Goal: Contribute content: Contribute content

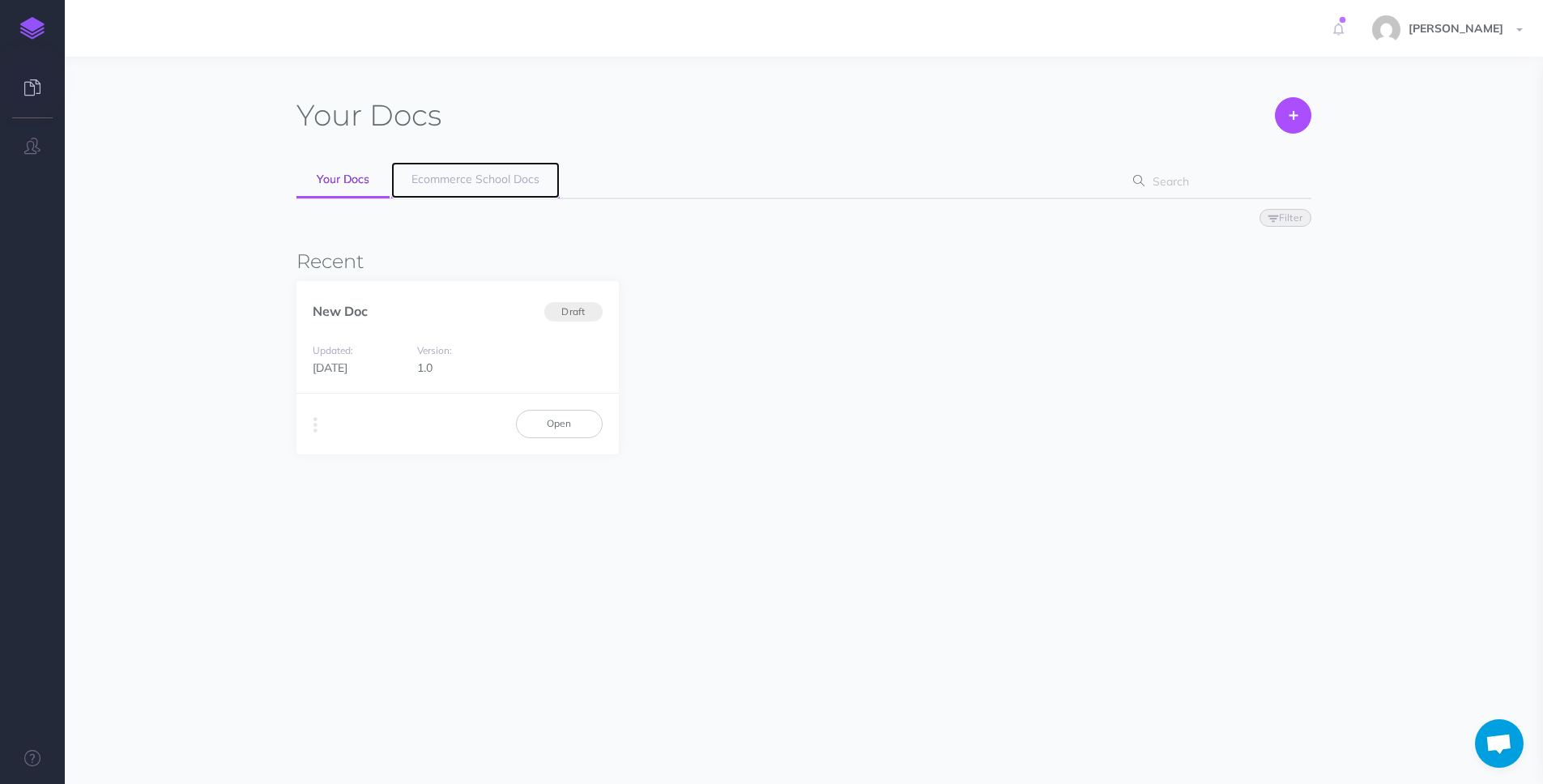
click at [513, 180] on span "Ecommerce School Docs" at bounding box center [475, 178] width 128 height 14
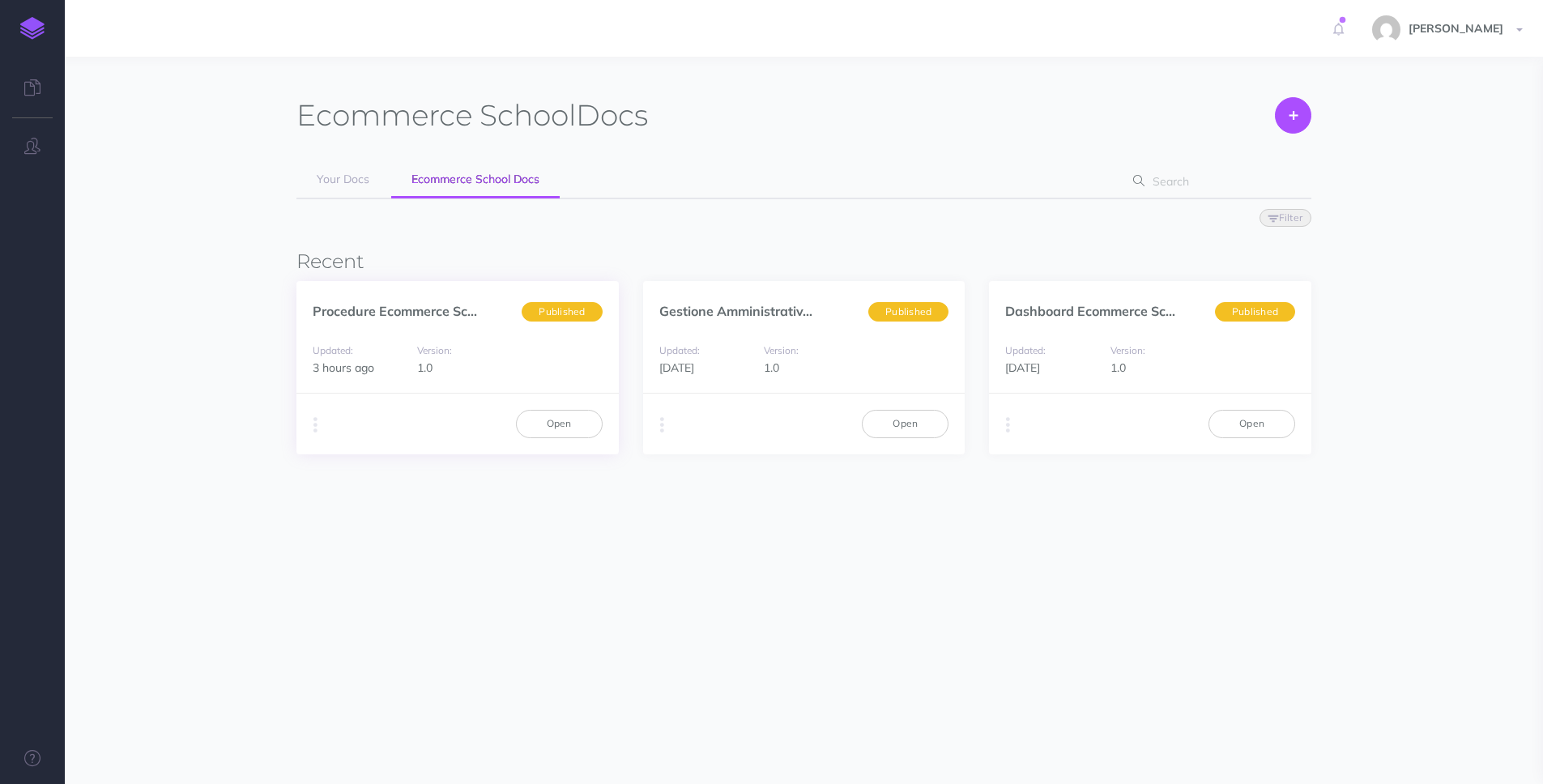
click at [513, 353] on div "Updated: 3 hours ago Version: 1.0" at bounding box center [457, 359] width 322 height 69
click at [581, 437] on link "Open" at bounding box center [559, 423] width 86 height 28
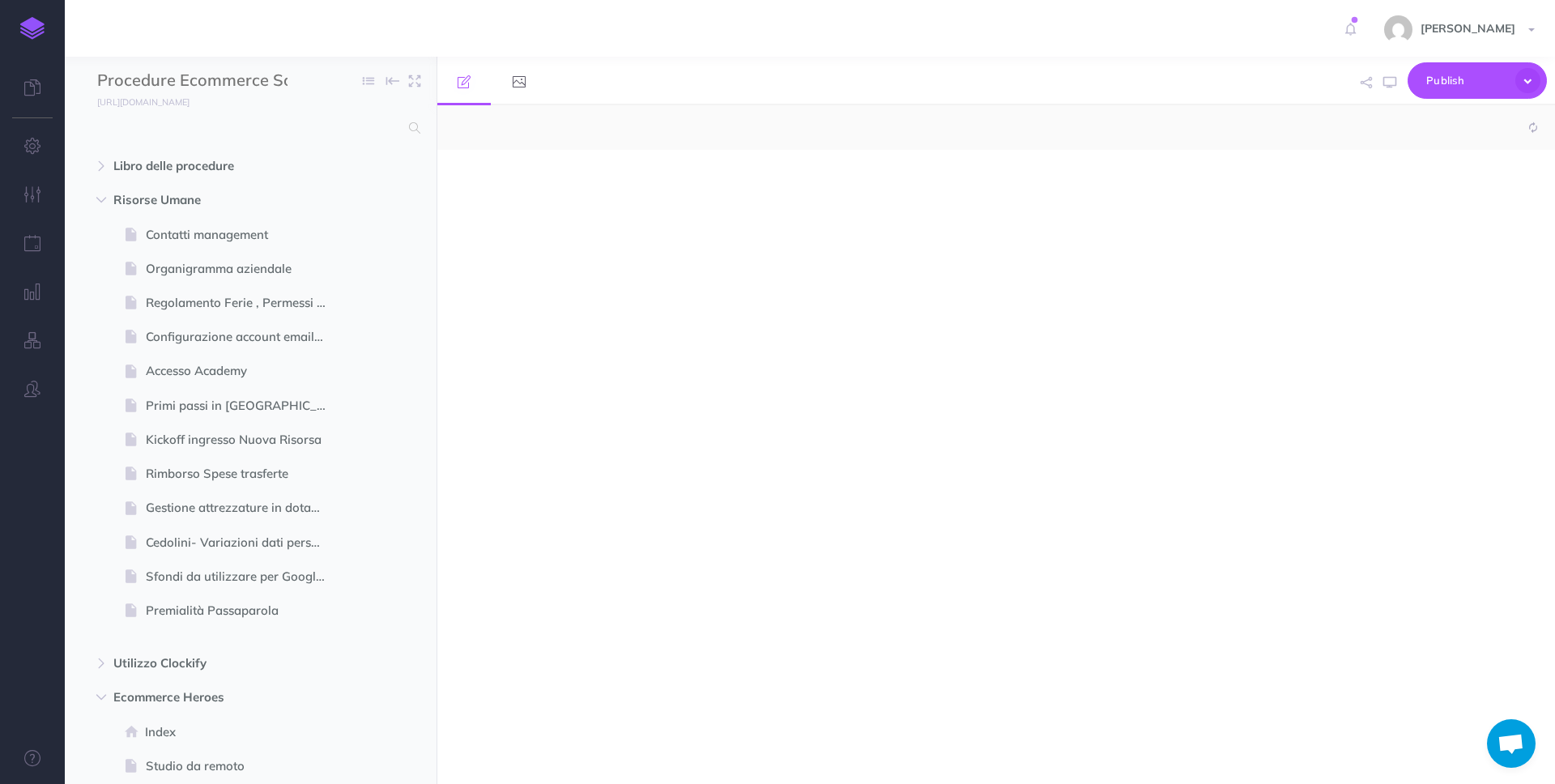
select select "null"
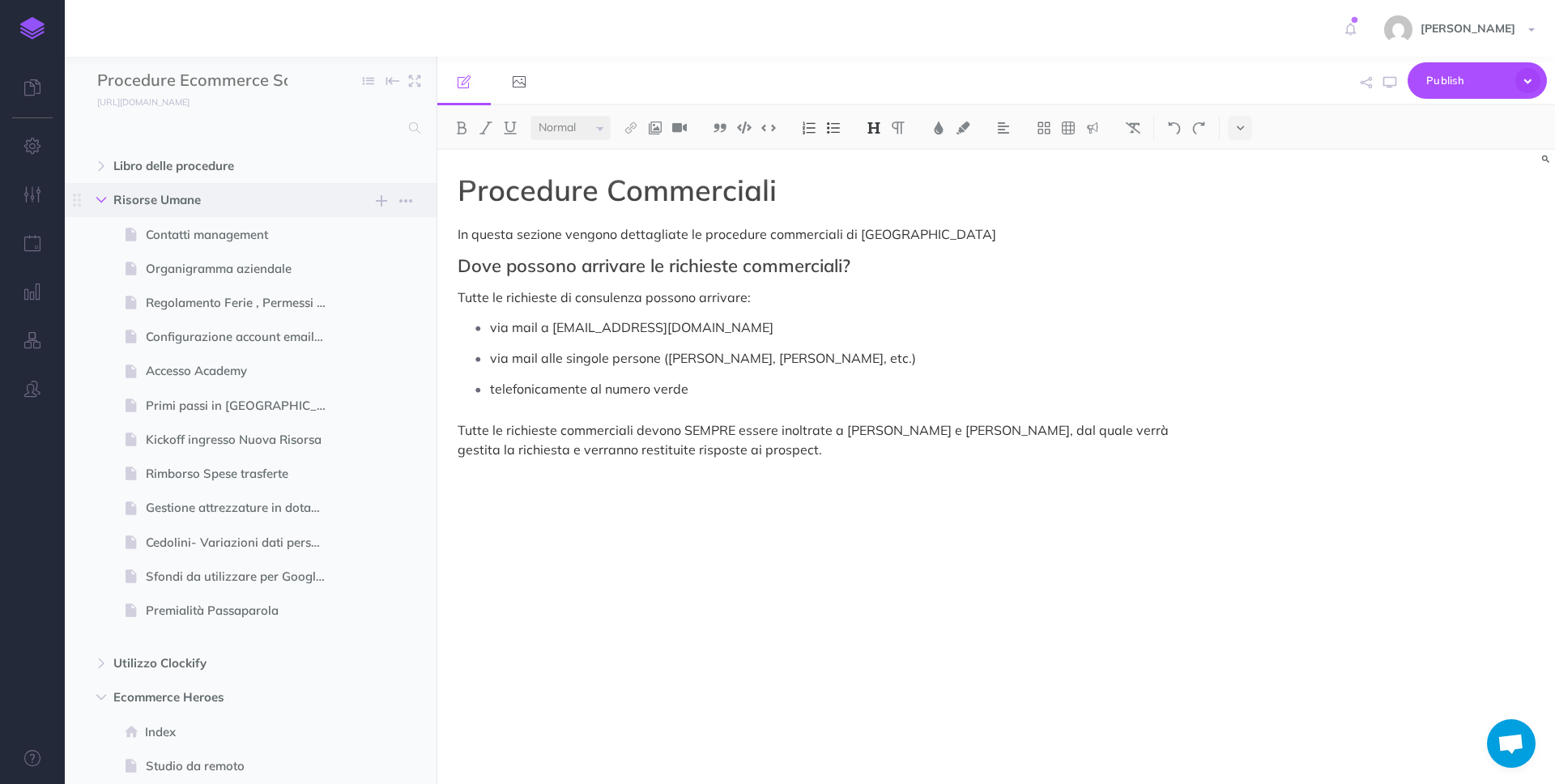
click at [105, 205] on button "button" at bounding box center [101, 199] width 29 height 19
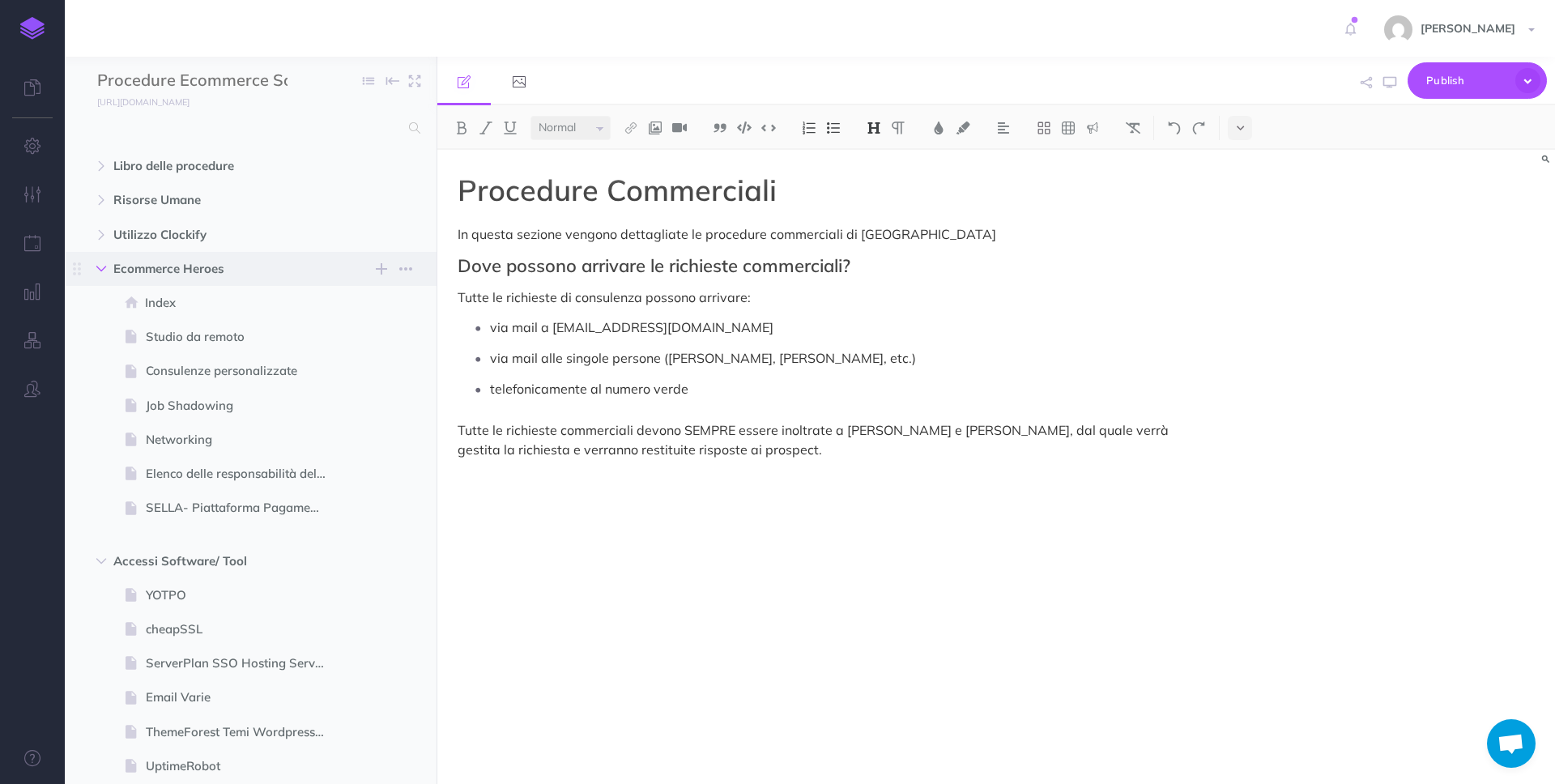
click at [102, 268] on icon "button" at bounding box center [102, 268] width 10 height 10
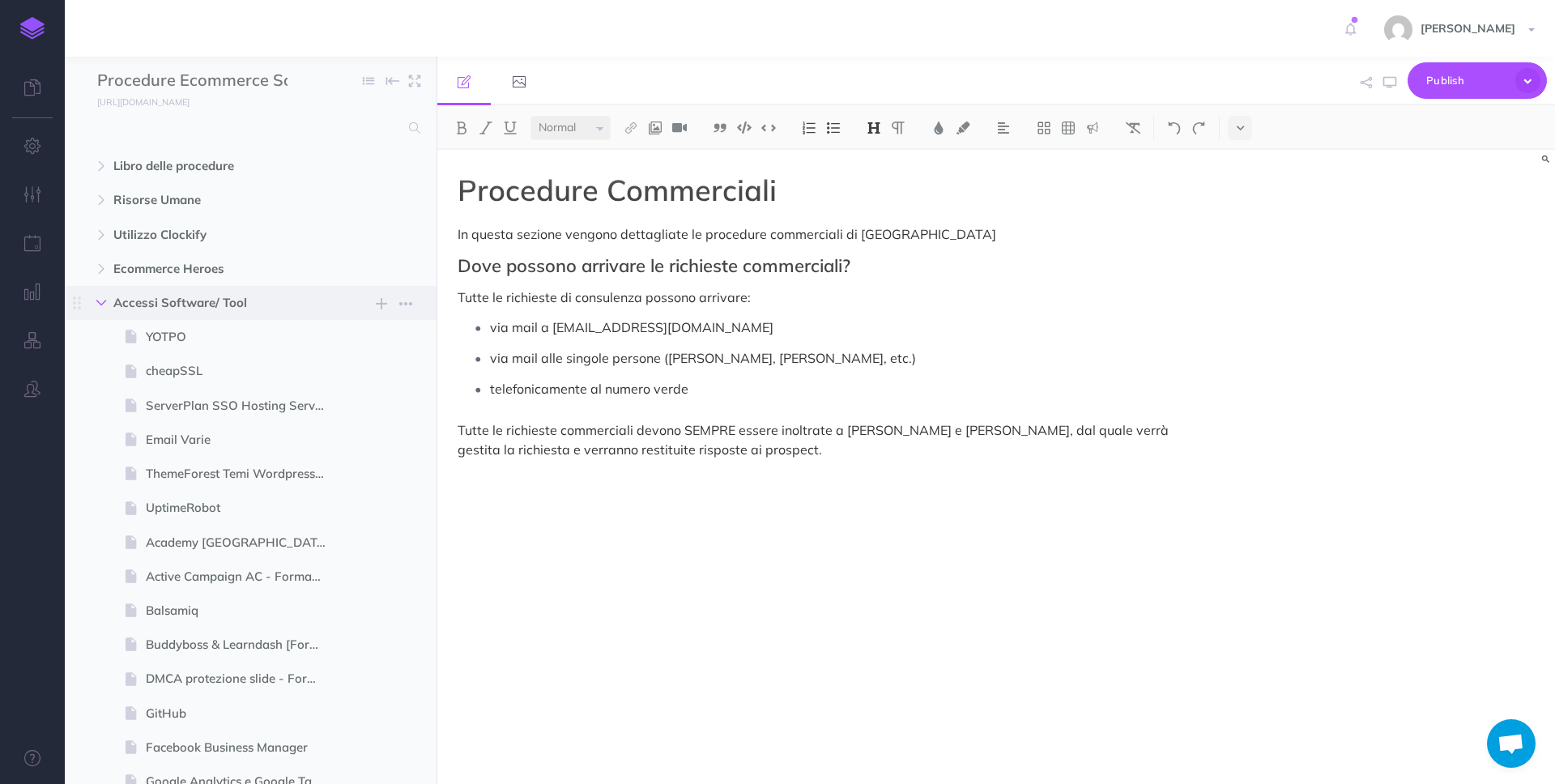
click at [97, 304] on icon "button" at bounding box center [102, 303] width 10 height 10
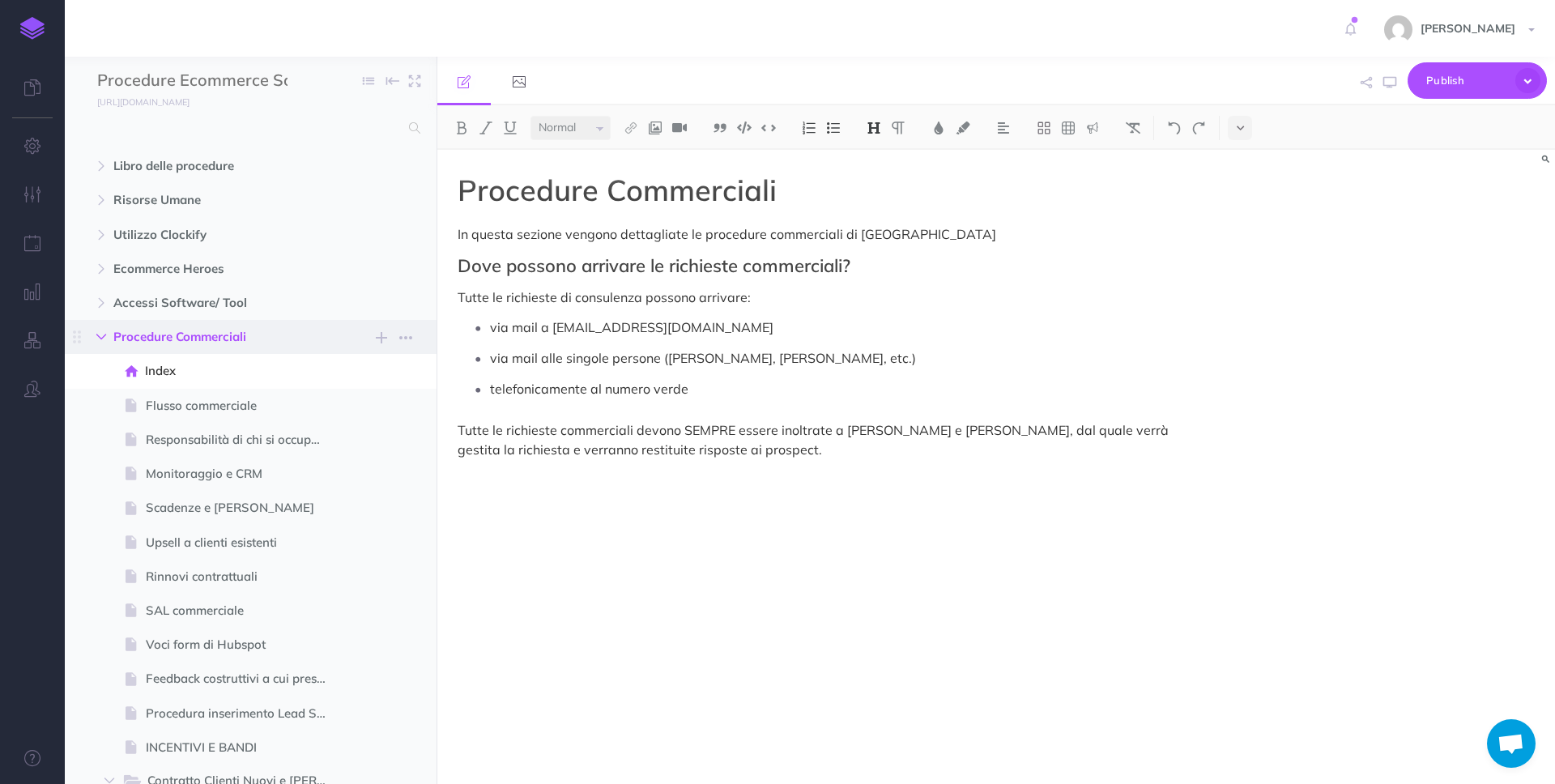
click at [97, 334] on icon "button" at bounding box center [102, 336] width 10 height 10
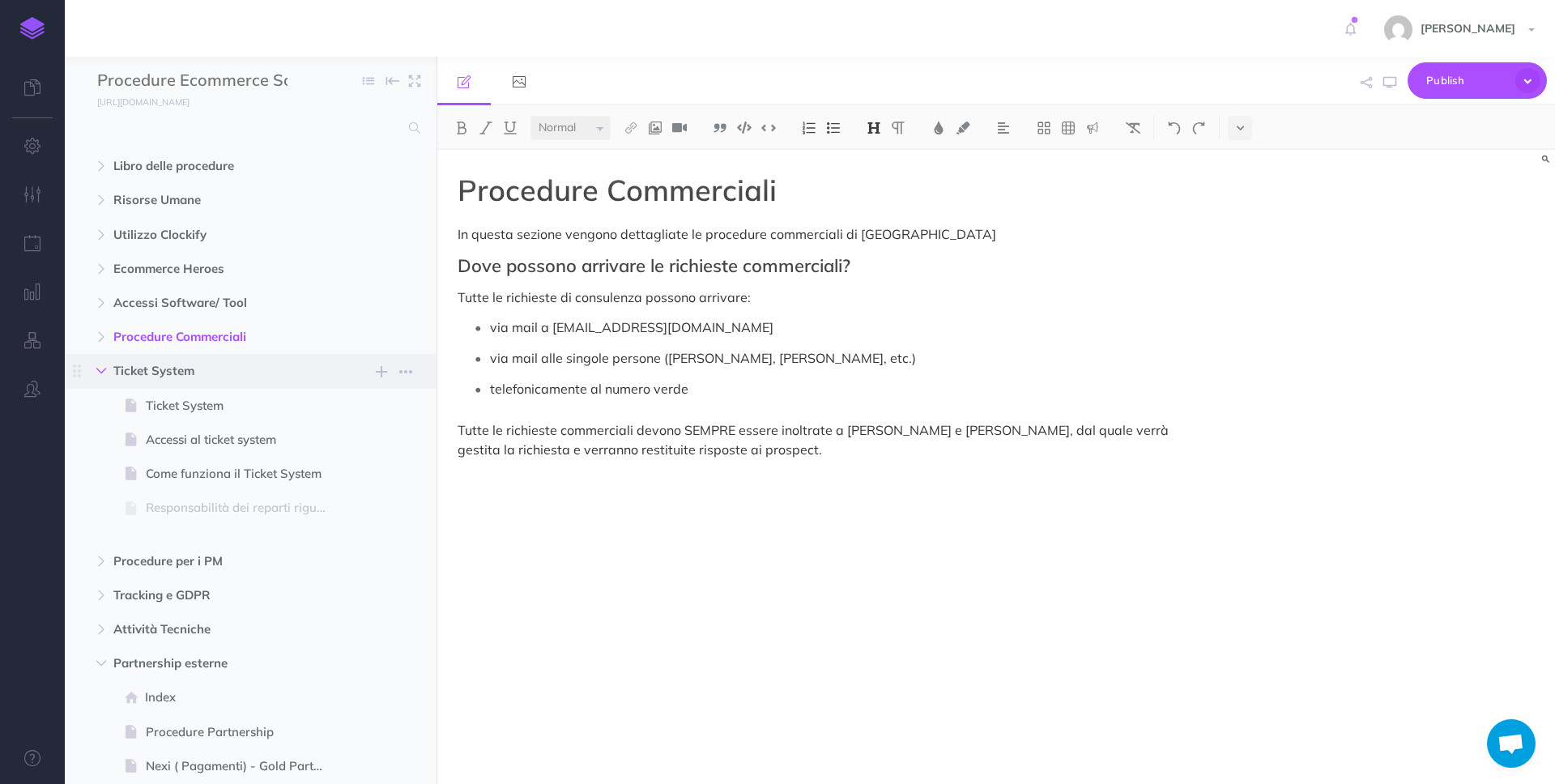
click at [100, 371] on icon "button" at bounding box center [102, 371] width 10 height 10
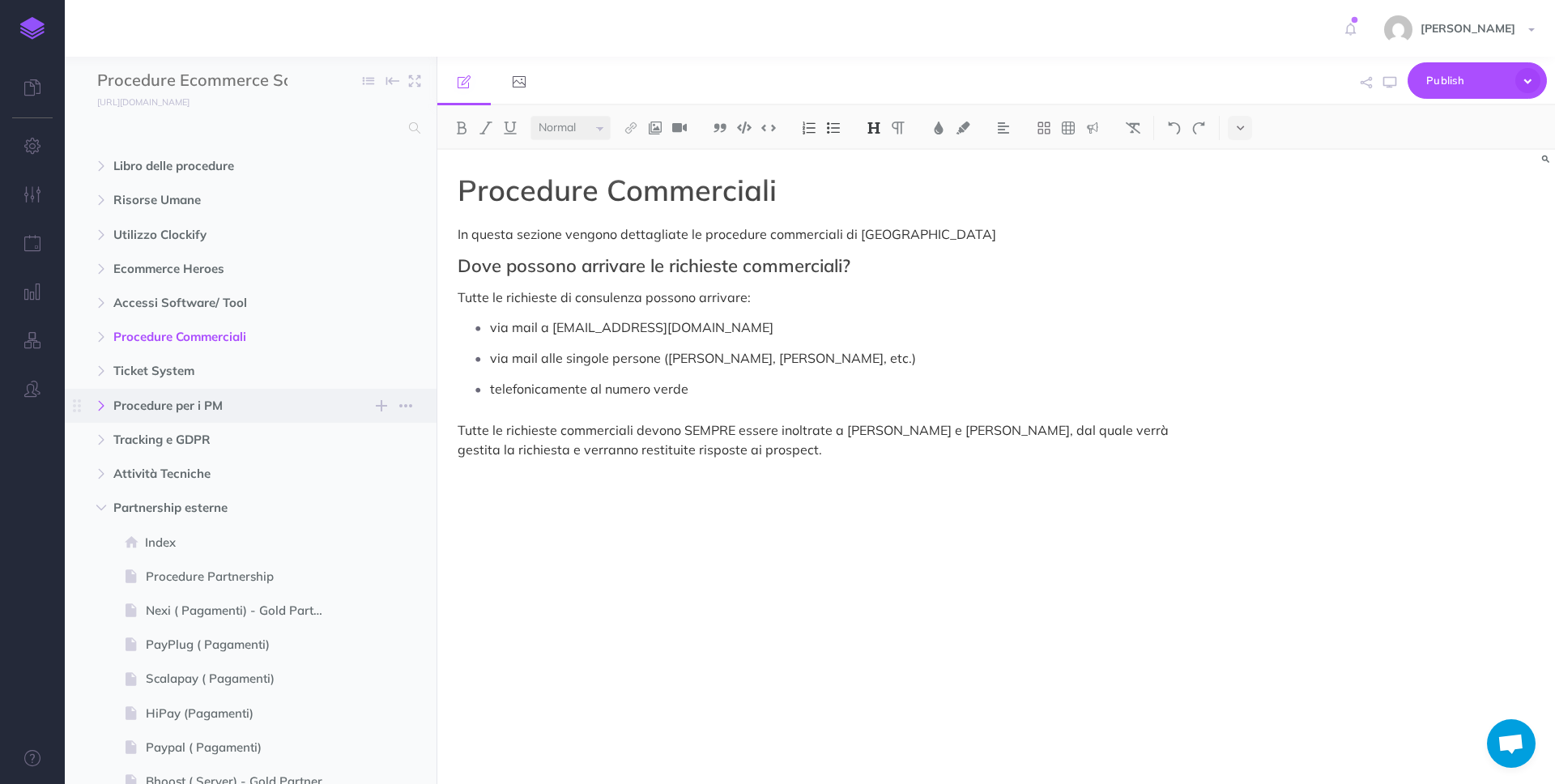
click at [95, 410] on button "button" at bounding box center [101, 405] width 29 height 19
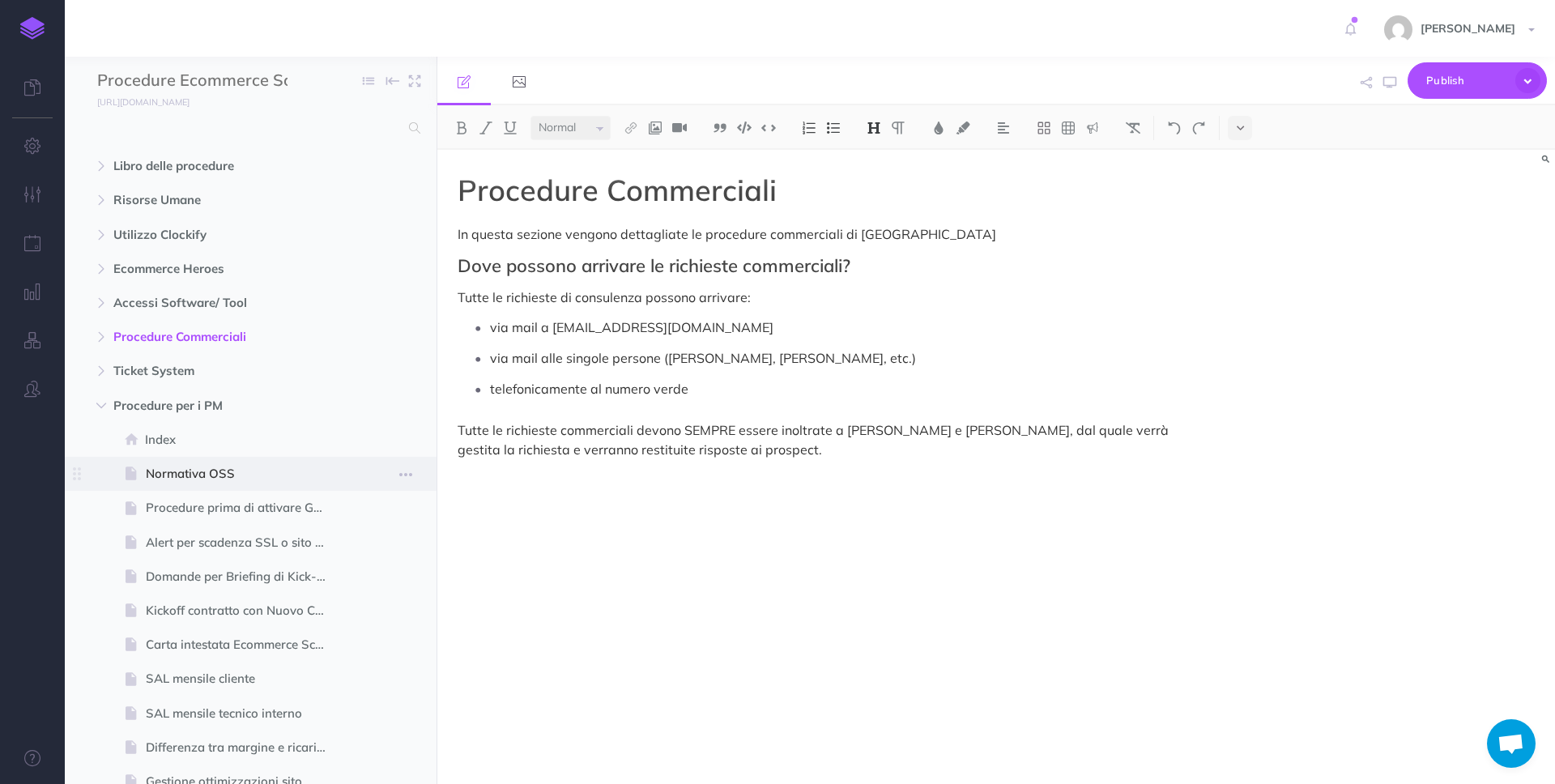
click at [360, 476] on span at bounding box center [251, 473] width 372 height 34
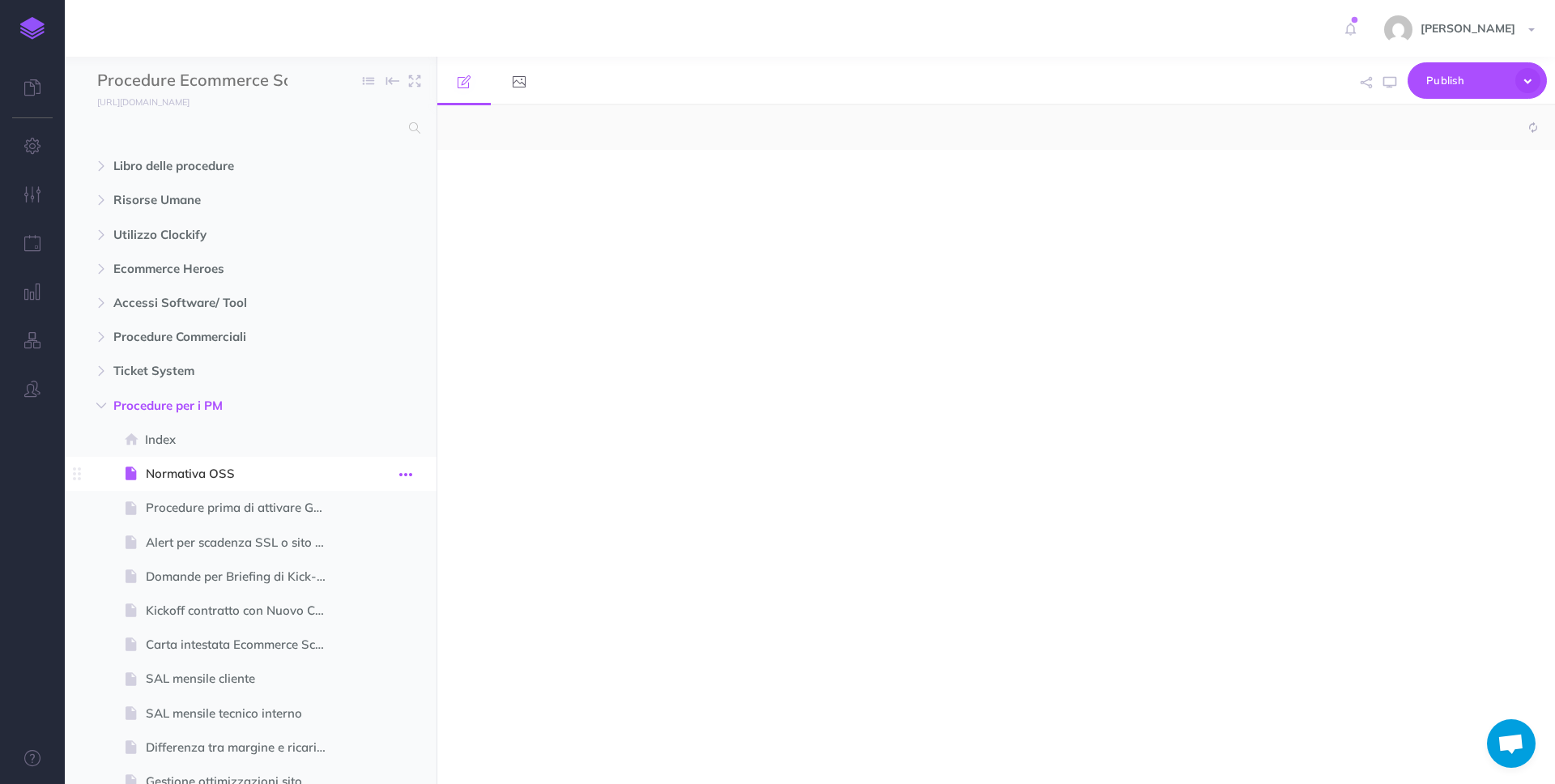
click at [403, 476] on icon "button" at bounding box center [406, 474] width 13 height 19
select select "null"
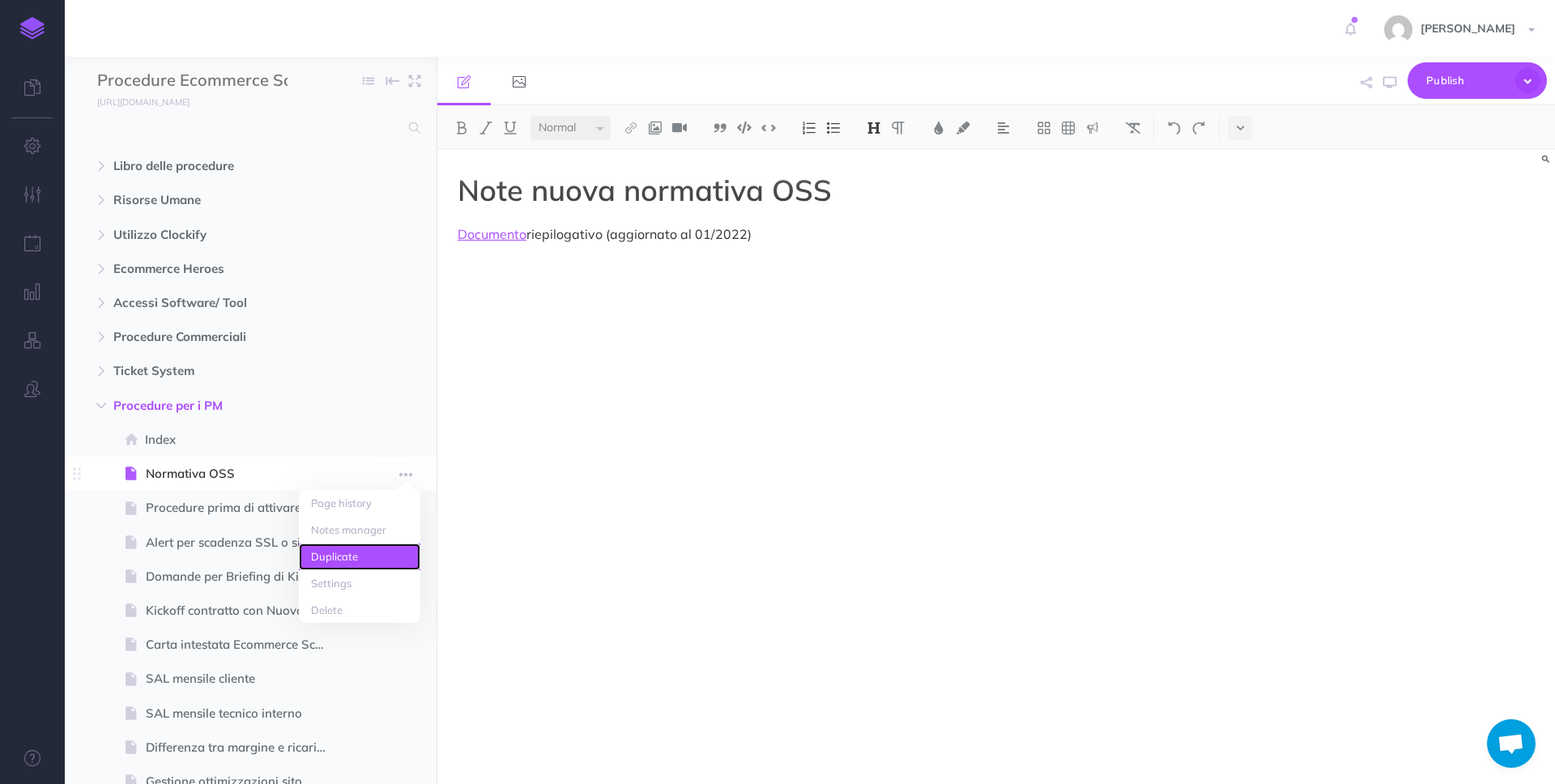
click at [385, 553] on link "Duplicate" at bounding box center [360, 557] width 122 height 27
click at [309, 508] on span "Normativa OSS (Duplicate)" at bounding box center [243, 507] width 194 height 19
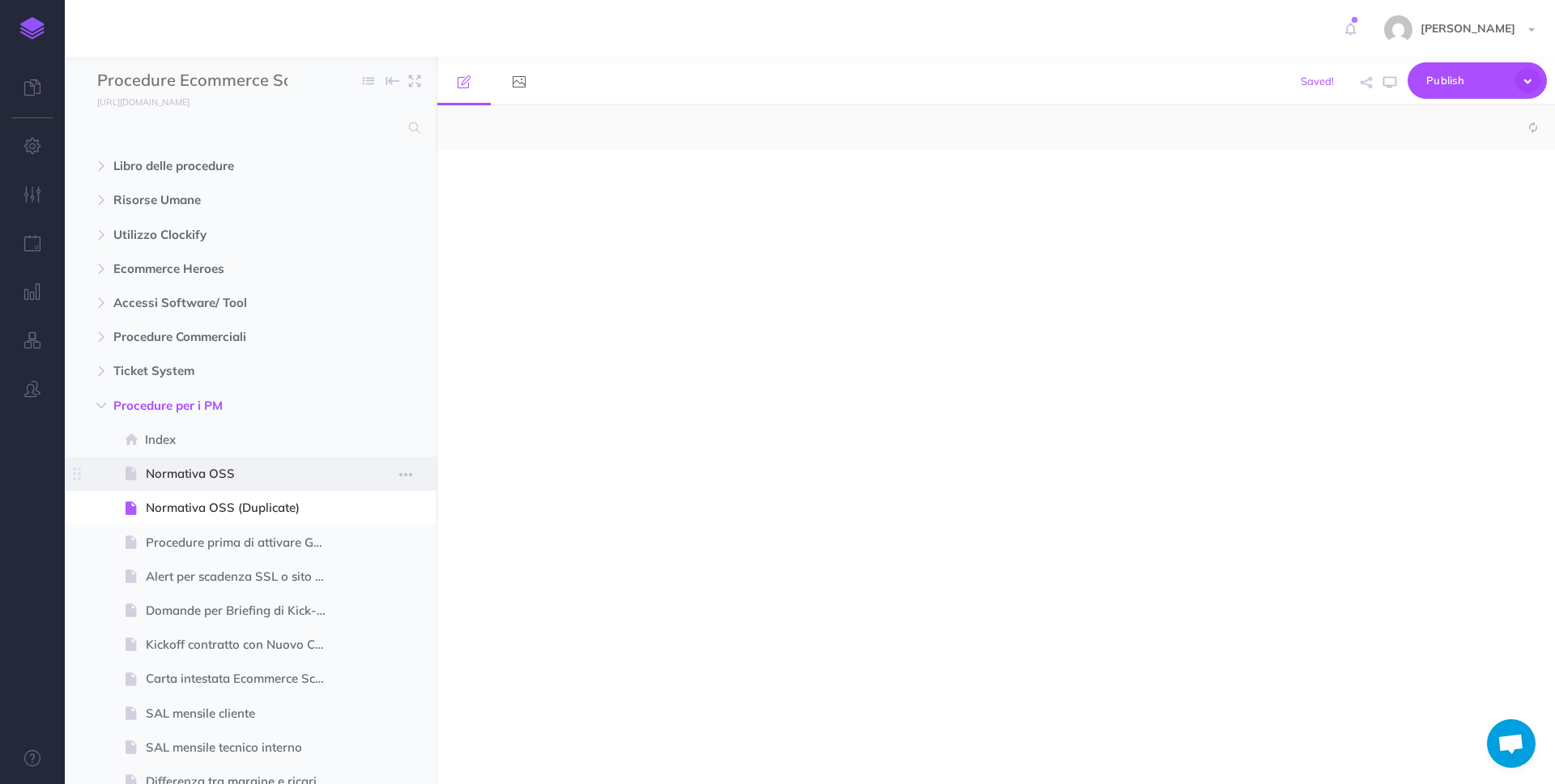
select select "null"
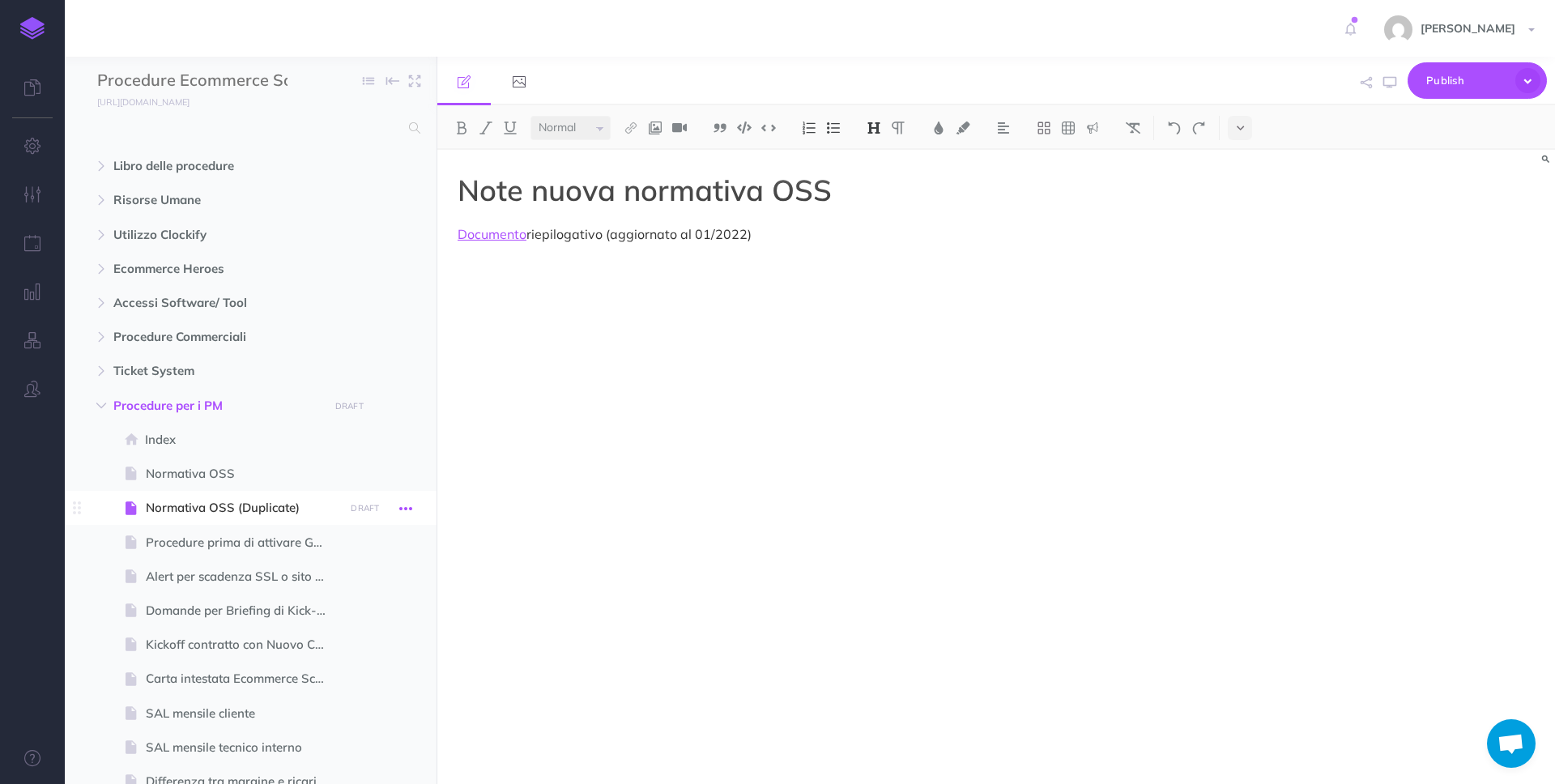
click at [409, 505] on icon "button" at bounding box center [406, 508] width 13 height 19
click at [376, 612] on link "Settings" at bounding box center [360, 617] width 122 height 27
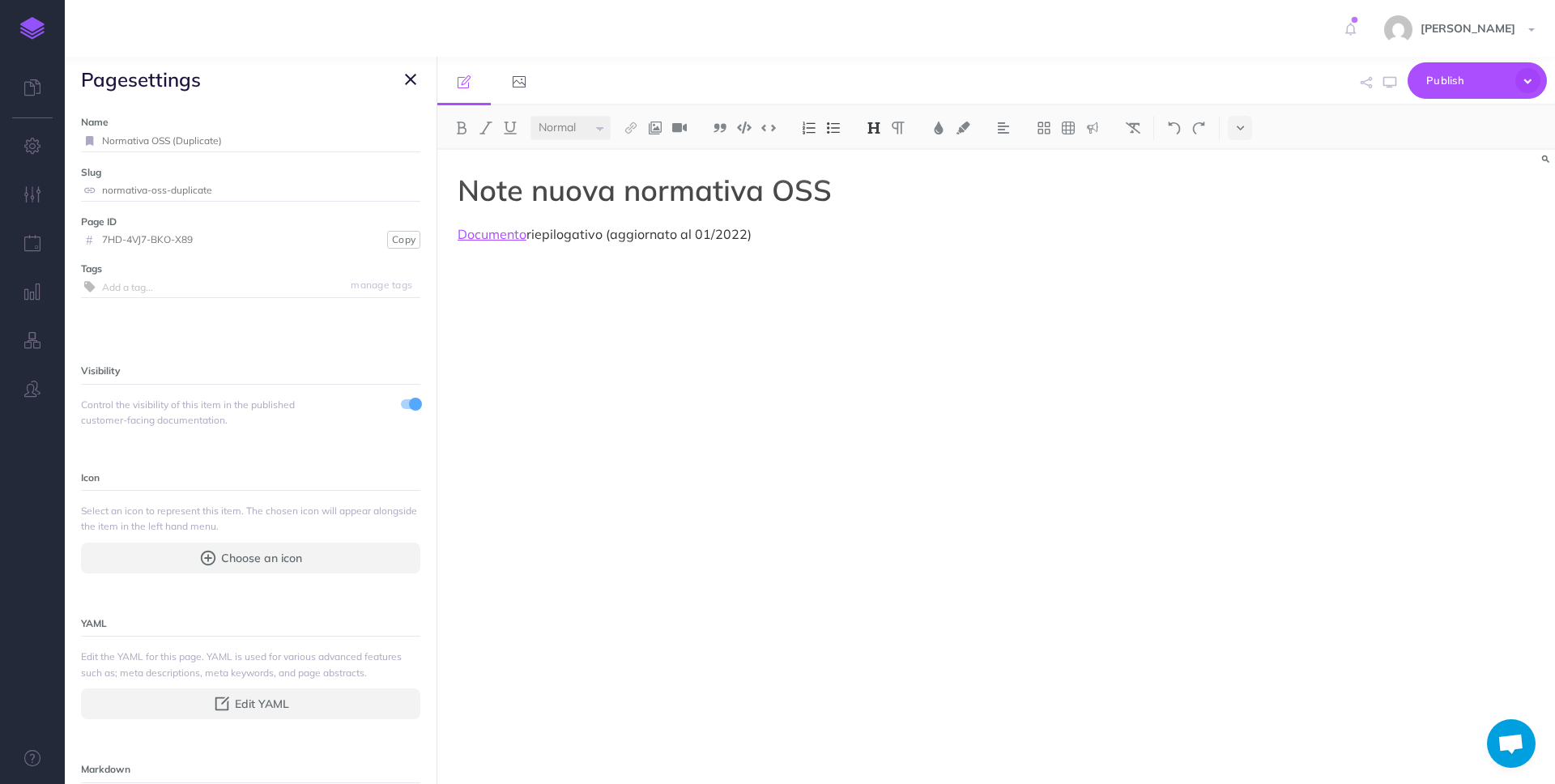
drag, startPoint x: 254, startPoint y: 138, endPoint x: 86, endPoint y: 138, distance: 168.0
click at [86, 138] on div "Normativa OSS (Duplicate)" at bounding box center [250, 141] width 339 height 21
type input "TODO ricorsivi"
click at [400, 143] on button "Save" at bounding box center [401, 141] width 31 height 15
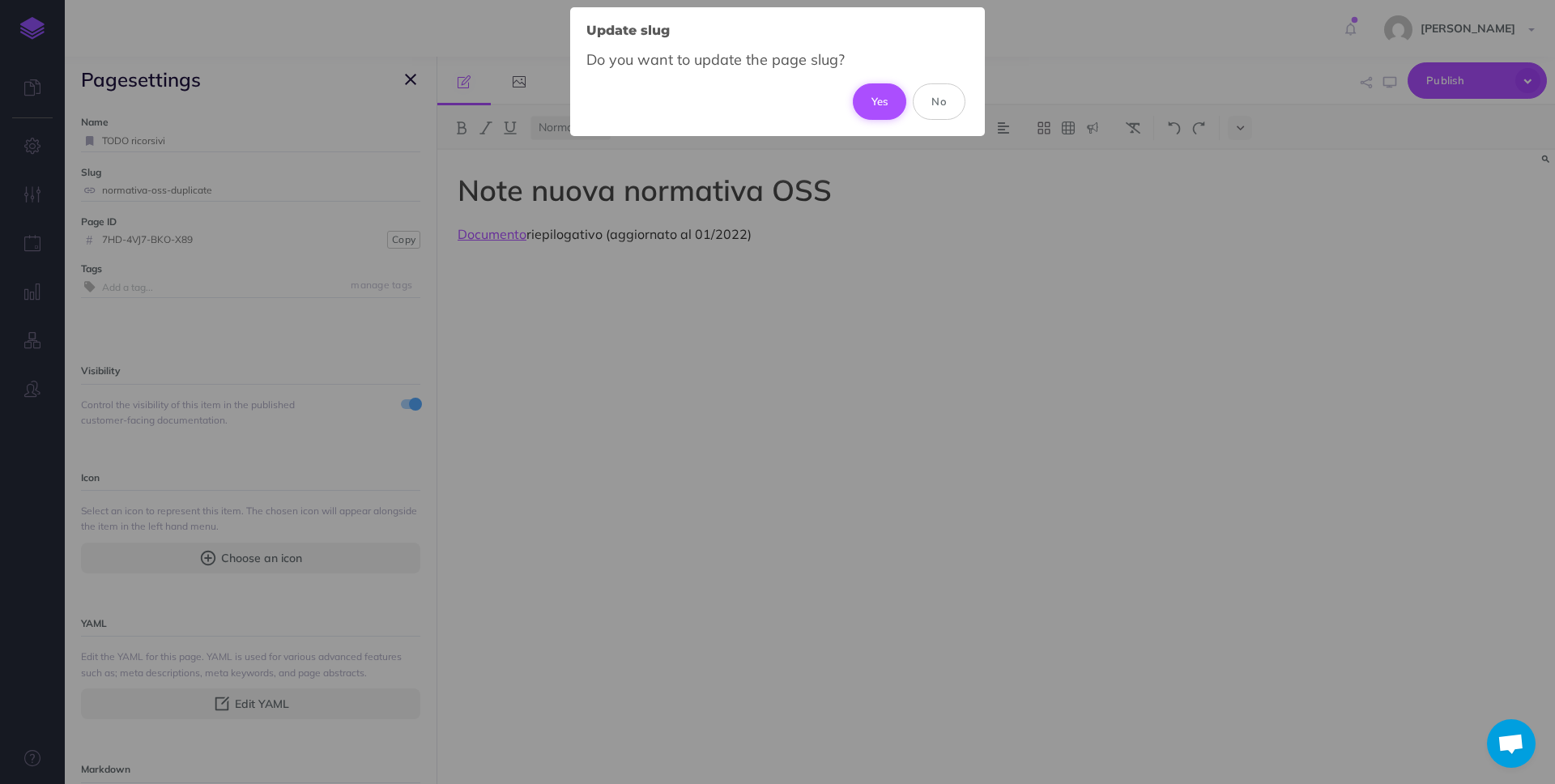
click at [879, 97] on button "Yes" at bounding box center [879, 101] width 55 height 35
type input "todo-ricorsivi"
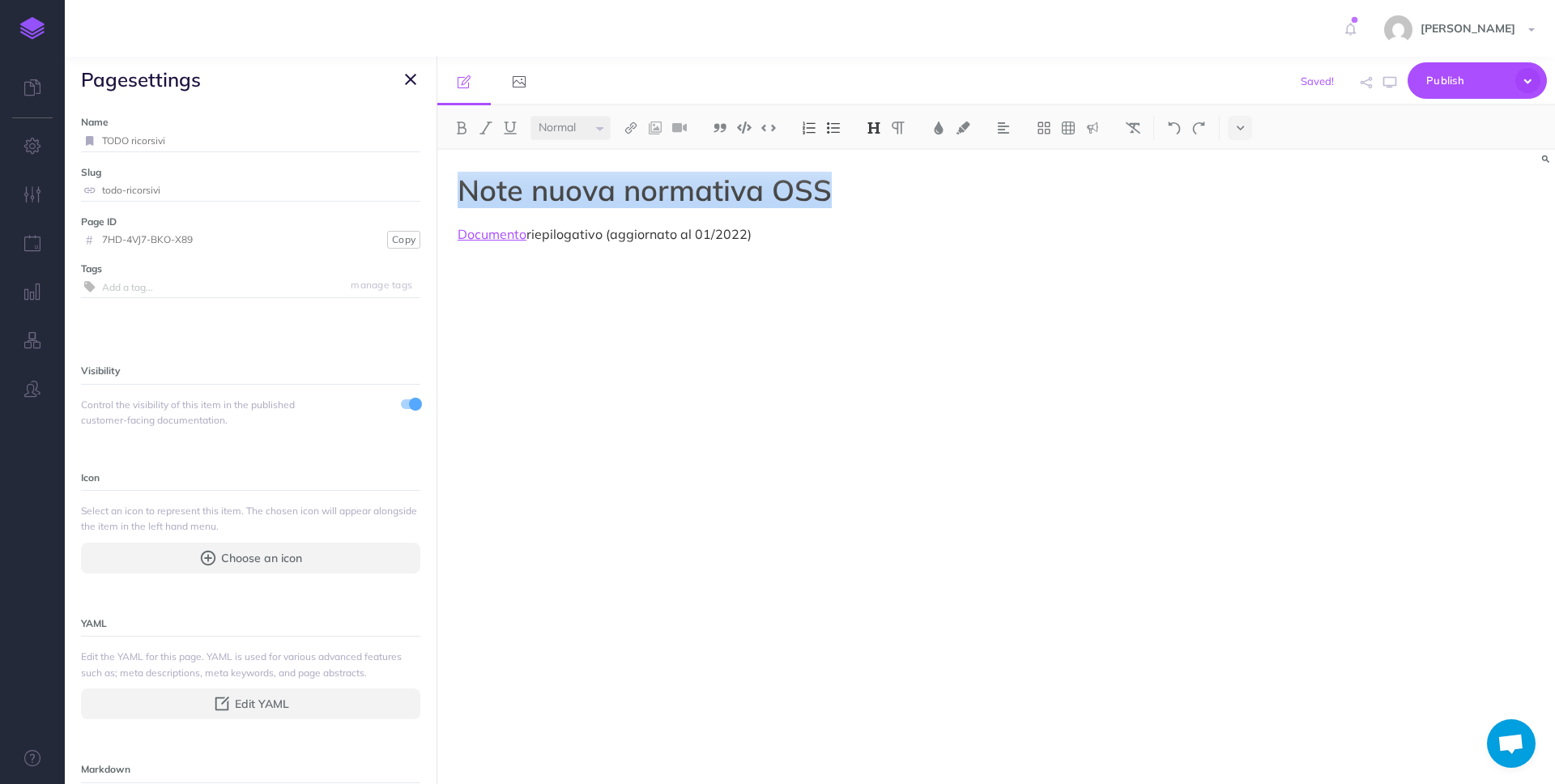
drag, startPoint x: 854, startPoint y: 199, endPoint x: 421, endPoint y: 189, distance: 433.1
click at [421, 189] on div "Procedure Ecommerce School Collapse all Expand all Expand to root folders [URL]…" at bounding box center [810, 420] width 1490 height 726
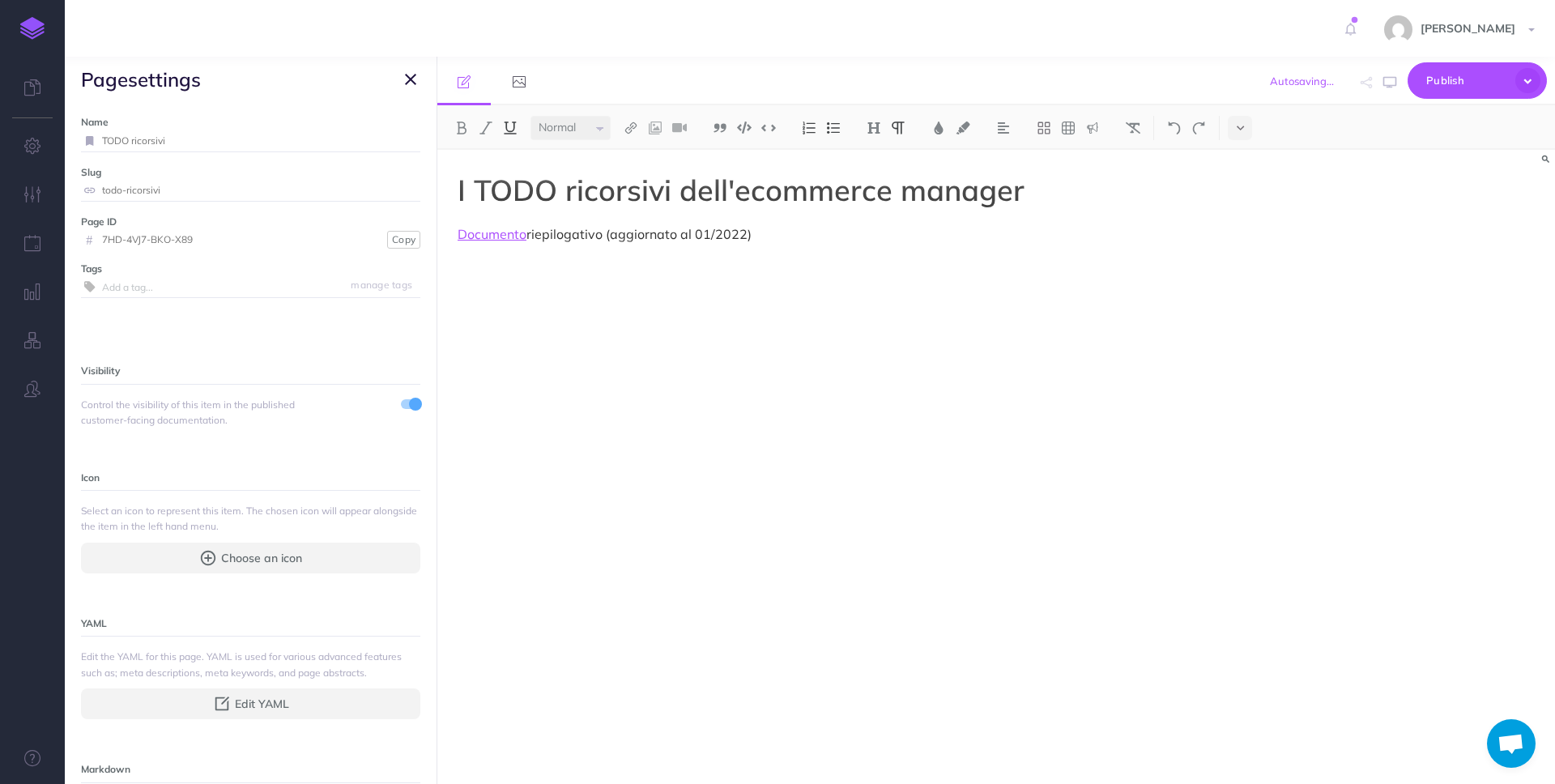
drag, startPoint x: 805, startPoint y: 242, endPoint x: 418, endPoint y: 239, distance: 387.0
click at [418, 239] on div "Procedure Ecommerce School Collapse all Expand all Expand to root folders [URL]…" at bounding box center [810, 420] width 1490 height 726
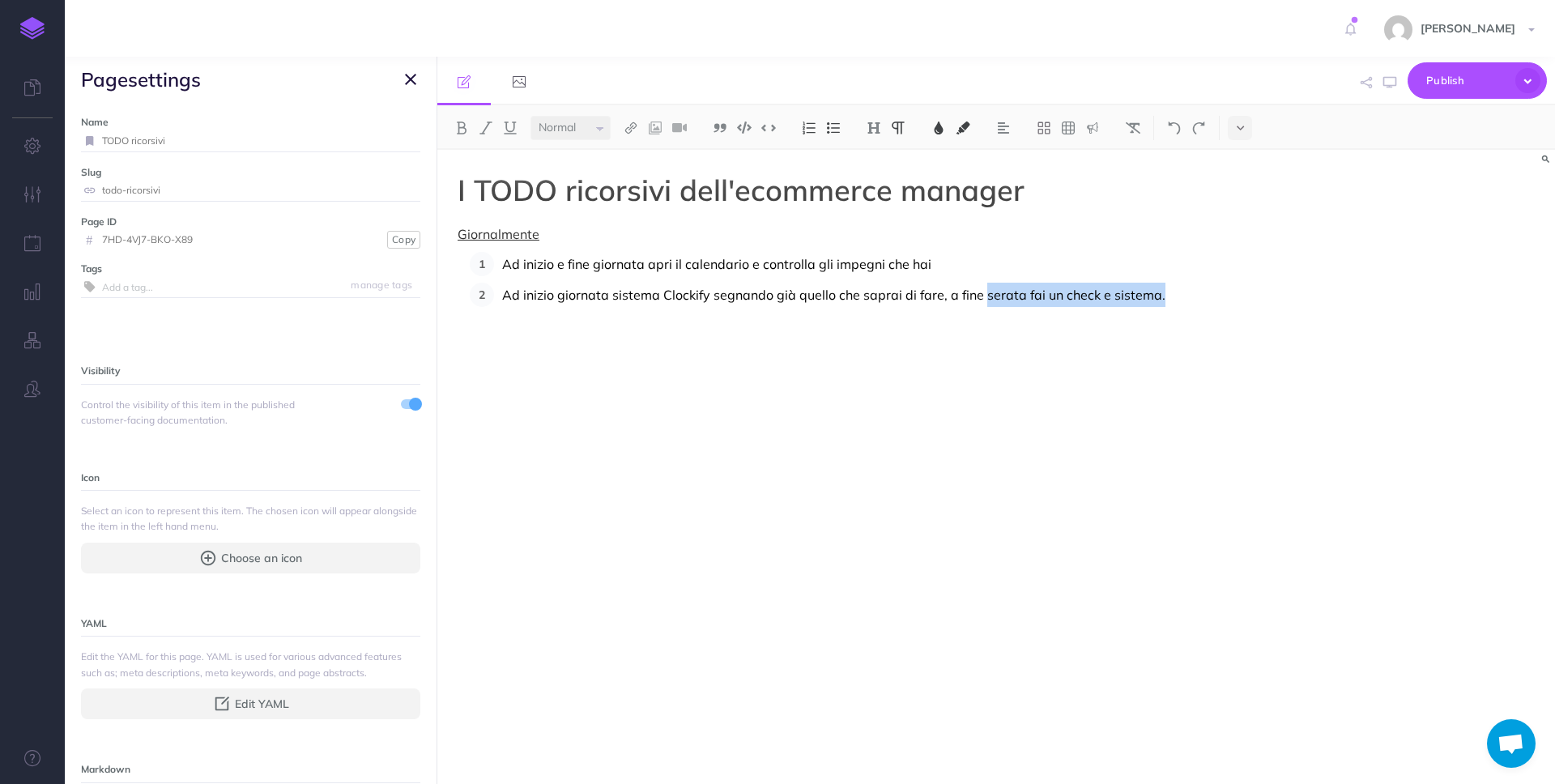
drag, startPoint x: 983, startPoint y: 292, endPoint x: 1199, endPoint y: 292, distance: 216.0
click at [1199, 292] on div "I TODO ricorsivi dell'ecommerce manager Giornalmente Ad inizio e fine giornata …" at bounding box center [828, 458] width 782 height 617
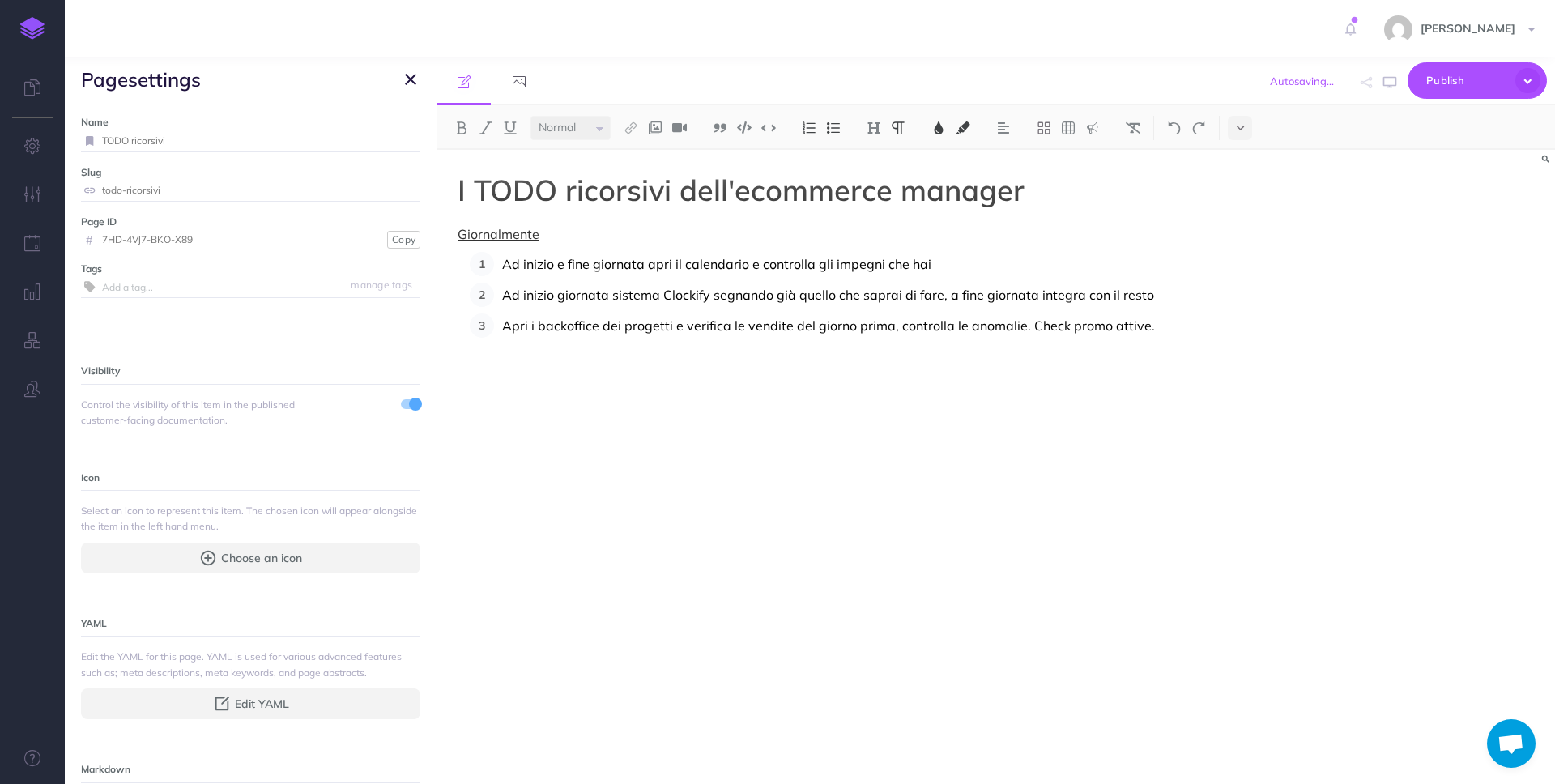
click at [672, 328] on span "Apri i backoffice dei progetti e verifica le vendite del giorno prima, controll…" at bounding box center [828, 325] width 653 height 16
click at [743, 325] on span "Apri i backoffice dei progetti che gestisci (dove abbiamo attività di managemen…" at bounding box center [841, 337] width 678 height 40
drag, startPoint x: 846, startPoint y: 350, endPoint x: 1052, endPoint y: 354, distance: 206.0
click at [1052, 354] on p "Apri i backoffice dei progetti che gestisci e le dashboard su Looker (dove abbi…" at bounding box center [850, 337] width 697 height 49
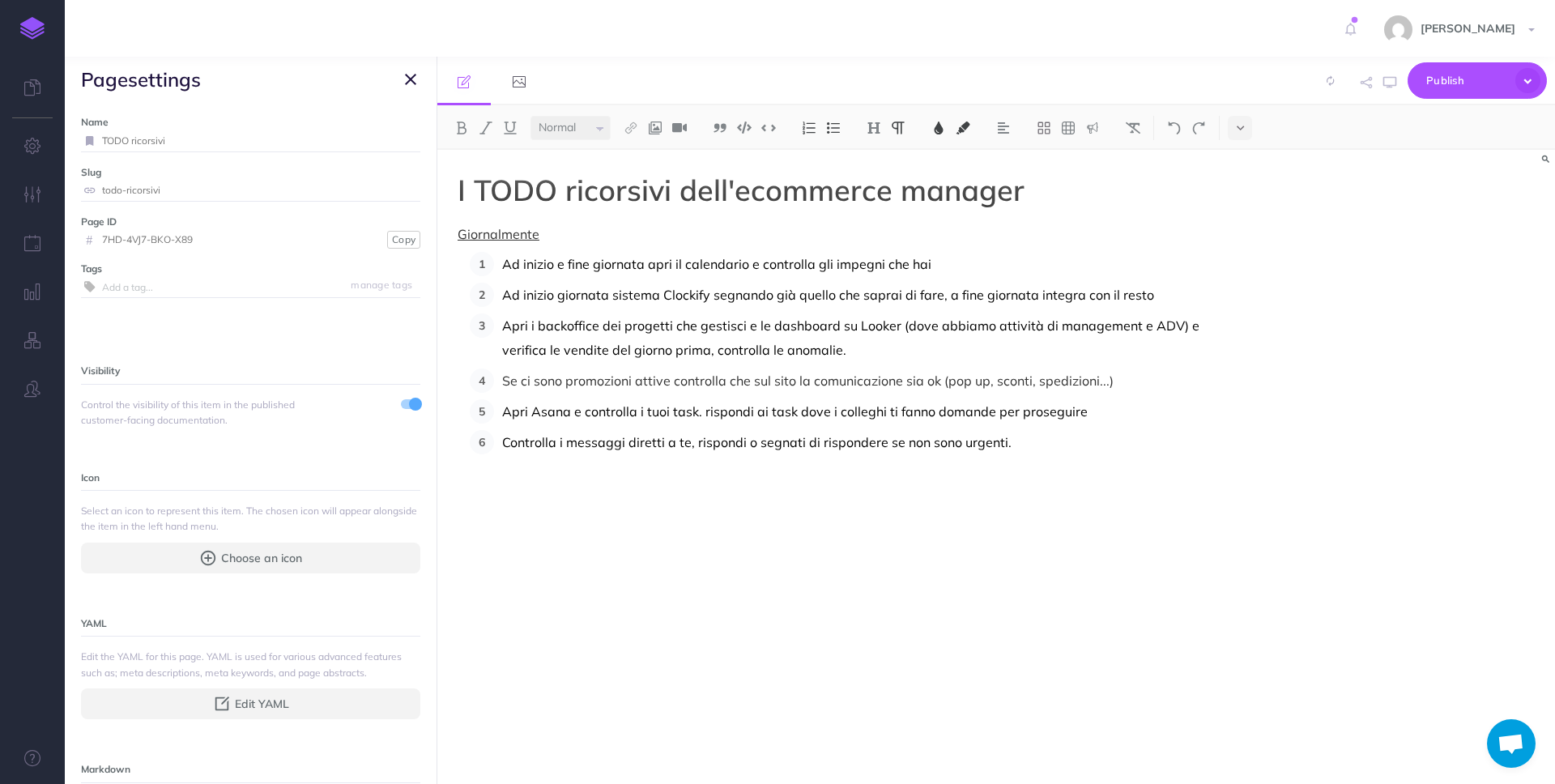
click at [626, 440] on span "Controlla i messaggi diretti a te, rispondi o segnati di rispondere se non sono…" at bounding box center [756, 442] width 509 height 16
click at [1078, 443] on p "Controlla i messaggi su Slack diretti a te, rispondi o segnati di rispondere se…" at bounding box center [850, 441] width 697 height 24
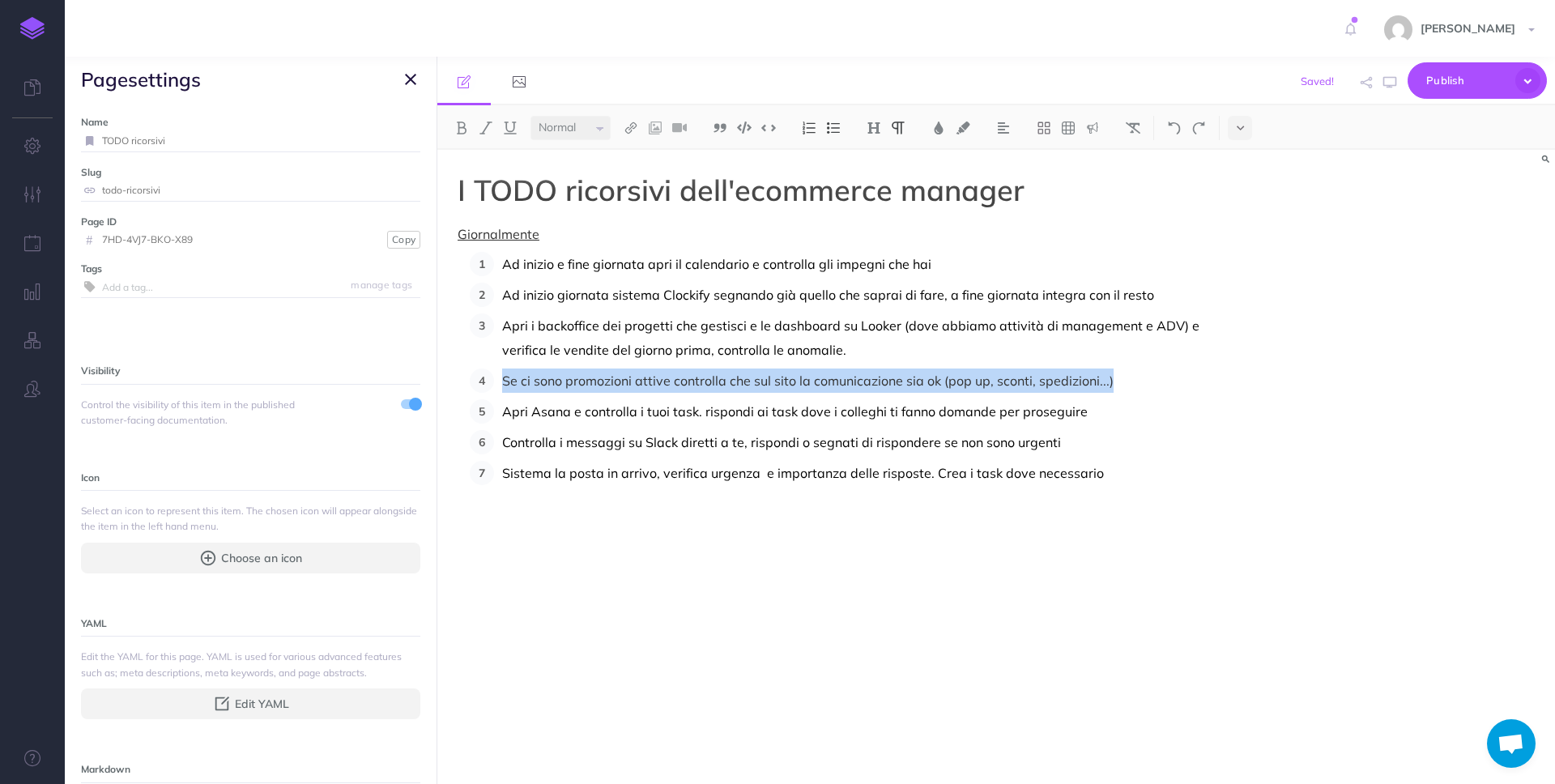
drag, startPoint x: 1130, startPoint y: 385, endPoint x: 476, endPoint y: 381, distance: 654.0
click at [494, 381] on li "Se ci sono promozioni attive controlla che sul sito la comunicazione sia ok (po…" at bounding box center [847, 380] width 706 height 24
click at [461, 134] on button at bounding box center [461, 127] width 24 height 24
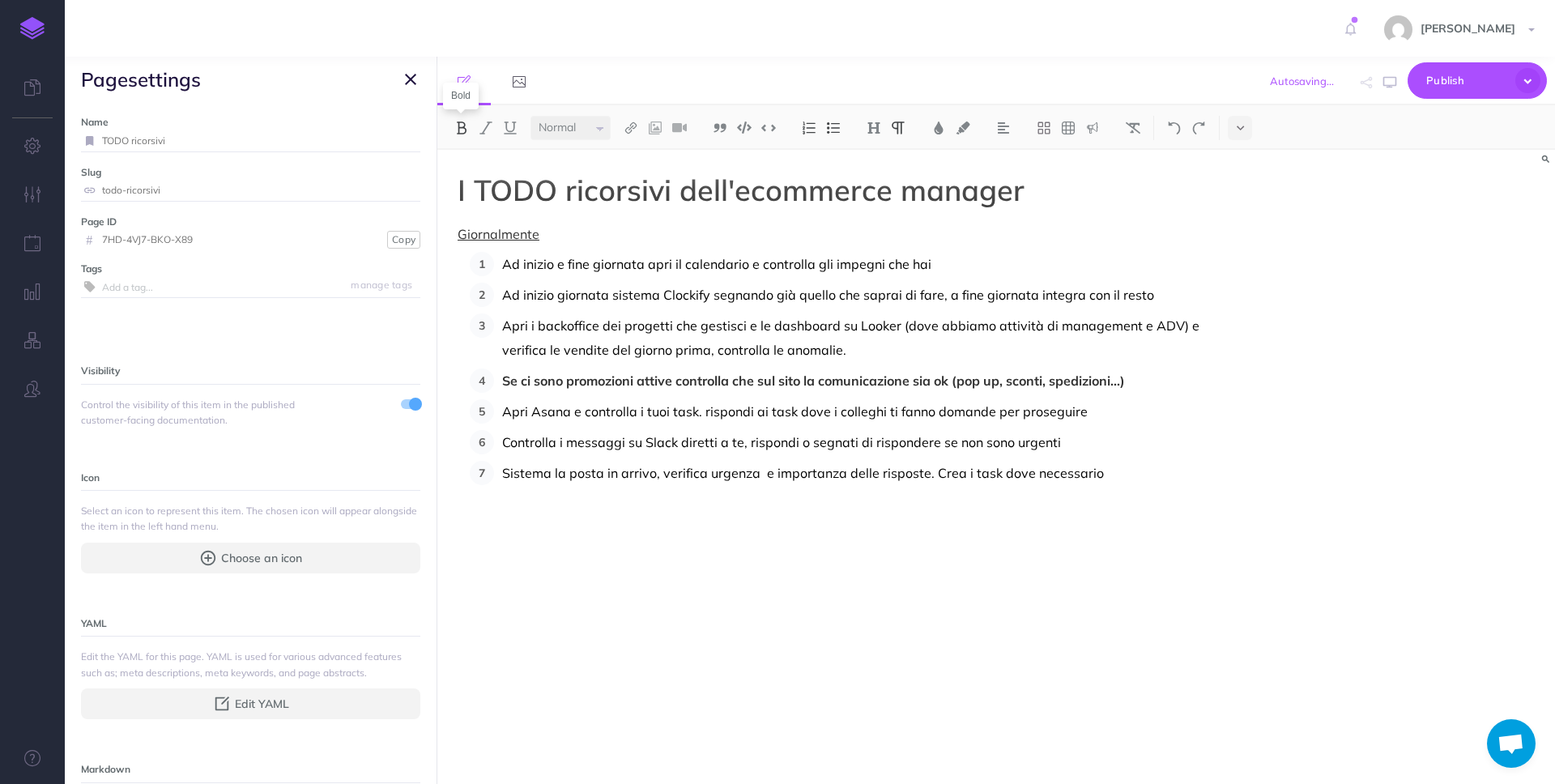
click at [467, 132] on img at bounding box center [461, 128] width 14 height 13
click at [654, 322] on span "Apri i backoffice dei progetti che gestisci e le dashboard su Looker (dove abbi…" at bounding box center [852, 337] width 701 height 40
click at [1154, 500] on div "I TODO ricorsivi dell'ecommerce manager Giornalmente Ad inizio e fine giornata …" at bounding box center [828, 458] width 782 height 617
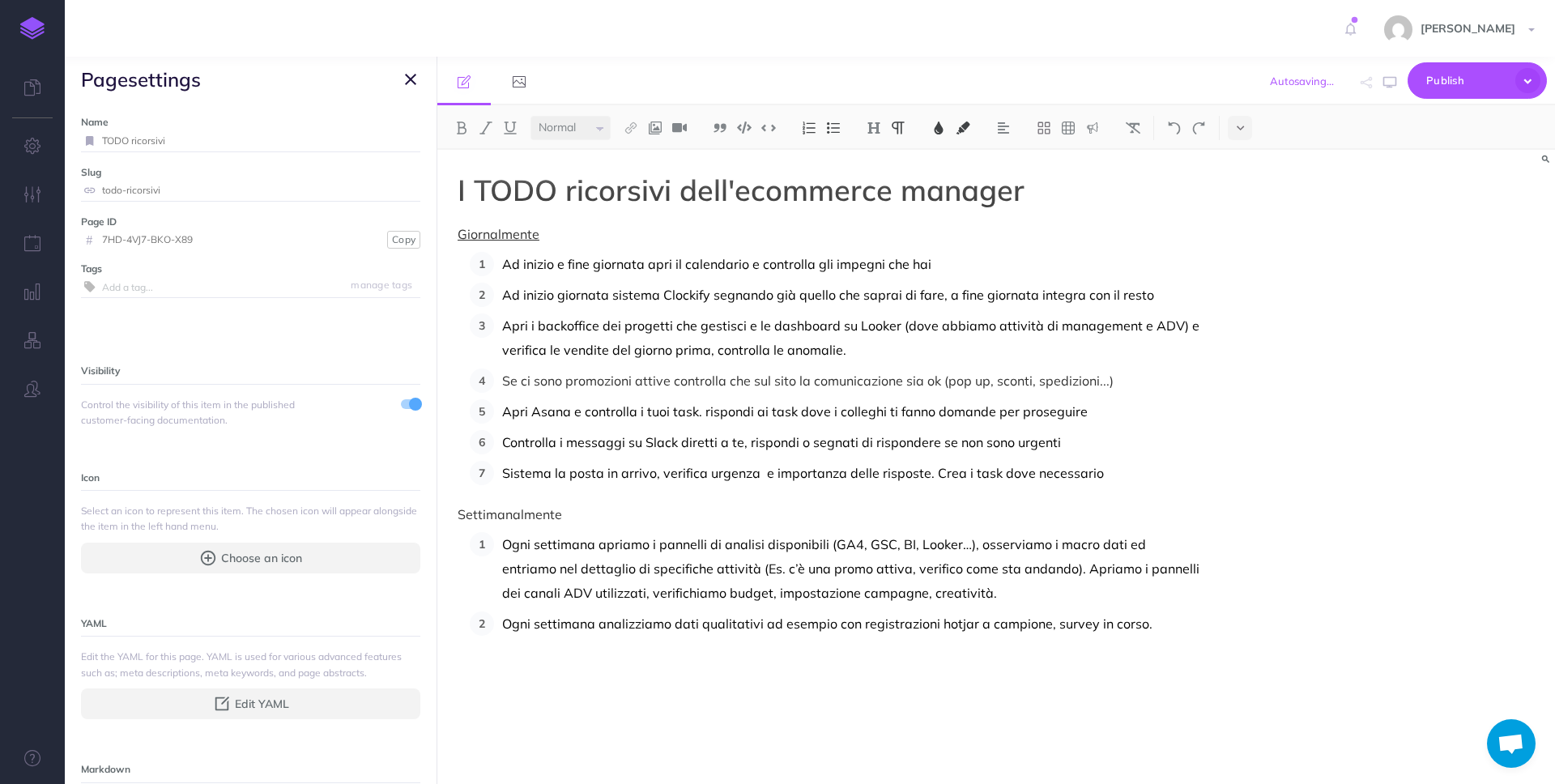
click at [1031, 597] on p "Ogni settimana apriamo i pannelli di analisi disponibili (GA4, GSC, BI, Looker……" at bounding box center [850, 568] width 697 height 73
click at [1175, 632] on p "Ogni settimana analizziamo dati qualitativi ad esempio con registrazioni hotjar…" at bounding box center [850, 623] width 697 height 24
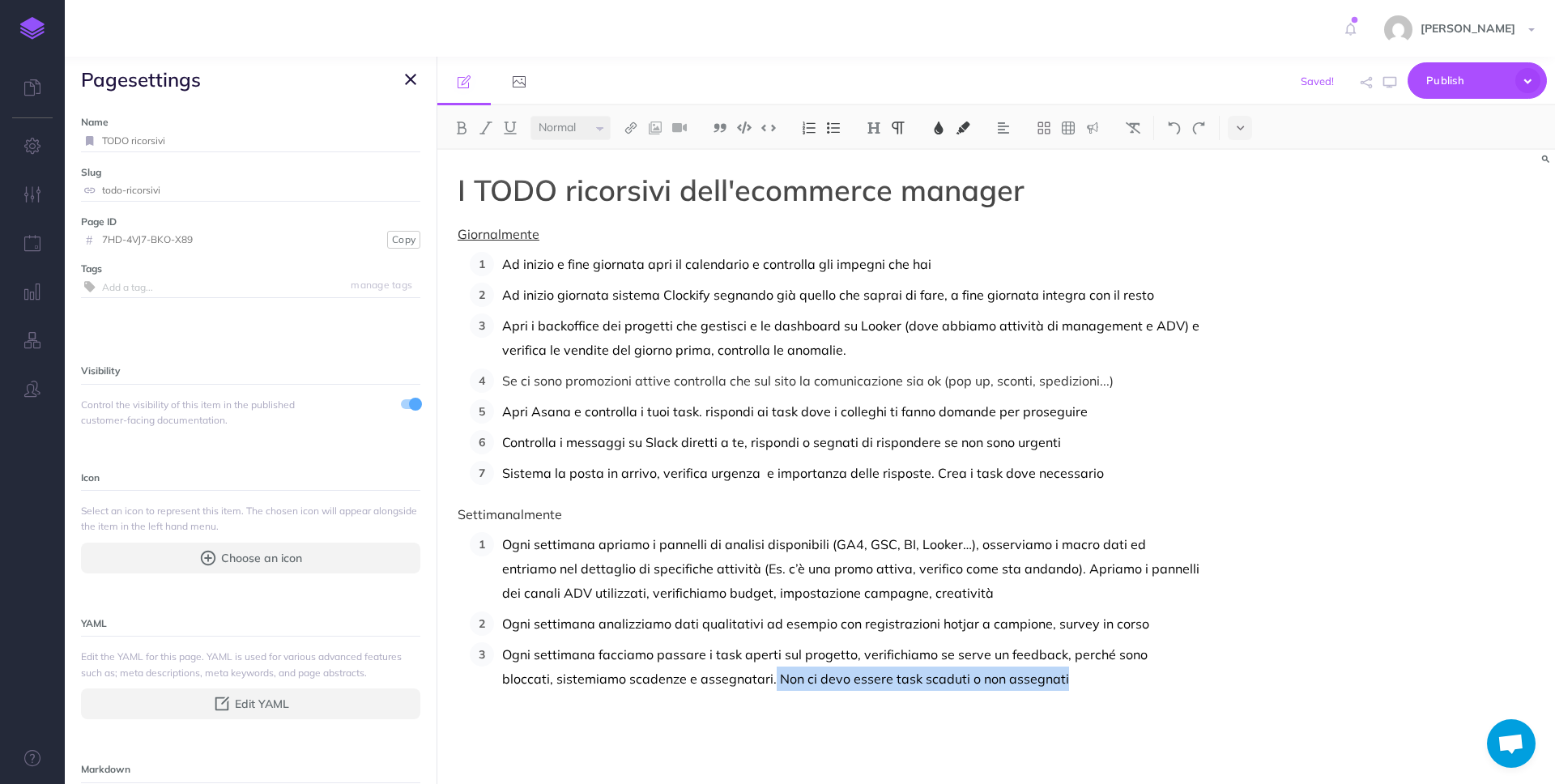
drag, startPoint x: 1038, startPoint y: 680, endPoint x: 719, endPoint y: 677, distance: 319.0
click at [719, 677] on p "Ogni settimana facciamo passare i task aperti sul progetto, verifichiamo se ser…" at bounding box center [850, 666] width 697 height 49
drag, startPoint x: 685, startPoint y: 266, endPoint x: 747, endPoint y: 267, distance: 62.0
click at [747, 267] on span "Ad inizio e fine giornata apri il calendario e controlla gli impegni che hai" at bounding box center [717, 264] width 429 height 16
drag, startPoint x: 683, startPoint y: 296, endPoint x: 706, endPoint y: 300, distance: 23.3
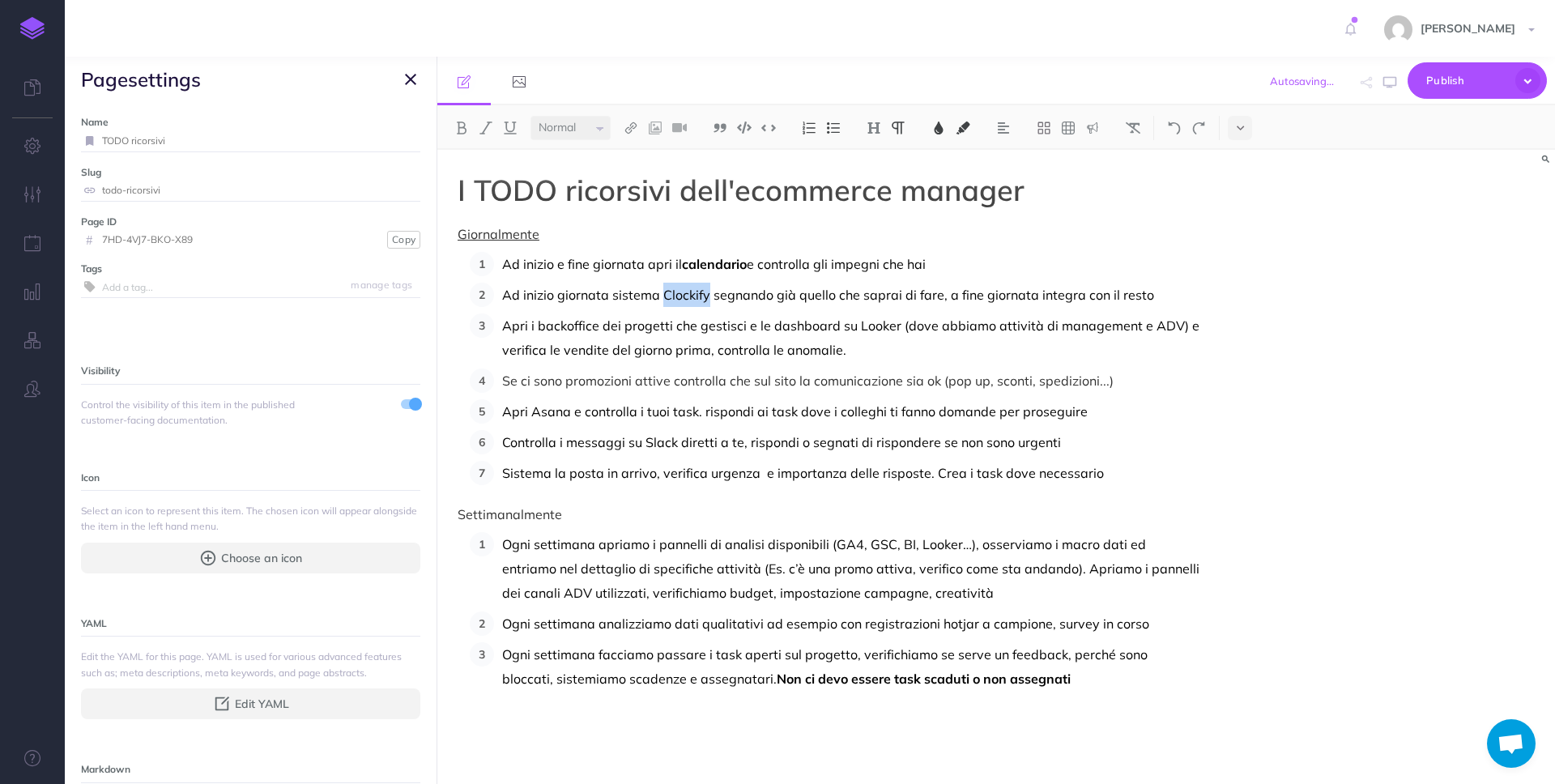
click at [706, 300] on span "Ad inizio giornata sistema Clockify segnando già quello che saprai di fare, a f…" at bounding box center [828, 294] width 652 height 16
drag, startPoint x: 538, startPoint y: 326, endPoint x: 599, endPoint y: 326, distance: 61.0
click at [599, 326] on span "Apri i backoffice dei progetti che gestisci e le dashboard su Looker (dove abbi…" at bounding box center [852, 337] width 701 height 40
drag, startPoint x: 532, startPoint y: 408, endPoint x: 575, endPoint y: 408, distance: 43.0
click at [575, 408] on span "Apri Asana e controlla i tuoi task. rispondi ai task dove i colleghi ti fanno d…" at bounding box center [795, 411] width 586 height 16
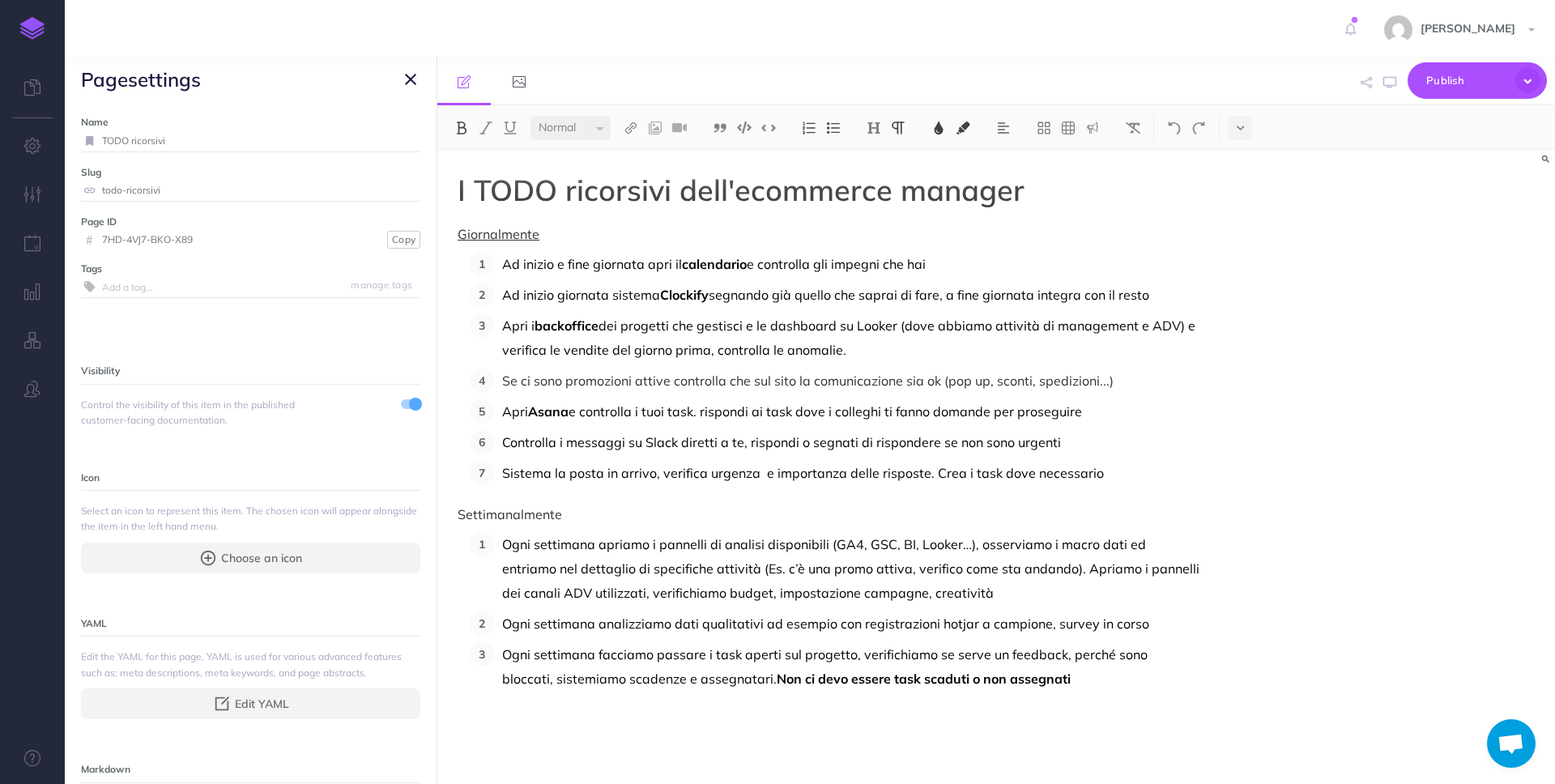
click at [503, 384] on p "Se ci sono promozioni attive controlla che sul sito la comunicazione sia ok (po…" at bounding box center [850, 380] width 697 height 24
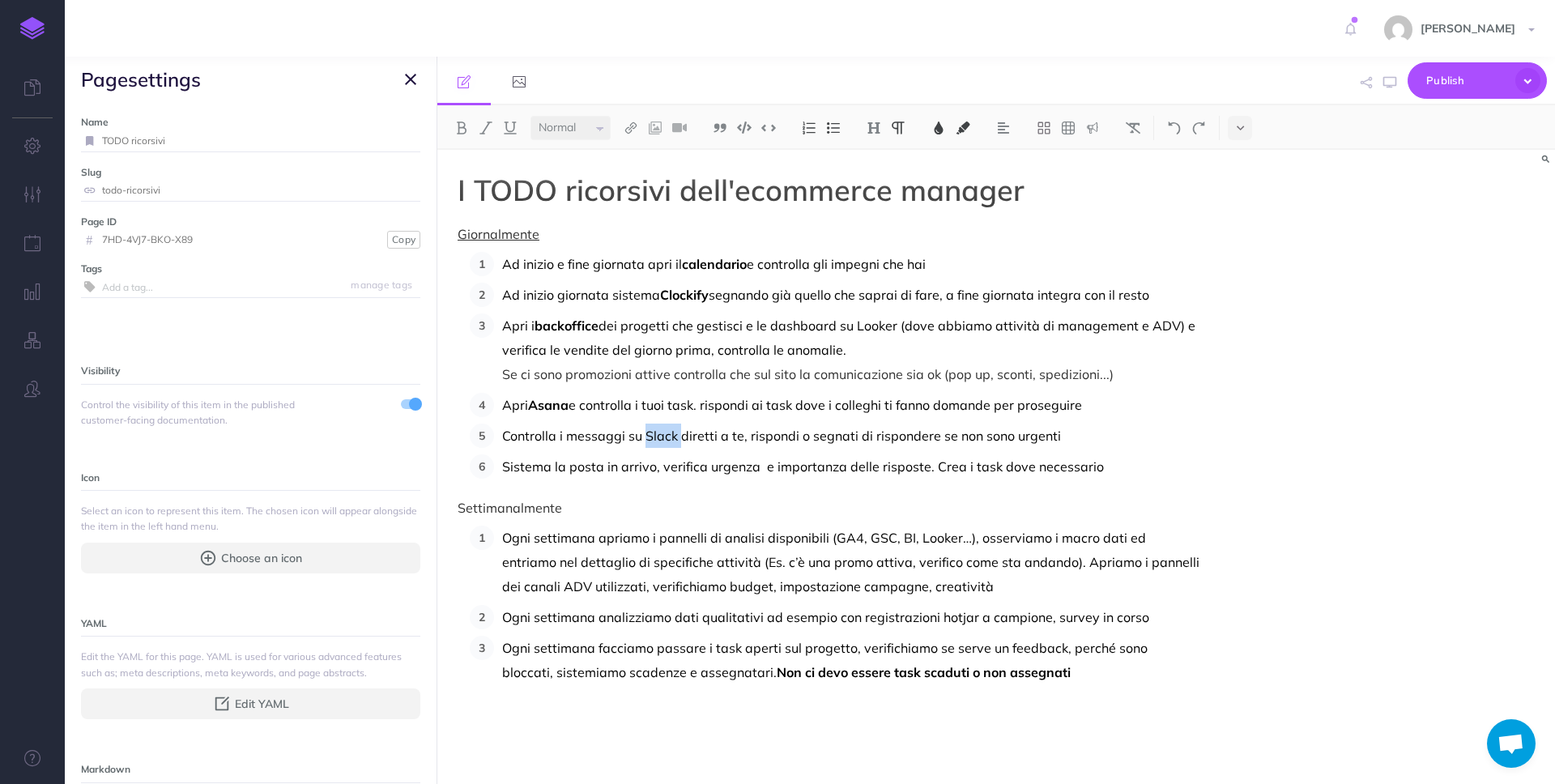
drag, startPoint x: 646, startPoint y: 432, endPoint x: 680, endPoint y: 430, distance: 34.1
click at [680, 430] on span "Controlla i messaggi su Slack diretti a te, rispondi o segnati di rispondere se…" at bounding box center [781, 435] width 559 height 16
drag, startPoint x: 569, startPoint y: 467, endPoint x: 652, endPoint y: 463, distance: 83.1
click at [652, 463] on span "Sistema la posta in arrivo, verifica urgenza e importanza delle risposte. Crea …" at bounding box center [803, 466] width 602 height 16
drag, startPoint x: 660, startPoint y: 540, endPoint x: 824, endPoint y: 533, distance: 164.1
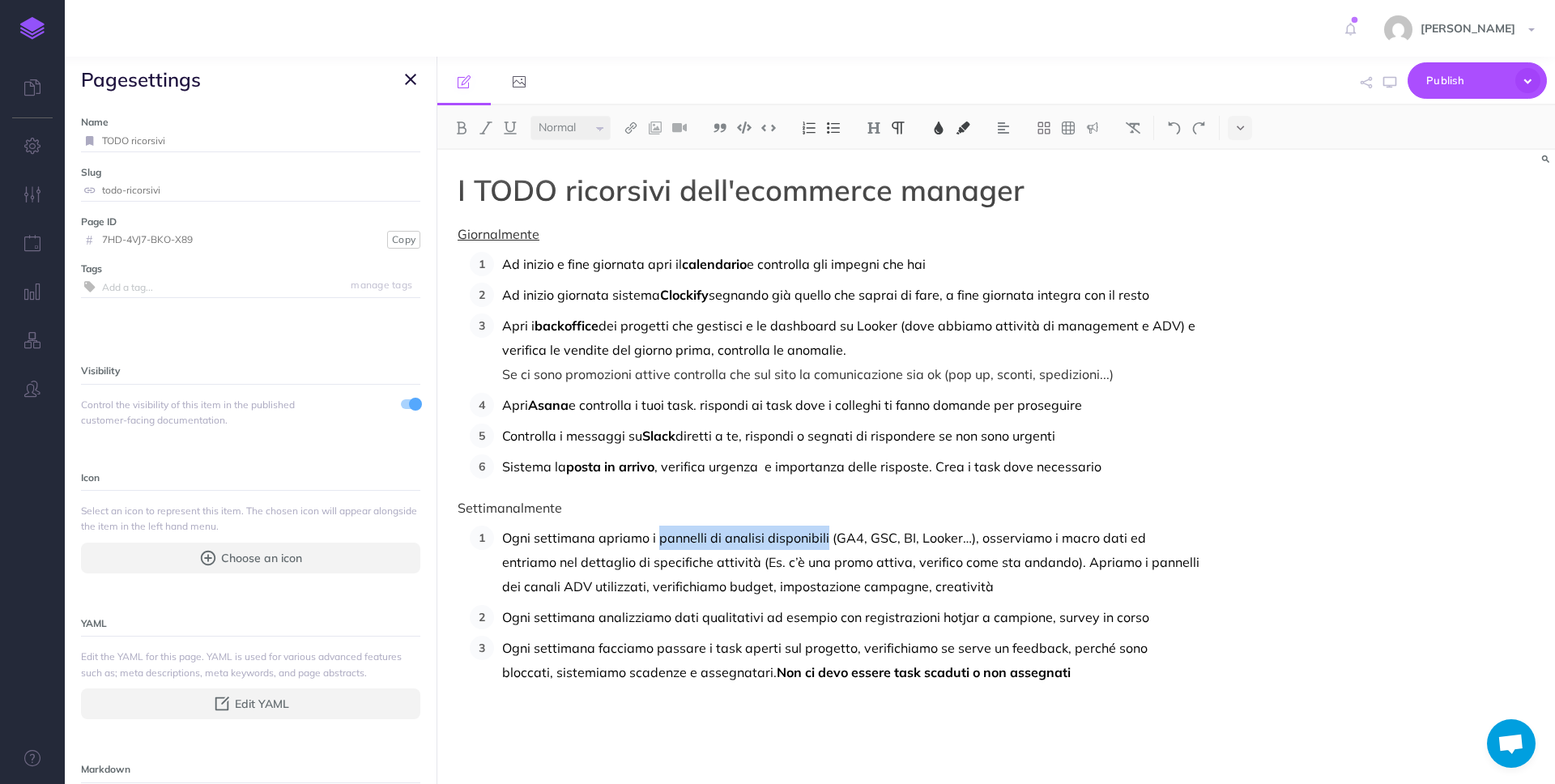
click at [824, 533] on span "Ogni settimana apriamo i pannelli di analisi disponibili (GA4, GSC, BI, Looker……" at bounding box center [852, 562] width 701 height 65
drag, startPoint x: 675, startPoint y: 620, endPoint x: 758, endPoint y: 611, distance: 83.5
click at [758, 611] on span "Ogni settimana analizziamo dati qualitativi ad esempio con registrazioni hotjar…" at bounding box center [825, 616] width 647 height 16
drag, startPoint x: 713, startPoint y: 646, endPoint x: 777, endPoint y: 642, distance: 64.1
click at [777, 642] on span "Ogni settimana facciamo passare i task aperti sul progetto, verifichiamo se ser…" at bounding box center [826, 659] width 649 height 40
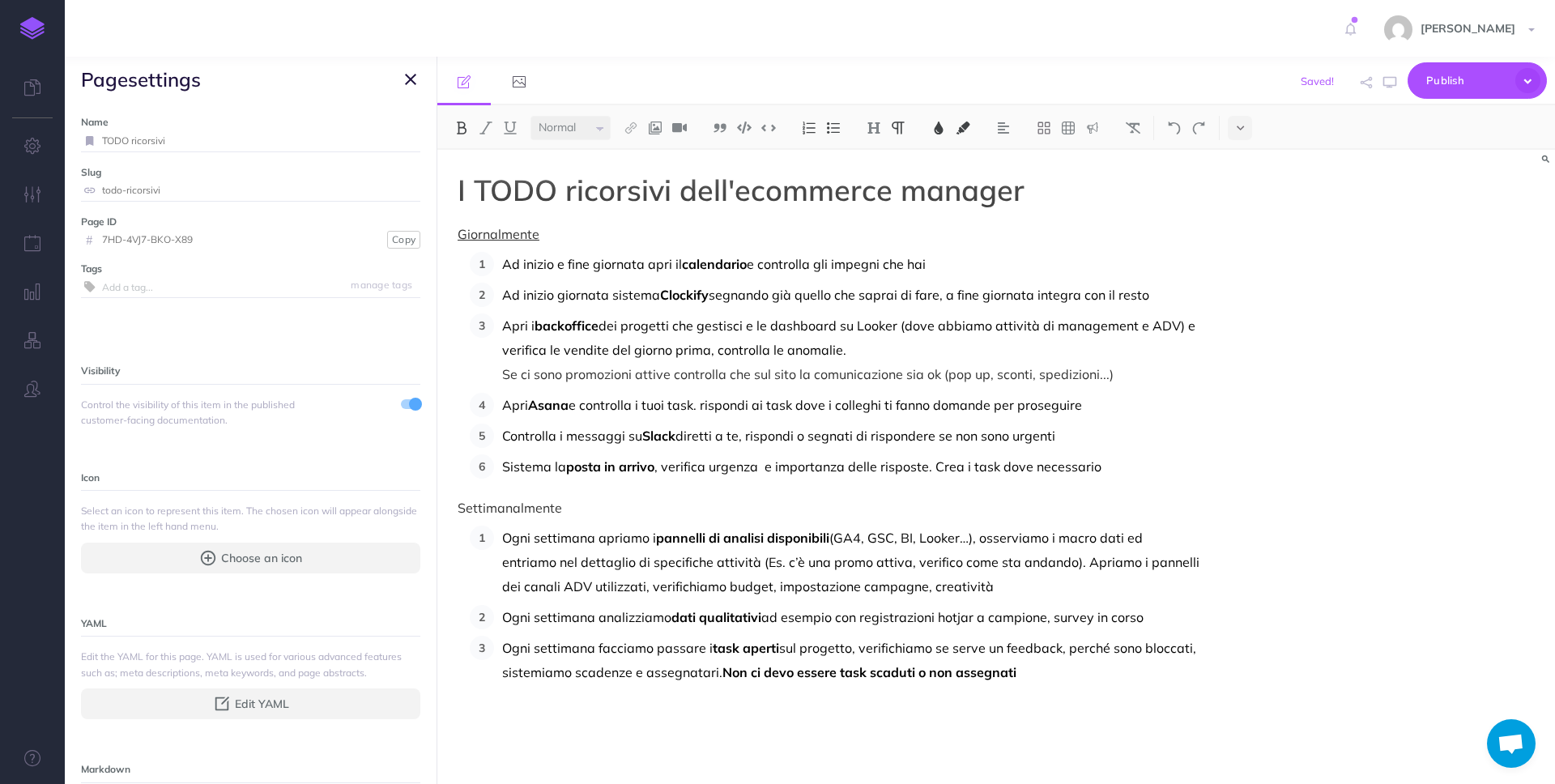
click at [791, 675] on span "Non ci devo essere task scaduti o non assegnati" at bounding box center [869, 672] width 294 height 16
drag, startPoint x: 581, startPoint y: 508, endPoint x: 416, endPoint y: 503, distance: 165.1
click at [408, 511] on div "Procedure Ecommerce School Collapse all Expand all Expand to root folders [URL]…" at bounding box center [810, 420] width 1490 height 726
click at [503, 130] on img at bounding box center [510, 128] width 14 height 13
copy u "Settimanalmente"
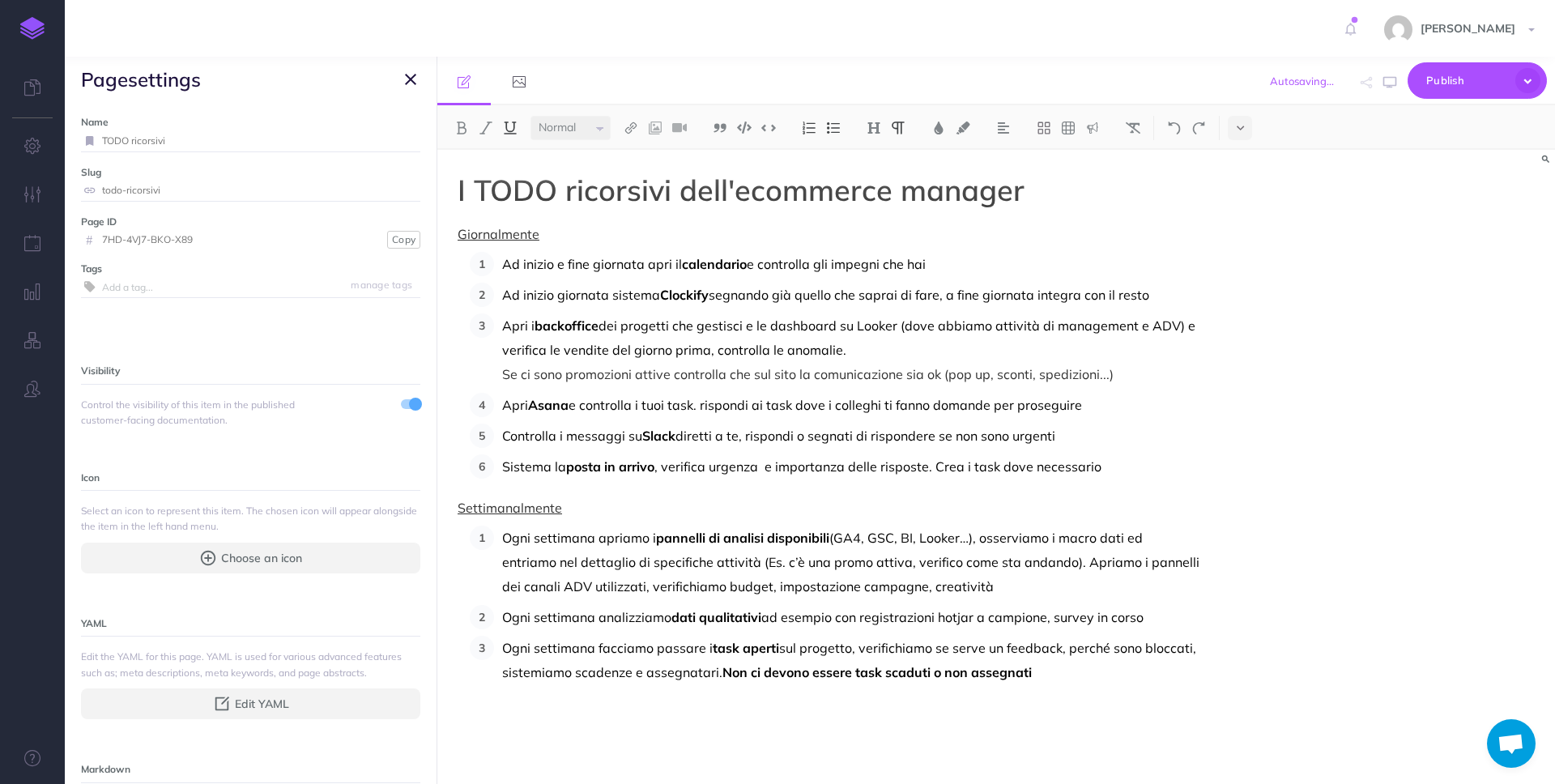
click at [829, 742] on div "I TODO ricorsivi dell'ecommerce manager Giornalmente Ad inizio e fine giornata …" at bounding box center [828, 458] width 782 height 617
drag, startPoint x: 601, startPoint y: 703, endPoint x: 409, endPoint y: 706, distance: 192.0
click at [409, 706] on div "Procedure Ecommerce School Collapse all Expand all Expand to root folders [URL]…" at bounding box center [810, 420] width 1490 height 726
click at [413, 78] on icon "button" at bounding box center [410, 80] width 12 height 19
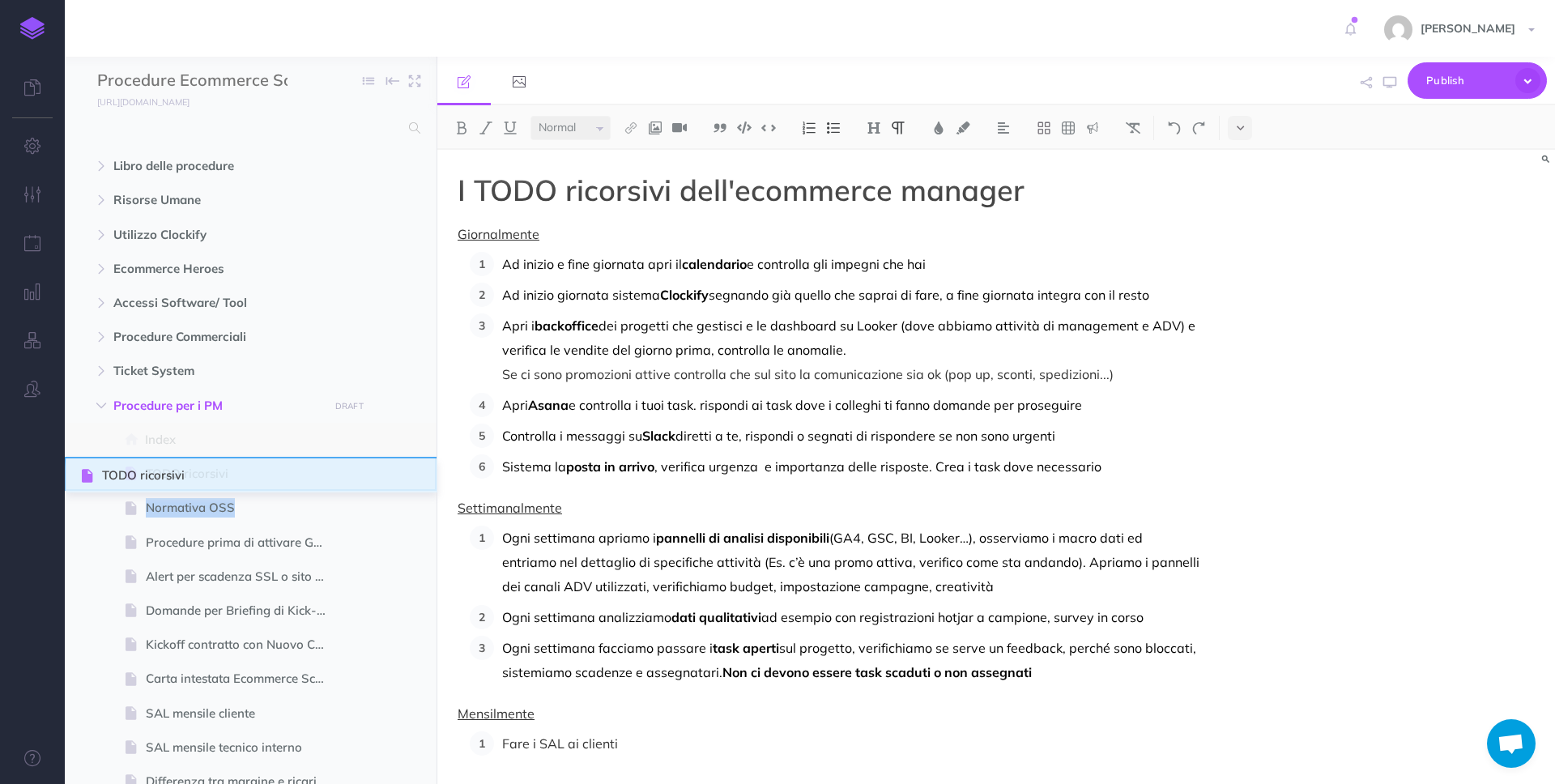
drag, startPoint x: 80, startPoint y: 505, endPoint x: 83, endPoint y: 473, distance: 32.1
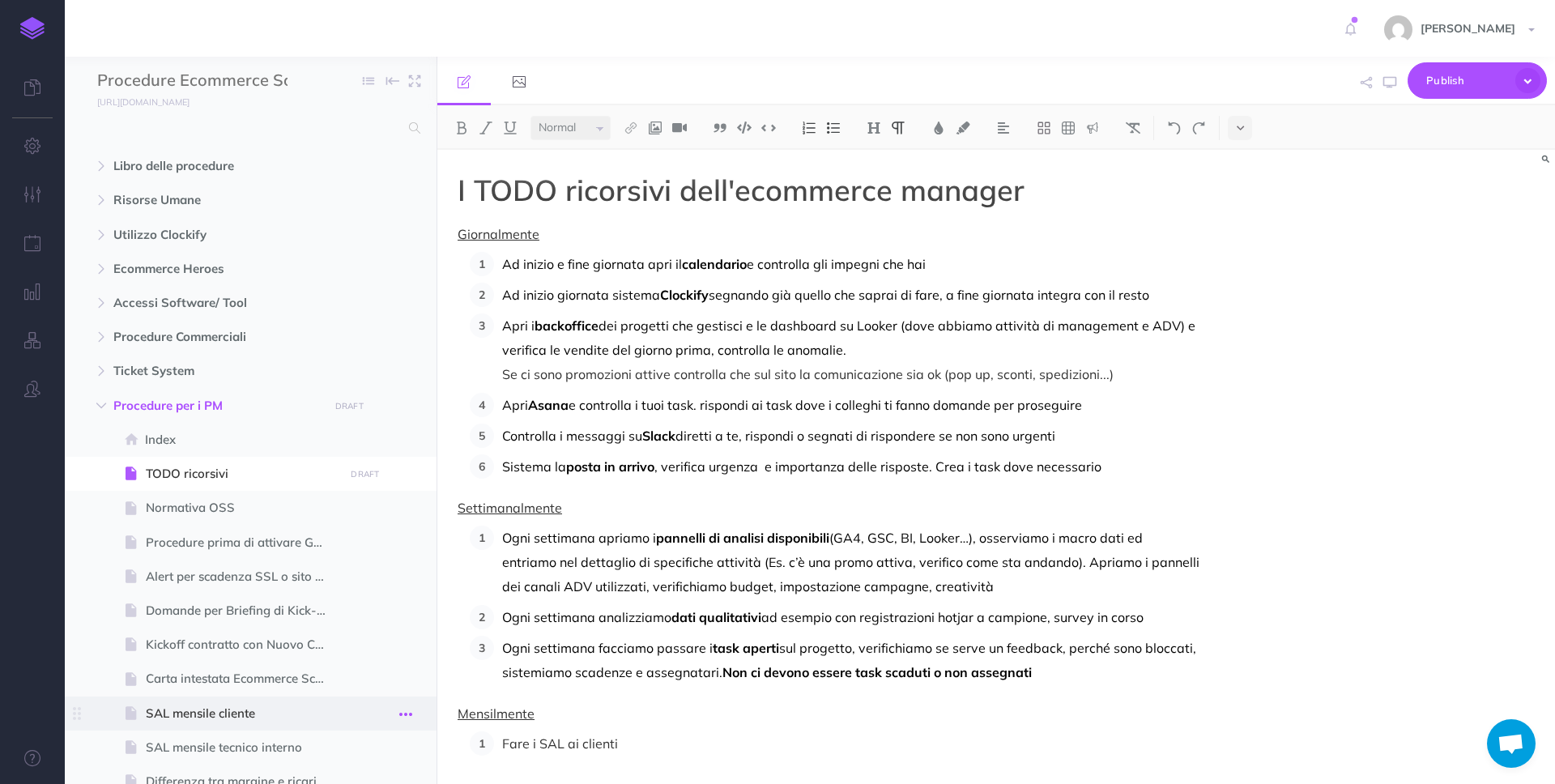
click at [409, 715] on icon "button" at bounding box center [406, 714] width 13 height 19
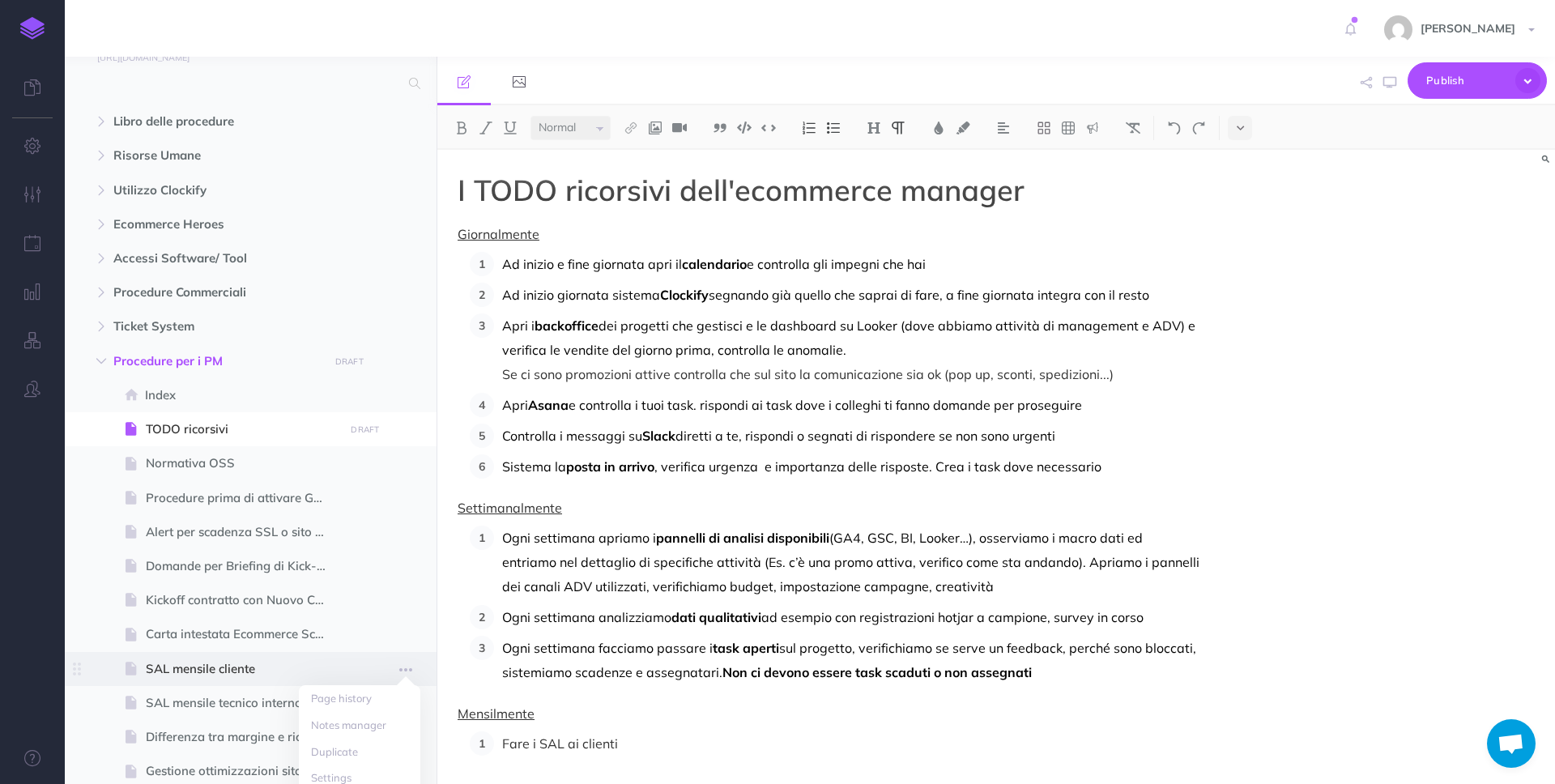
scroll to position [186, 0]
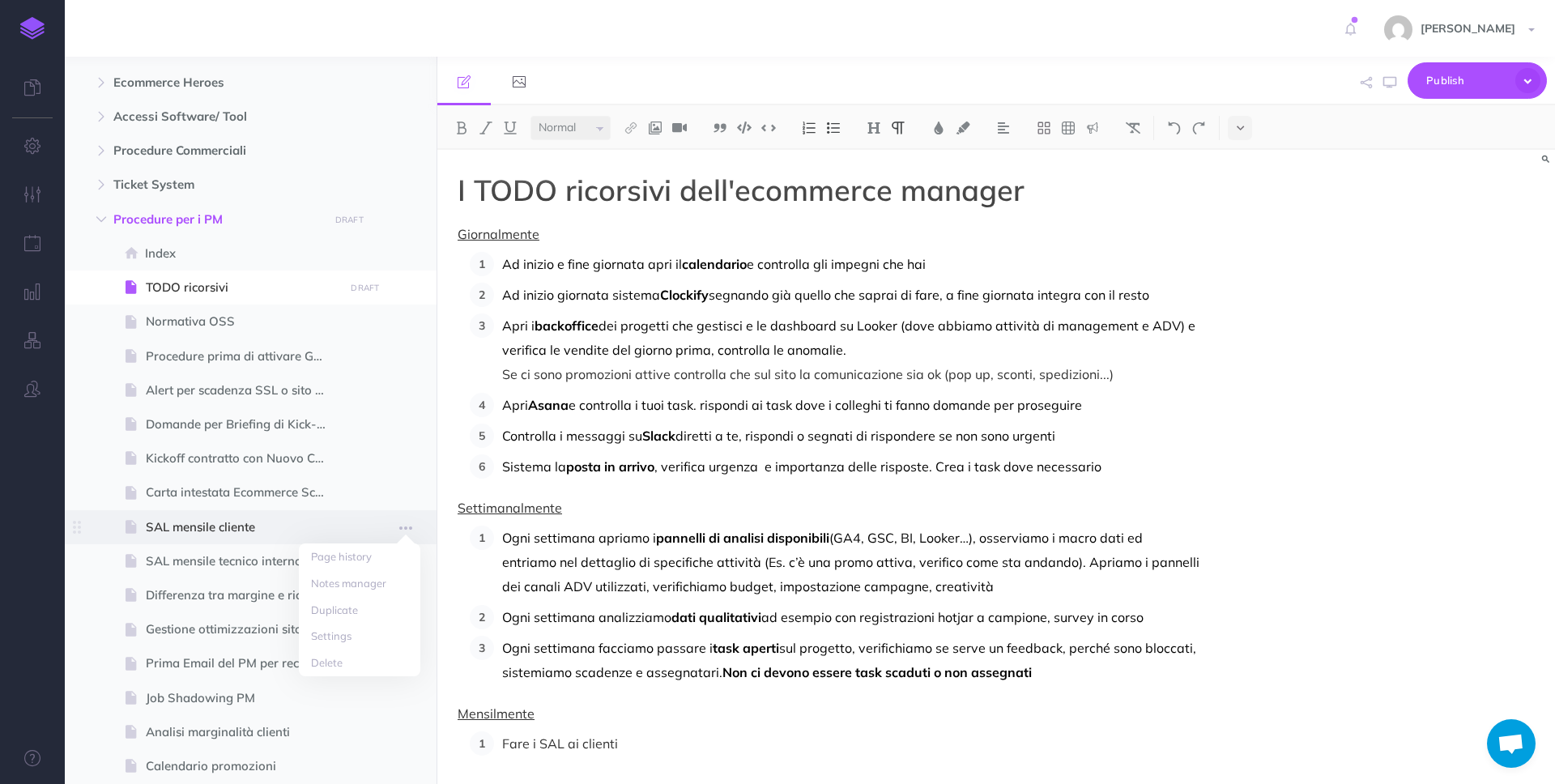
click at [232, 532] on span "SAL mensile cliente" at bounding box center [243, 527] width 194 height 19
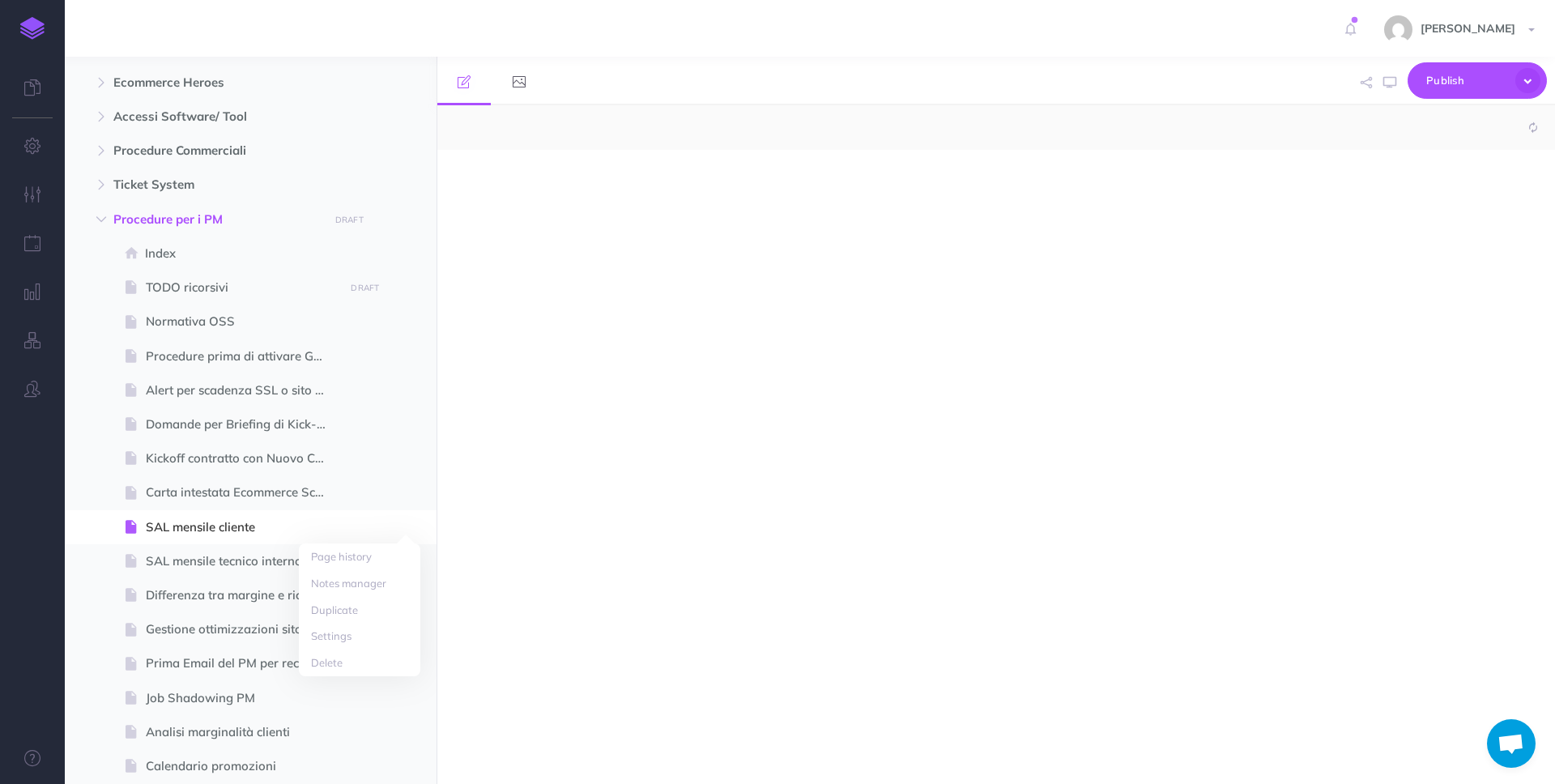
select select "null"
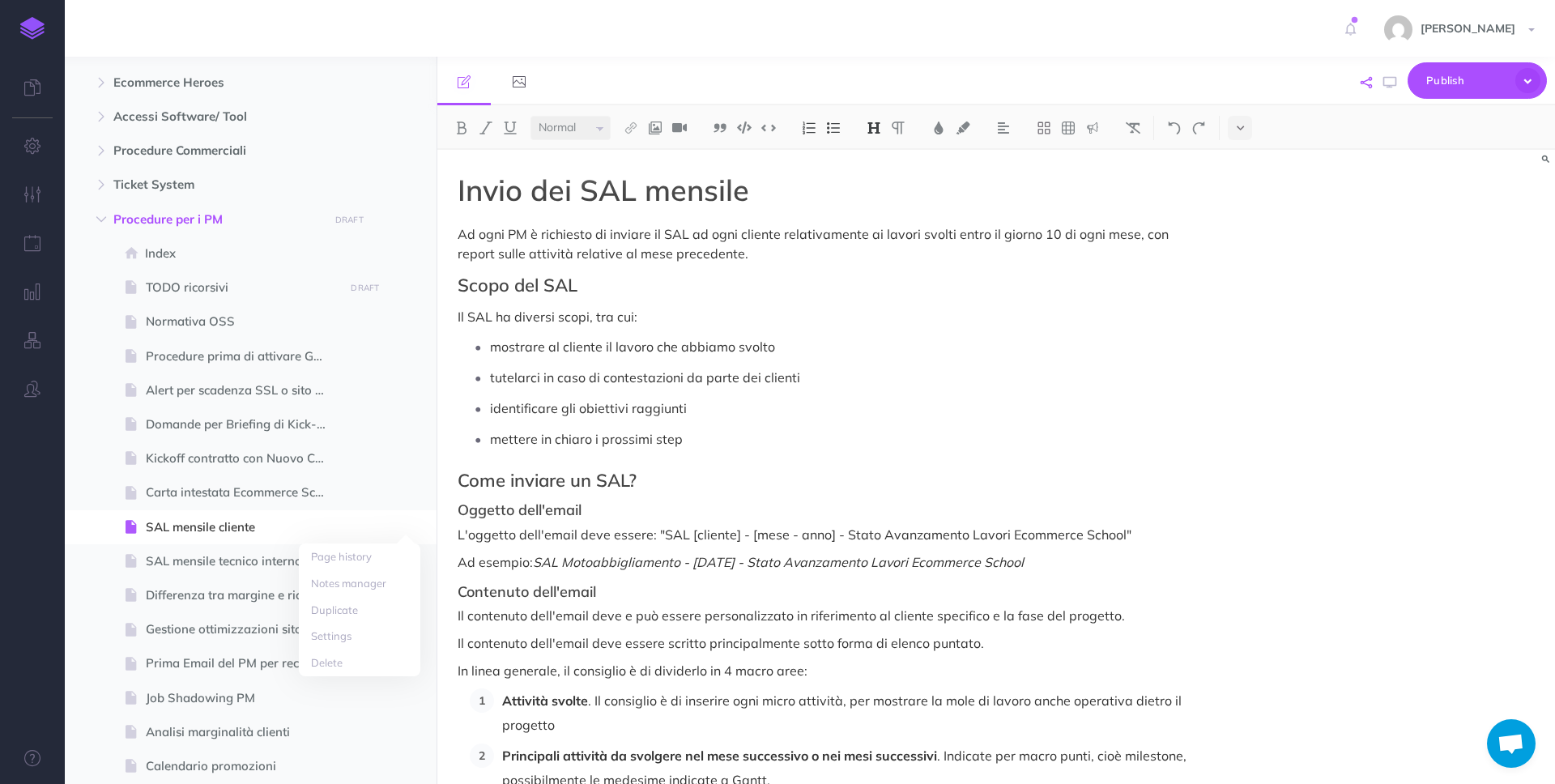
click at [1362, 77] on icon "button" at bounding box center [1366, 82] width 12 height 12
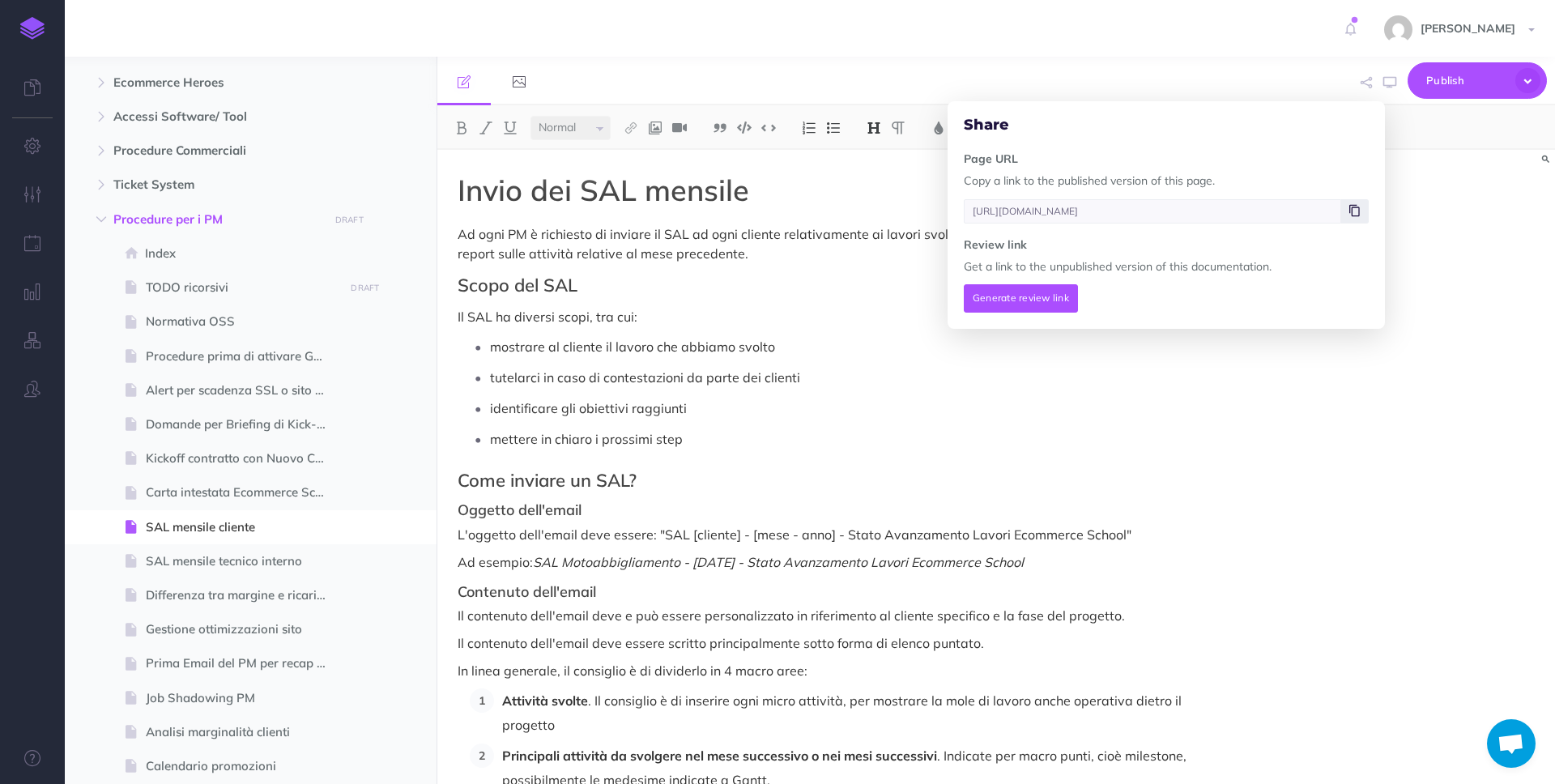
click at [1353, 210] on icon at bounding box center [1354, 211] width 11 height 10
click at [206, 294] on span "TODO ricorsivi" at bounding box center [243, 288] width 194 height 19
type input "[URL][DOMAIN_NAME]"
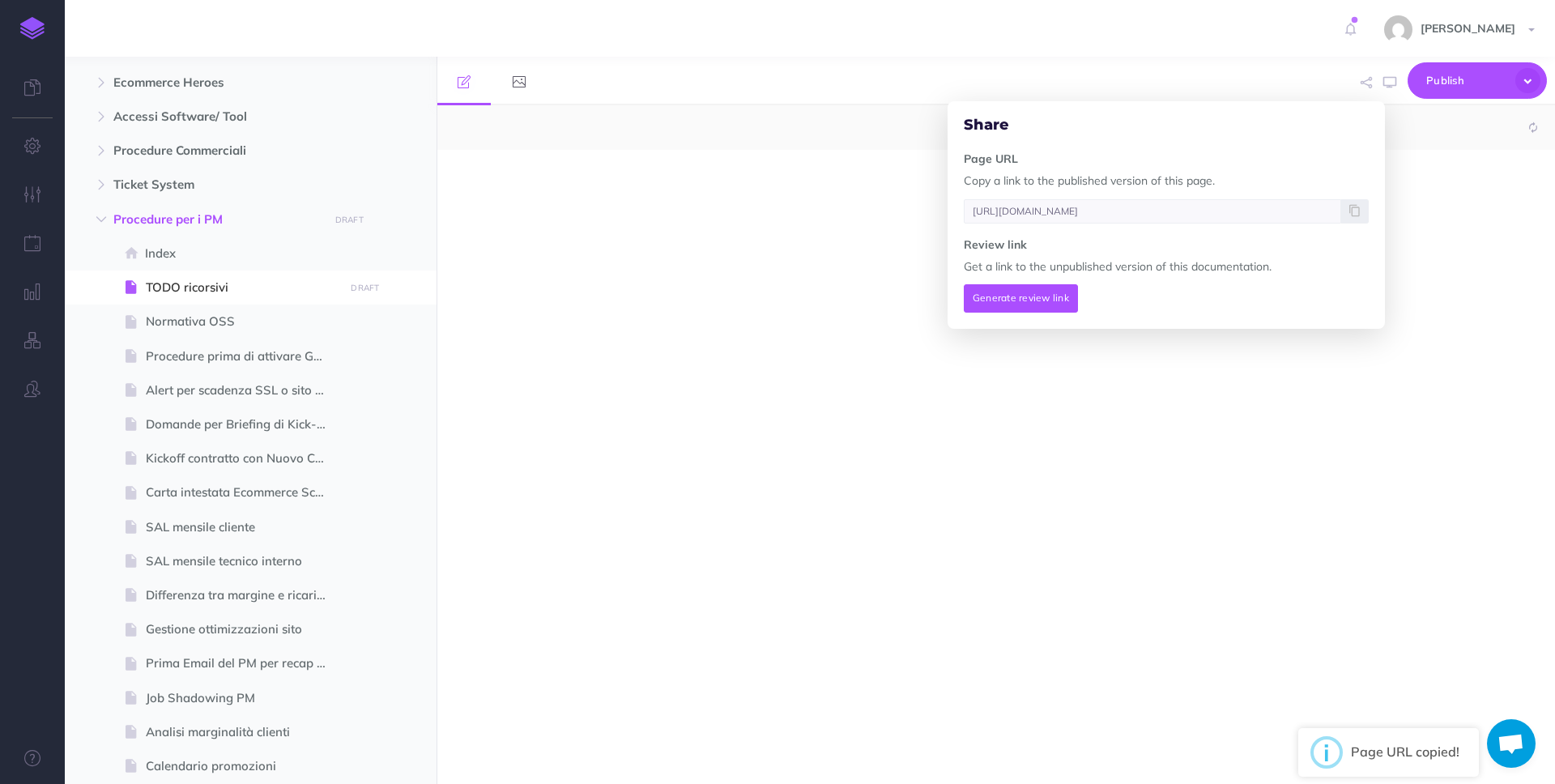
select select "null"
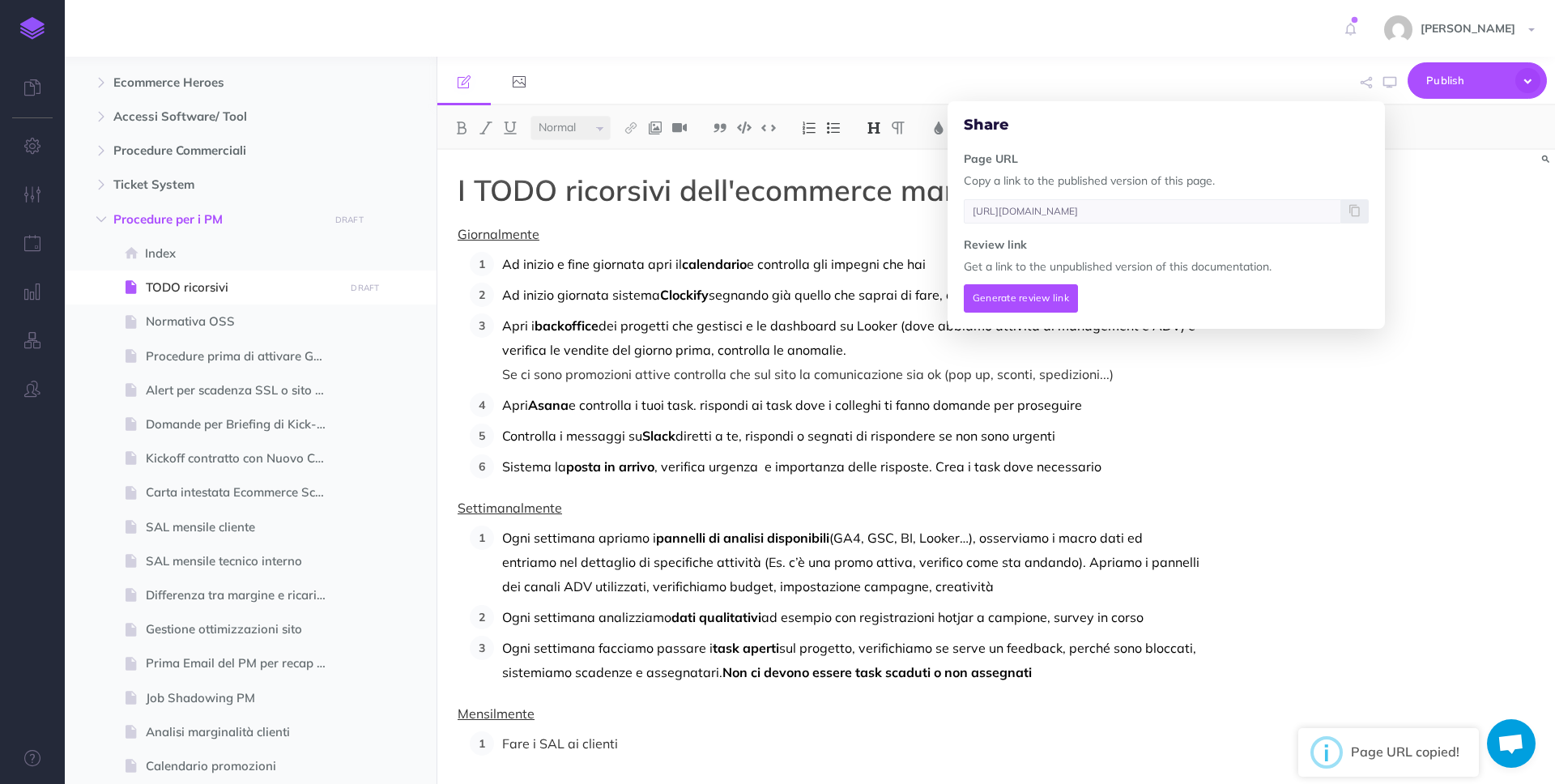
click at [842, 56] on div "[PERSON_NAME] Account Settings Teams Create Team Ecommerce School Support Docum…" at bounding box center [778, 28] width 1530 height 57
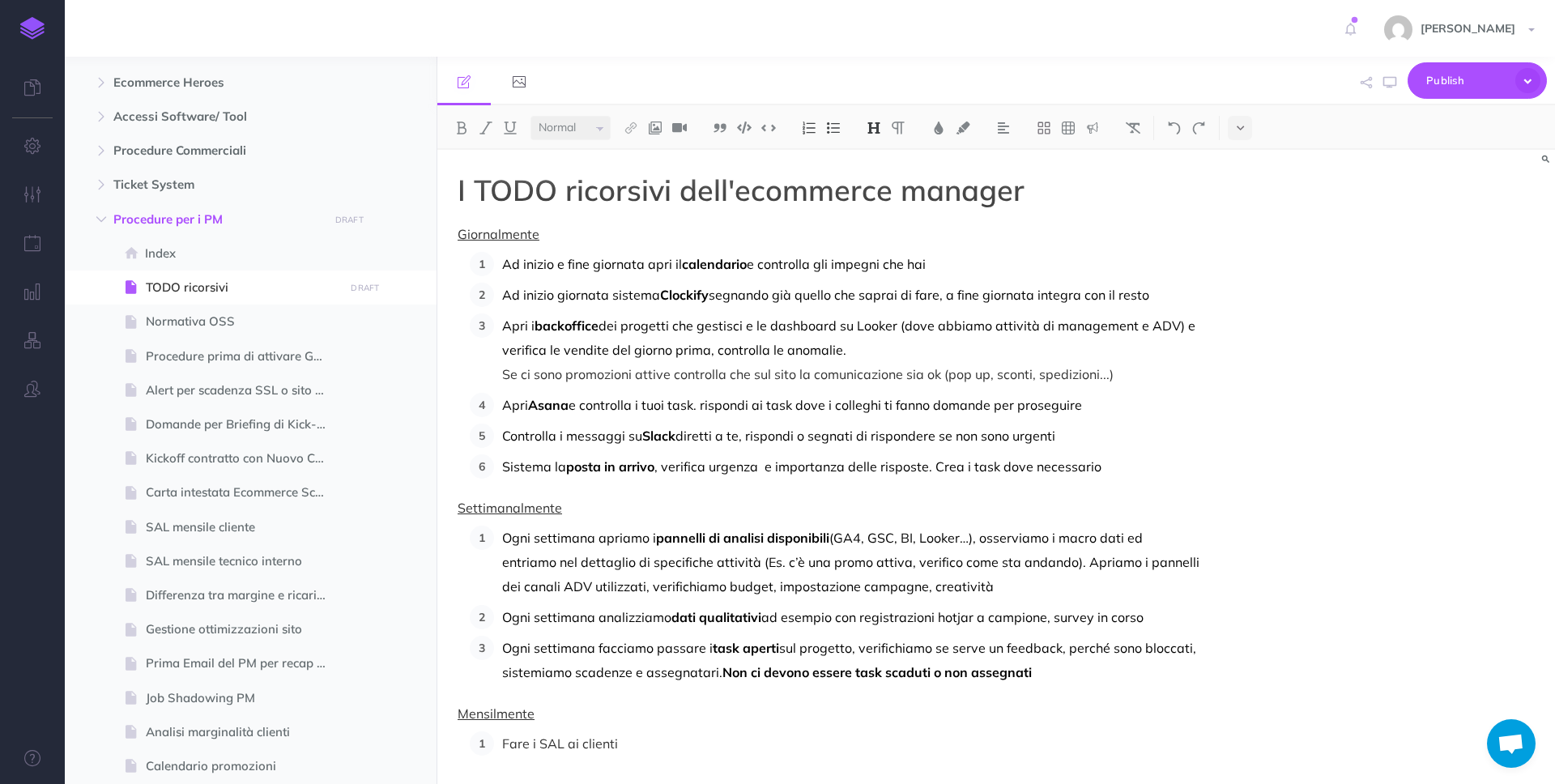
scroll to position [43, 0]
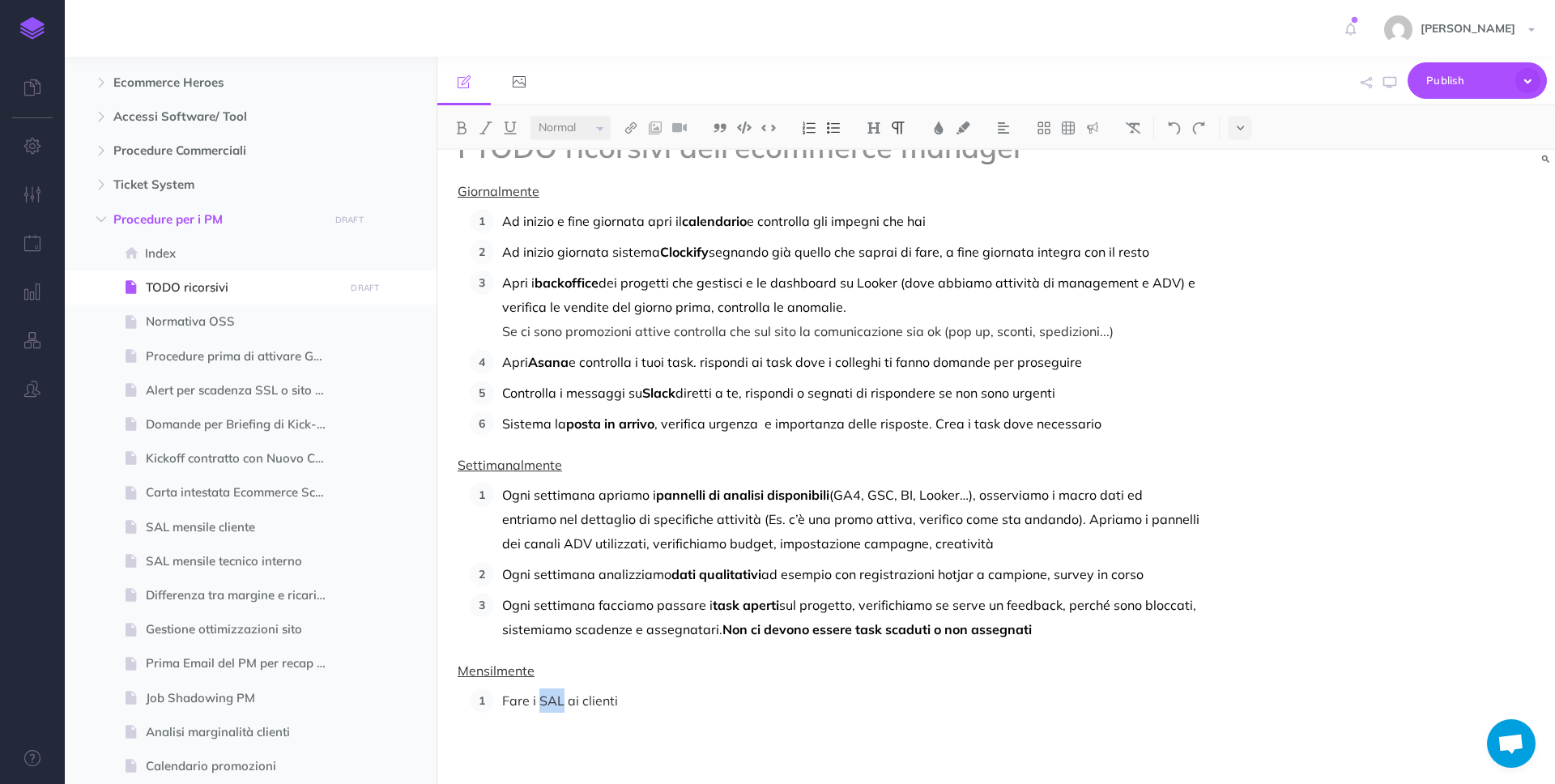
drag, startPoint x: 540, startPoint y: 701, endPoint x: 562, endPoint y: 700, distance: 22.0
click at [562, 700] on p "Fare i SAL ai clienti" at bounding box center [850, 700] width 697 height 24
click at [637, 123] on img at bounding box center [630, 128] width 14 height 13
click at [637, 156] on icon at bounding box center [631, 156] width 13 height 12
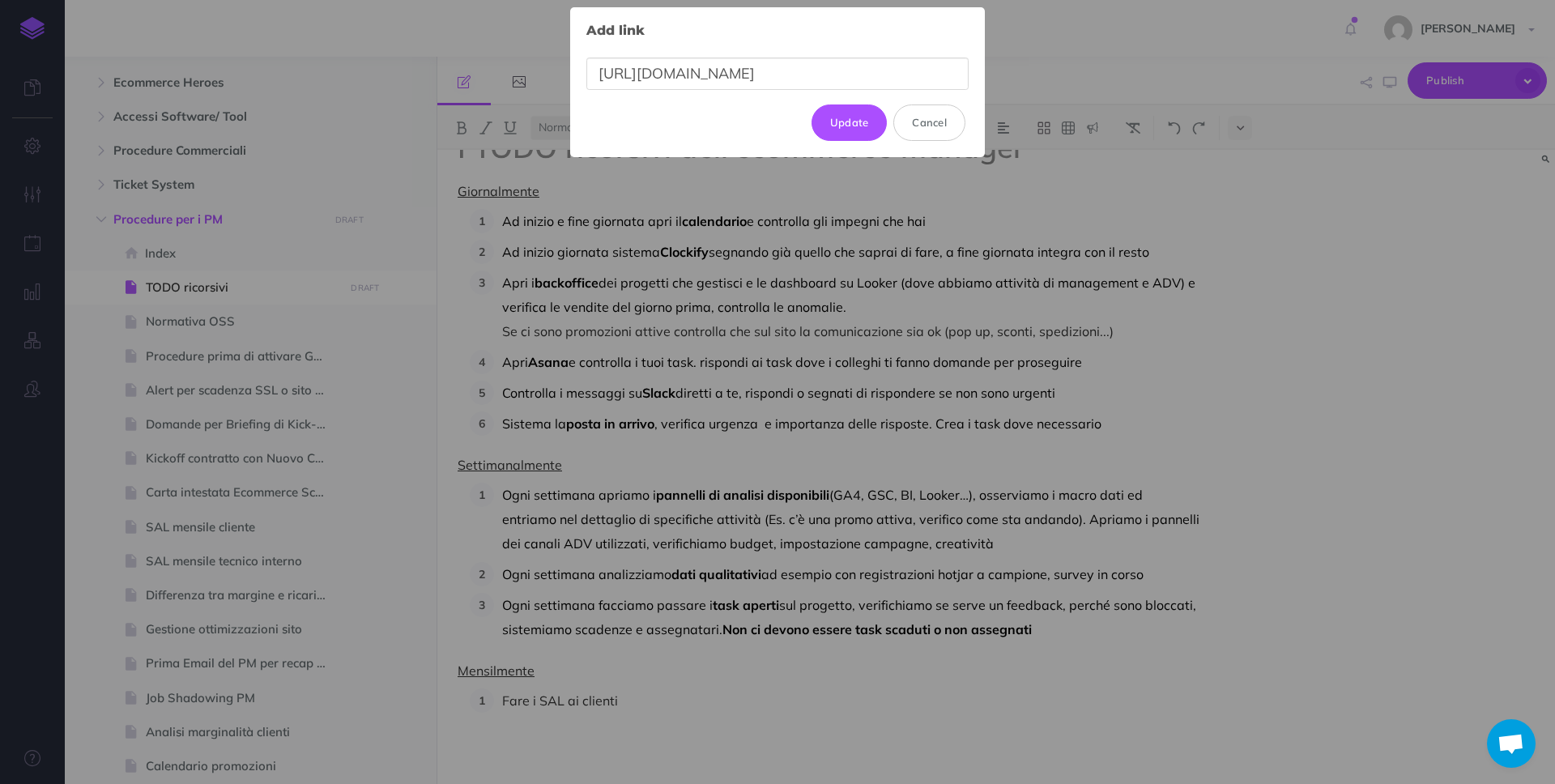
scroll to position [0, 212]
type input "[URL][DOMAIN_NAME]"
click at [841, 115] on button "Update" at bounding box center [848, 122] width 76 height 35
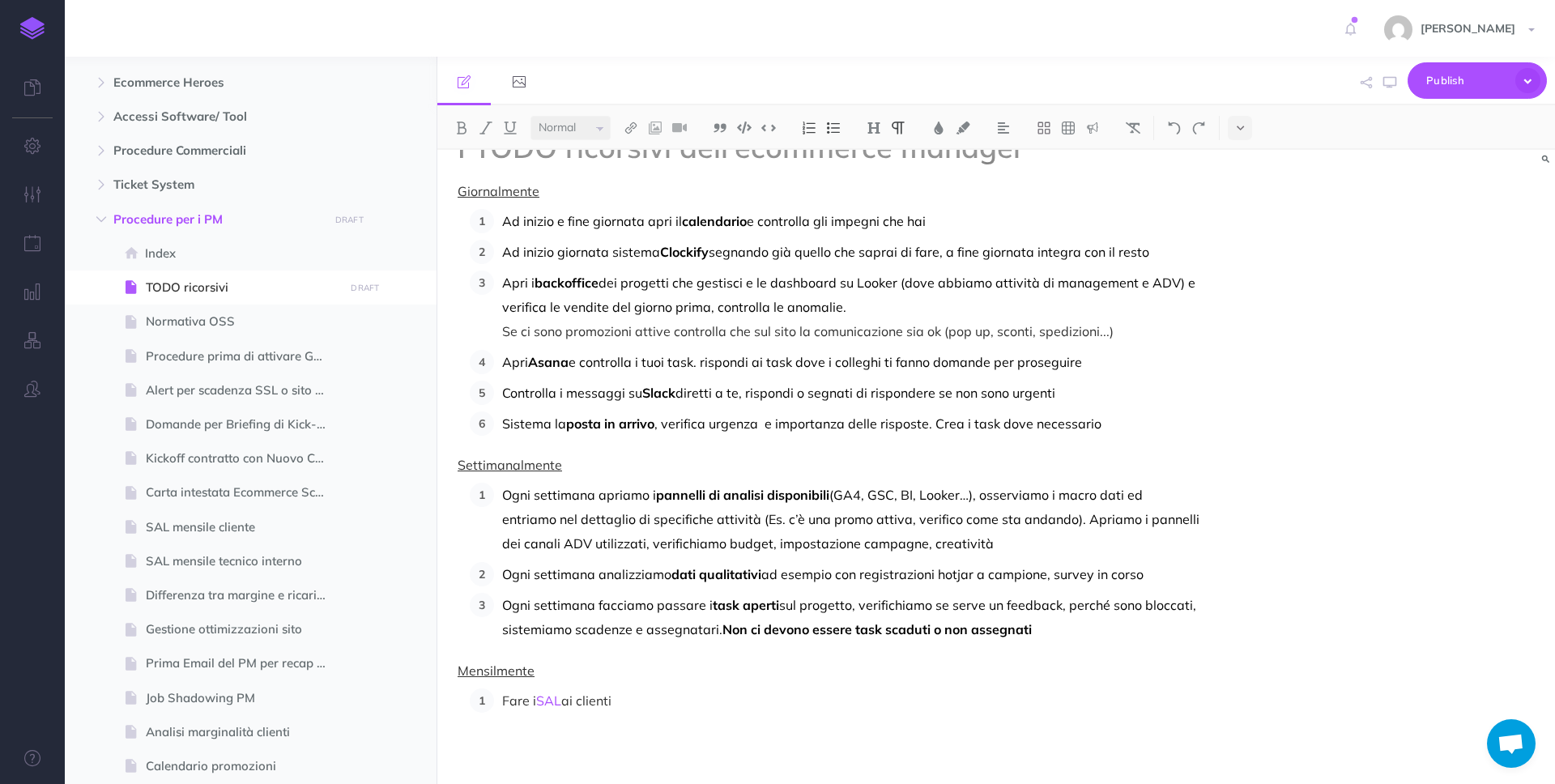
click at [656, 702] on p "Fare i SAL ai clienti" at bounding box center [850, 700] width 697 height 24
click at [256, 562] on span "SAL mensile tecnico interno" at bounding box center [243, 561] width 194 height 19
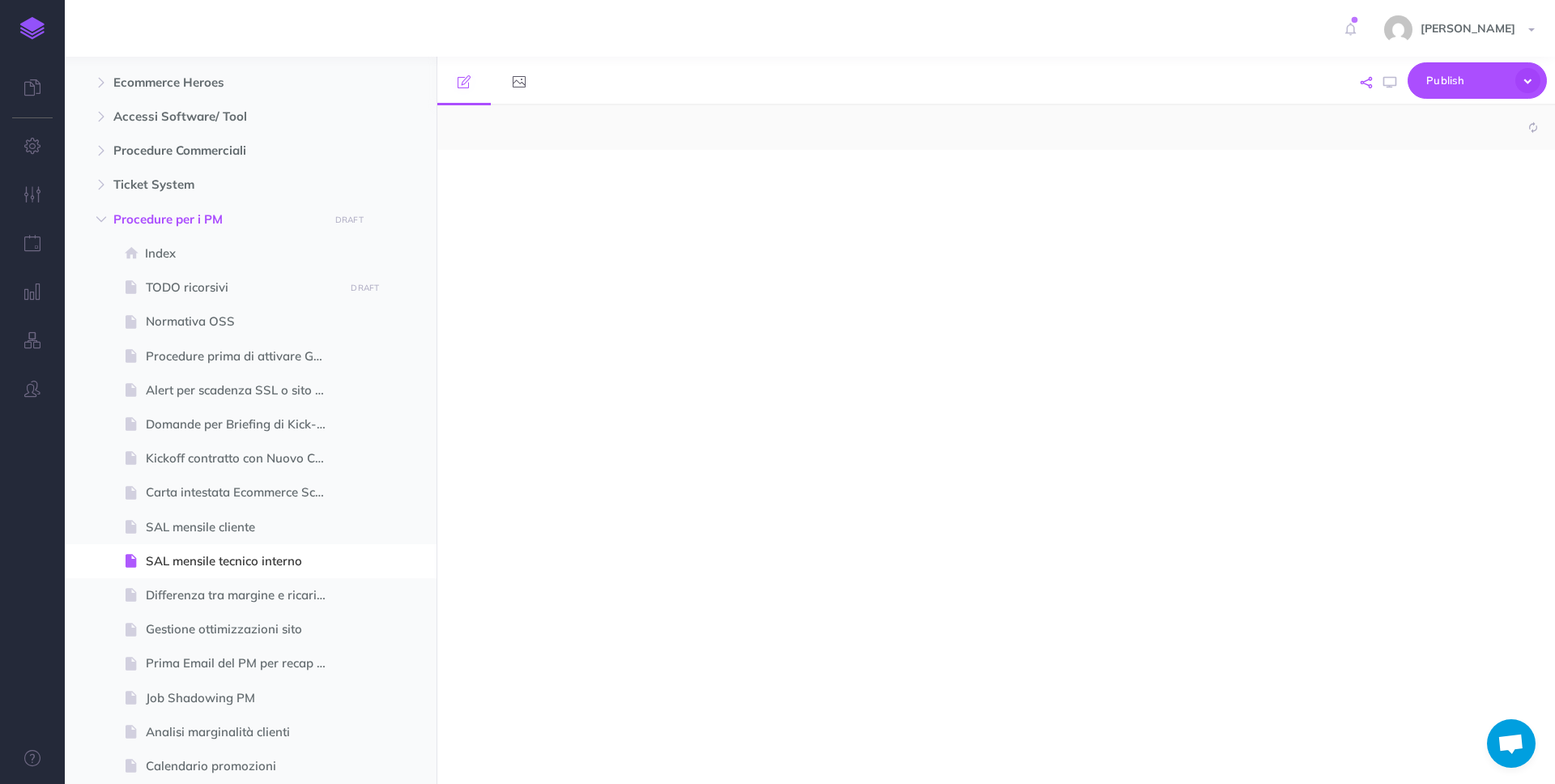
select select "null"
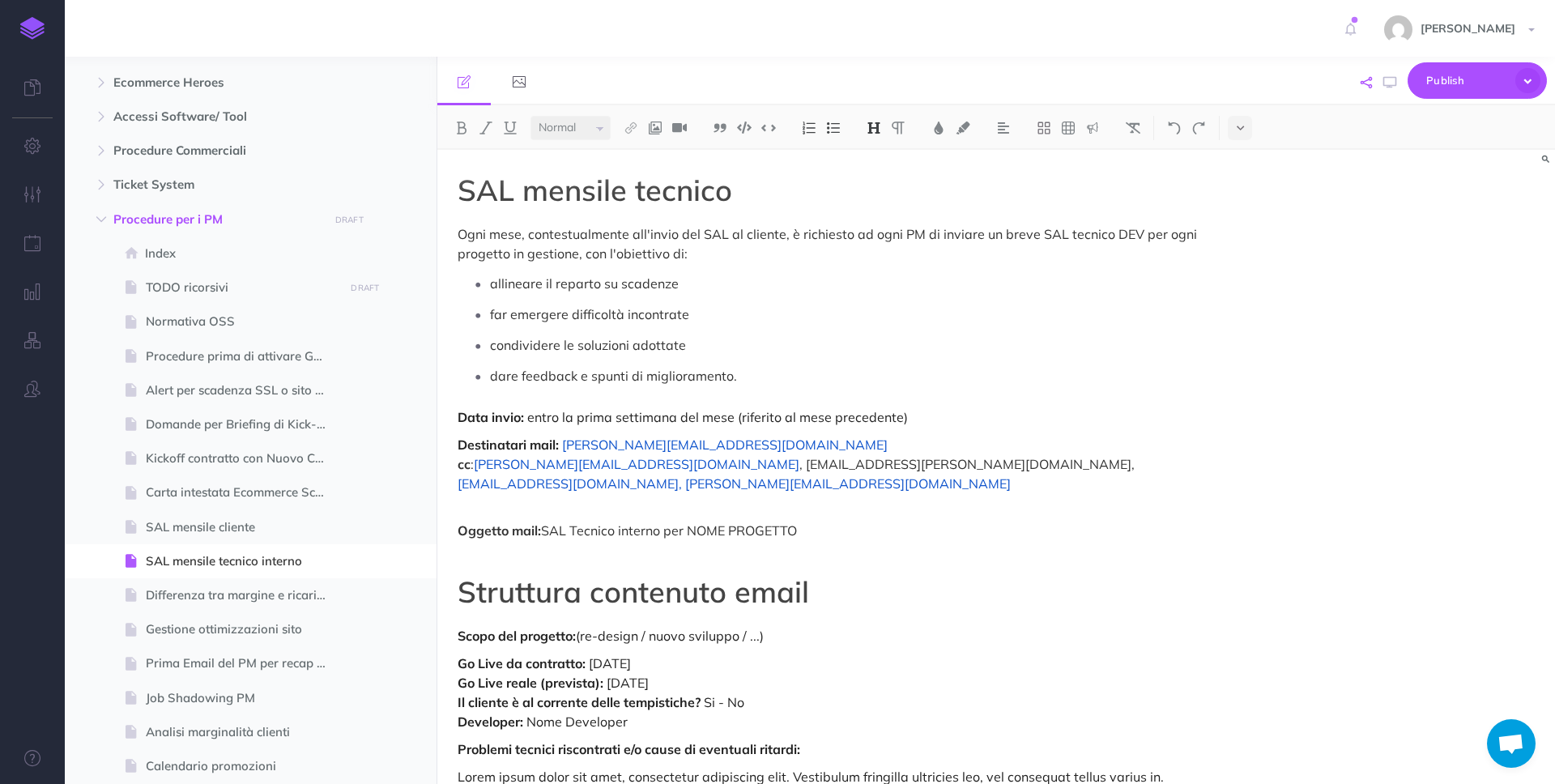
click at [1362, 84] on icon "button" at bounding box center [1366, 82] width 12 height 12
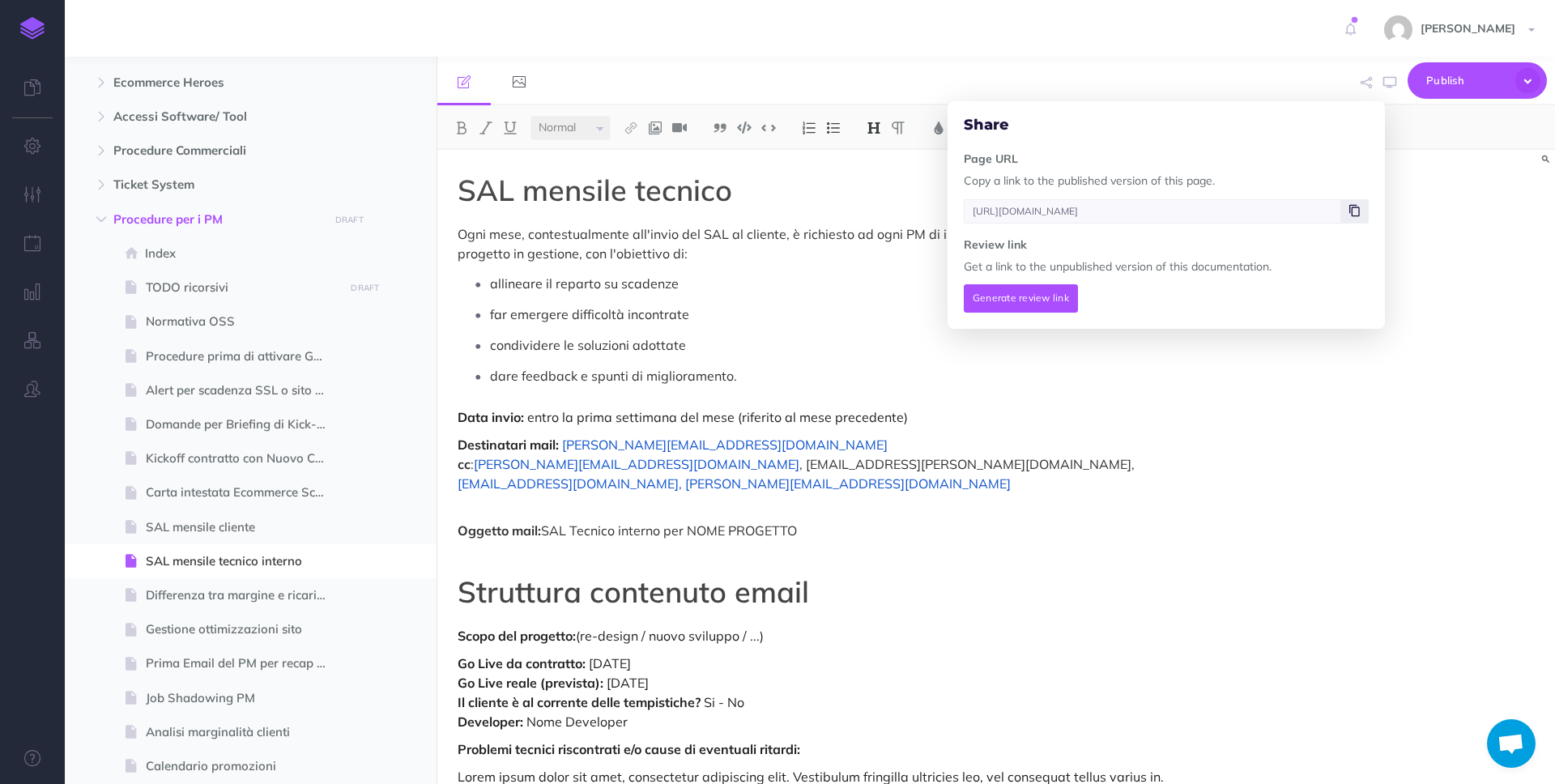
click at [1356, 212] on icon at bounding box center [1354, 211] width 11 height 10
click at [237, 278] on span "TODO ricorsivi" at bounding box center [243, 288] width 194 height 19
type input "[URL][DOMAIN_NAME]"
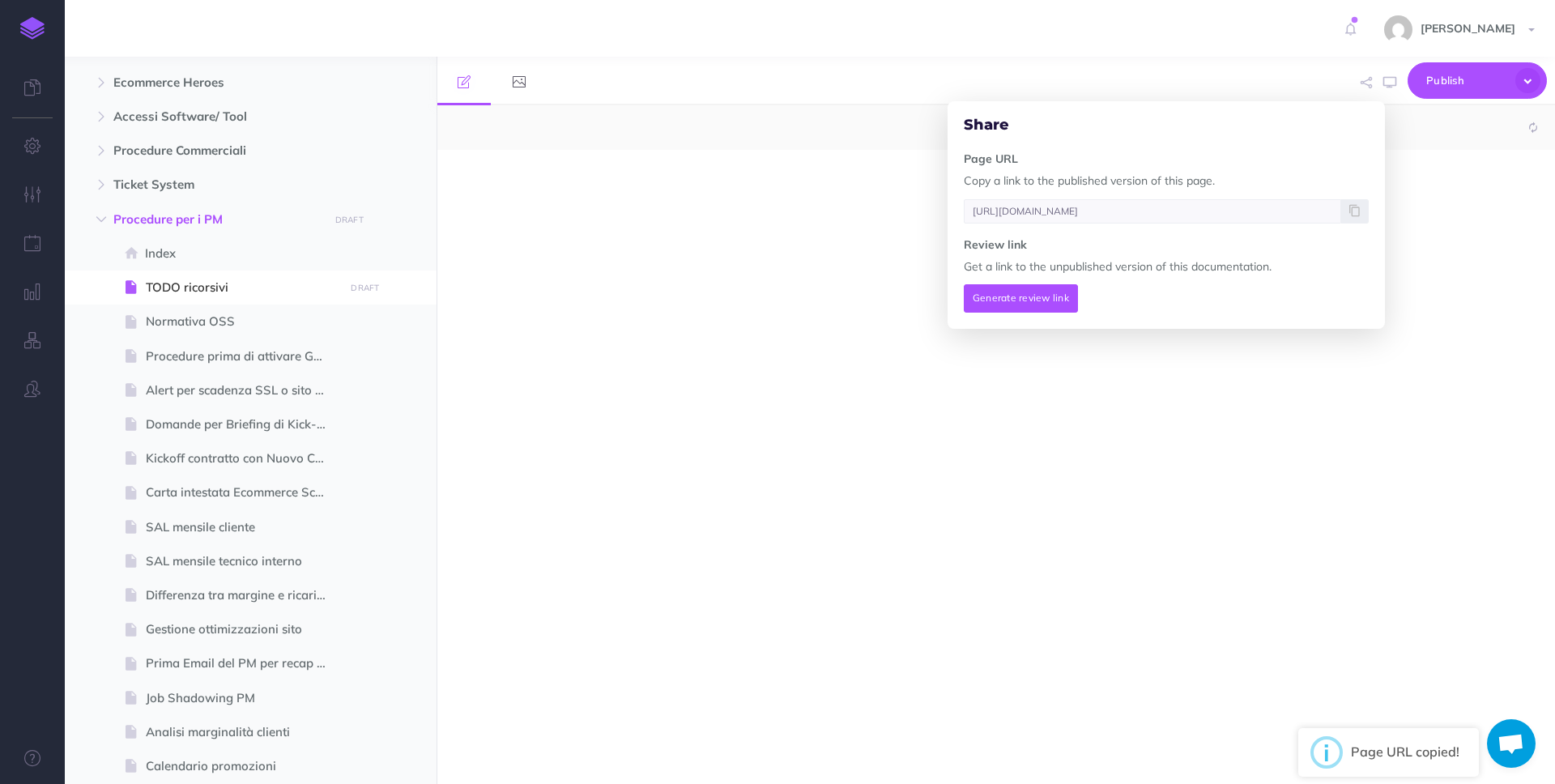
select select "null"
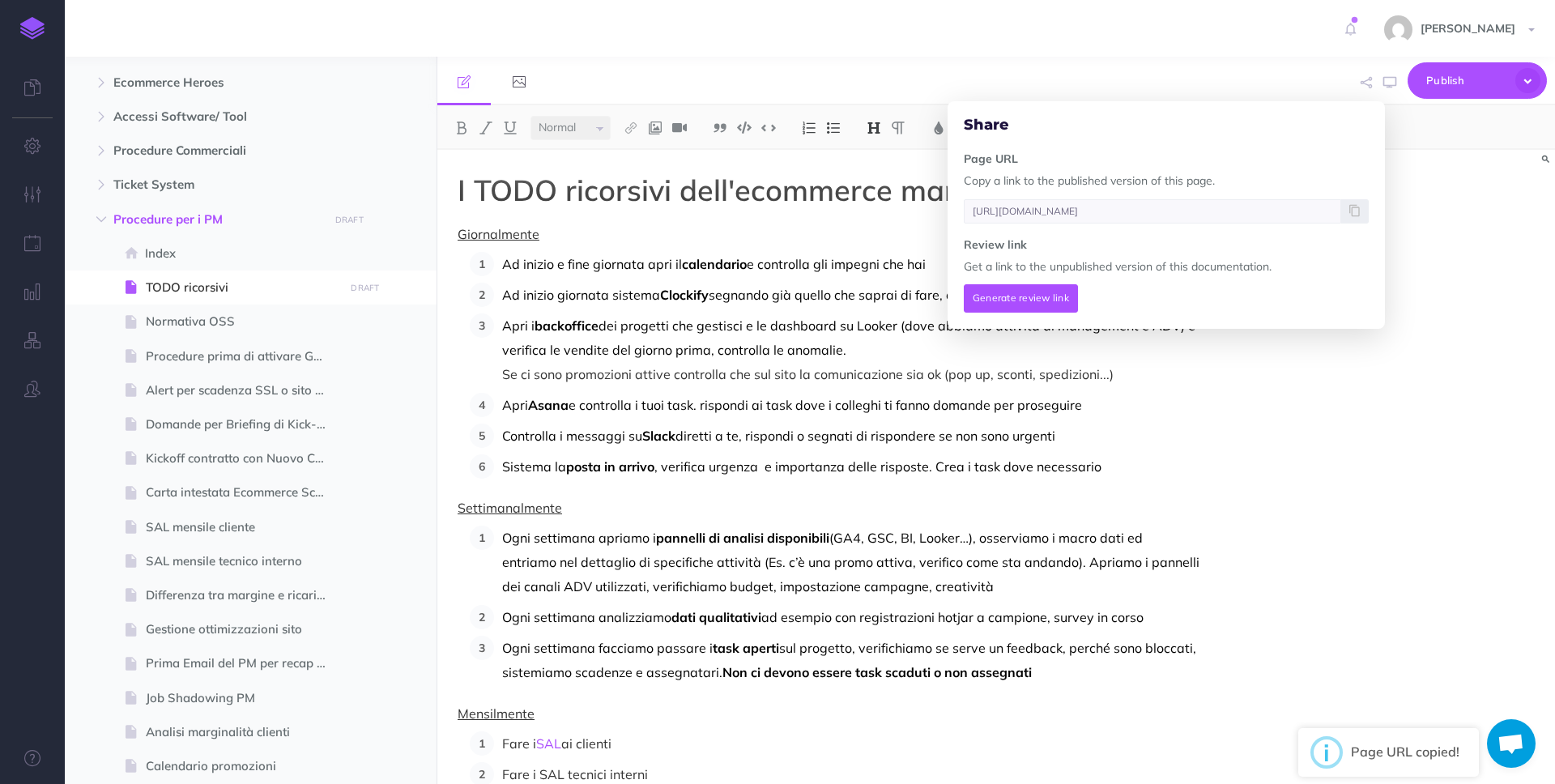
click at [1443, 133] on div "Small Normal Large H1 H2 H3 H4" at bounding box center [996, 127] width 1118 height 44
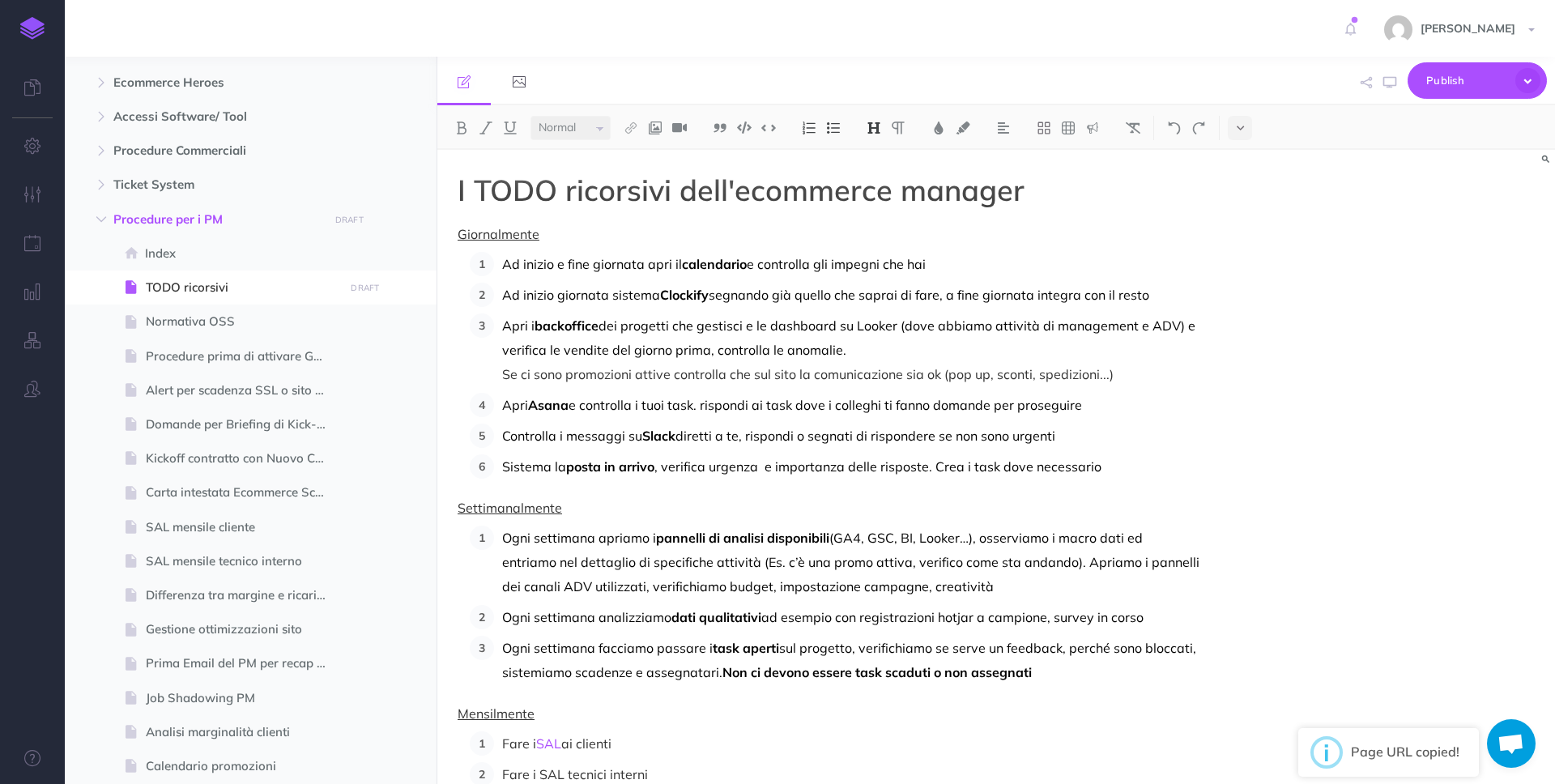
scroll to position [74, 0]
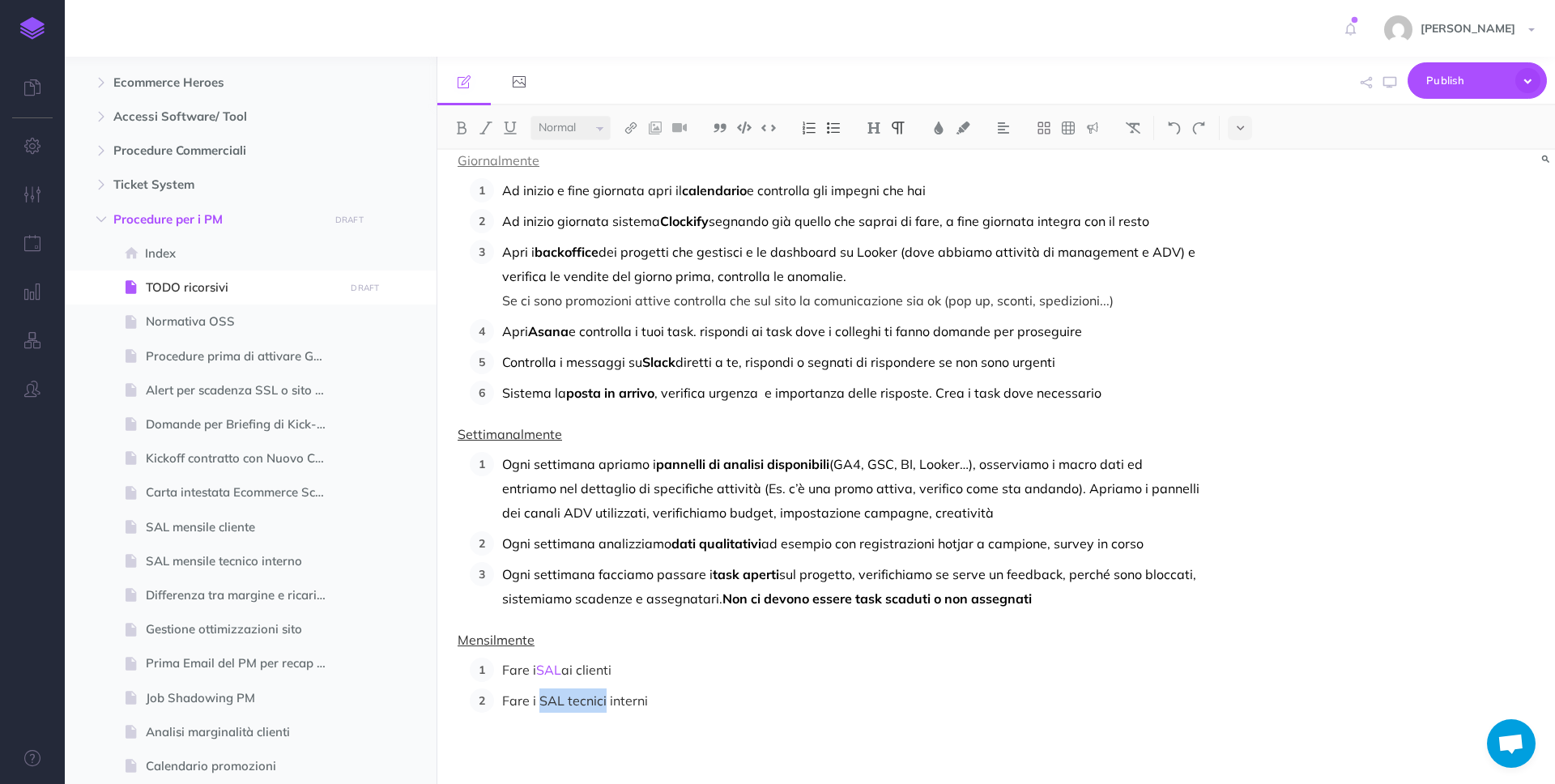
drag, startPoint x: 540, startPoint y: 703, endPoint x: 606, endPoint y: 703, distance: 66.0
click at [606, 703] on p "Fare i SAL tecnici interni" at bounding box center [850, 700] width 697 height 24
click at [636, 127] on img at bounding box center [630, 128] width 14 height 13
click at [633, 154] on icon at bounding box center [631, 156] width 13 height 12
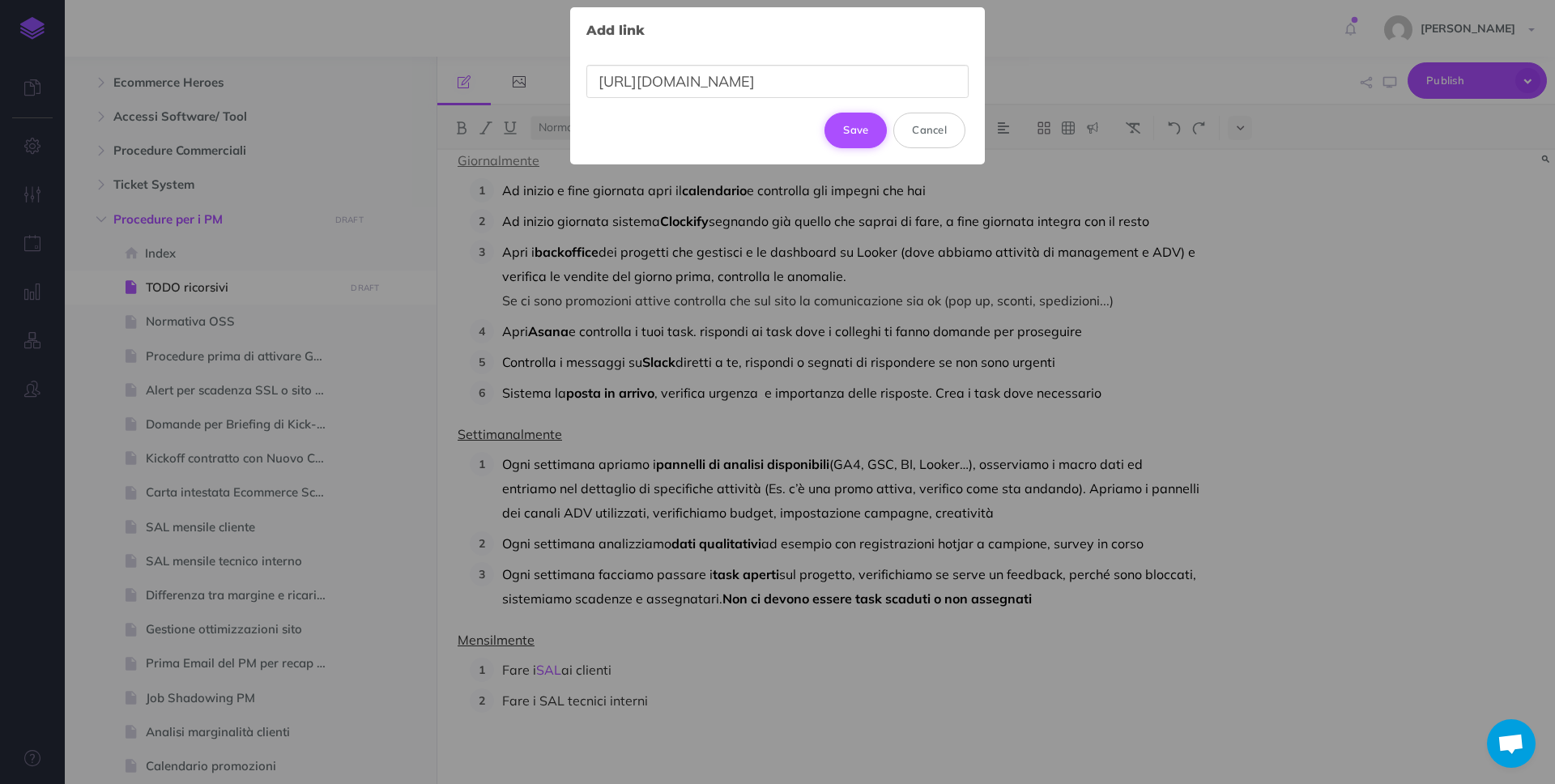
scroll to position [0, 269]
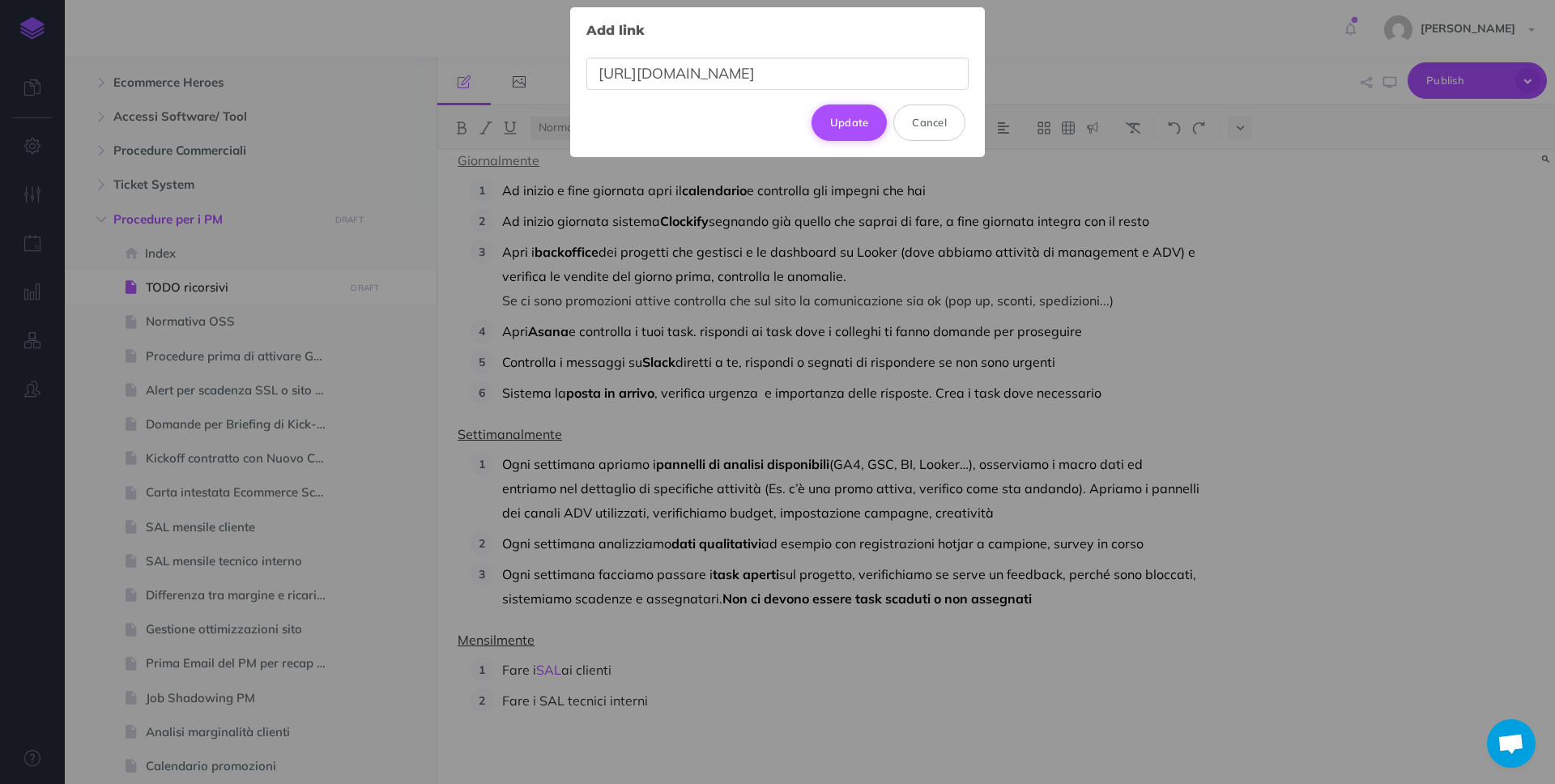
type input "[URL][DOMAIN_NAME]"
click at [864, 133] on button "Update" at bounding box center [848, 122] width 76 height 35
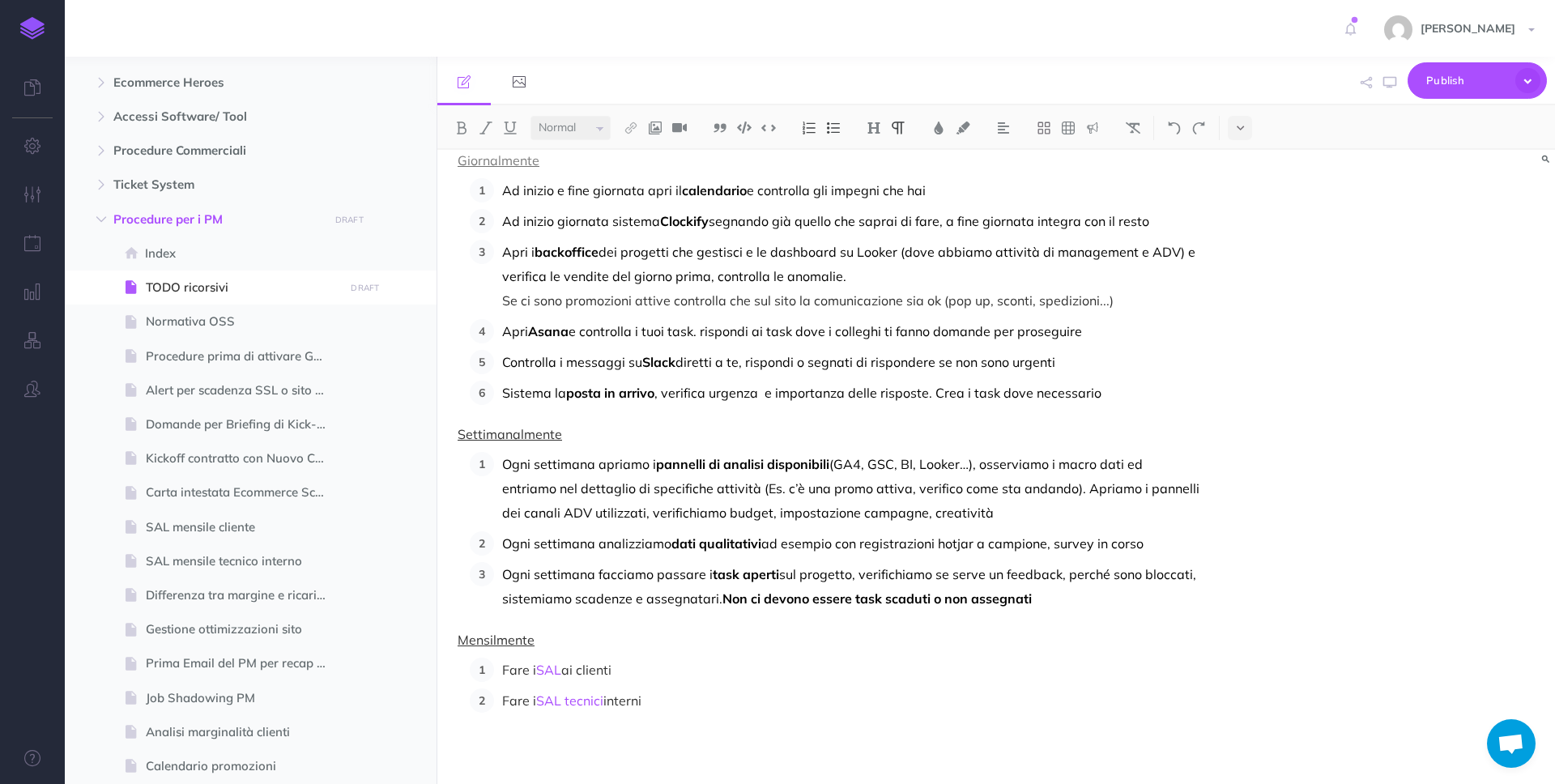
click at [685, 703] on p "Fare i SAL tecnici interni" at bounding box center [850, 700] width 697 height 24
click at [409, 323] on icon "button" at bounding box center [406, 322] width 13 height 19
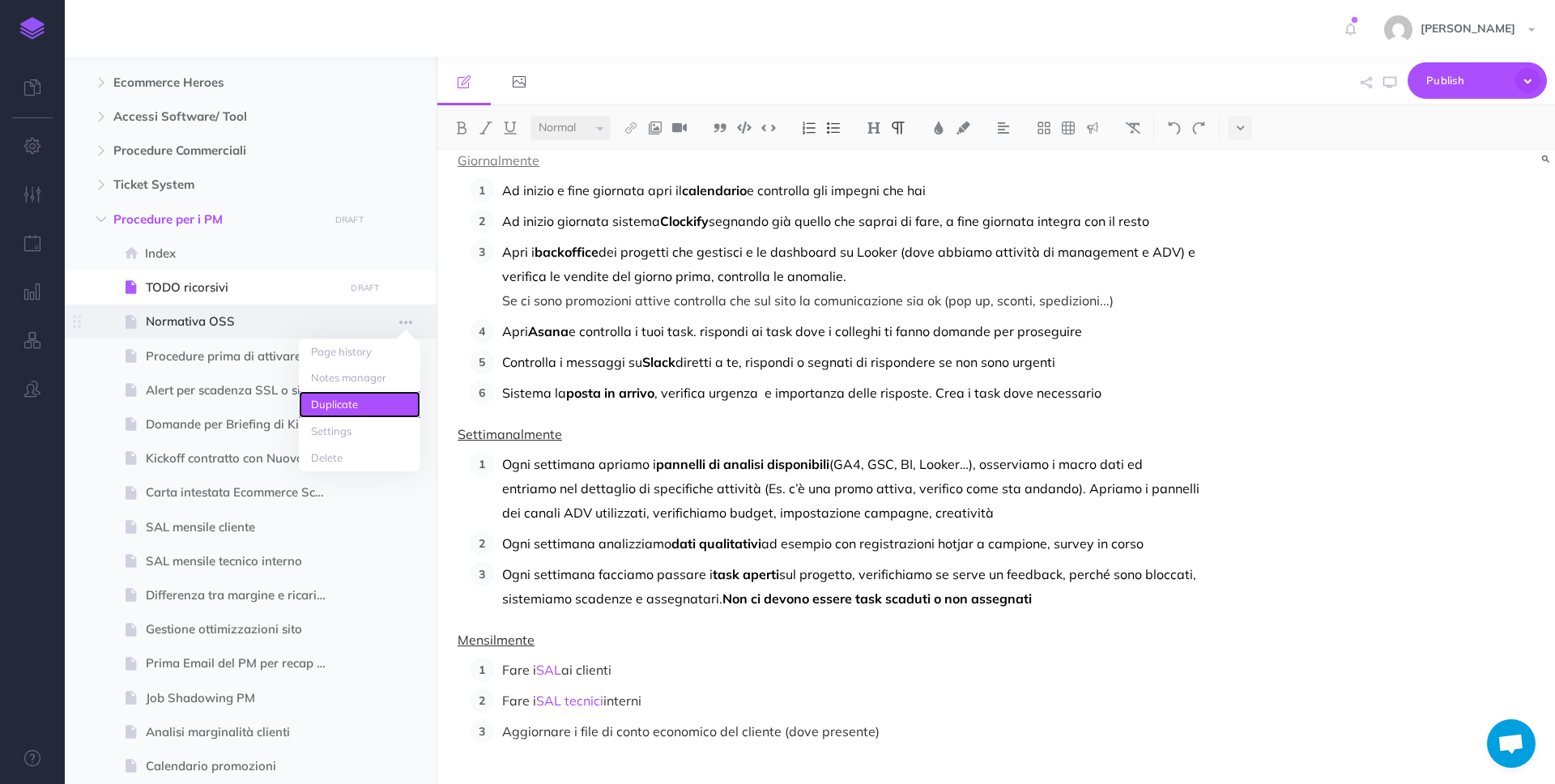
click at [386, 412] on link "Duplicate" at bounding box center [360, 404] width 122 height 27
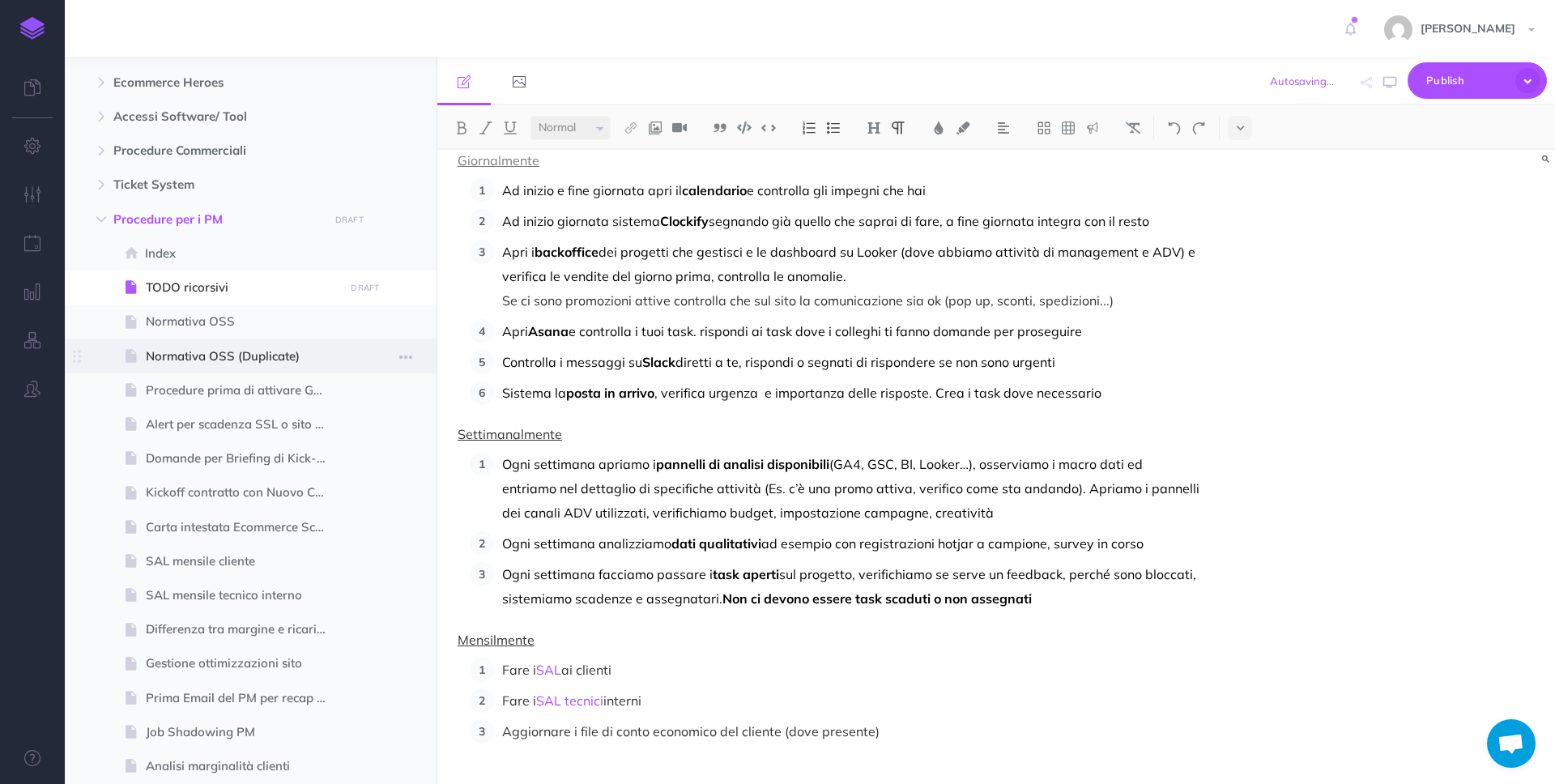
click at [307, 355] on span "Normativa OSS (Duplicate)" at bounding box center [243, 356] width 194 height 19
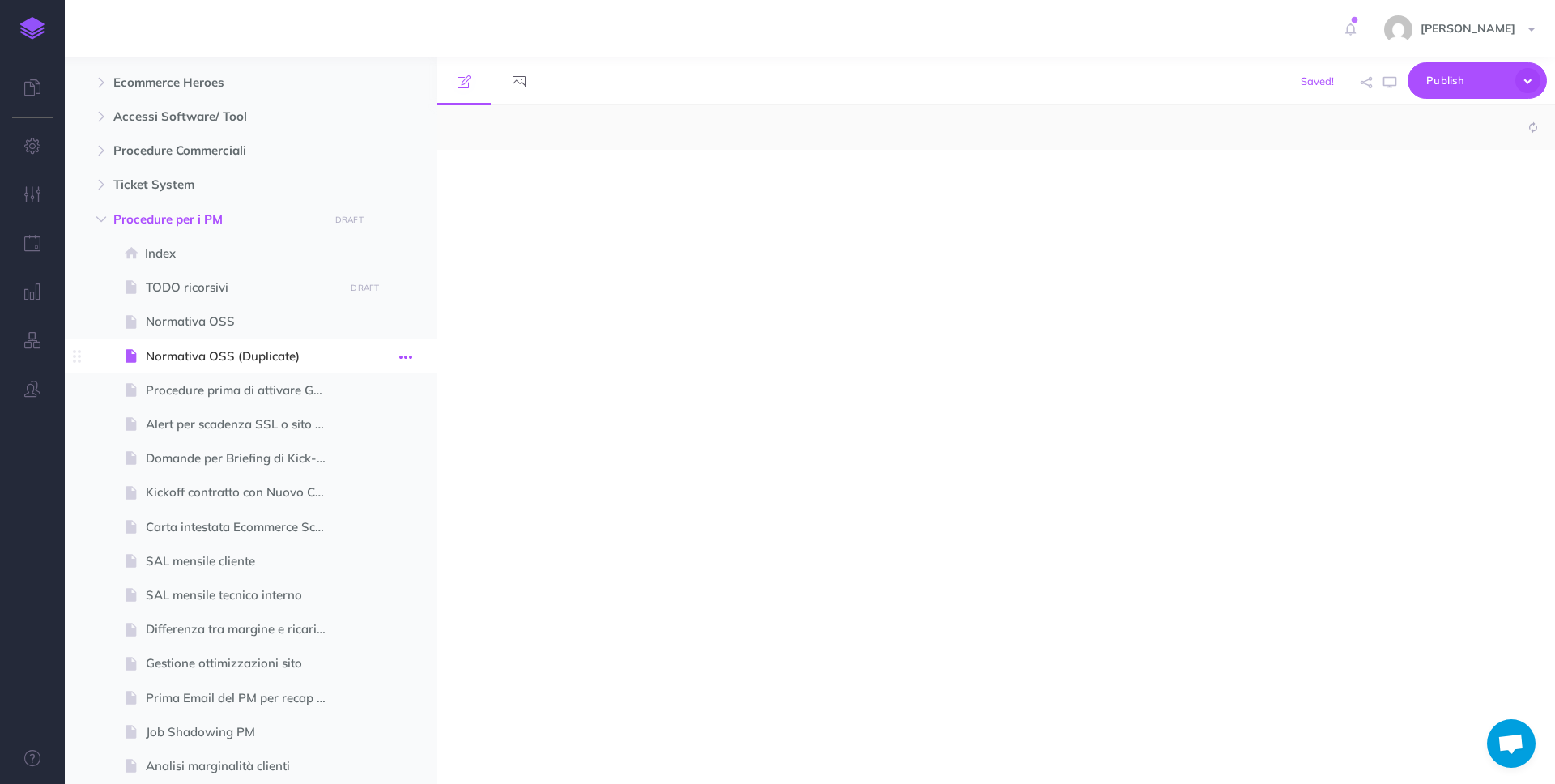
click at [412, 359] on button "button" at bounding box center [406, 357] width 29 height 21
select select "null"
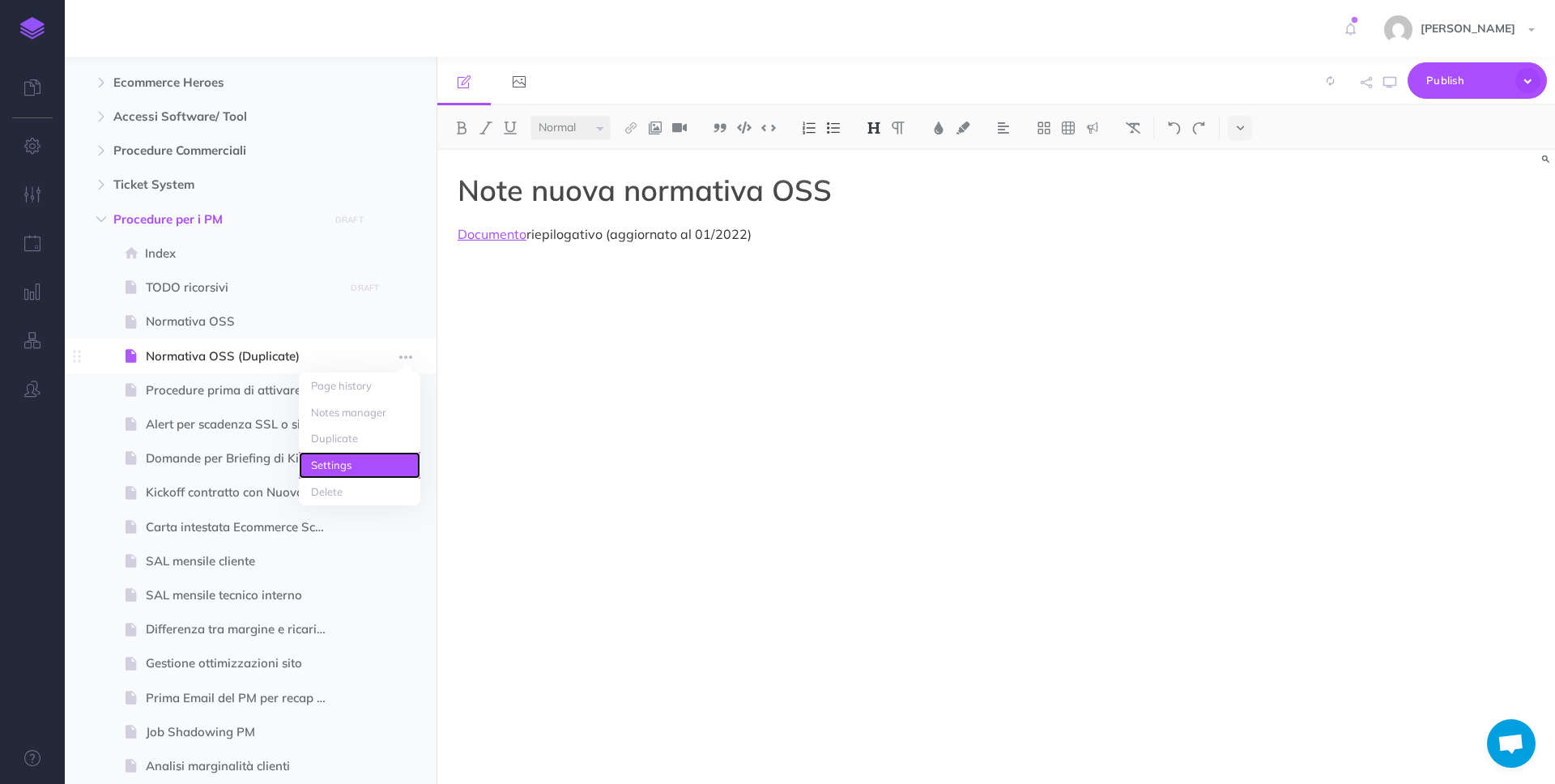
click at [387, 455] on link "Settings" at bounding box center [360, 465] width 122 height 27
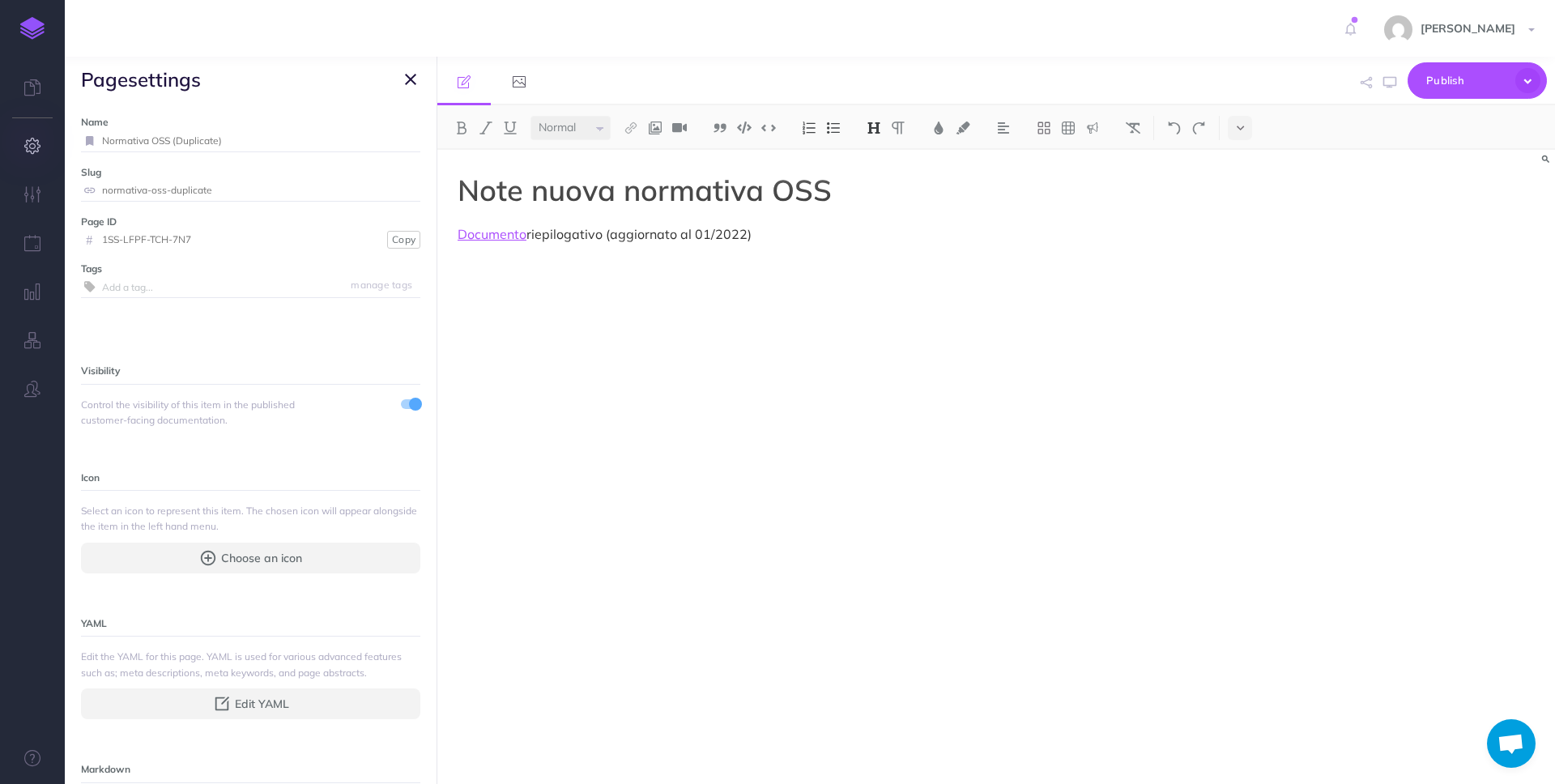
drag, startPoint x: 282, startPoint y: 140, endPoint x: 62, endPoint y: 132, distance: 220.1
click at [65, 132] on div "Toggle Navigation [PERSON_NAME] Settings Account Settings Teams Create Team Eco…" at bounding box center [810, 392] width 1490 height 784
type input "Template file budget"
click at [394, 137] on small "Save" at bounding box center [401, 140] width 21 height 12
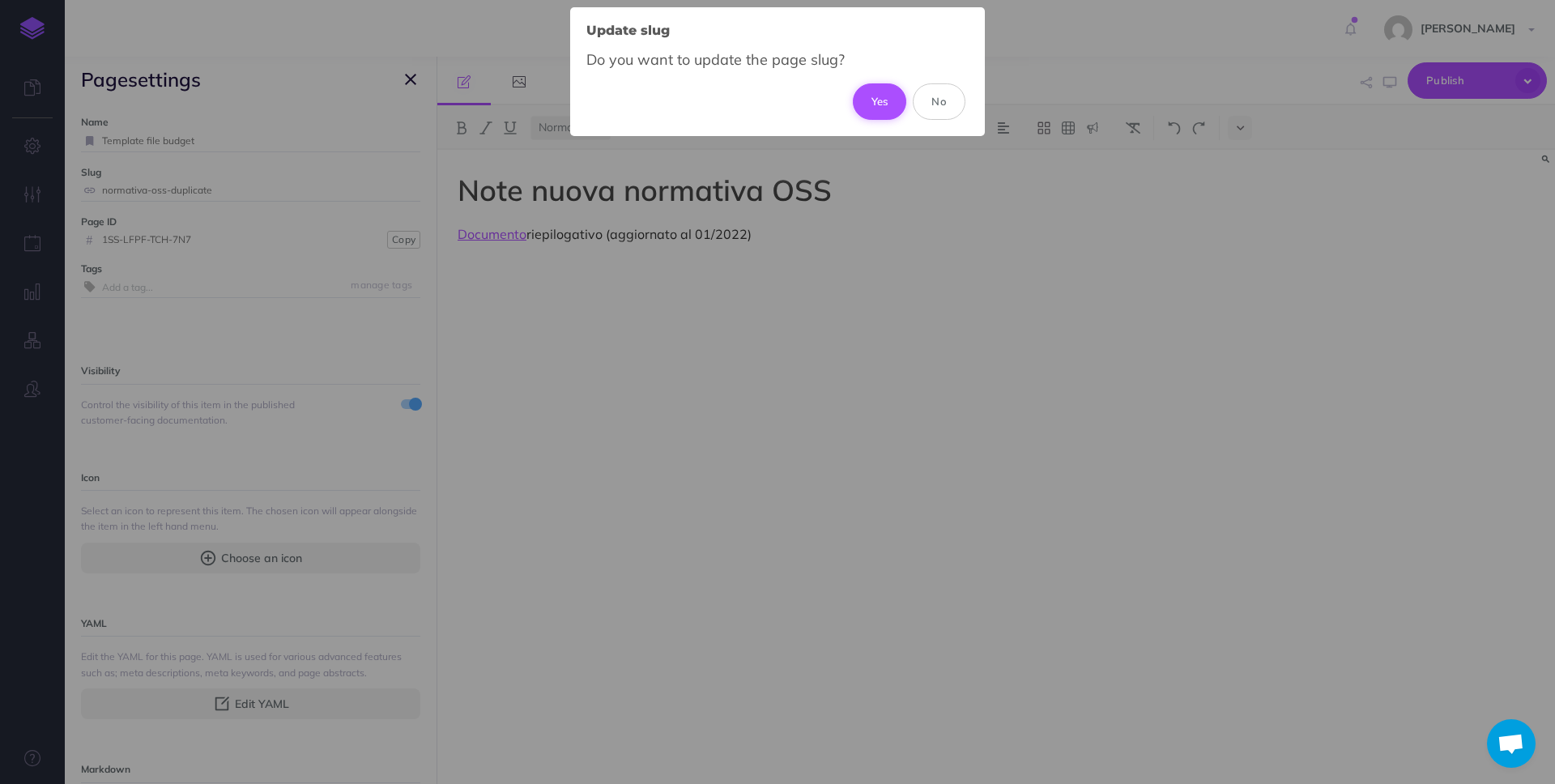
click at [879, 106] on button "Yes" at bounding box center [879, 101] width 55 height 35
type input "template-file-budget"
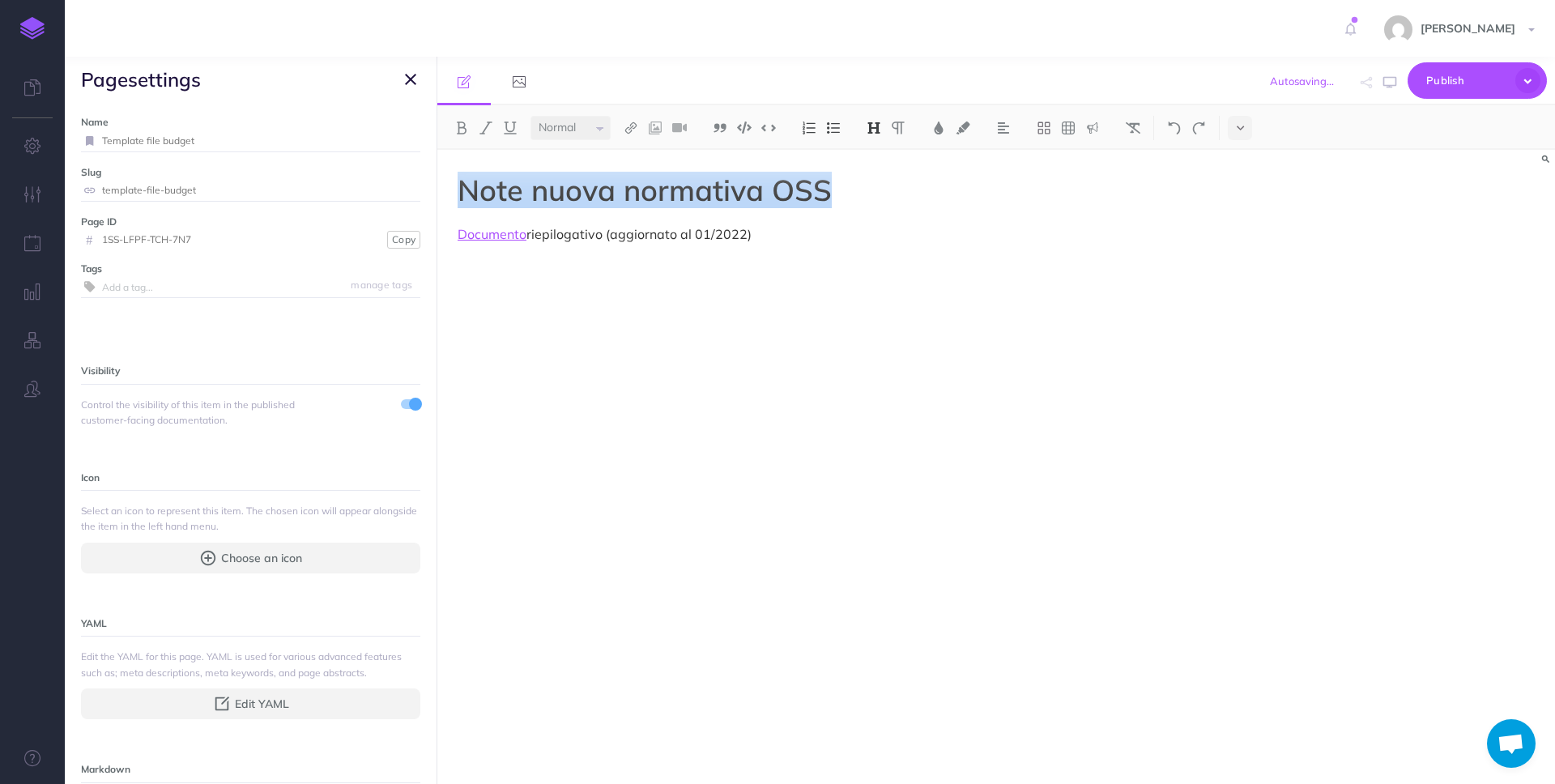
drag, startPoint x: 809, startPoint y: 193, endPoint x: 413, endPoint y: 195, distance: 396.0
click at [413, 195] on div "Procedure Ecommerce School Collapse all Expand all Expand to root folders [URL]…" at bounding box center [810, 420] width 1490 height 726
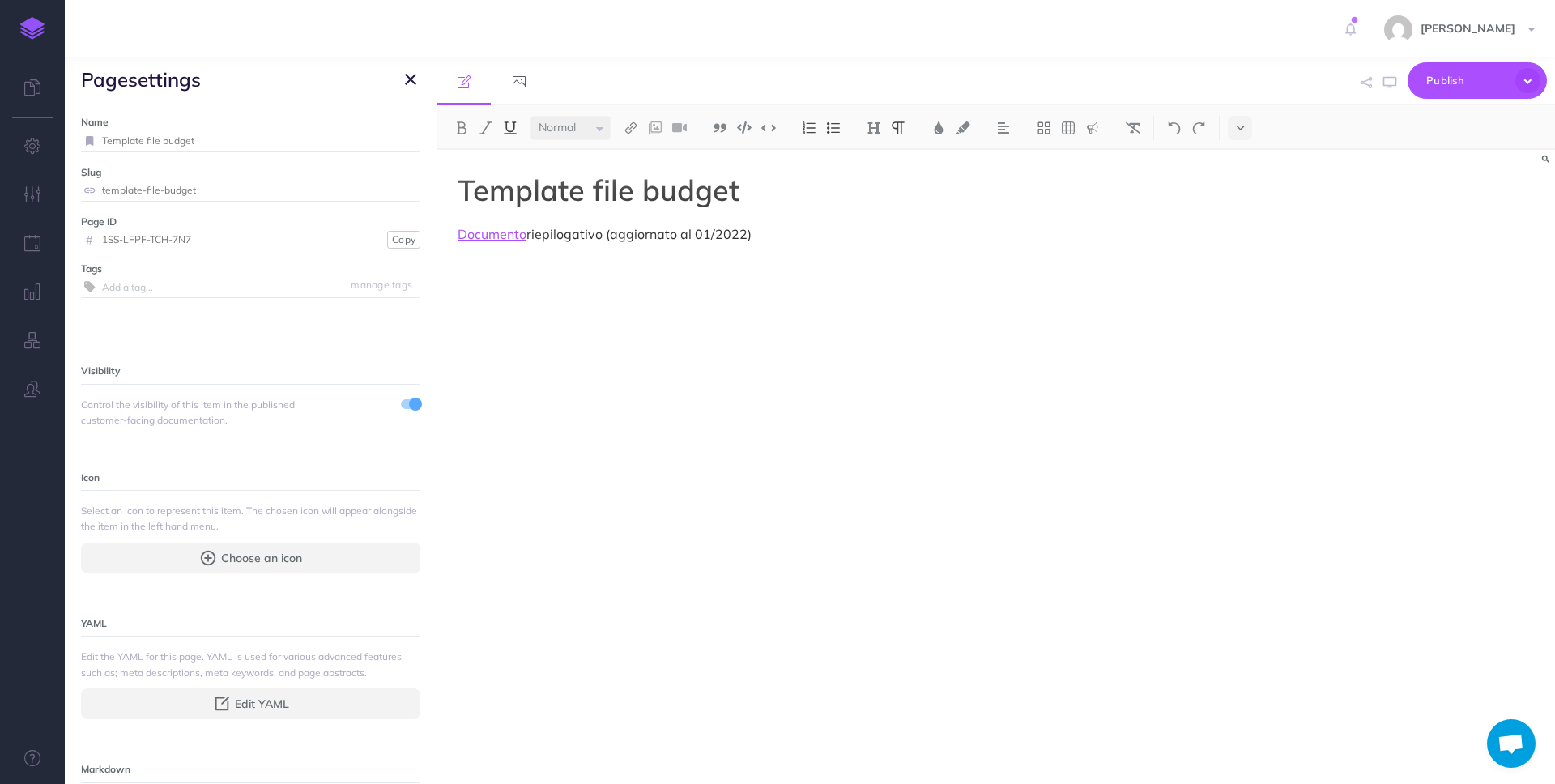
drag, startPoint x: 828, startPoint y: 226, endPoint x: 404, endPoint y: 217, distance: 424.1
click at [404, 217] on div "Procedure Ecommerce School Collapse all Expand all Expand to root folders [URL]…" at bounding box center [810, 420] width 1490 height 726
click at [1466, 91] on span "Publish" at bounding box center [1466, 81] width 81 height 25
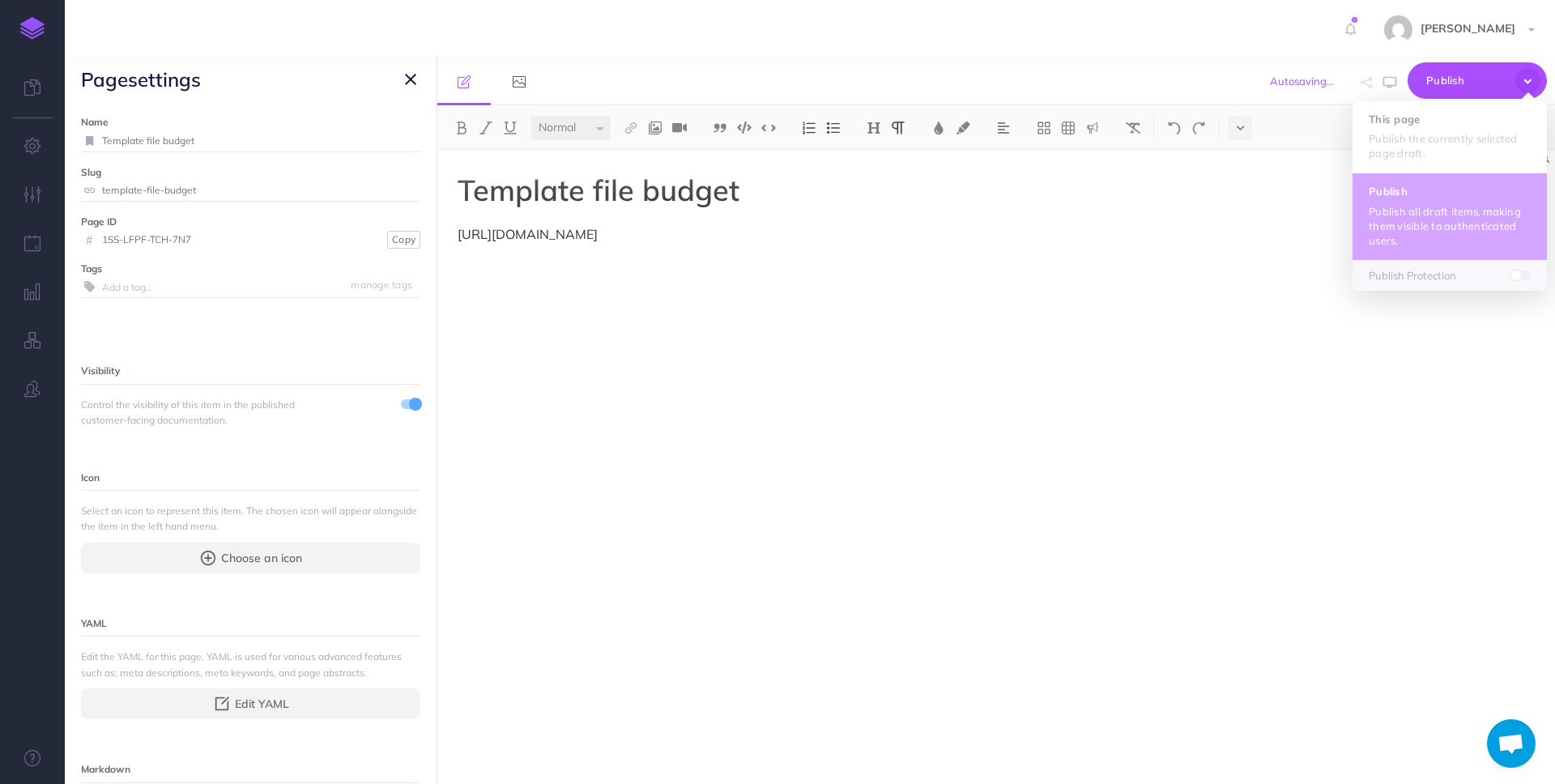
click at [1447, 211] on p "Publish all draft items, making them visible to authenticated users." at bounding box center [1449, 226] width 162 height 44
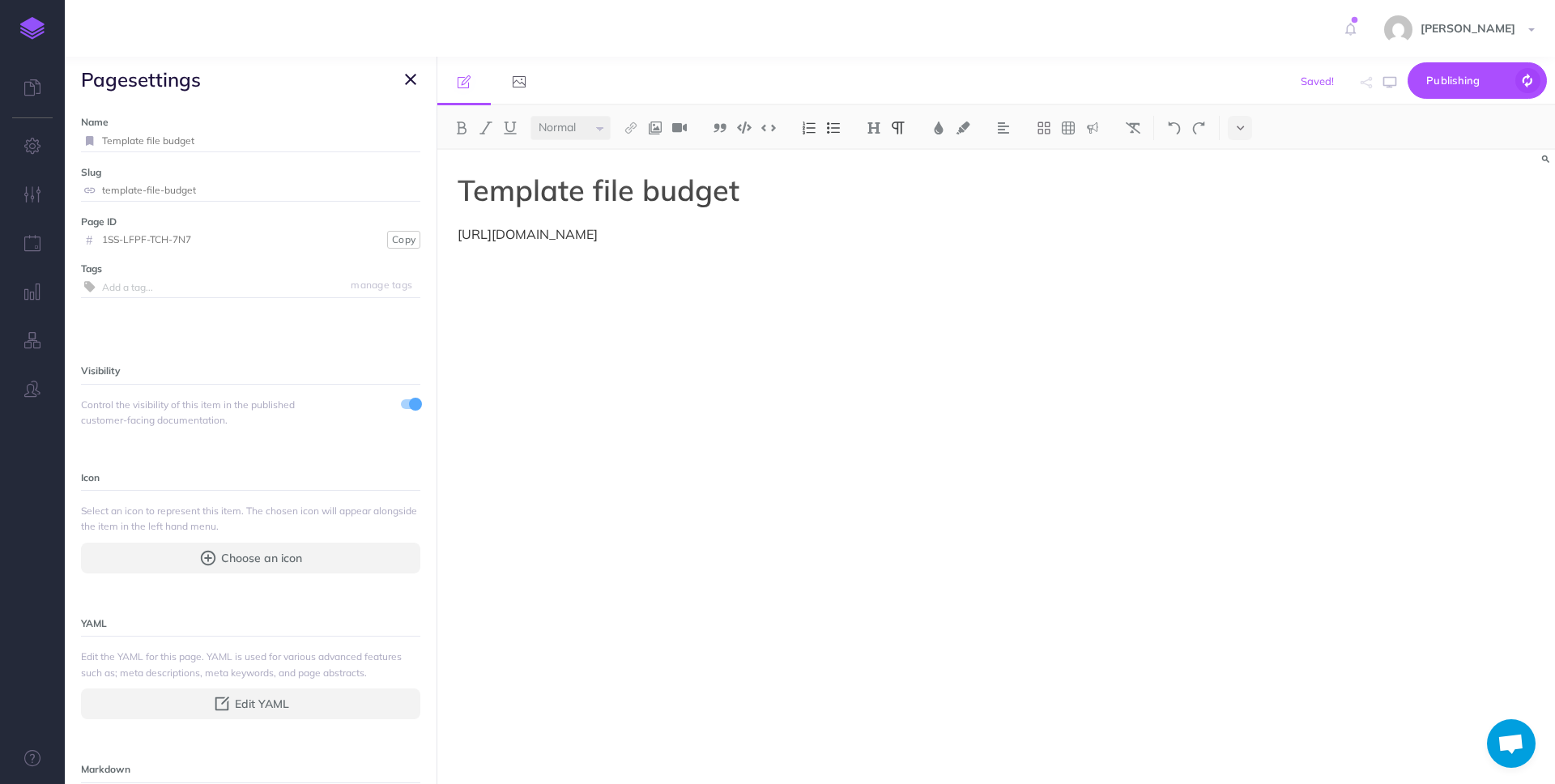
click at [1247, 286] on div "Template file budget [URL][DOMAIN_NAME]" at bounding box center [996, 466] width 1118 height 634
click at [1248, 254] on div "Template file budget [URL][DOMAIN_NAME]" at bounding box center [996, 466] width 1118 height 634
click at [1237, 235] on div "Template file budget [URL][DOMAIN_NAME]" at bounding box center [996, 466] width 1118 height 634
click at [1089, 233] on p "[URL][DOMAIN_NAME]" at bounding box center [828, 234] width 742 height 19
click at [1170, 233] on p "[URL][DOMAIN_NAME]" at bounding box center [828, 234] width 742 height 19
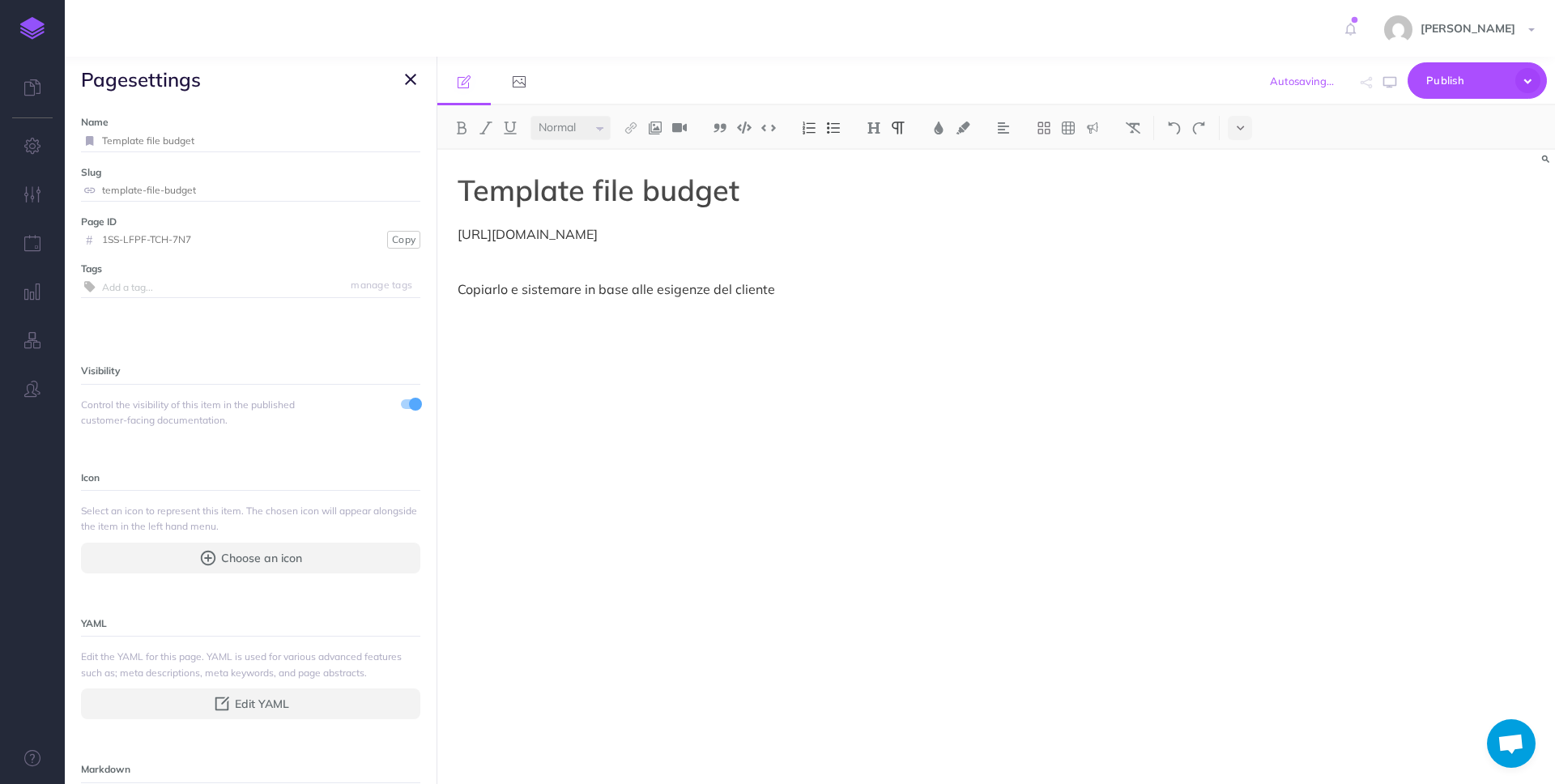
click at [507, 290] on p "Copiarlo e sistemare in base alle esigenze del cliente" at bounding box center [828, 288] width 742 height 19
click at [1076, 279] on p "Copiarlo, spostarlo nella cartella del cliente e sistemare in base alle esigenz…" at bounding box center [828, 288] width 742 height 19
drag, startPoint x: 1055, startPoint y: 284, endPoint x: 415, endPoint y: 297, distance: 640.1
click at [415, 297] on div "Procedure Ecommerce School Collapse all Expand all Expand to root folders [URL]…" at bounding box center [810, 420] width 1490 height 726
click at [1135, 402] on div "Template file budget [URL][DOMAIN_NAME] Copiarlo, spostarlo nella cartella del …" at bounding box center [828, 458] width 782 height 617
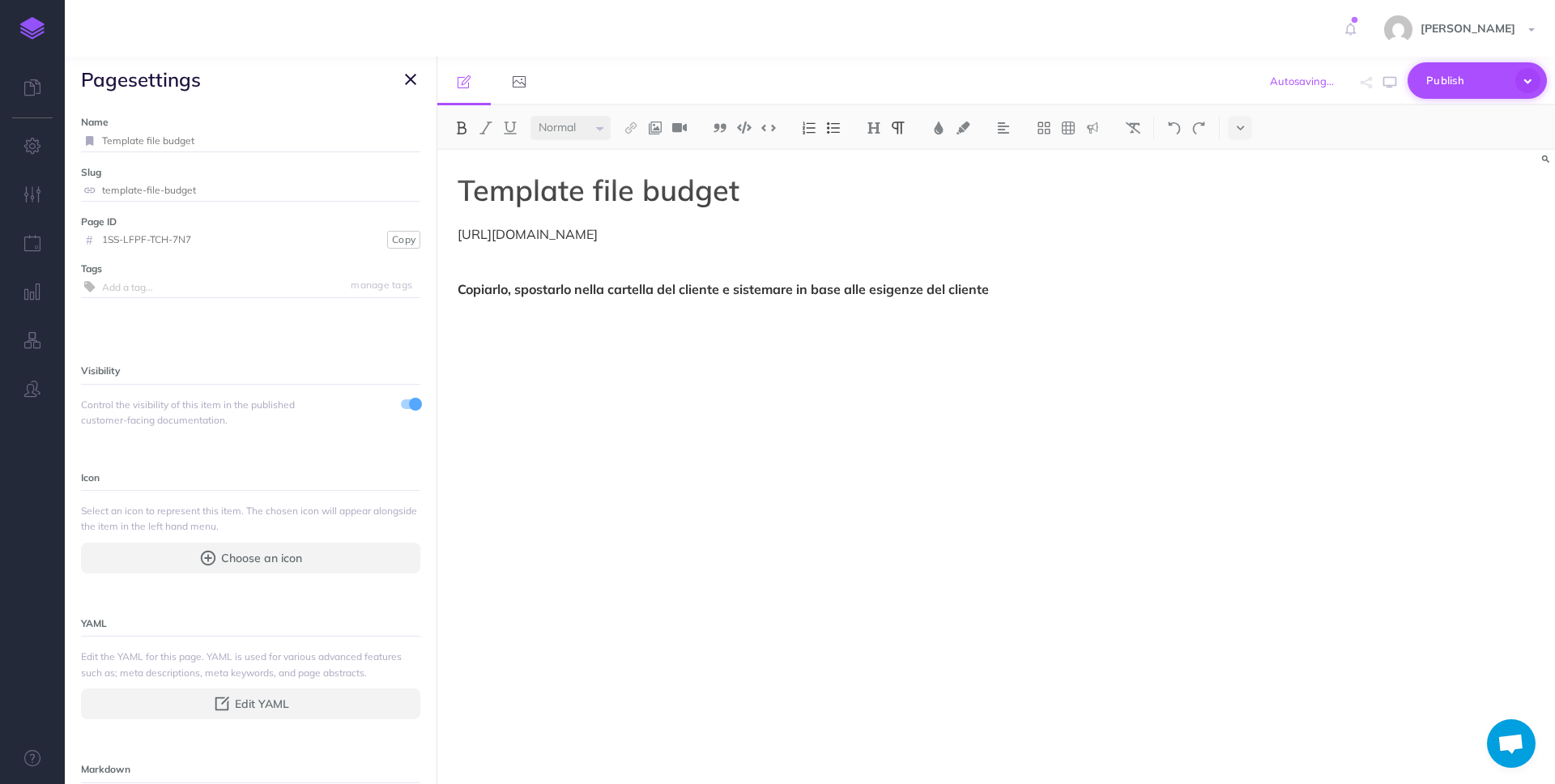
click at [1433, 81] on span "Publish" at bounding box center [1466, 81] width 81 height 25
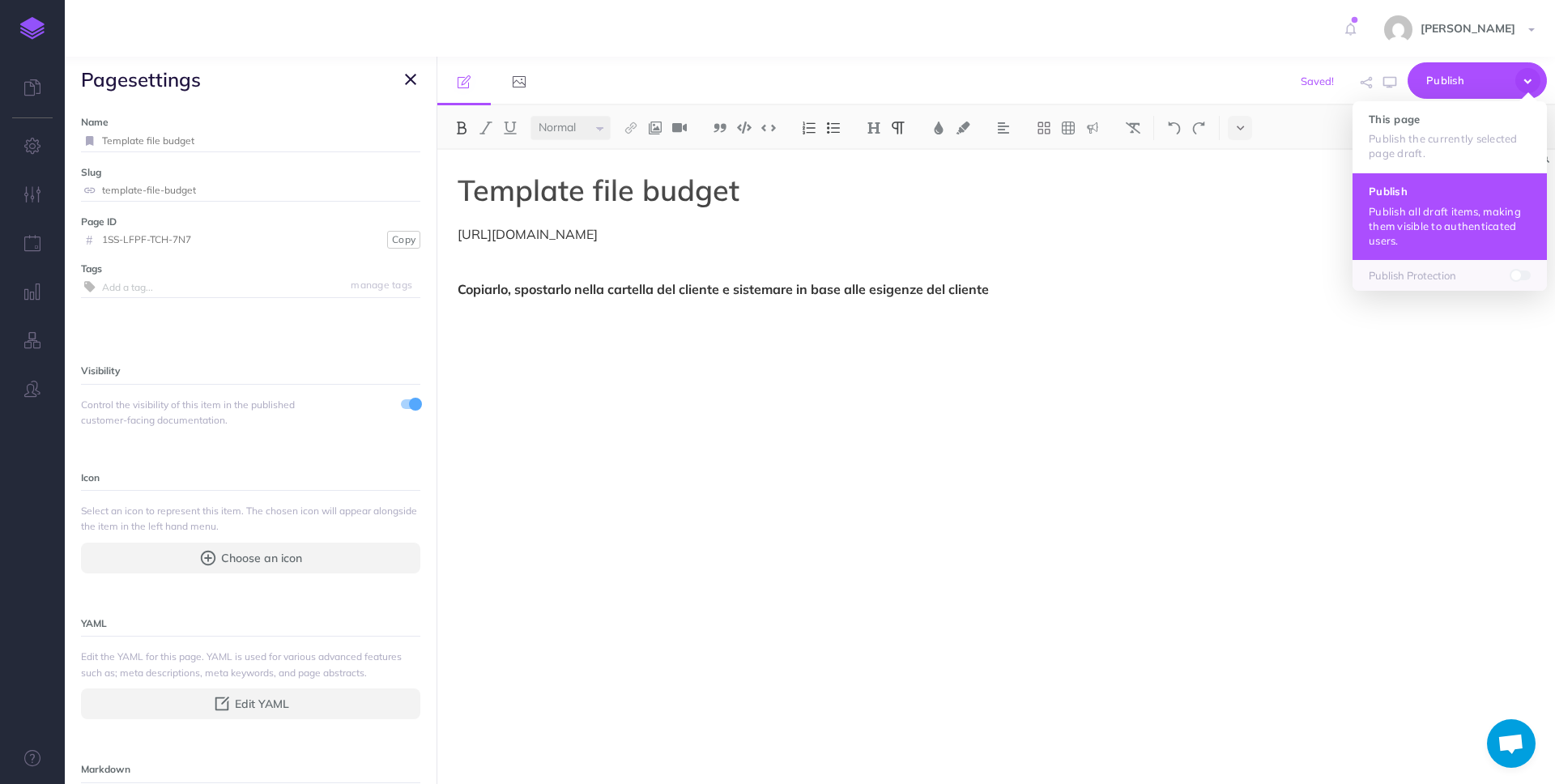
click at [1415, 230] on p "Publish all draft items, making them visible to authenticated users." at bounding box center [1449, 226] width 162 height 44
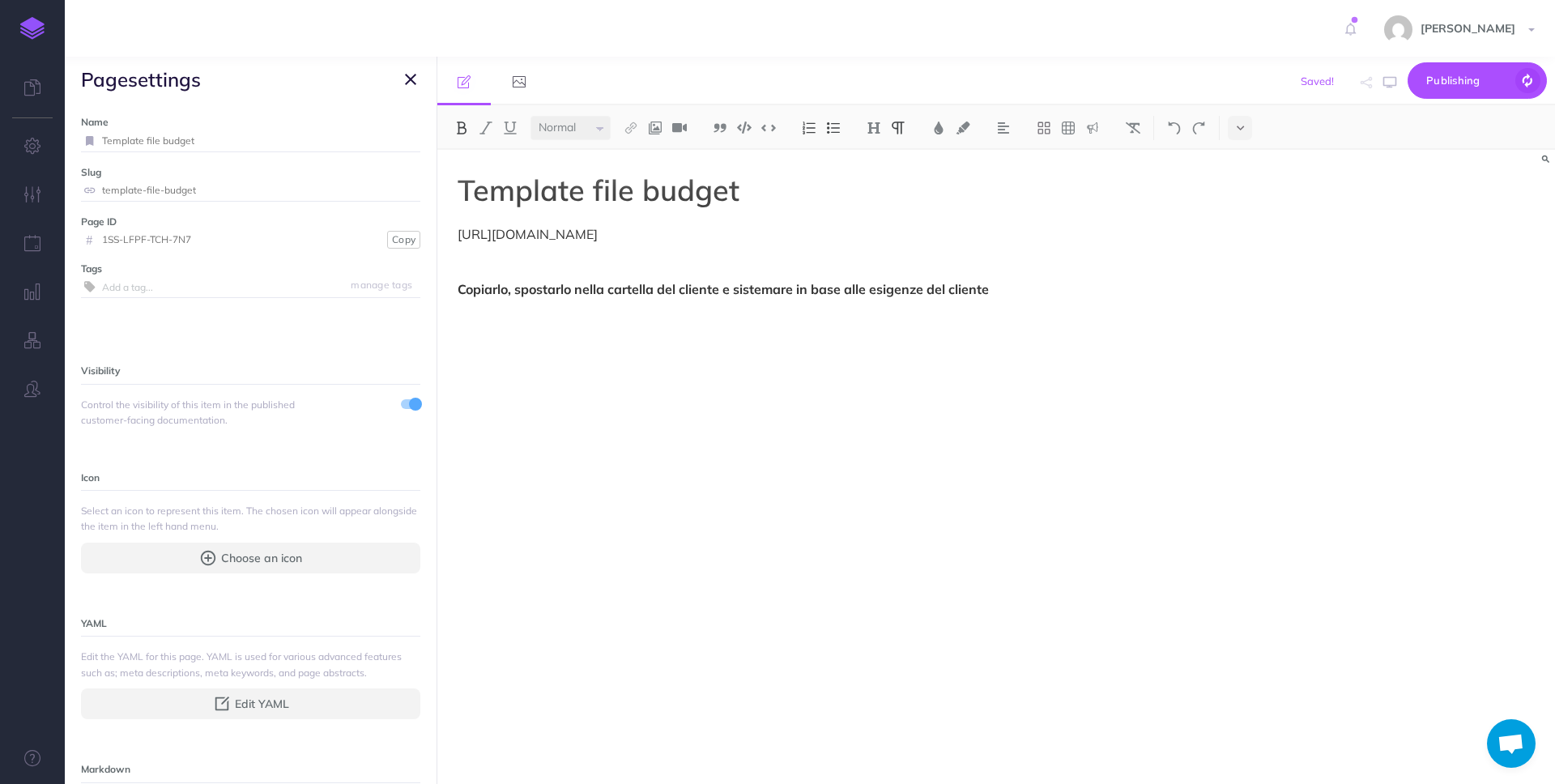
click at [409, 78] on icon "button" at bounding box center [410, 80] width 12 height 19
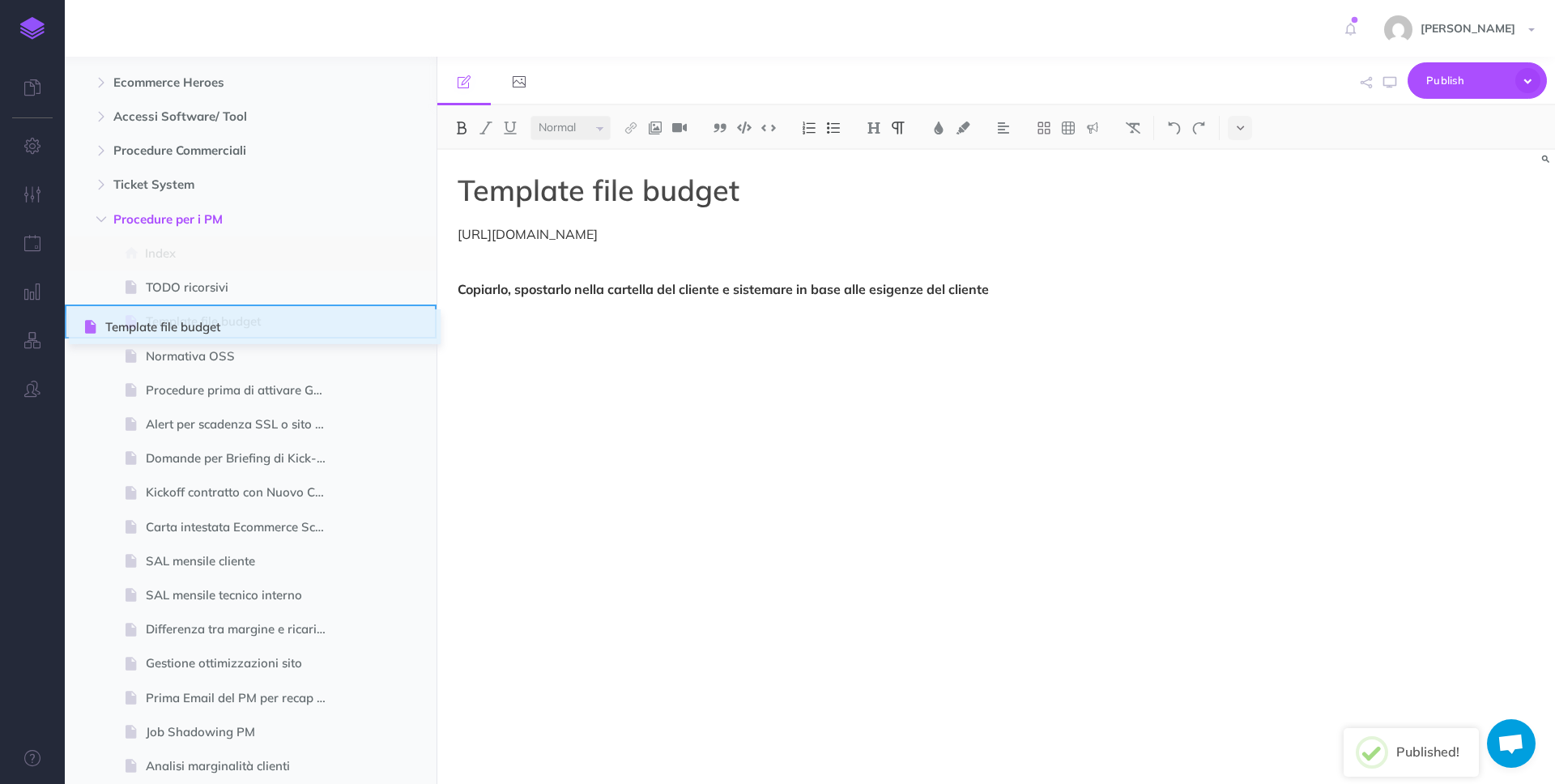
drag, startPoint x: 80, startPoint y: 356, endPoint x: 86, endPoint y: 326, distance: 30.6
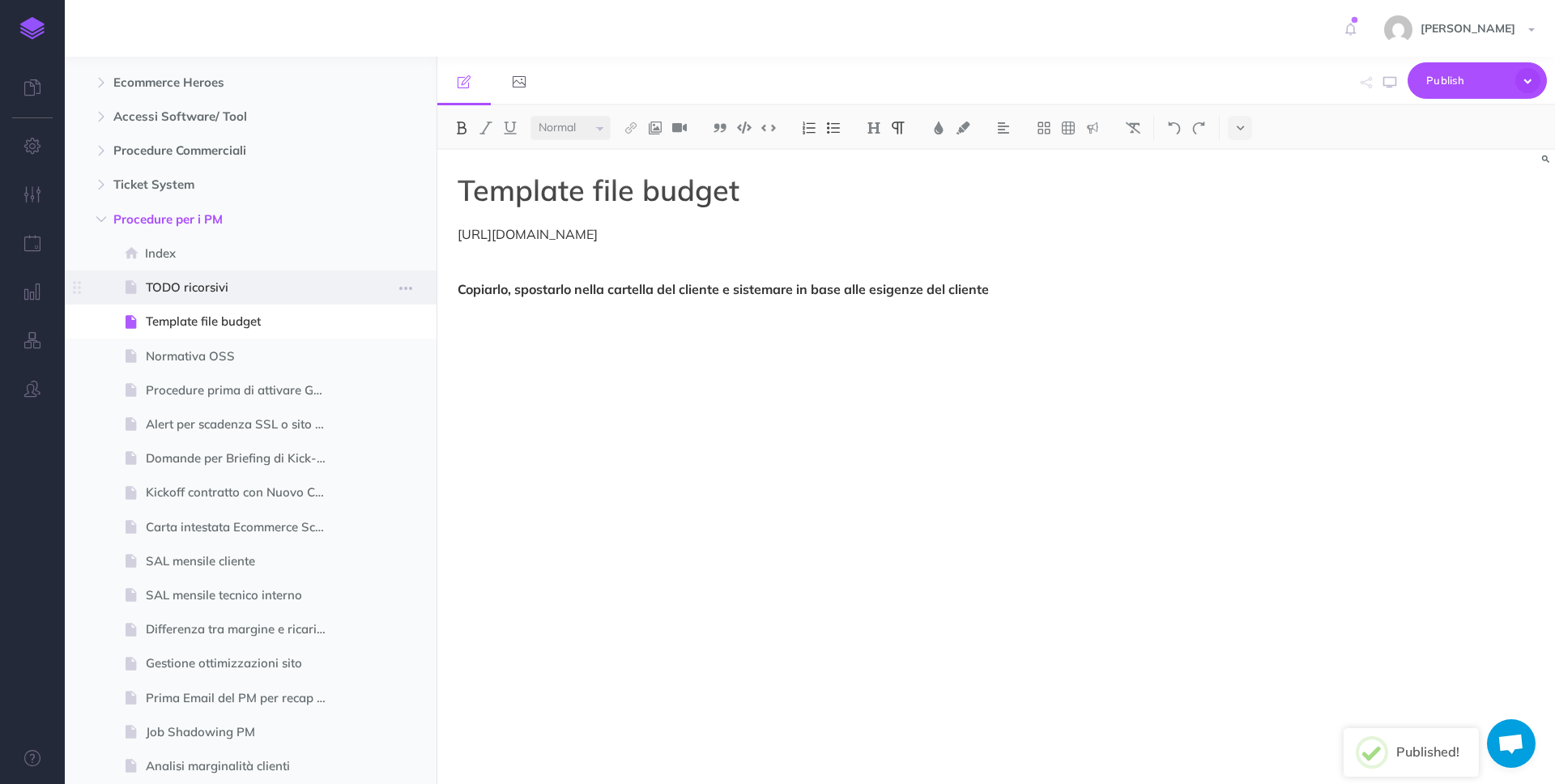
click at [223, 284] on span "TODO ricorsivi" at bounding box center [243, 288] width 194 height 19
click at [198, 285] on span "TODO ricorsivi" at bounding box center [243, 288] width 194 height 19
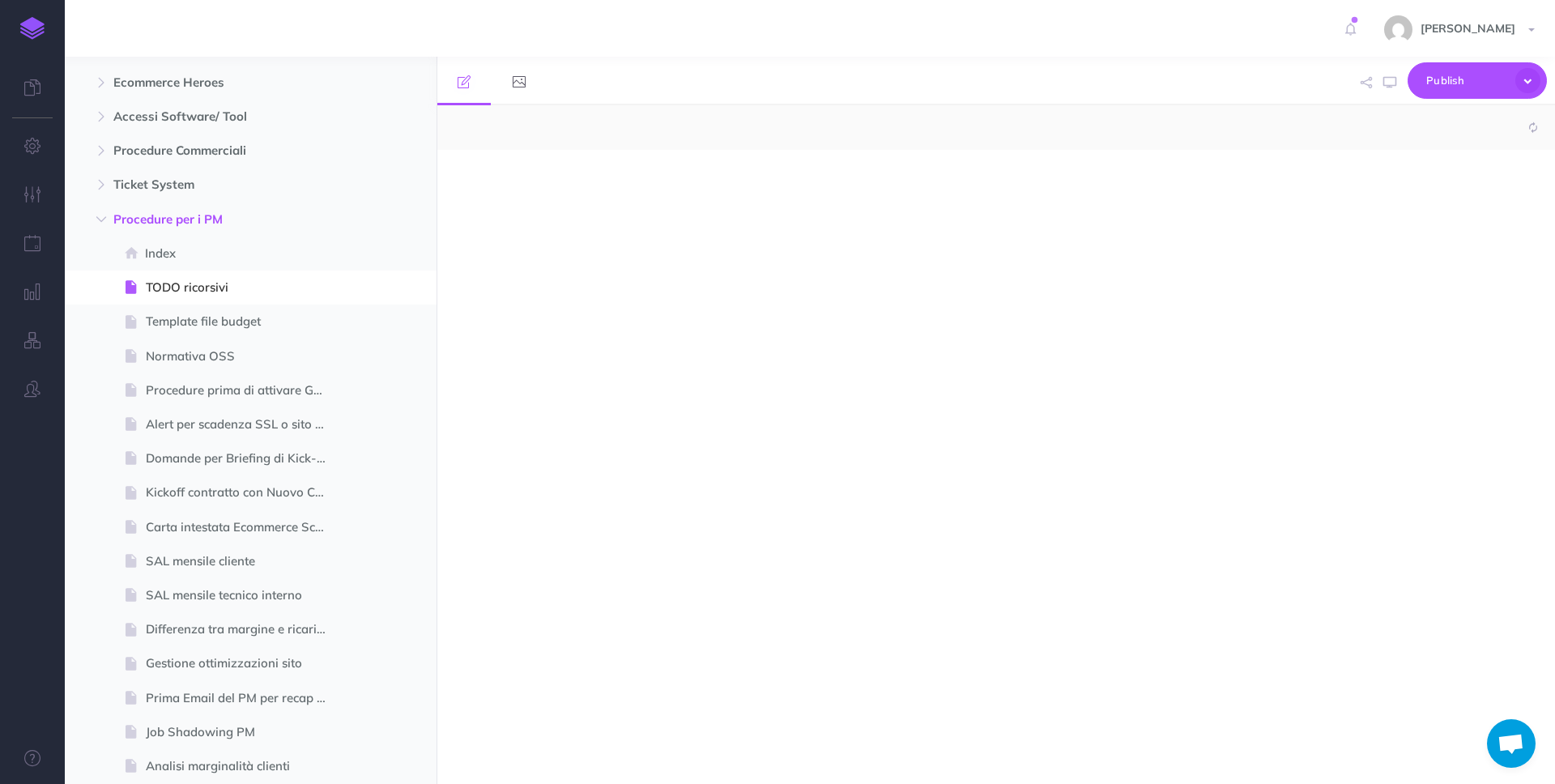
select select "null"
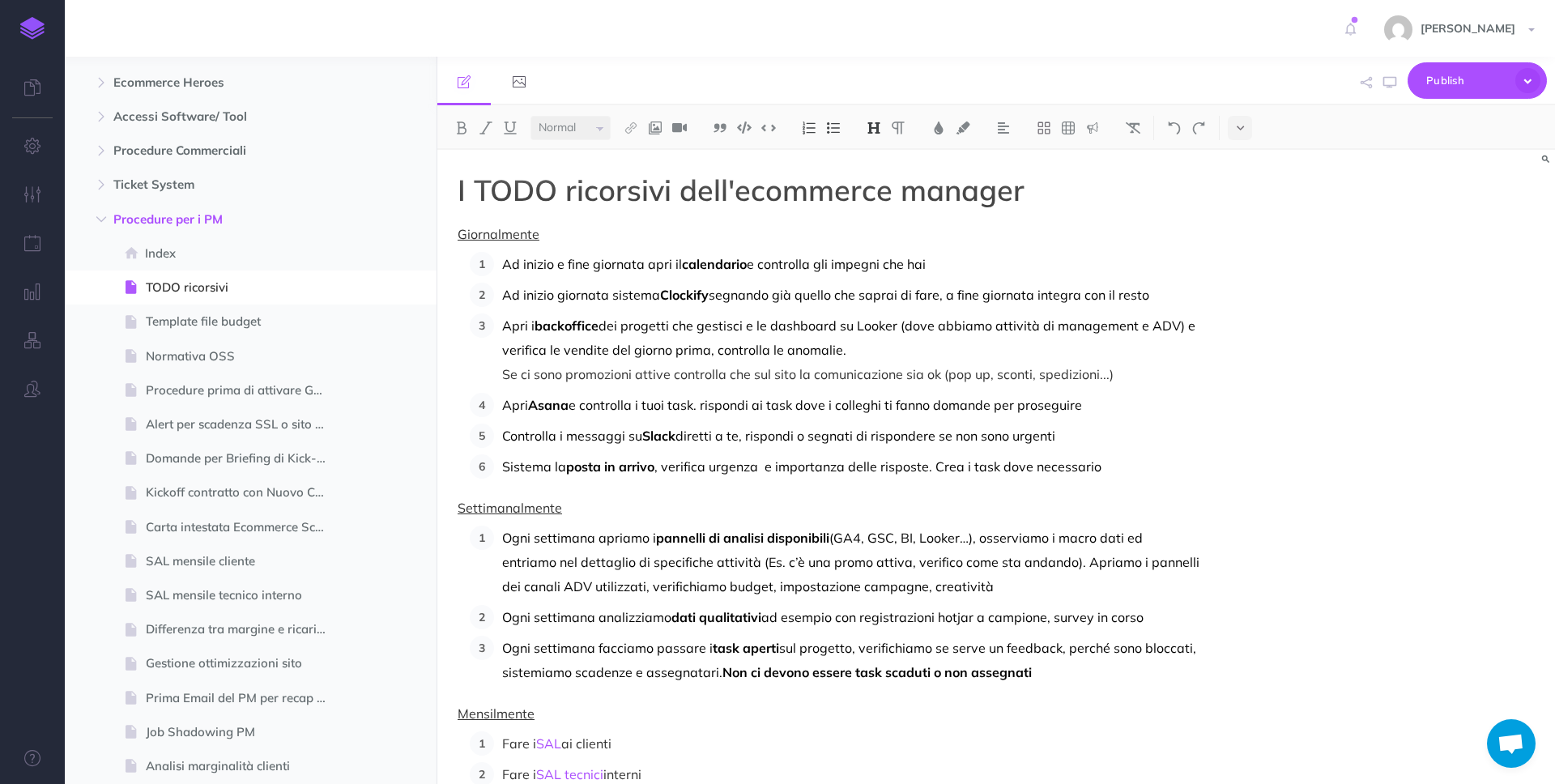
click at [997, 618] on span "ad esempio con registrazioni hotjar a campione, survey in corso" at bounding box center [952, 616] width 383 height 16
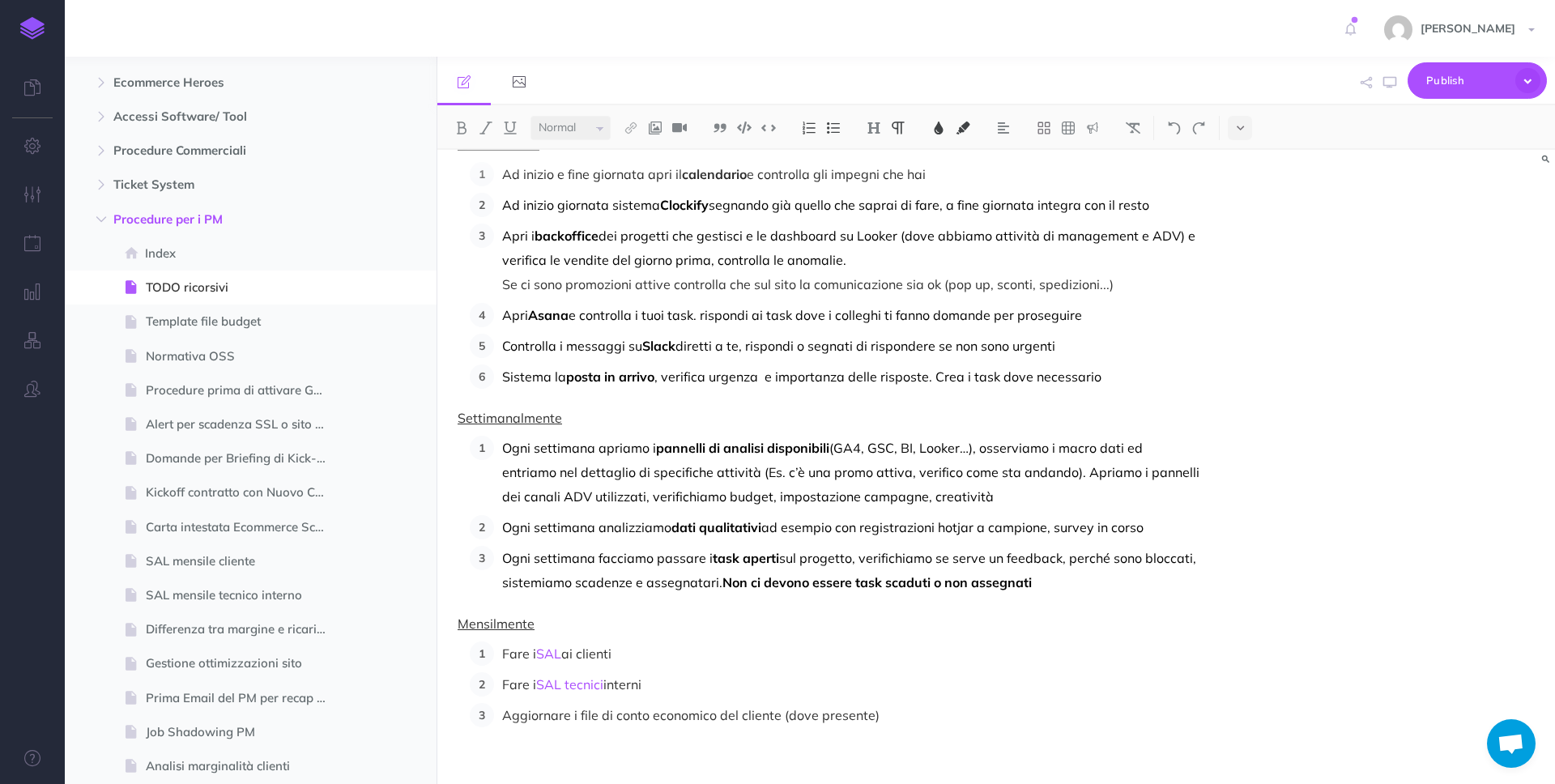
scroll to position [104, 0]
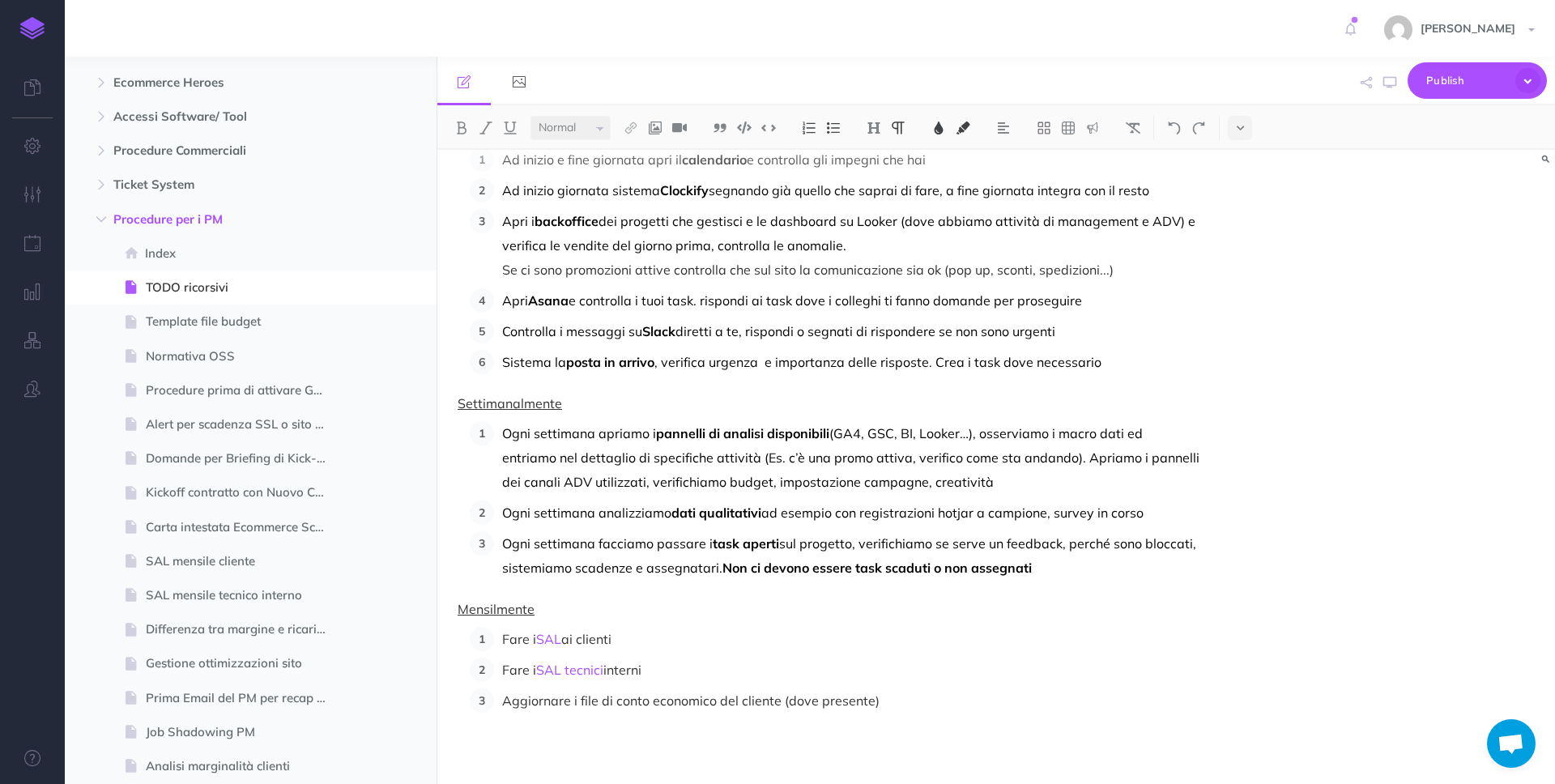
click at [888, 704] on p "Aggiornare i file di conto economico del cliente (dove presente)" at bounding box center [850, 700] width 697 height 24
click at [264, 310] on span at bounding box center [251, 321] width 372 height 34
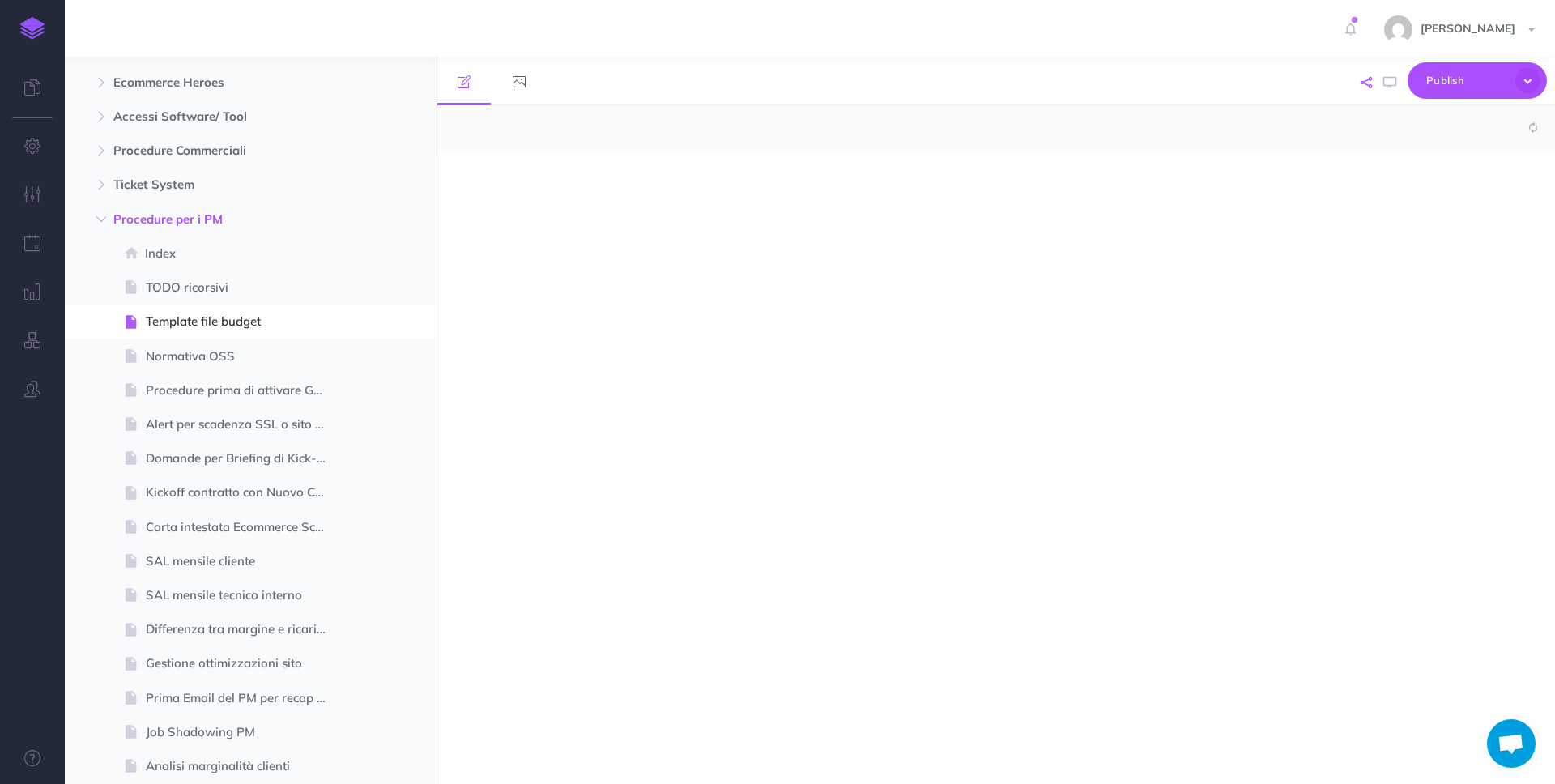
select select "null"
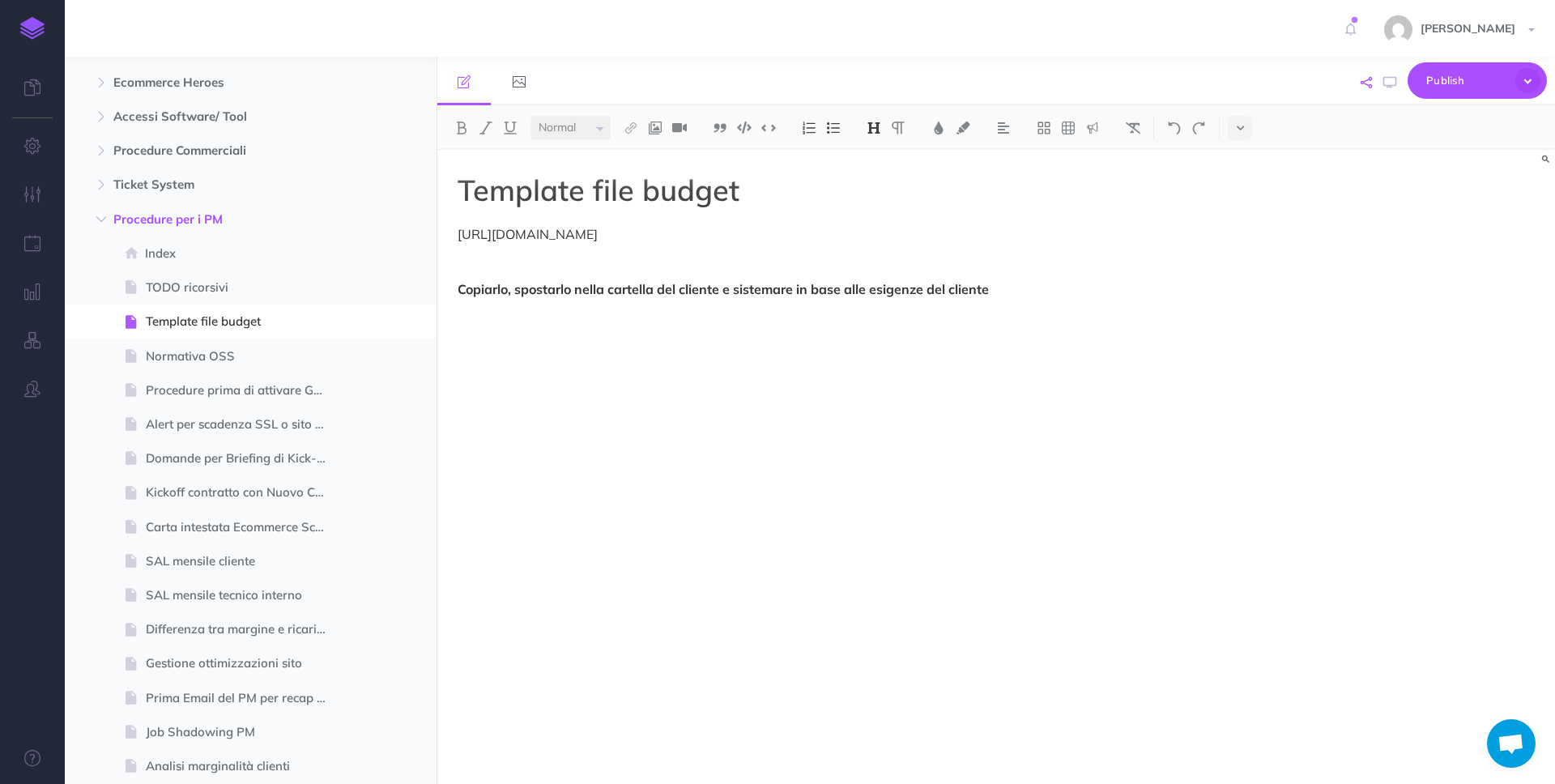
click at [1372, 81] on button "button" at bounding box center [1366, 82] width 19 height 47
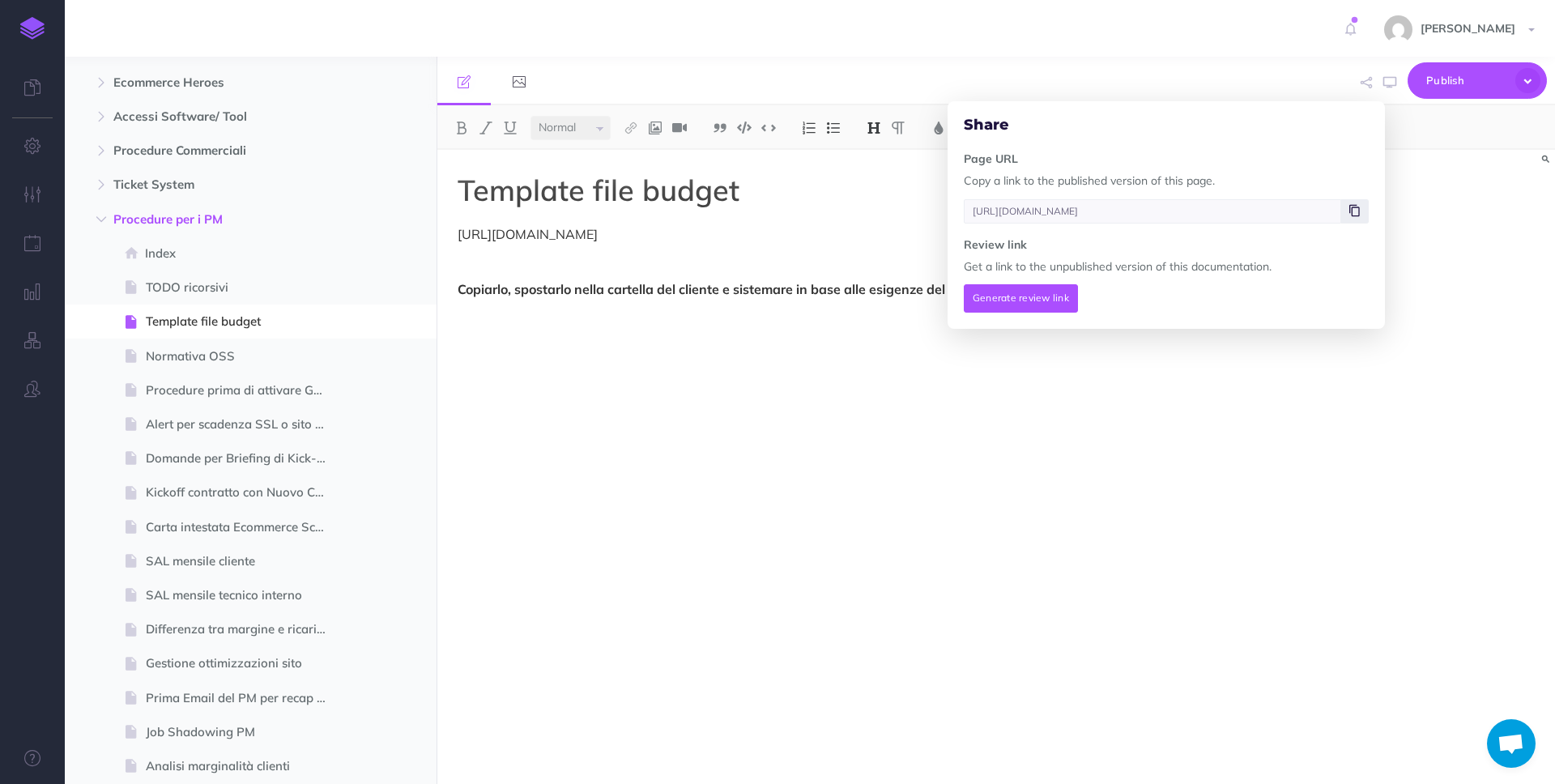
click at [1350, 210] on icon at bounding box center [1354, 211] width 11 height 10
click at [199, 284] on span "TODO ricorsivi" at bounding box center [243, 288] width 194 height 19
type input "[URL][DOMAIN_NAME]"
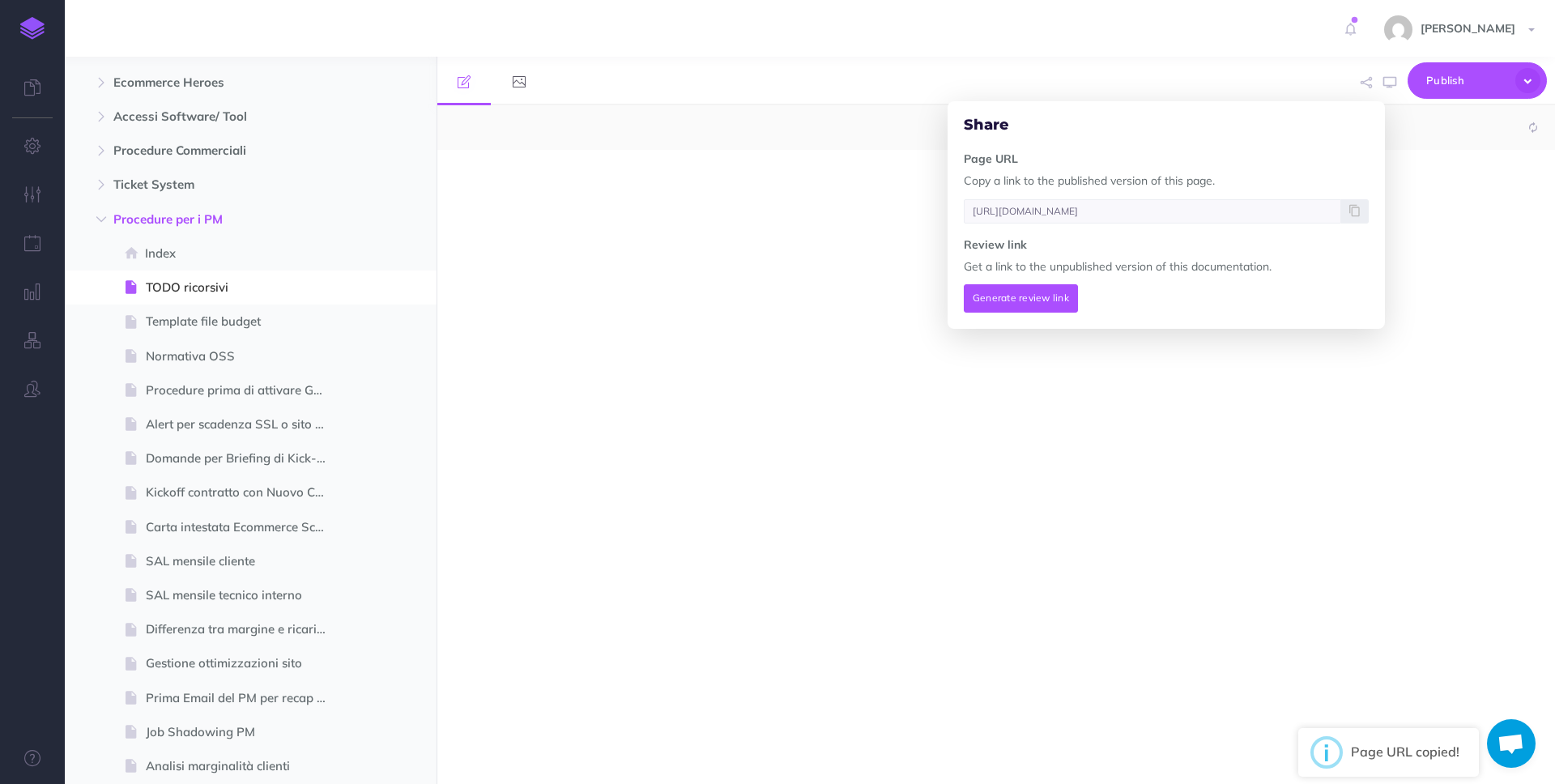
select select "null"
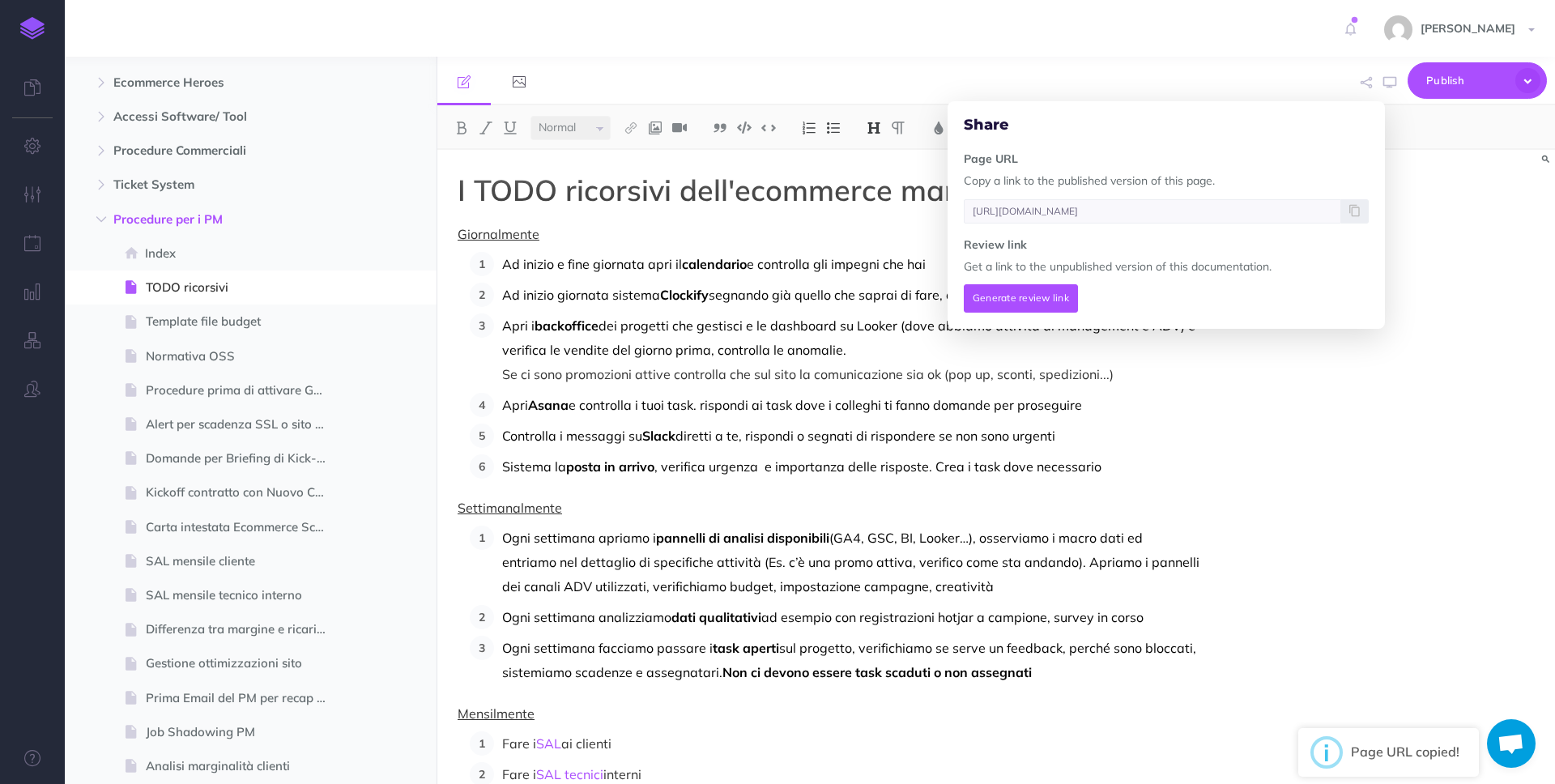
click at [1229, 456] on div "I TODO ricorsivi dell'ecommerce manager Giornalmente Ad inizio e fine giornata …" at bounding box center [996, 466] width 1118 height 634
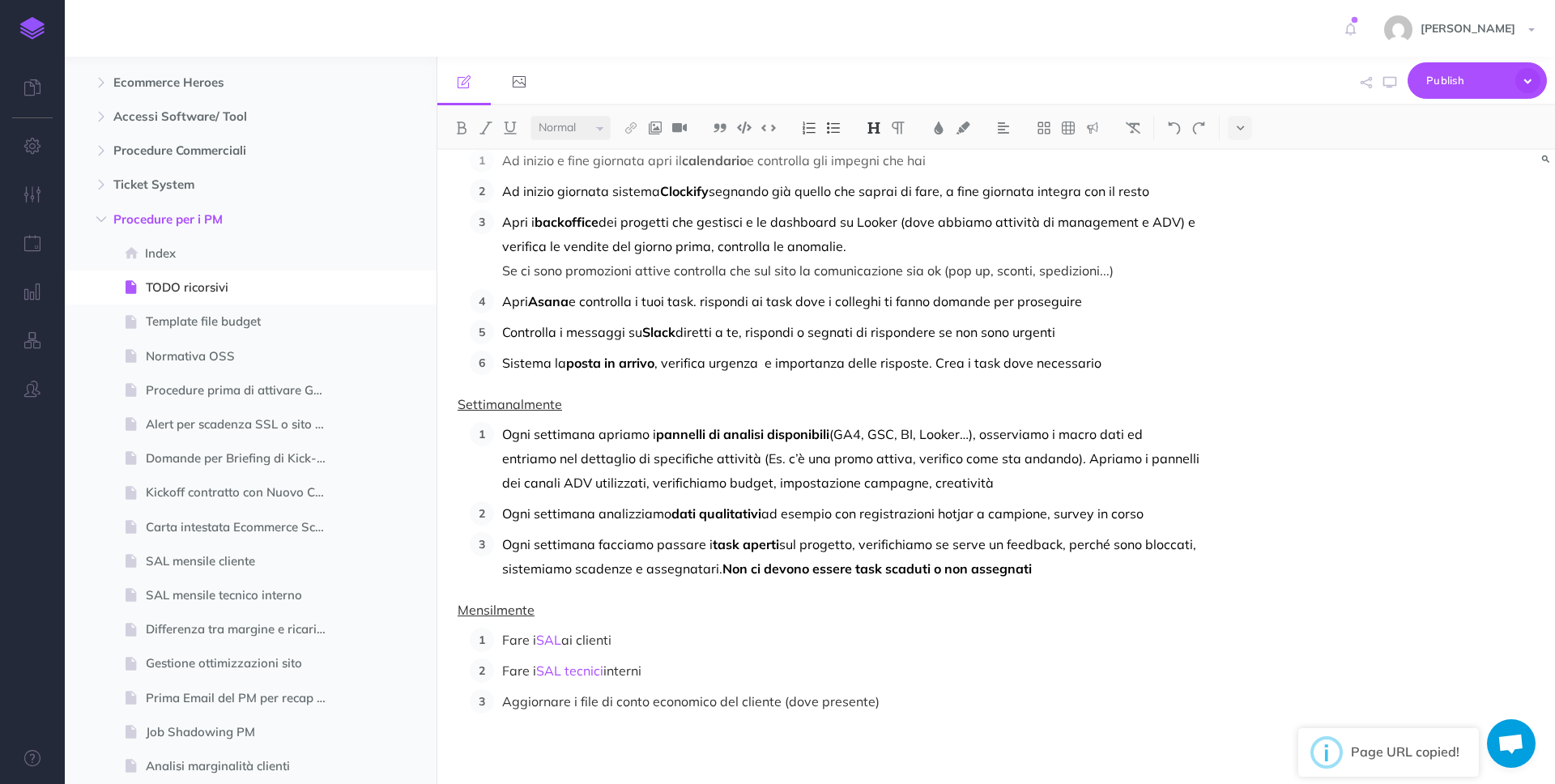
scroll to position [104, 0]
drag, startPoint x: 578, startPoint y: 701, endPoint x: 711, endPoint y: 699, distance: 133.0
click at [711, 699] on p "Aggiornare i file di conto economico del cliente (dove presente)" at bounding box center [850, 700] width 697 height 24
click at [643, 131] on button at bounding box center [630, 127] width 24 height 24
click at [643, 153] on button at bounding box center [630, 155] width 24 height 24
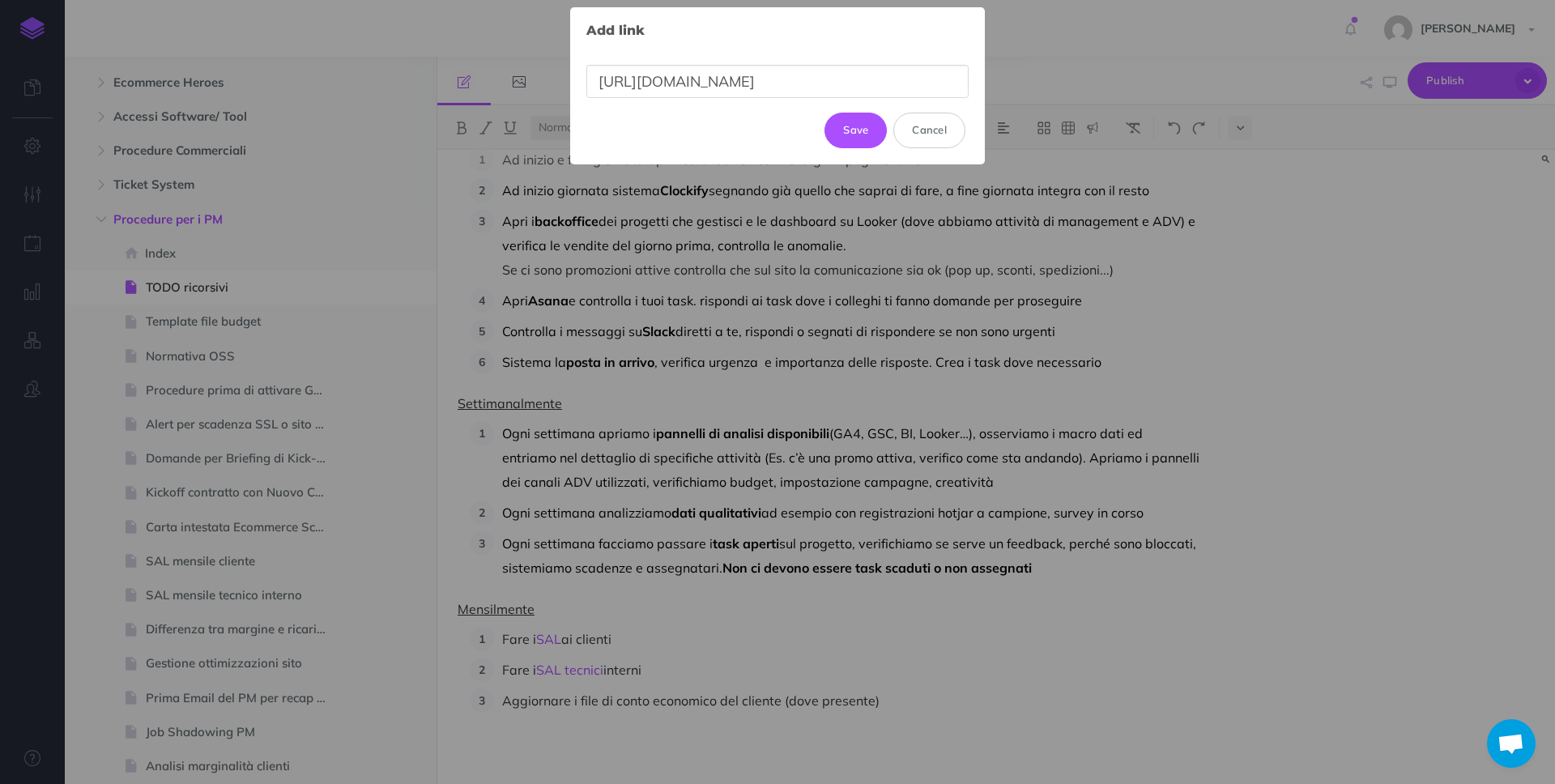
scroll to position [0, 226]
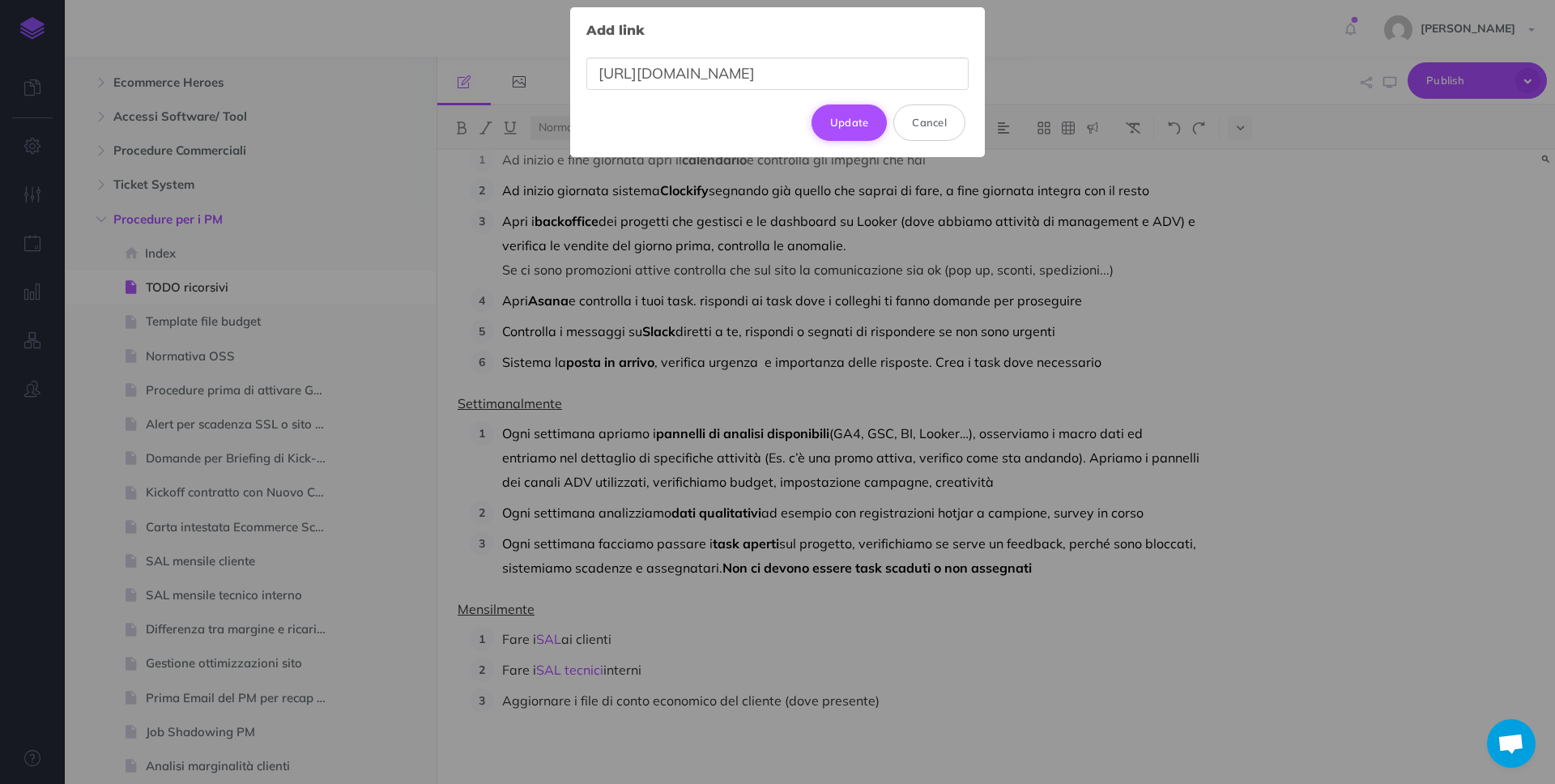
type input "[URL][DOMAIN_NAME]"
click at [848, 114] on button "Update" at bounding box center [848, 122] width 76 height 35
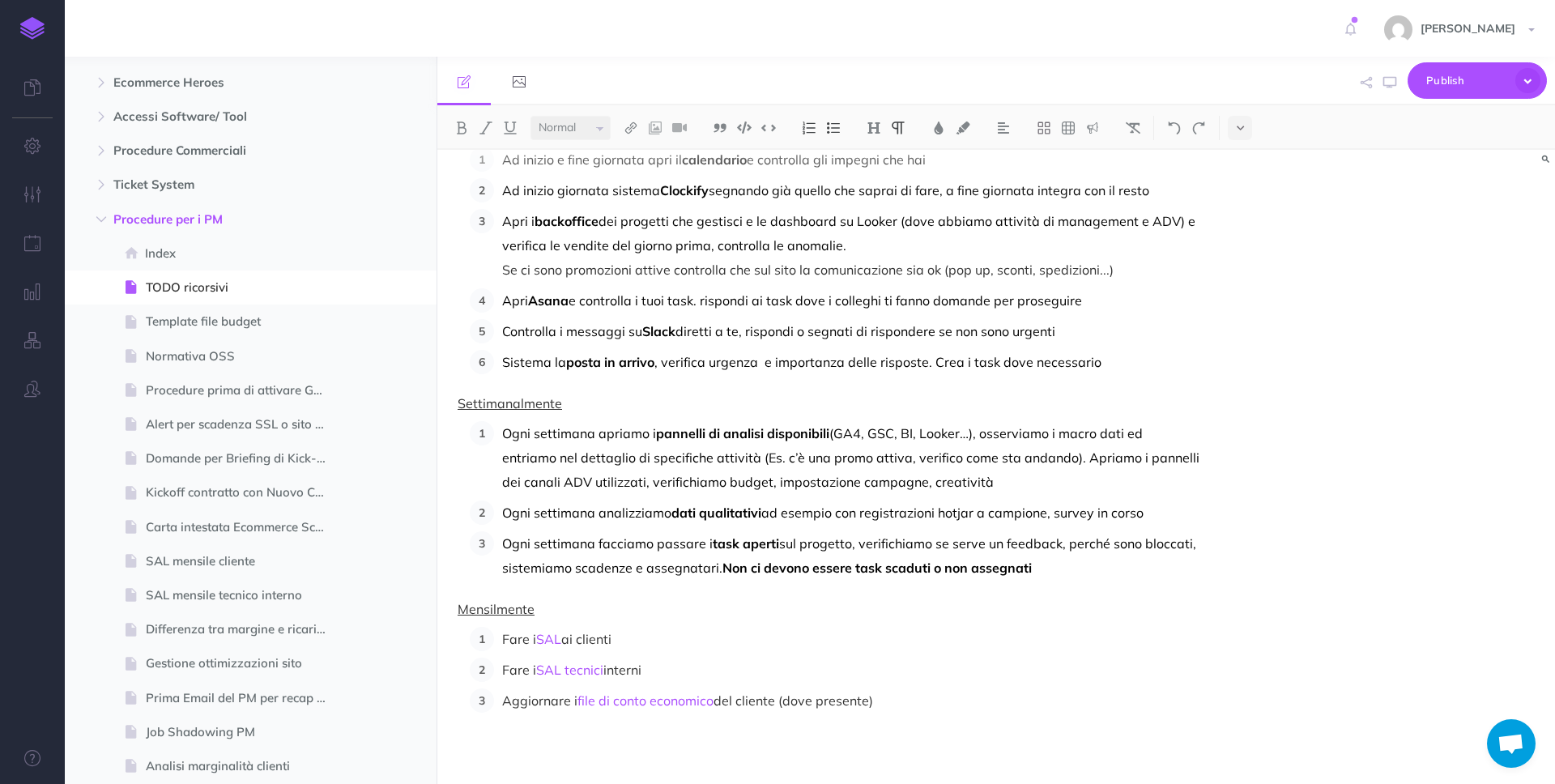
click at [923, 665] on p "Fare i SAL tecnici interni" at bounding box center [850, 669] width 697 height 24
click at [953, 705] on p "Aggiornare i file di conto economico del cliente (dove presente)" at bounding box center [850, 700] width 697 height 24
click at [149, 316] on span "Template file budget" at bounding box center [243, 321] width 194 height 19
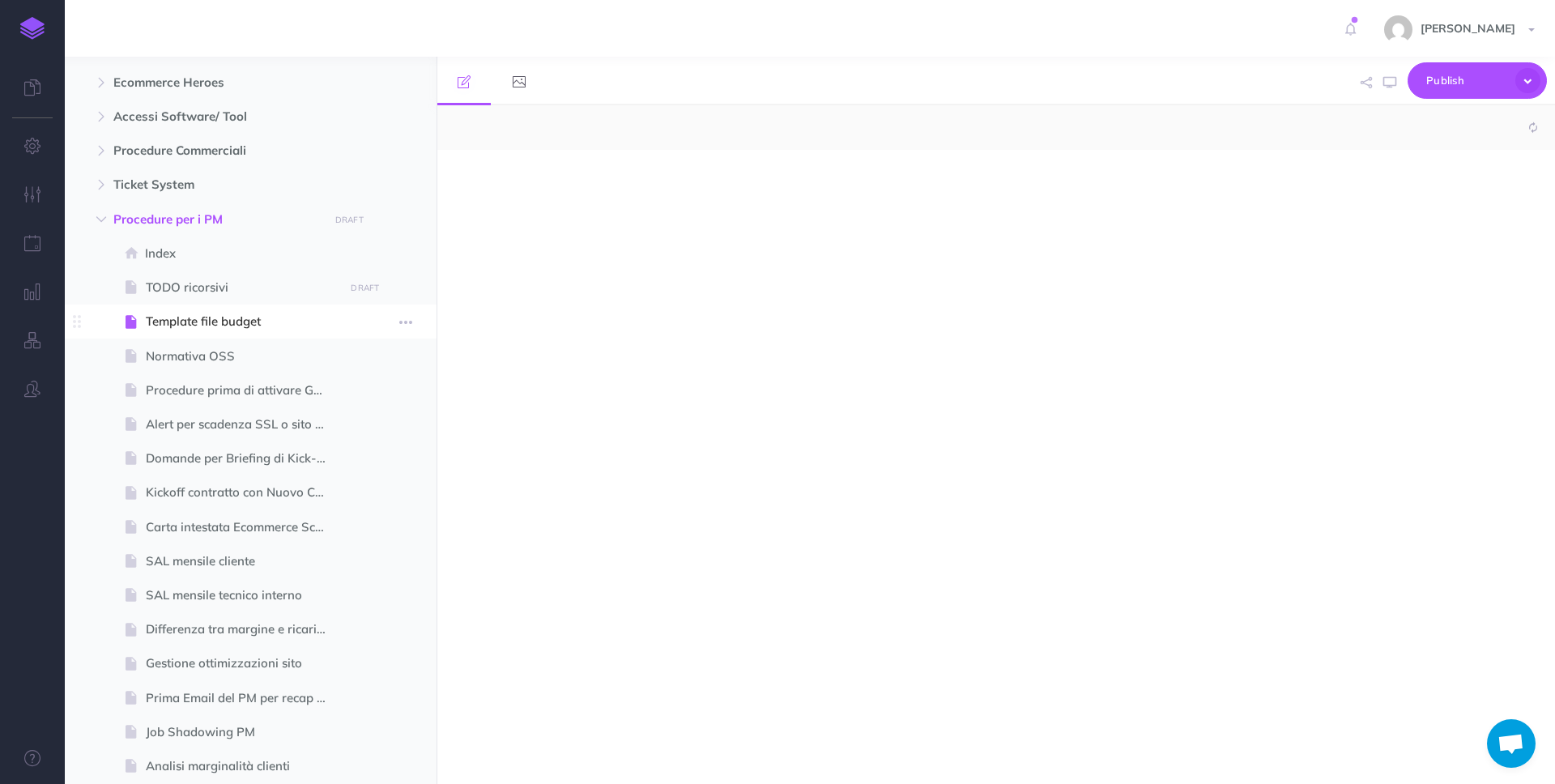
select select "null"
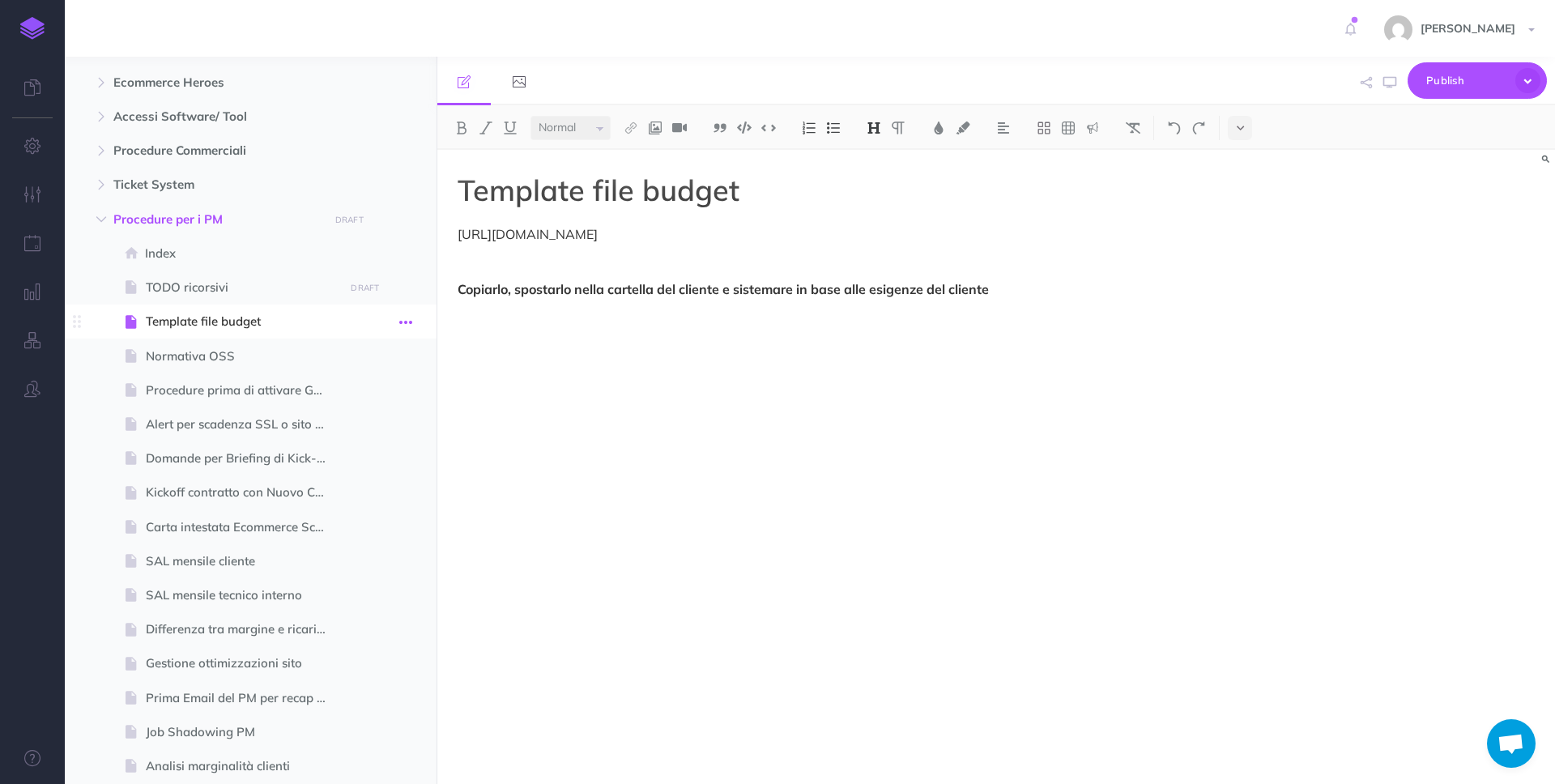
click at [407, 326] on icon "button" at bounding box center [406, 322] width 13 height 19
click at [384, 401] on link "Duplicate" at bounding box center [360, 404] width 122 height 27
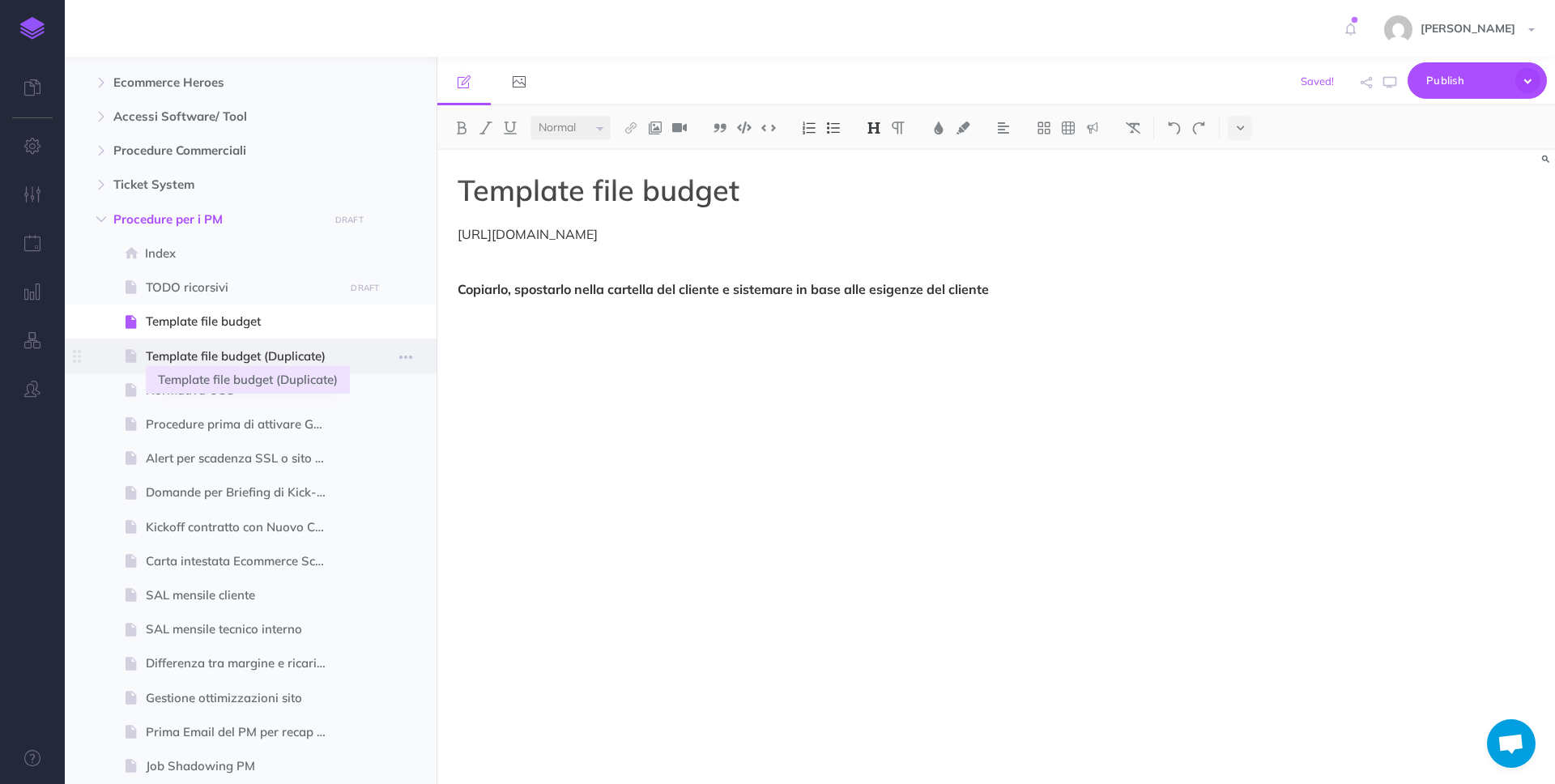
click at [333, 350] on span "Template file budget (Duplicate)" at bounding box center [243, 356] width 194 height 19
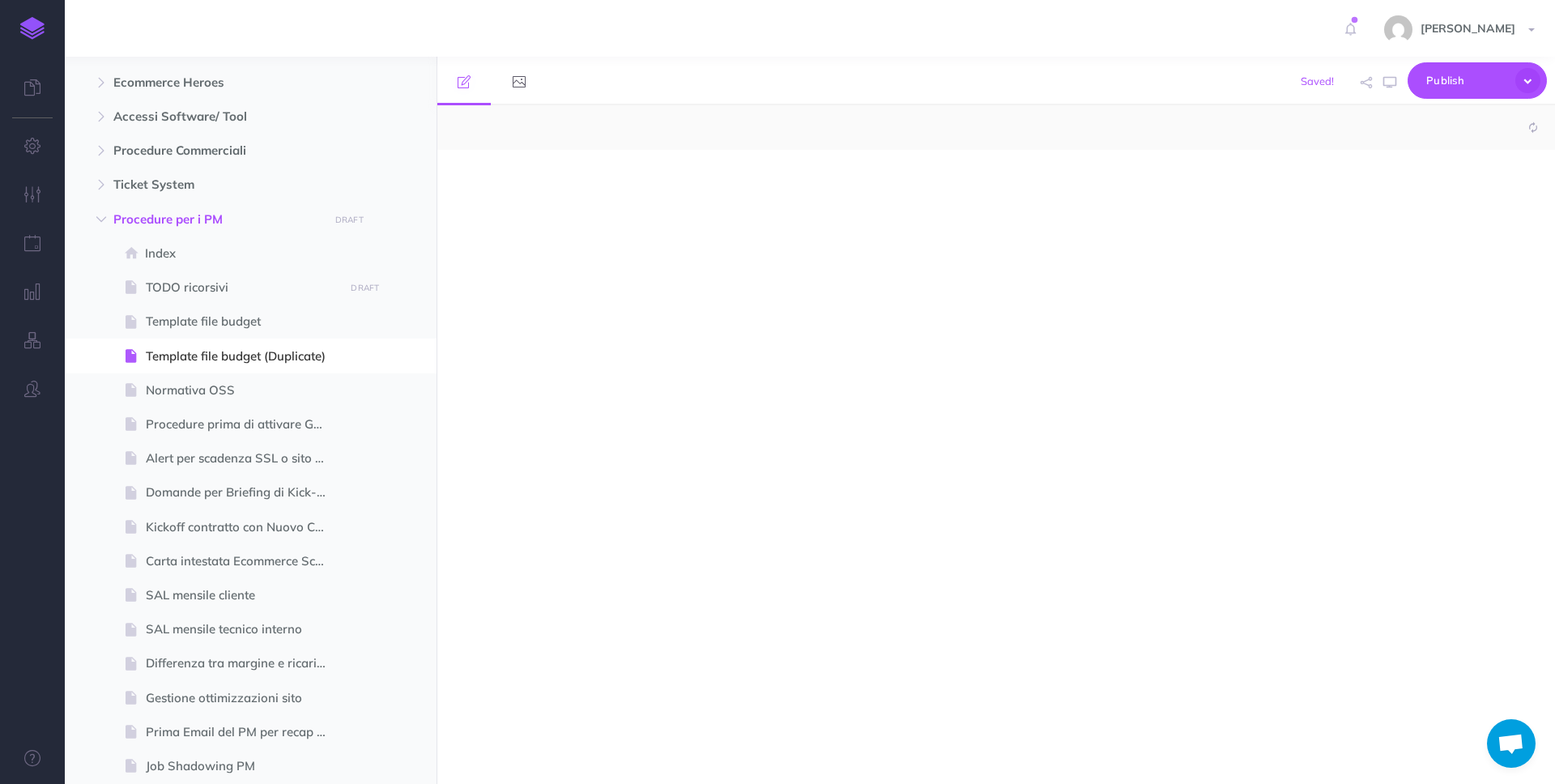
select select "null"
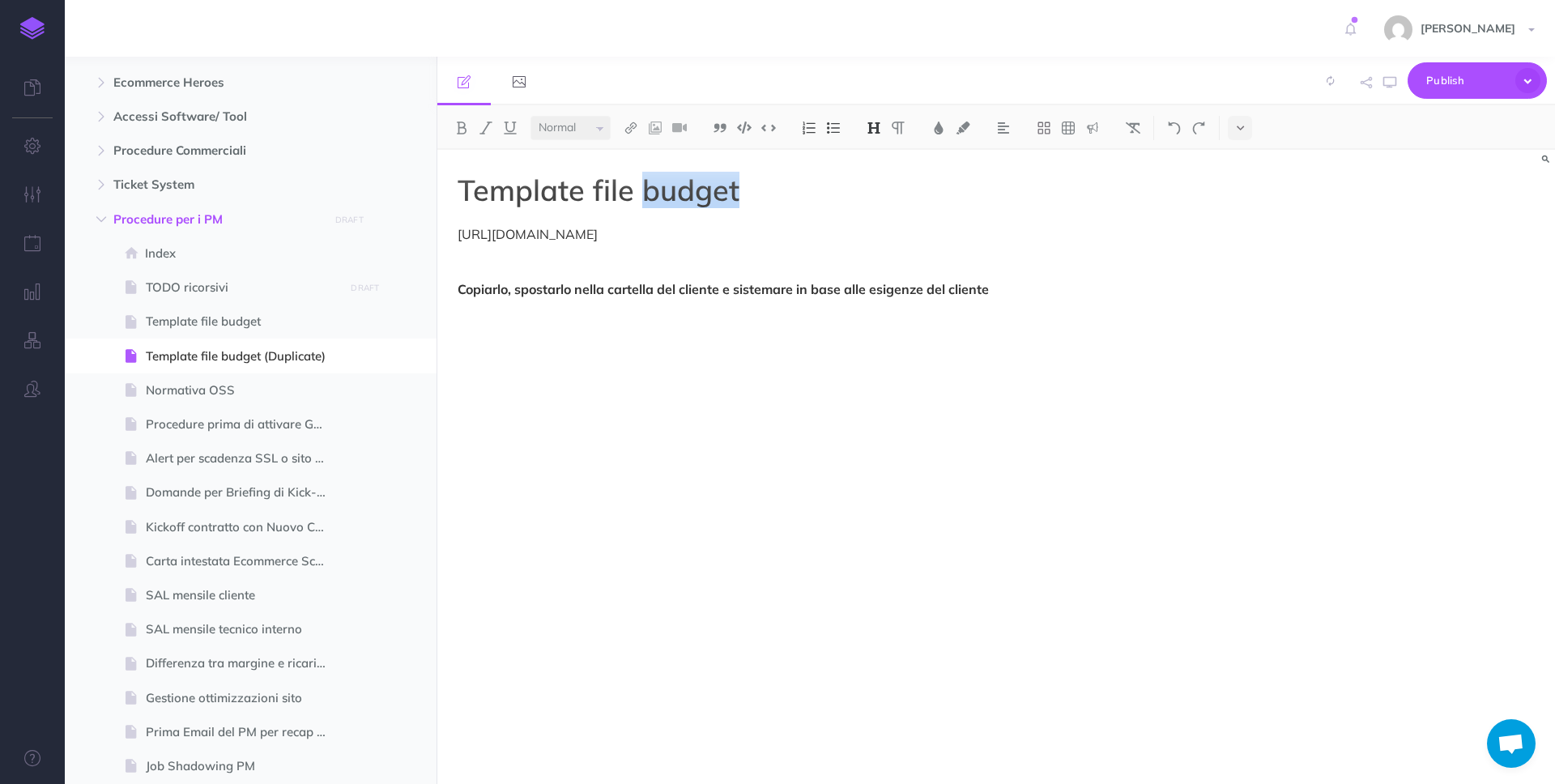
drag, startPoint x: 641, startPoint y: 184, endPoint x: 842, endPoint y: 194, distance: 201.2
click at [842, 194] on h1 "Template file budget" at bounding box center [828, 191] width 742 height 33
drag, startPoint x: 1148, startPoint y: 234, endPoint x: 441, endPoint y: 221, distance: 707.1
click at [441, 221] on div "Template file ADV [URL][DOMAIN_NAME] Copiarlo, spostarlo nella cartella del cli…" at bounding box center [828, 458] width 782 height 617
click at [1420, 86] on button "Publish" at bounding box center [1476, 81] width 139 height 36
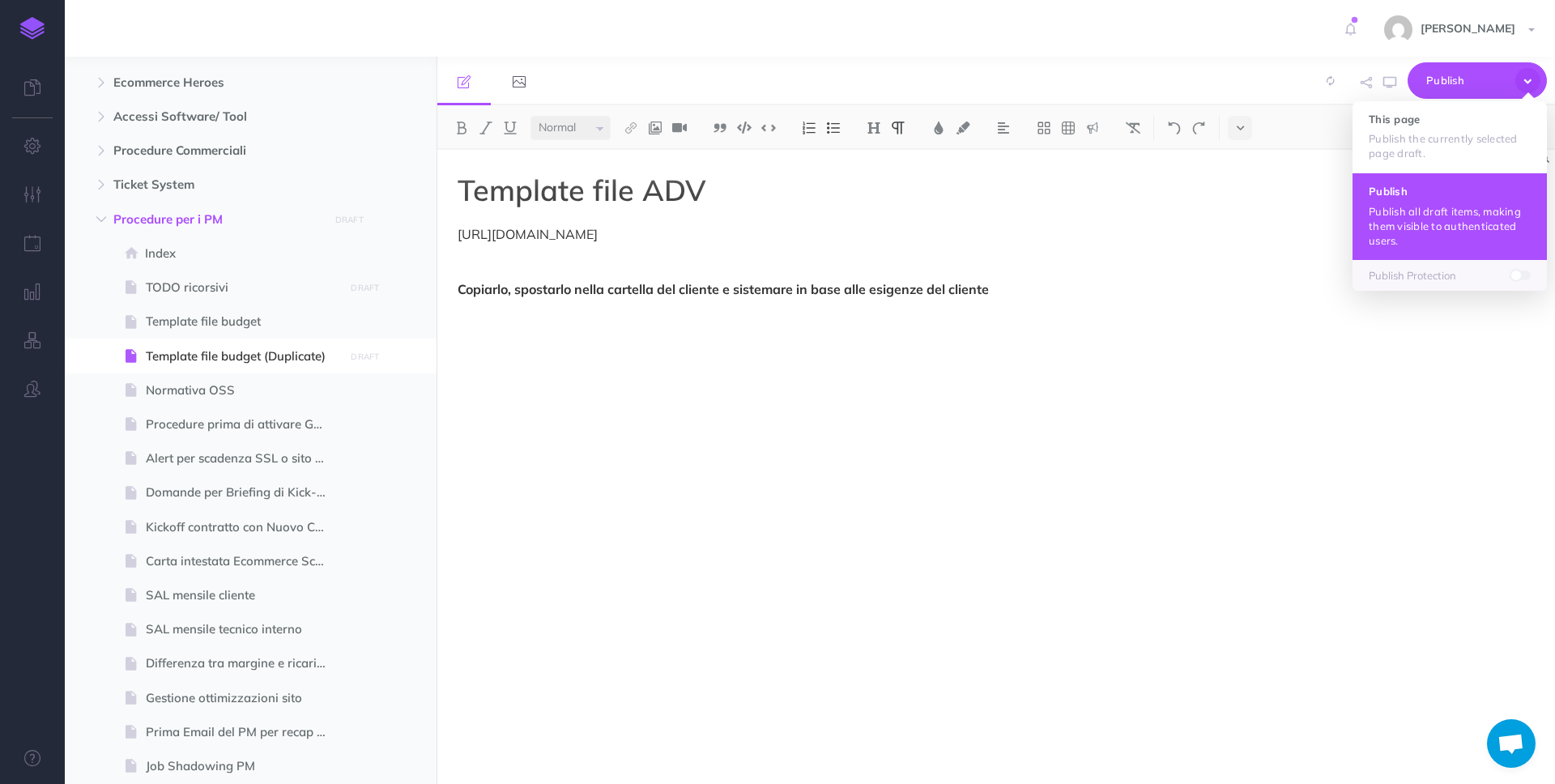
click at [1397, 195] on h4 "Publish" at bounding box center [1449, 191] width 162 height 12
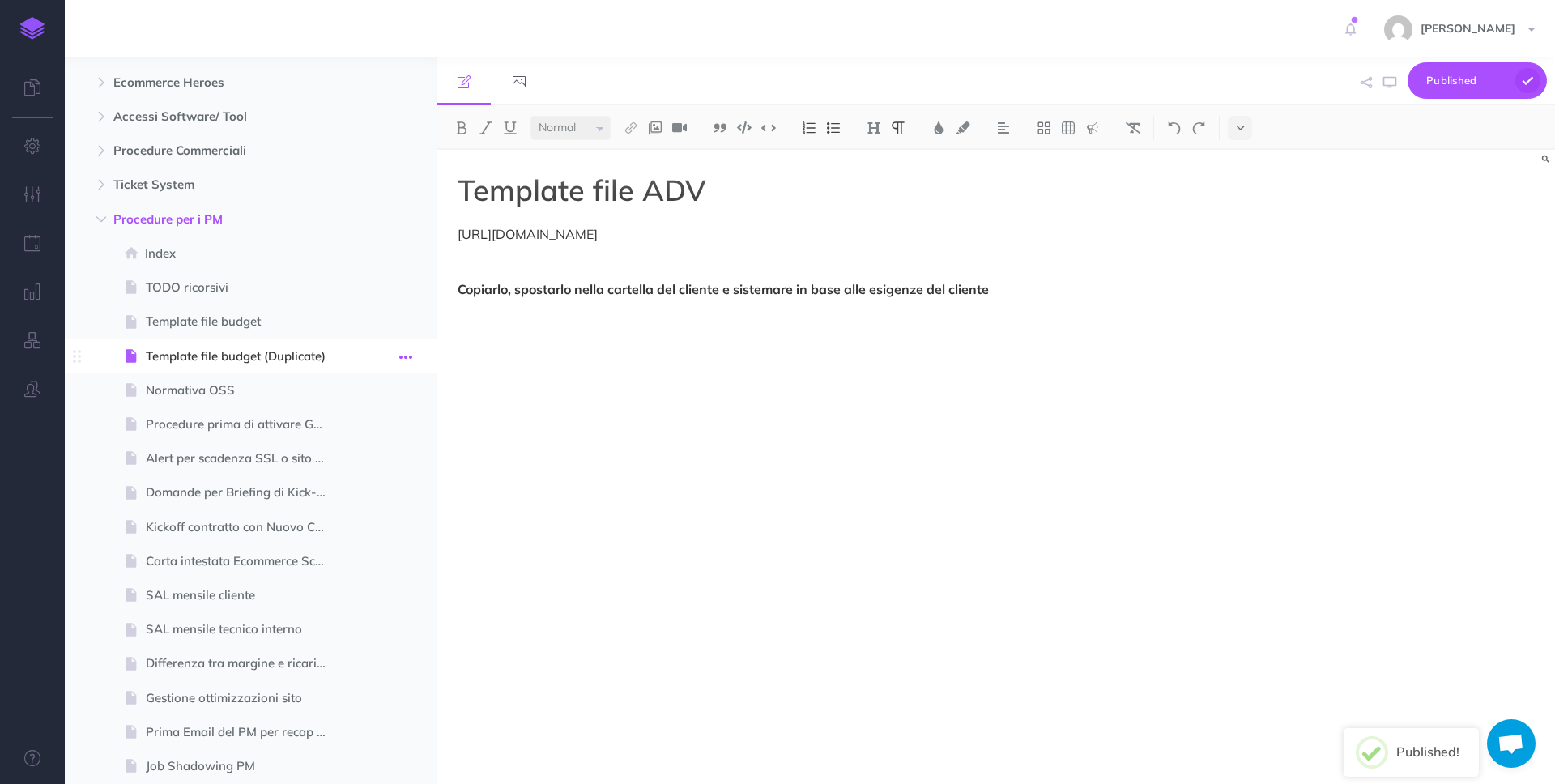
click at [406, 352] on icon "button" at bounding box center [406, 357] width 13 height 19
click at [386, 469] on link "Settings" at bounding box center [360, 465] width 122 height 27
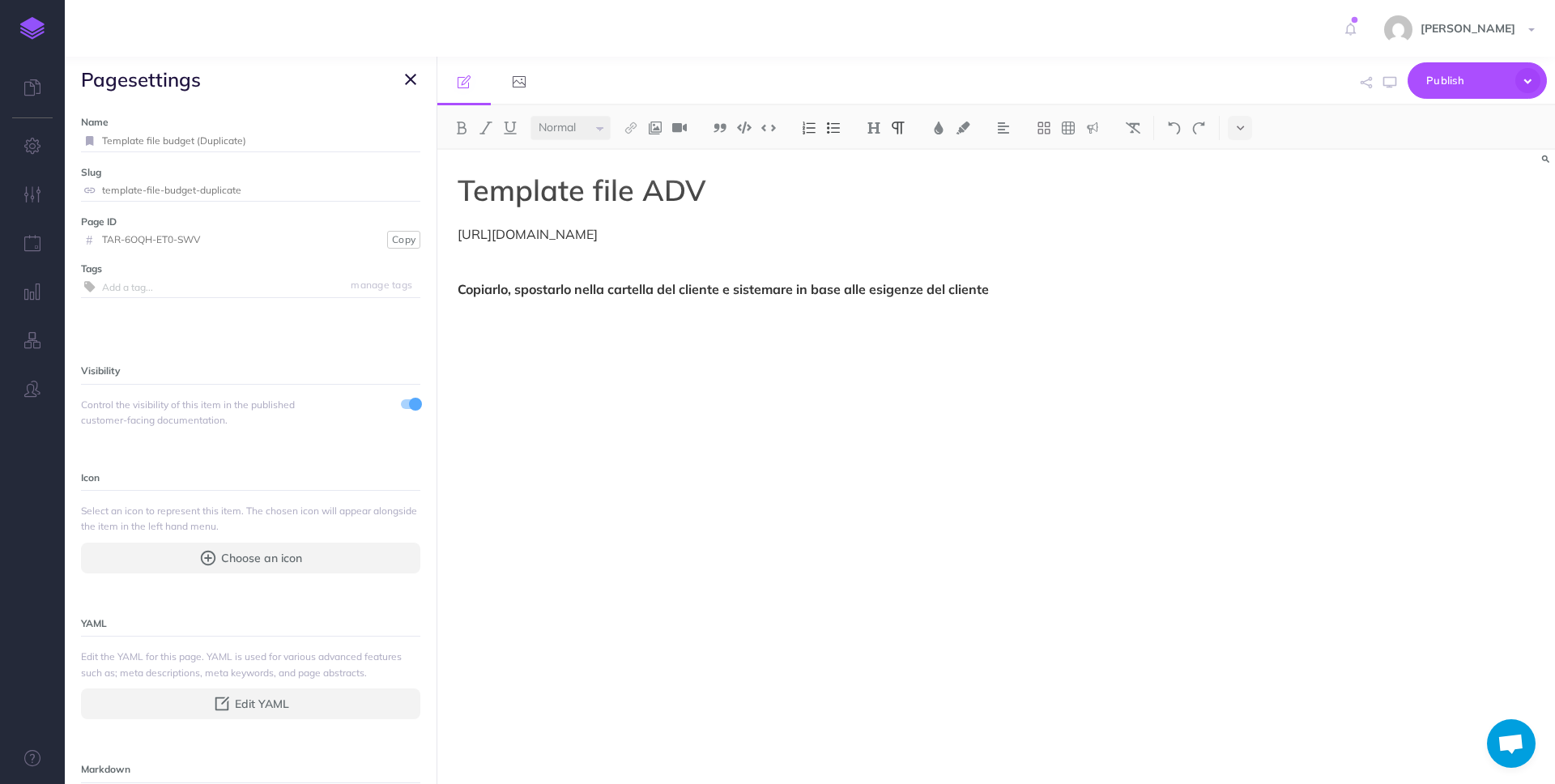
drag, startPoint x: 264, startPoint y: 140, endPoint x: 196, endPoint y: 140, distance: 68.0
click at [196, 140] on input "Template file budget (Duplicate)" at bounding box center [261, 141] width 318 height 21
type input "Template file budget ADV"
click at [391, 141] on small "Save" at bounding box center [401, 140] width 21 height 12
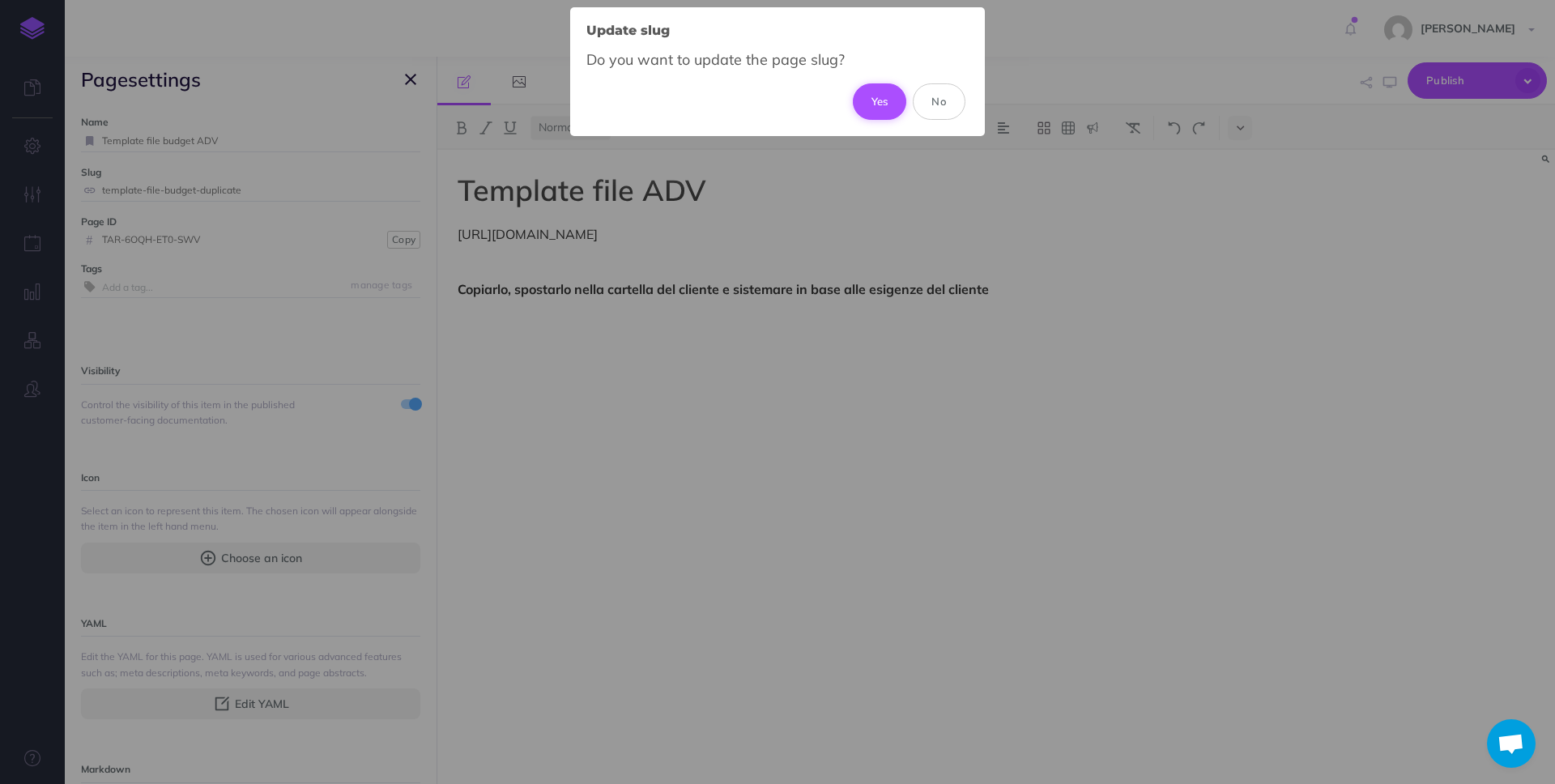
click at [870, 104] on button "Yes" at bounding box center [879, 101] width 55 height 35
type input "template-file-budget-adv"
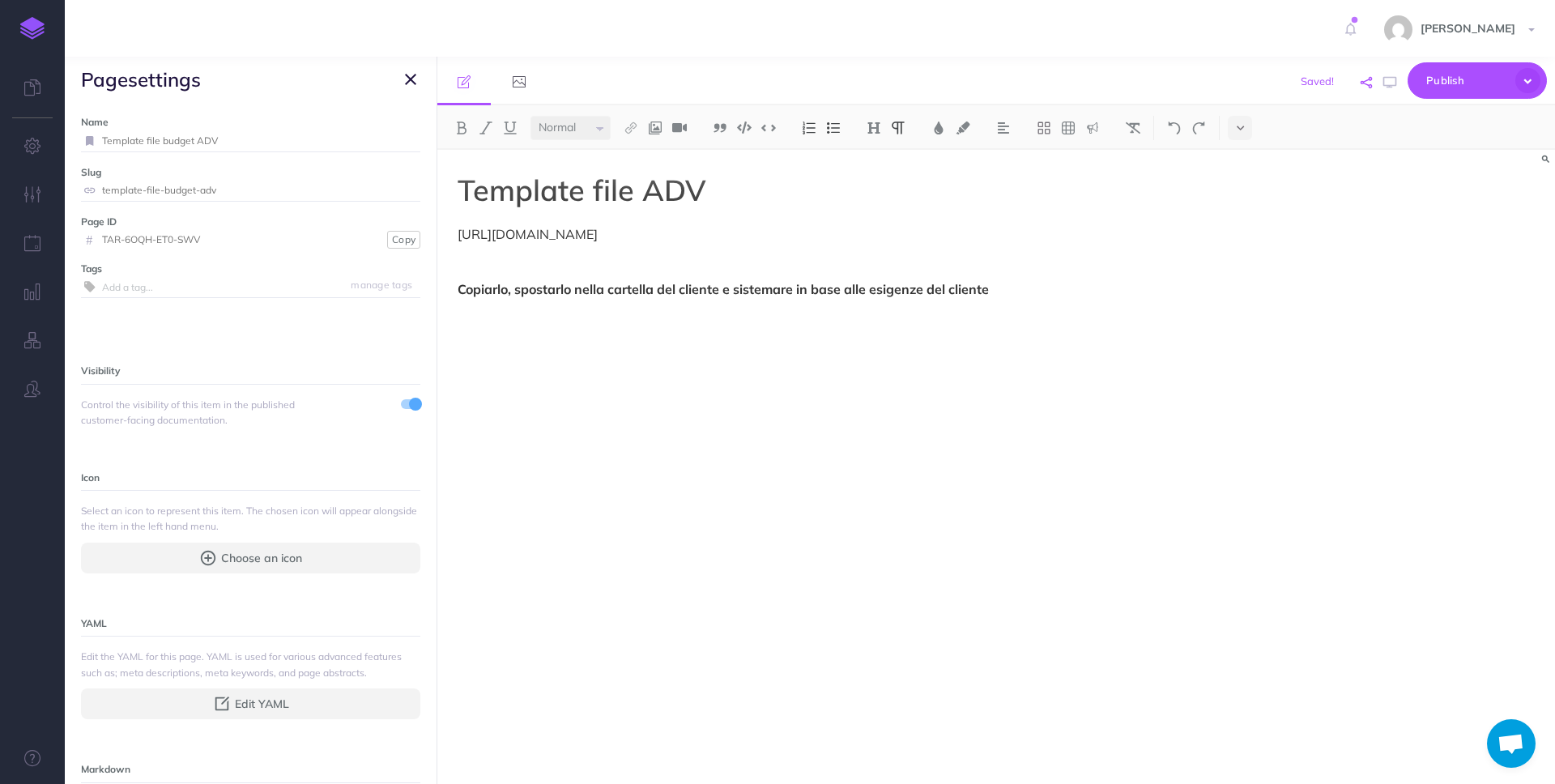
click at [1363, 82] on icon "button" at bounding box center [1366, 82] width 12 height 12
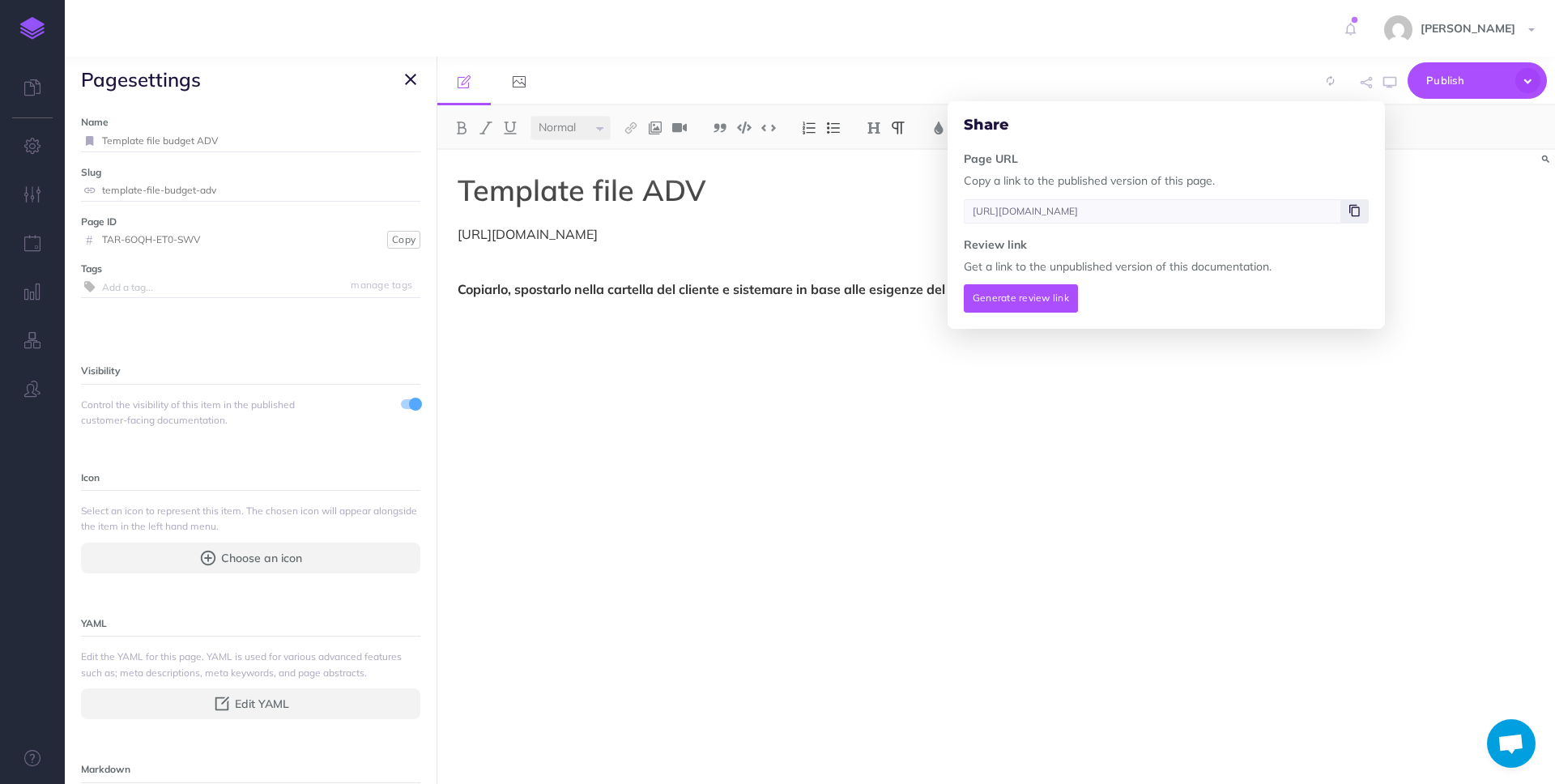
click at [1344, 203] on span at bounding box center [1355, 211] width 28 height 24
click at [391, 81] on span "page settings" at bounding box center [251, 79] width 372 height 45
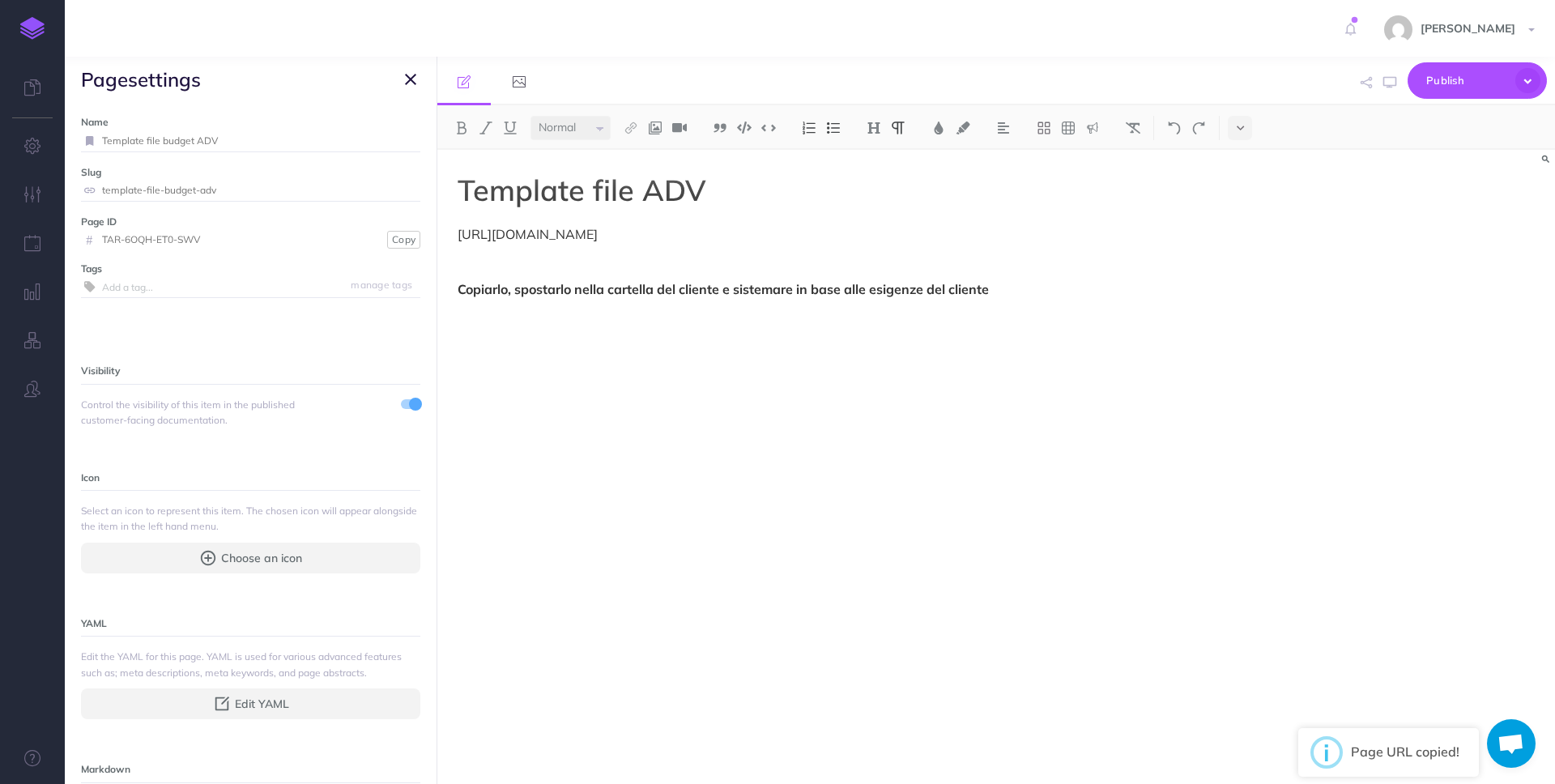
click at [410, 83] on icon "button" at bounding box center [410, 80] width 12 height 19
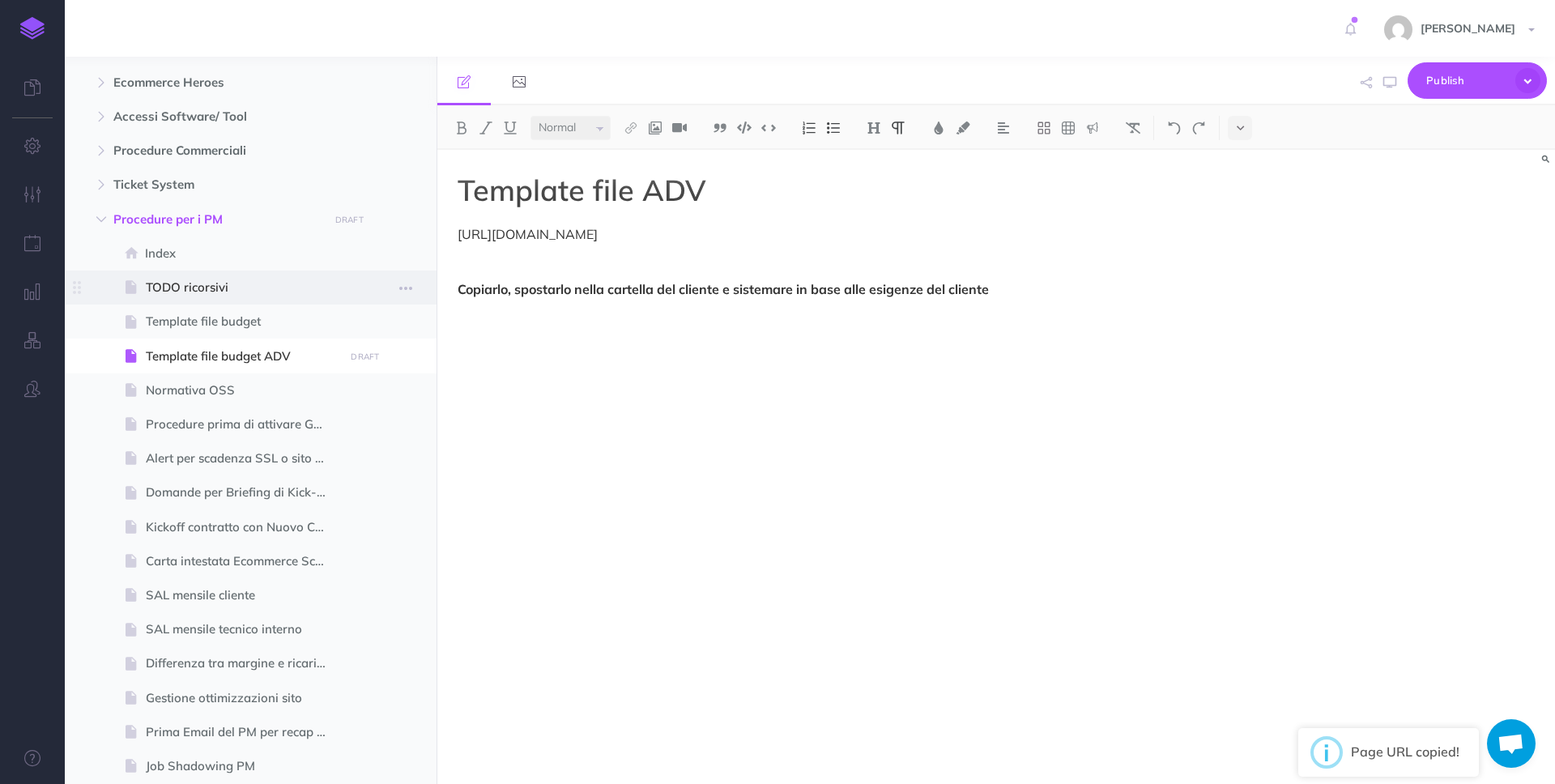
click at [265, 289] on span "TODO ricorsivi" at bounding box center [243, 288] width 194 height 19
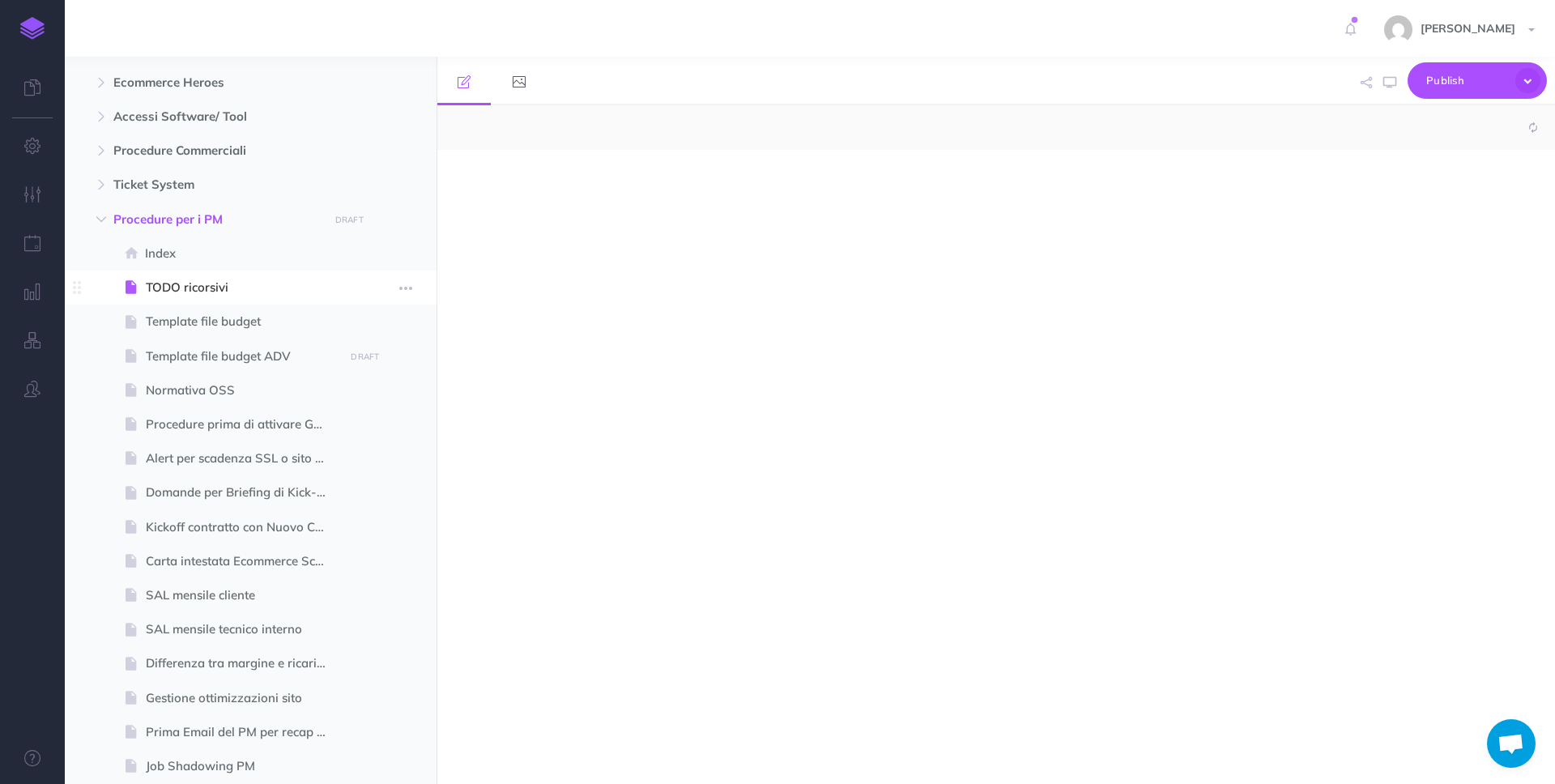
select select "null"
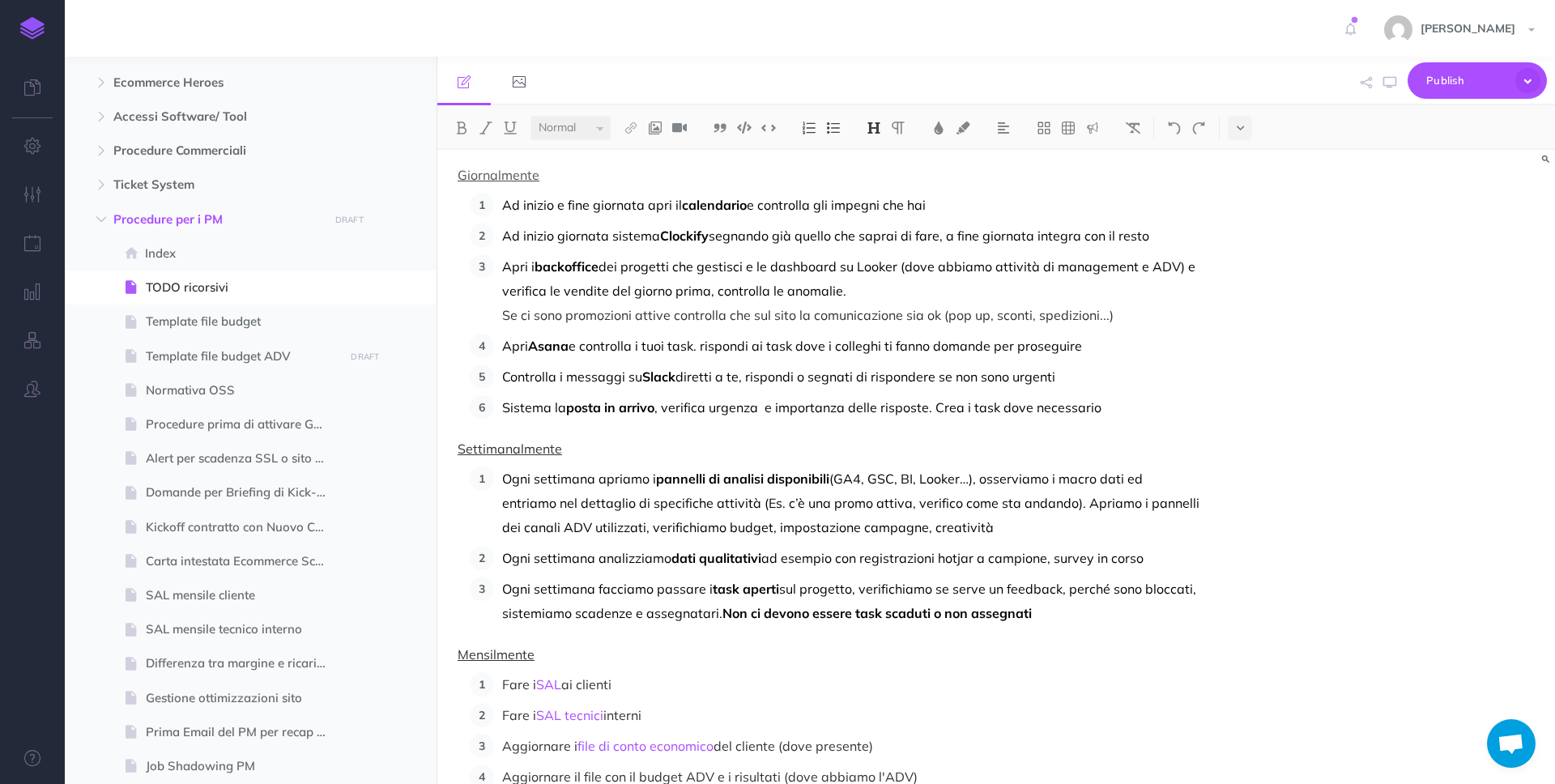
scroll to position [135, 0]
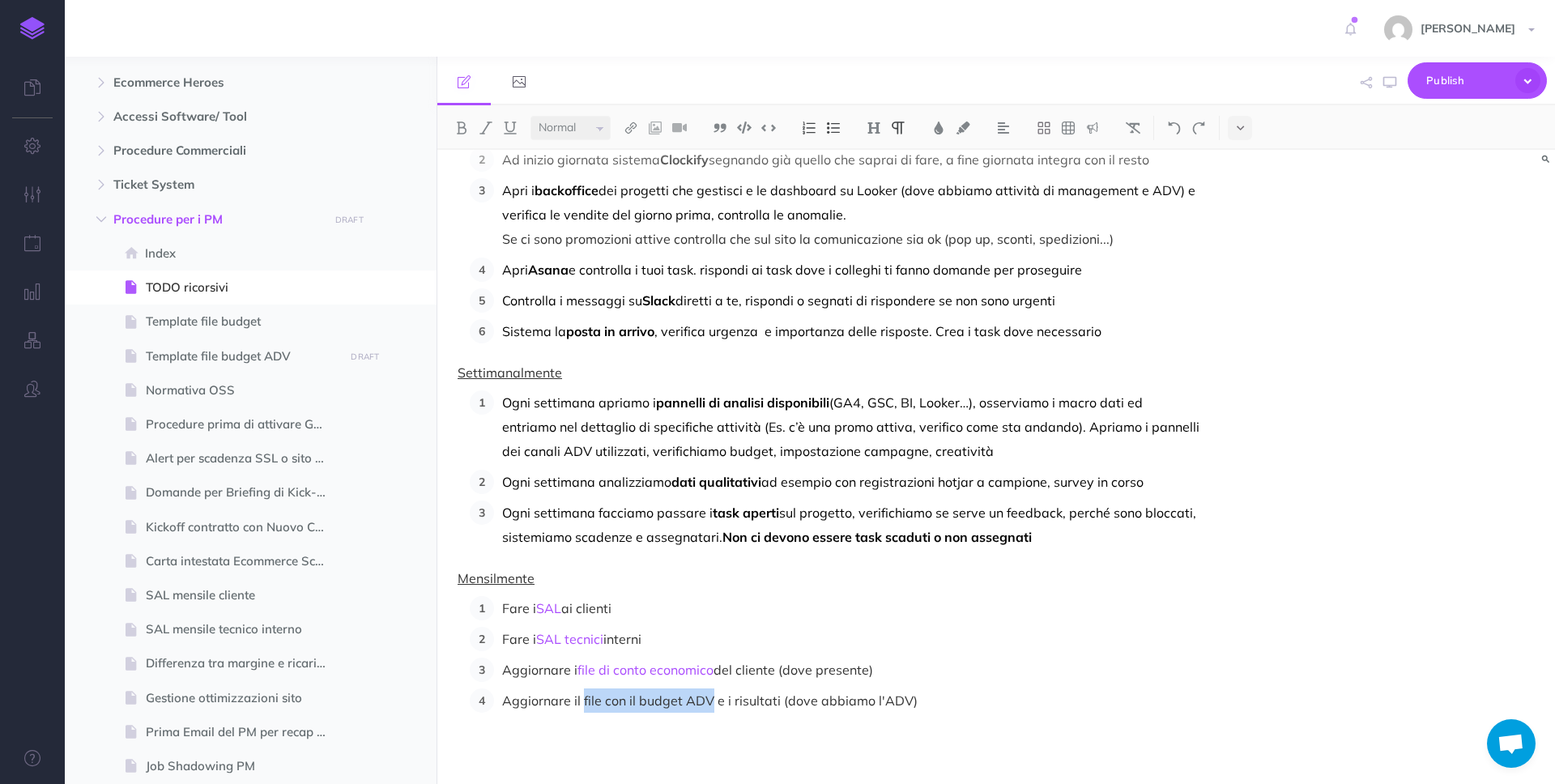
drag, startPoint x: 581, startPoint y: 703, endPoint x: 709, endPoint y: 701, distance: 128.0
click at [709, 701] on p "Aggiornare il file con il budget ADV e i risultati (dove abbiamo l'ADV)" at bounding box center [850, 700] width 697 height 24
click at [1374, 77] on button "button" at bounding box center [1366, 82] width 19 height 47
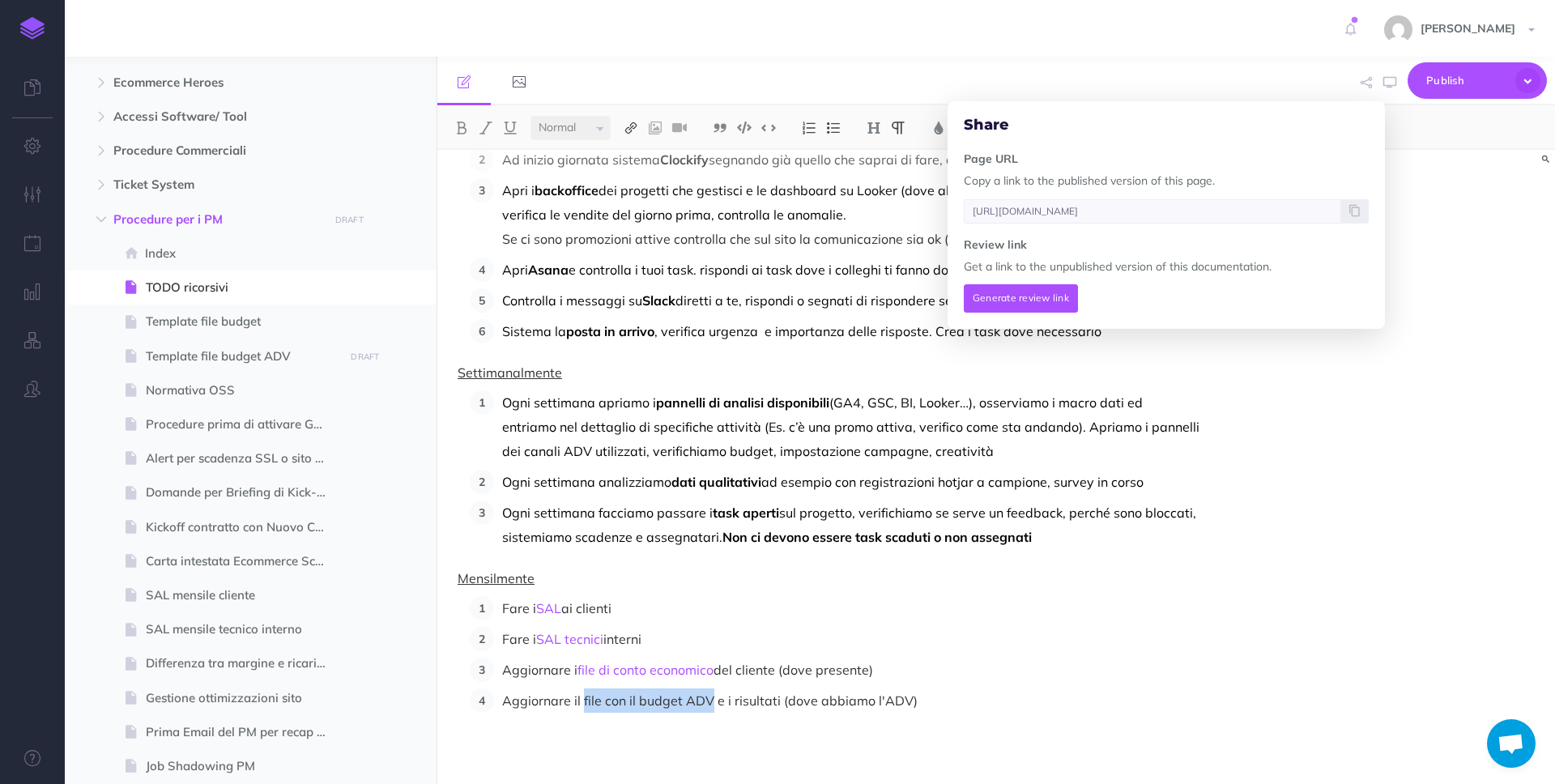
click at [637, 127] on img at bounding box center [630, 128] width 14 height 13
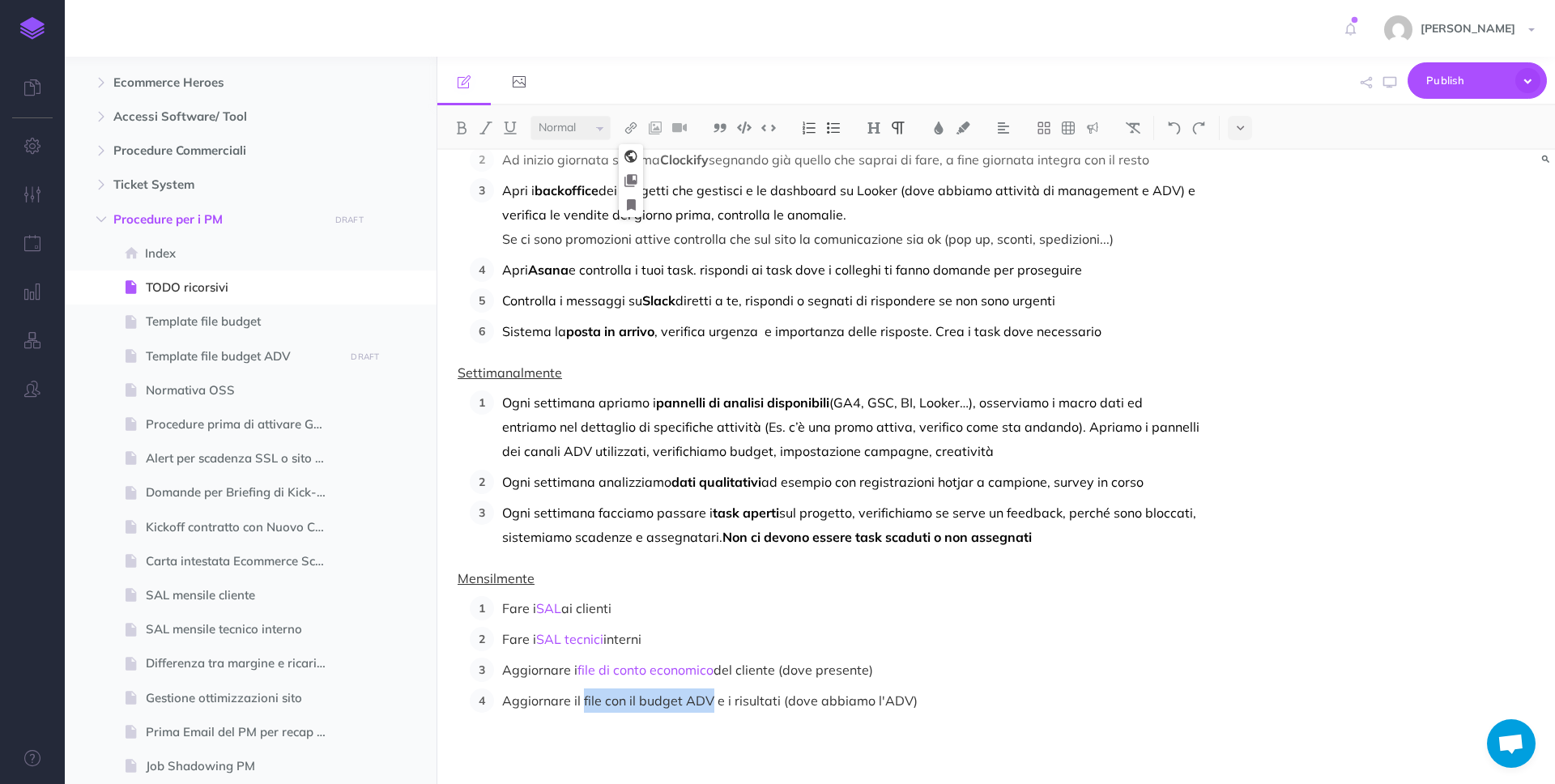
click at [632, 153] on icon at bounding box center [631, 156] width 13 height 12
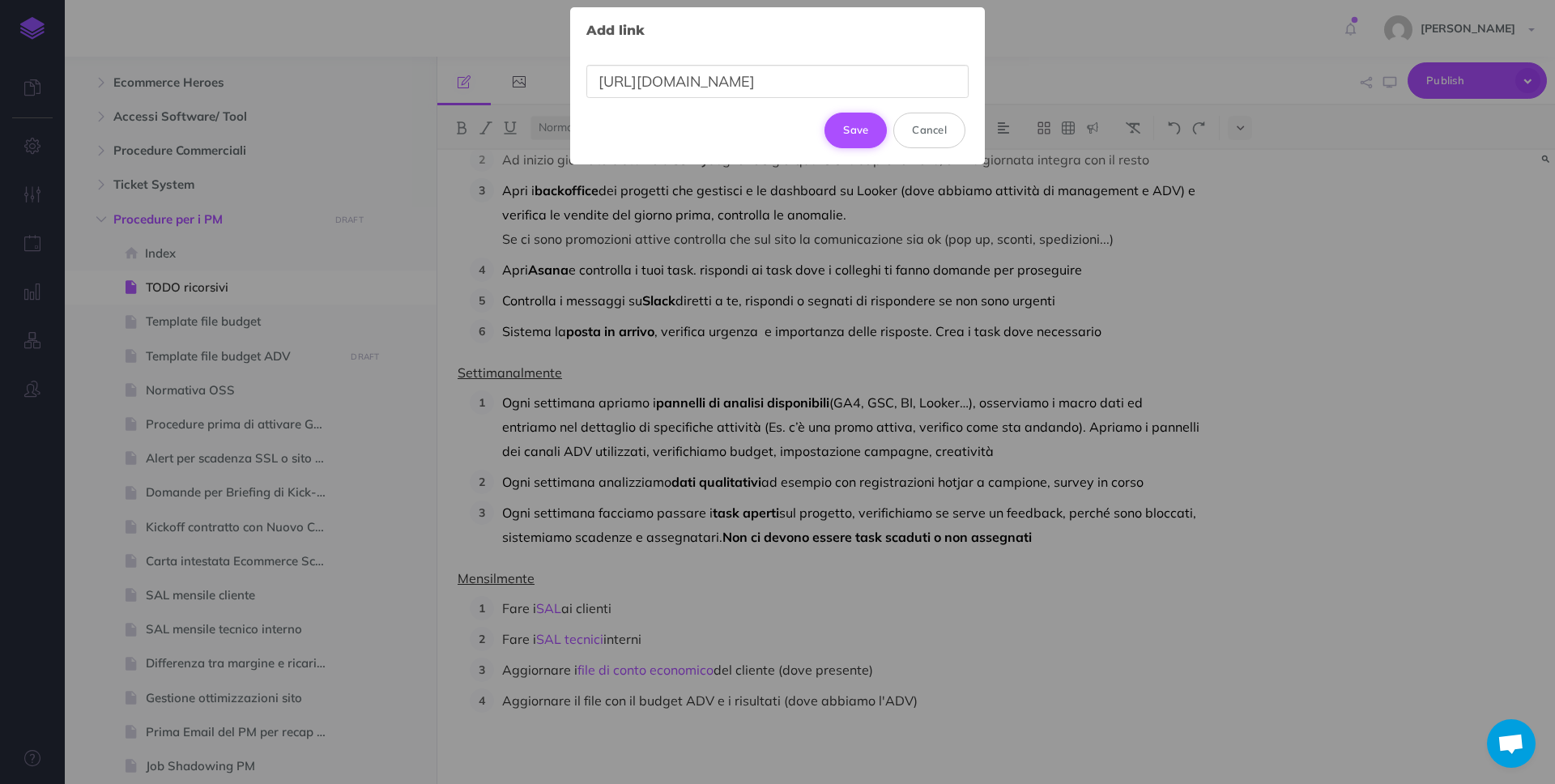
scroll to position [0, 257]
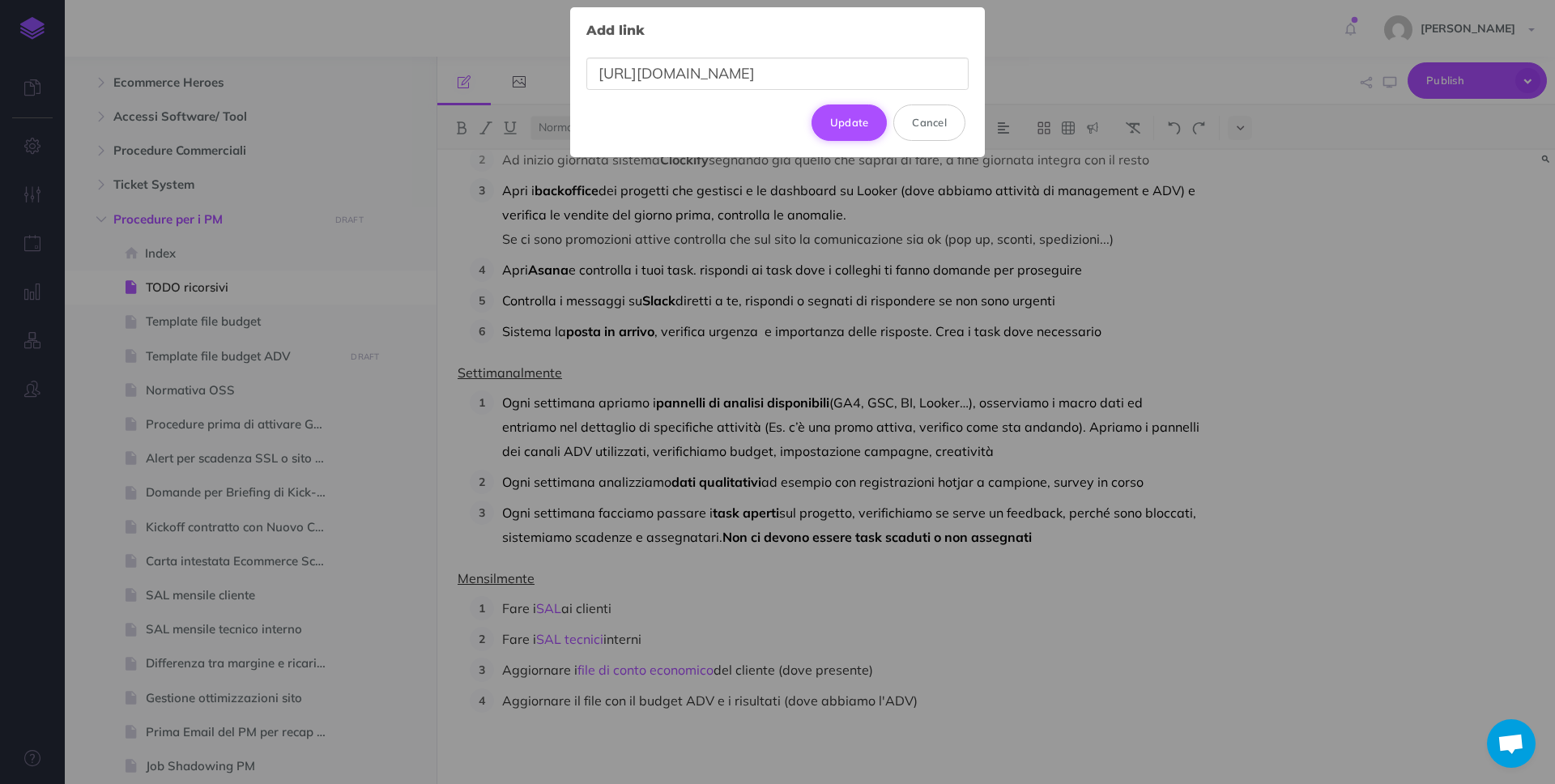
type input "[URL][DOMAIN_NAME]"
click at [857, 132] on button "Update" at bounding box center [848, 122] width 76 height 35
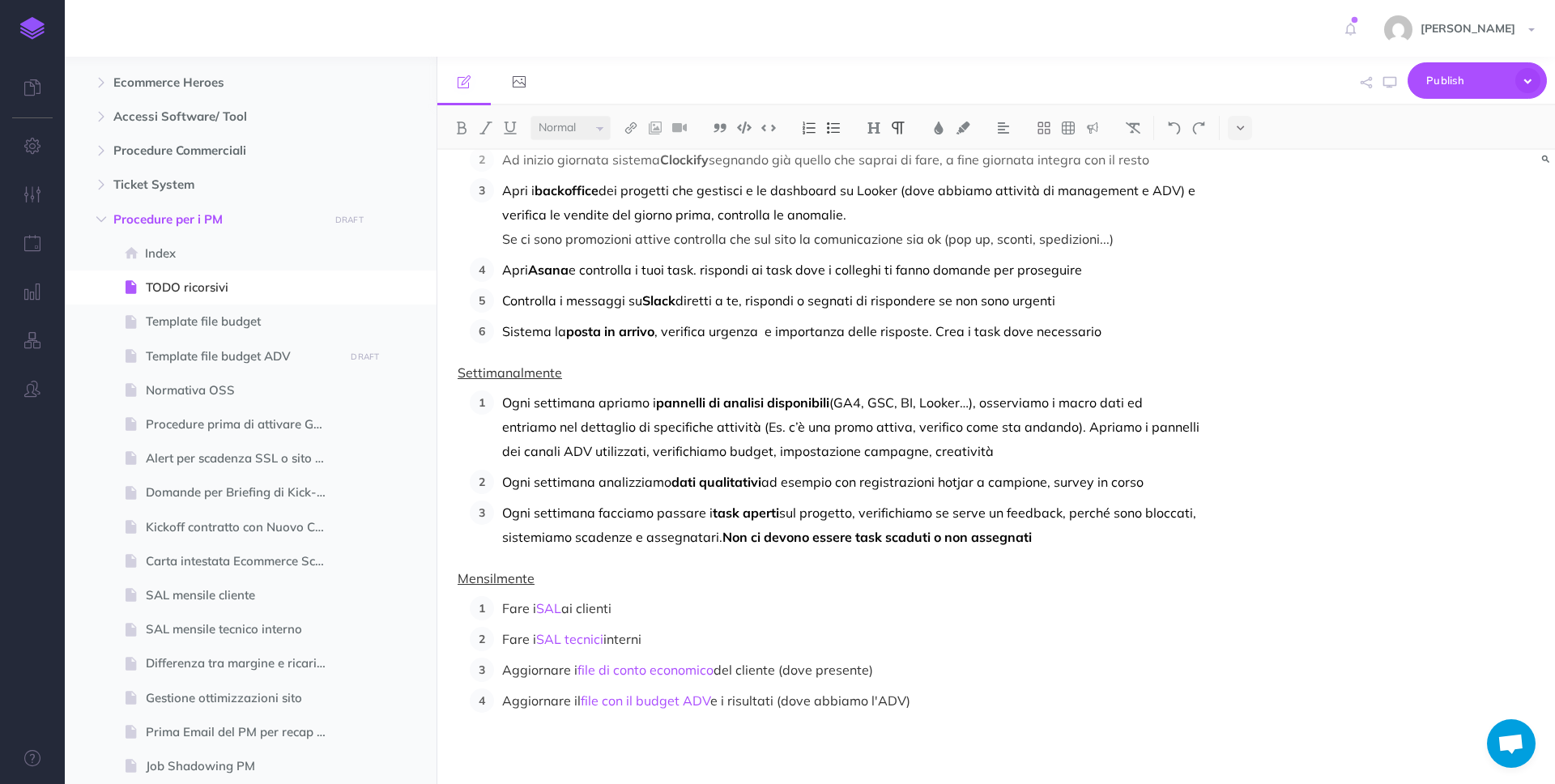
click at [968, 681] on ol "Fare i SAL ai clienti Fare i SAL tecnici interni Aggiornare i file di conto eco…" at bounding box center [834, 655] width 730 height 117
click at [1013, 700] on p "Aggiornare il file con il budget ADV e i risultati (dove abbiamo l'ADV)" at bounding box center [850, 700] width 697 height 24
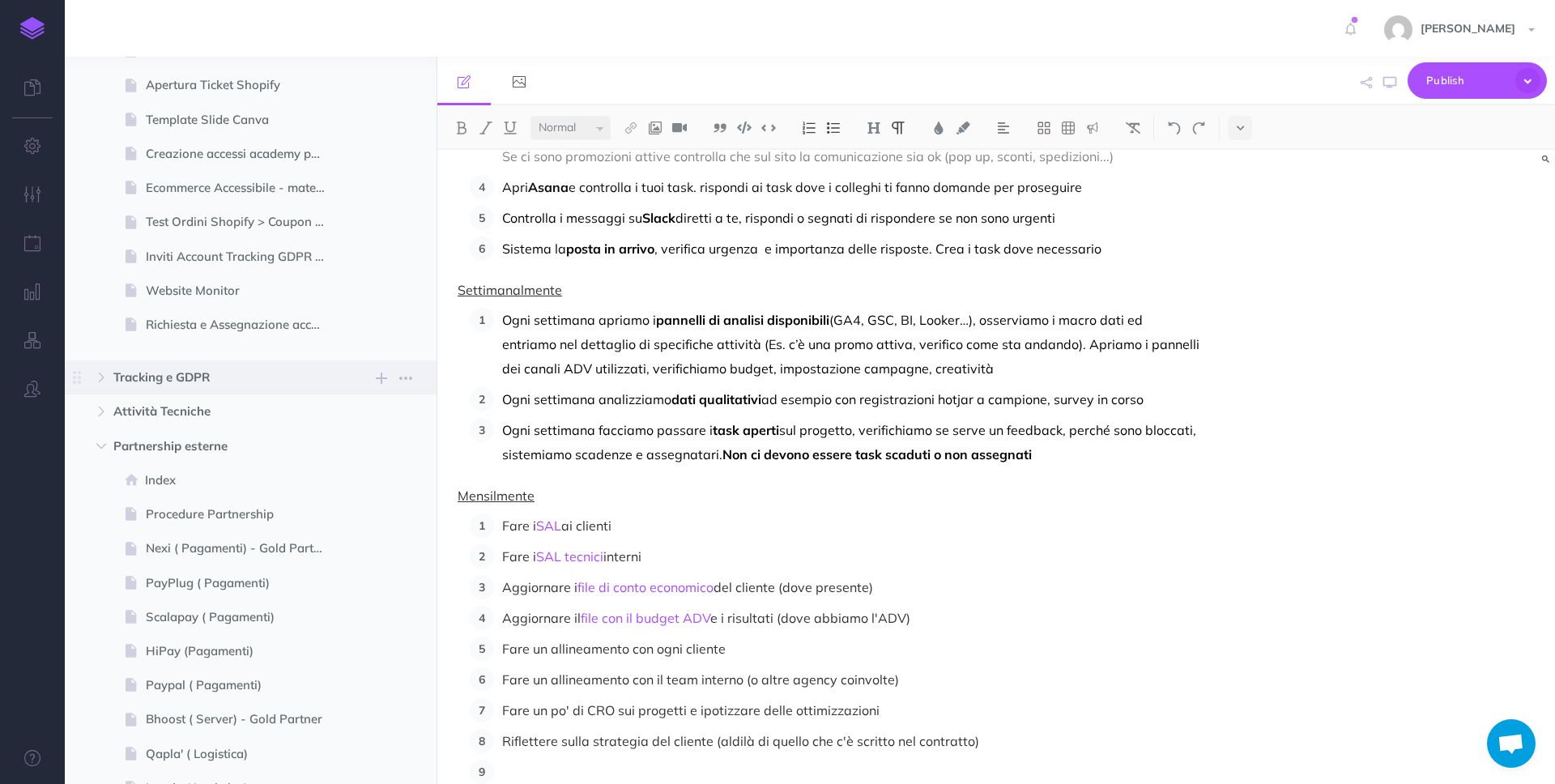
scroll to position [1284, 0]
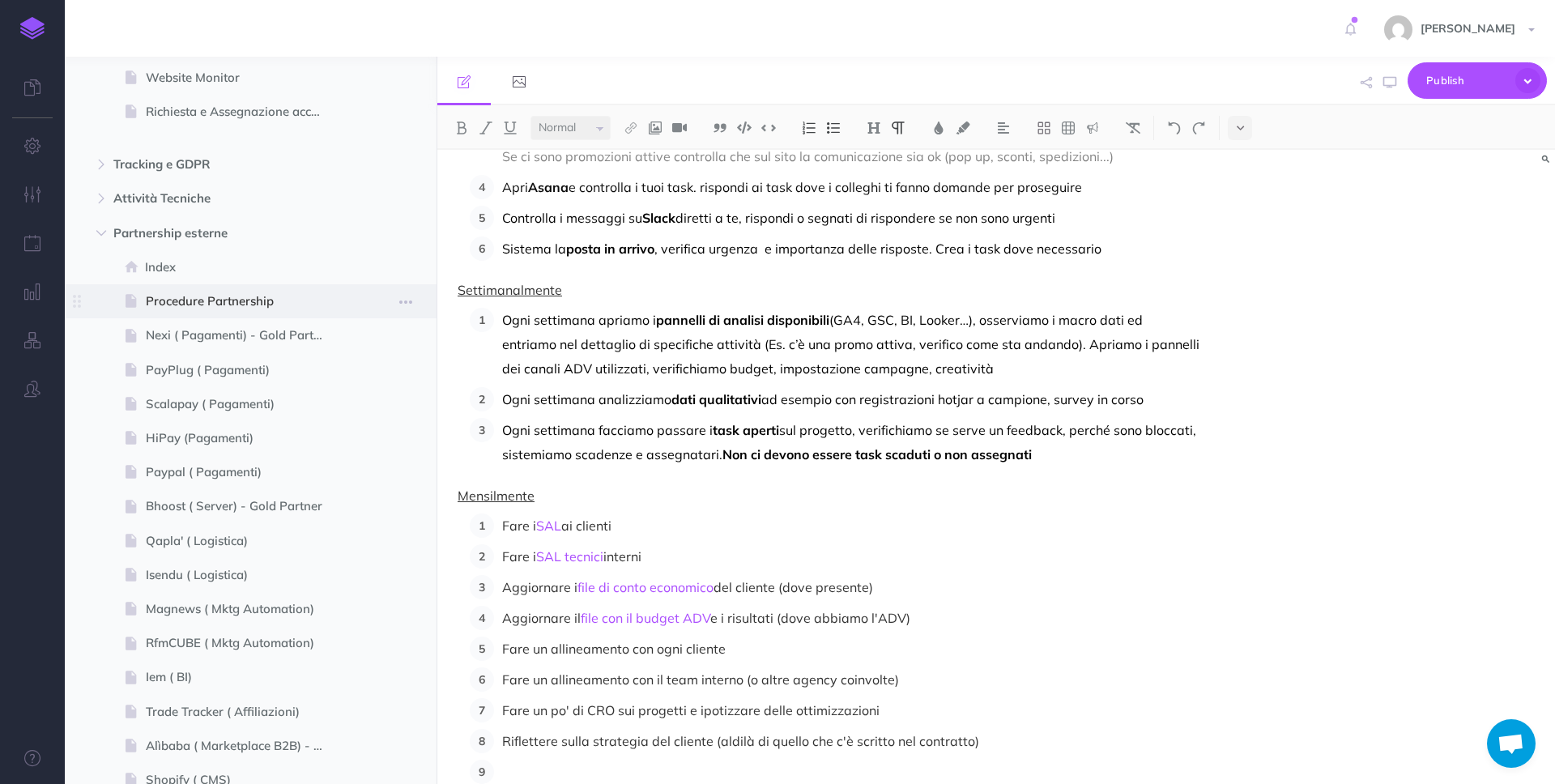
click at [229, 294] on span "Procedure Partnership" at bounding box center [243, 301] width 194 height 19
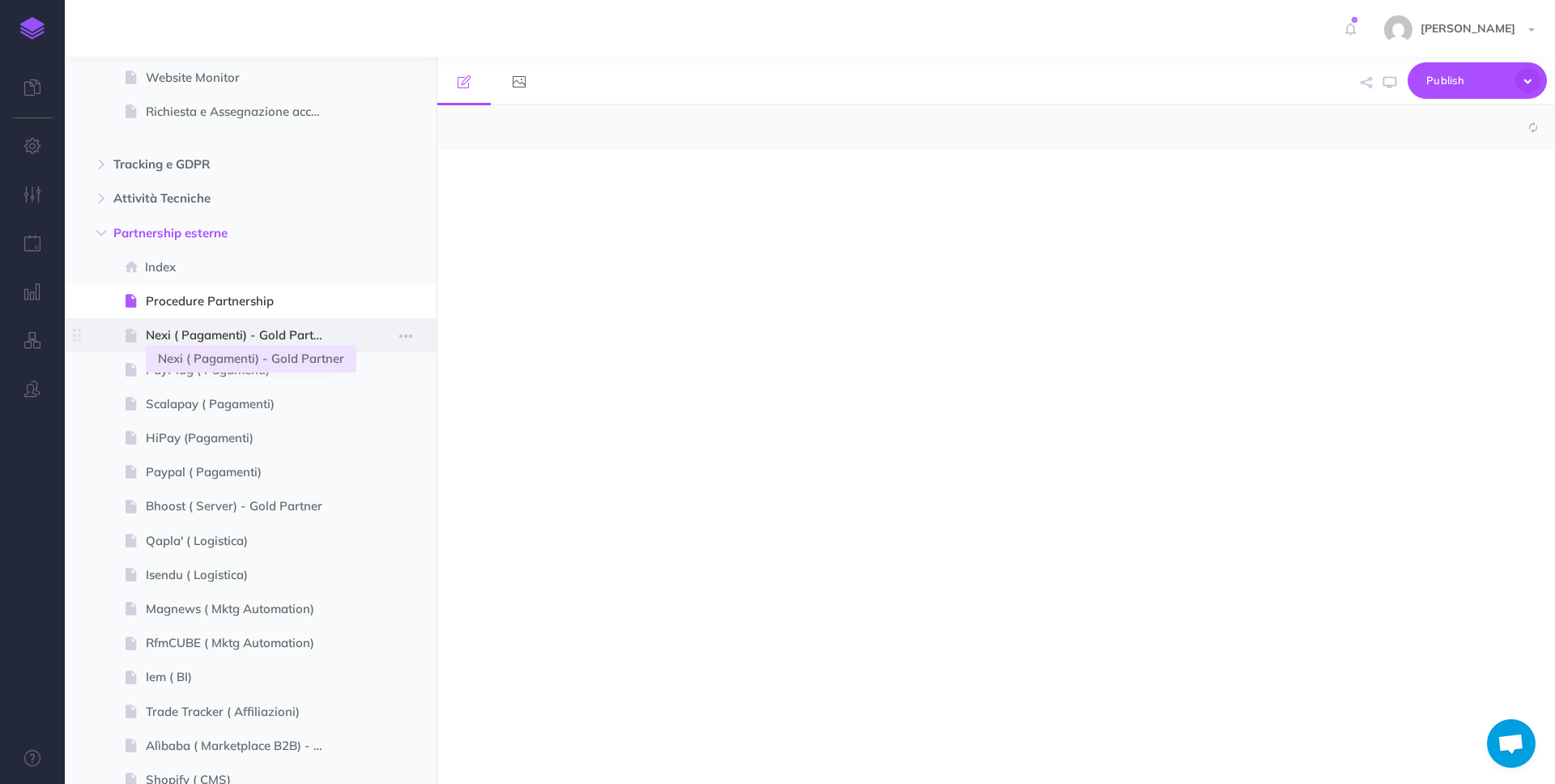
select select "null"
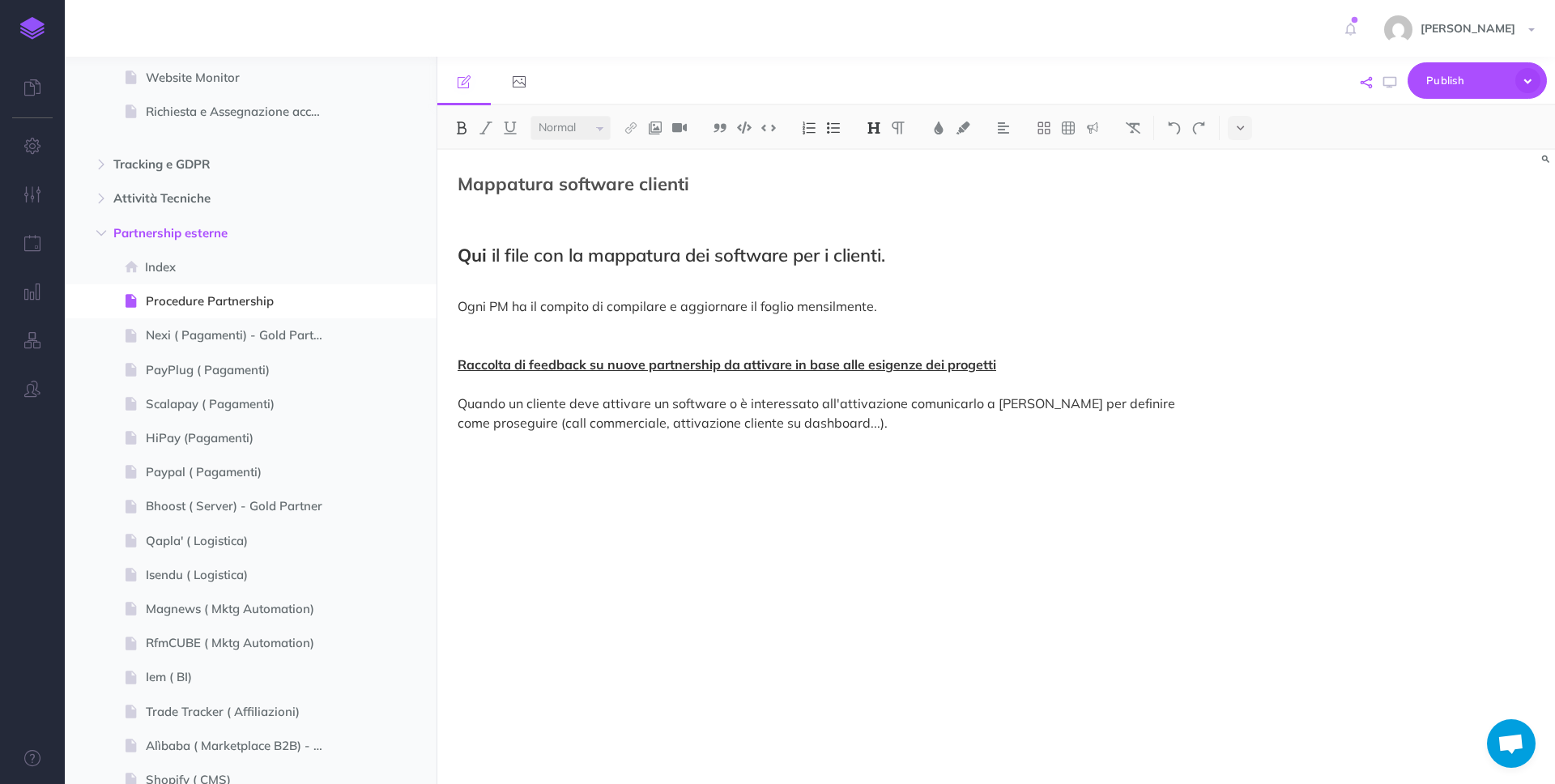
click at [1365, 81] on icon "button" at bounding box center [1366, 82] width 12 height 12
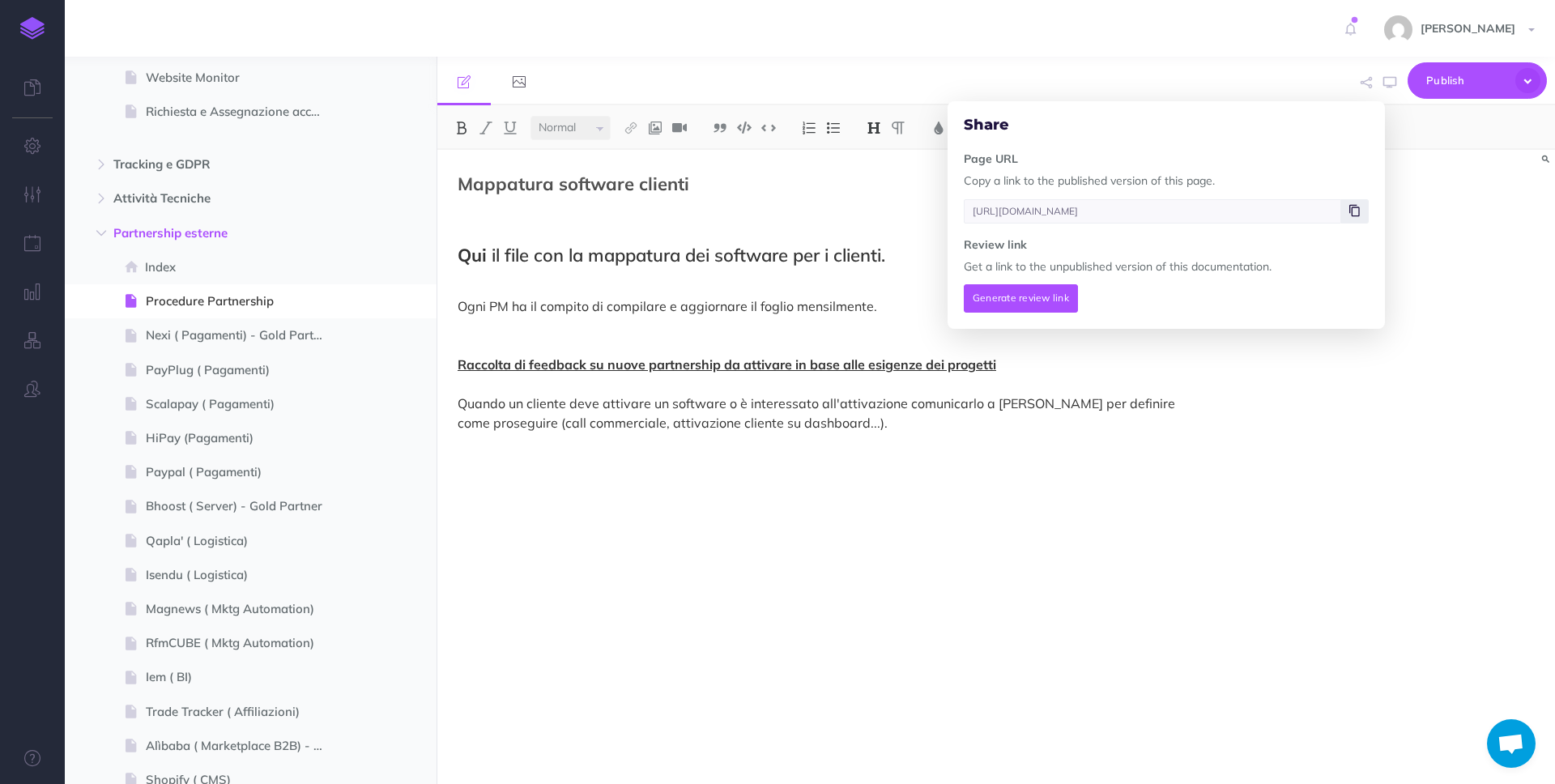
click at [1349, 208] on icon at bounding box center [1354, 211] width 11 height 10
click at [405, 322] on div "Page history Notes manager Duplicate Settings Delete" at bounding box center [406, 334] width 29 height 34
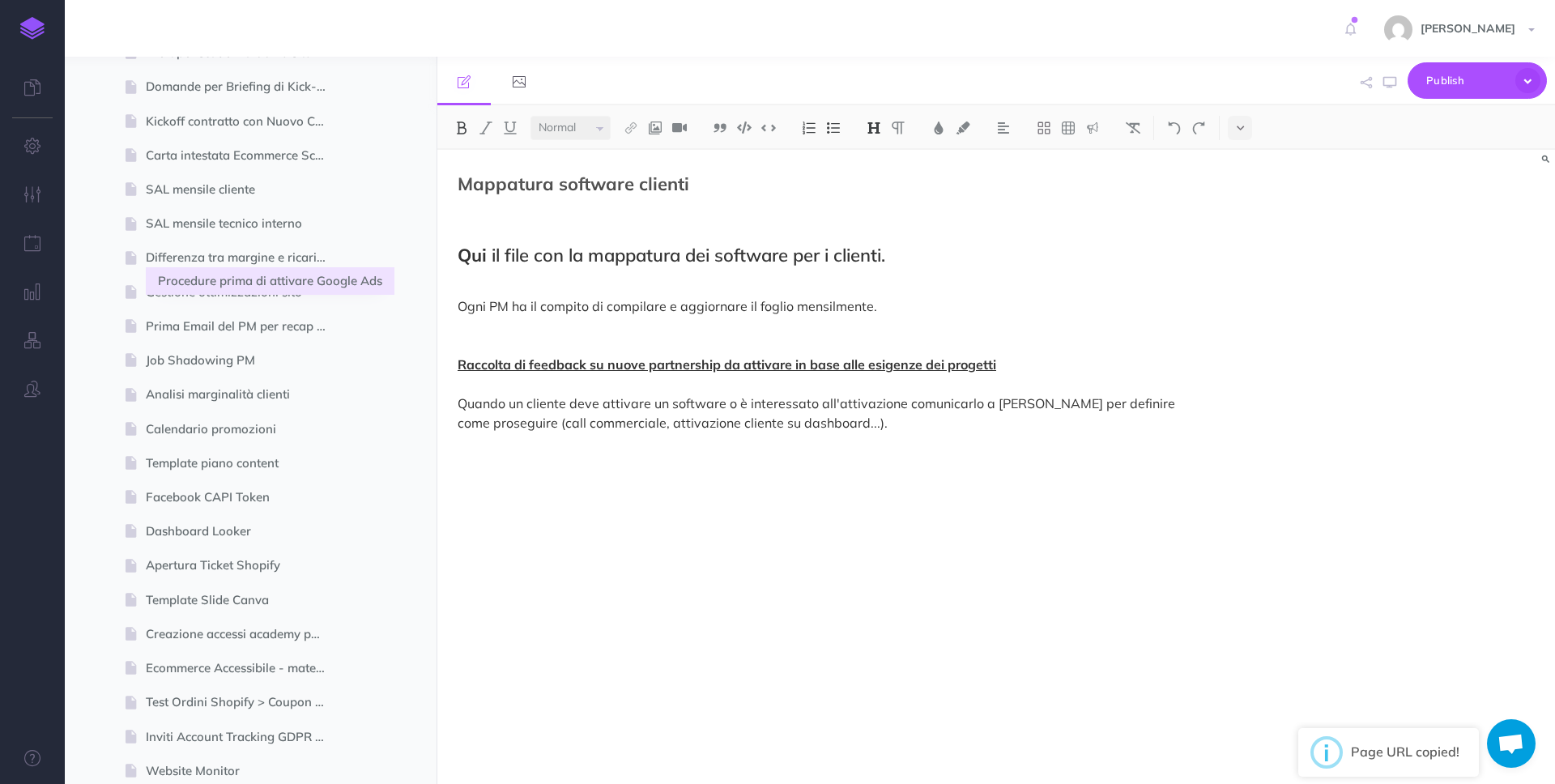
scroll to position [118, 0]
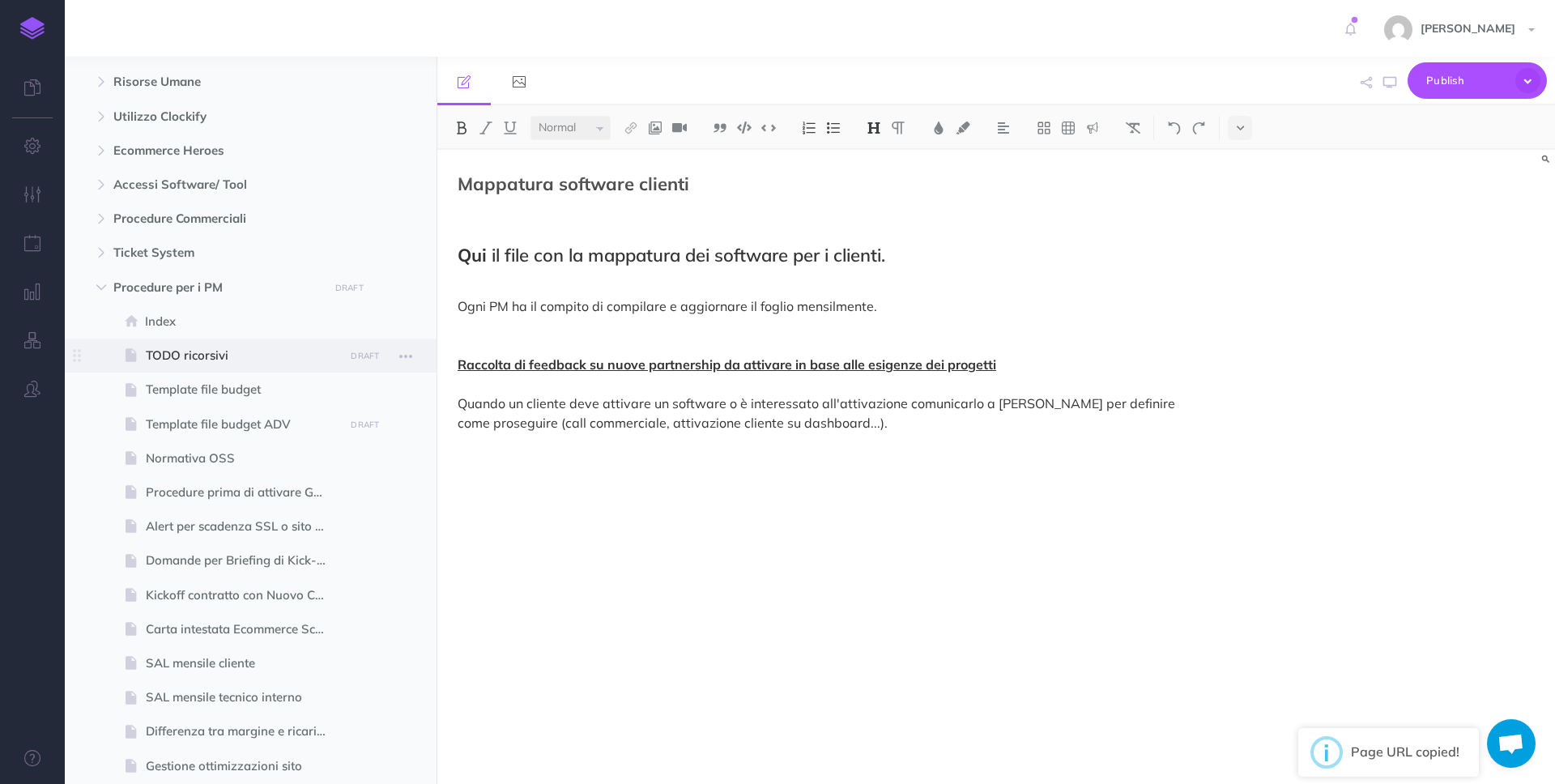
click at [184, 340] on span at bounding box center [251, 355] width 372 height 34
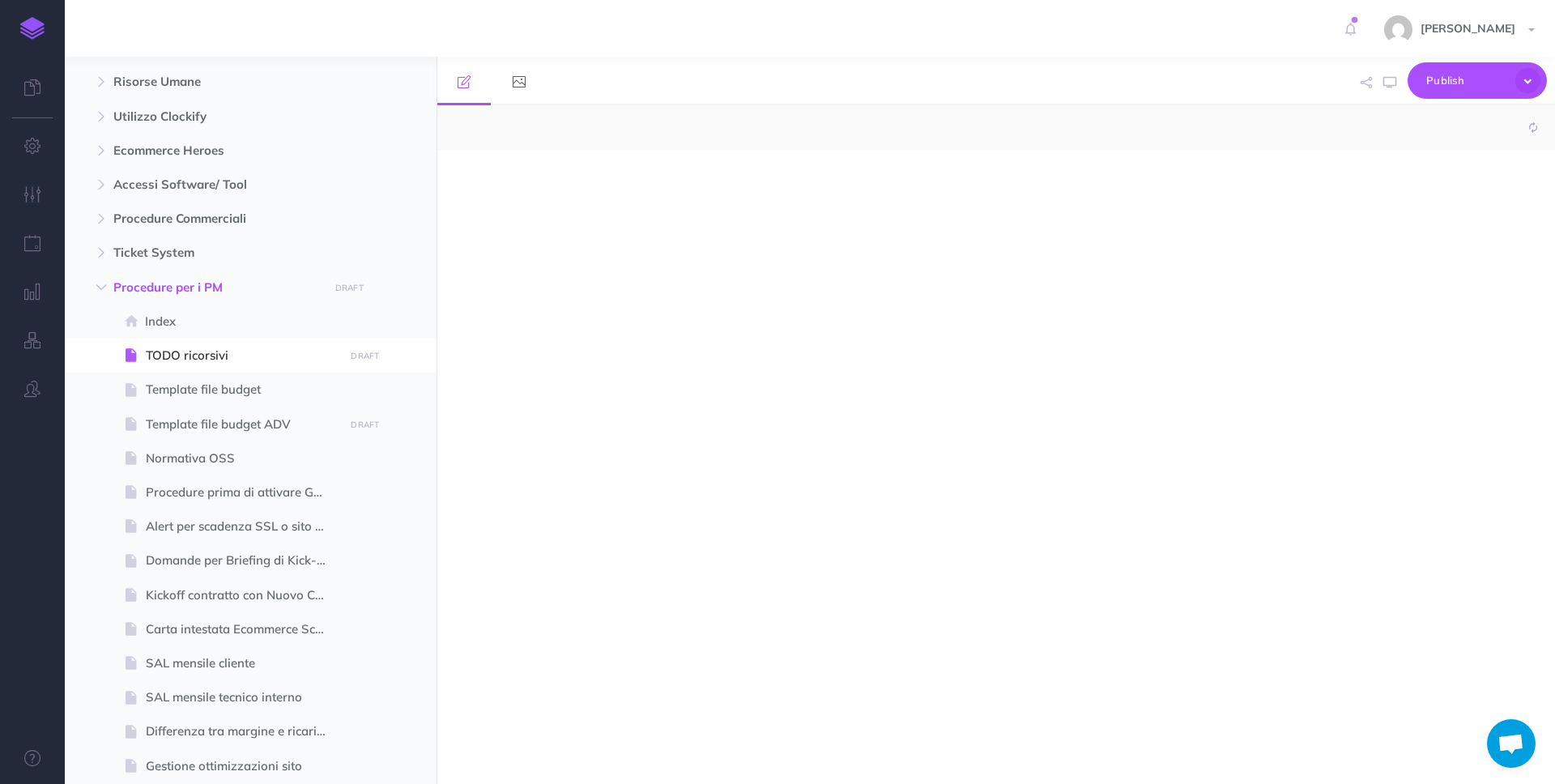
select select "null"
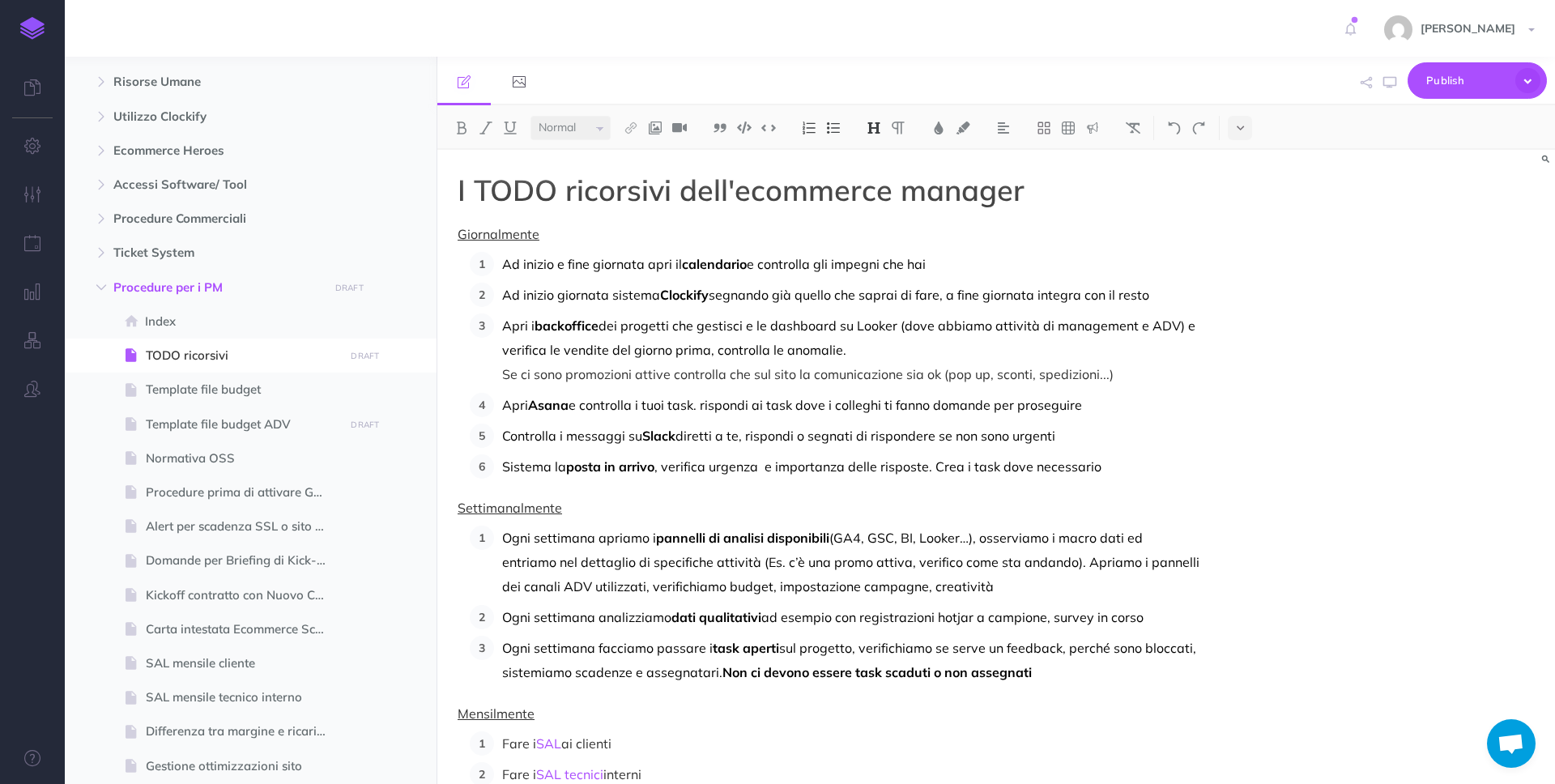
scroll to position [289, 0]
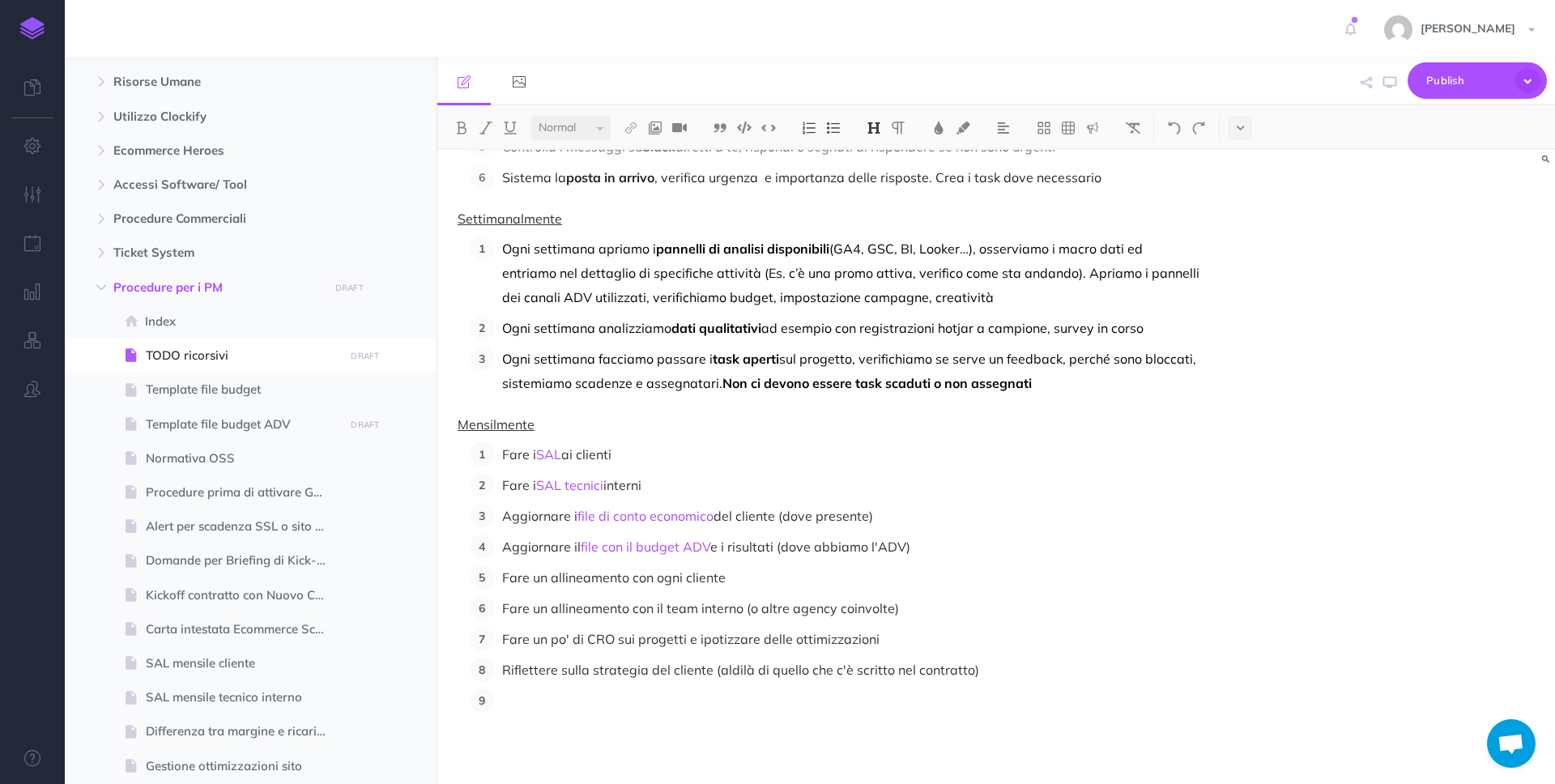
click at [1019, 697] on p at bounding box center [850, 700] width 697 height 24
drag, startPoint x: 581, startPoint y: 697, endPoint x: 801, endPoint y: 697, distance: 220.0
click at [801, 697] on p "Aggiornare il file di mappatura partnership" at bounding box center [850, 700] width 697 height 24
click at [633, 125] on img at bounding box center [630, 128] width 14 height 13
click at [638, 161] on button at bounding box center [630, 155] width 24 height 24
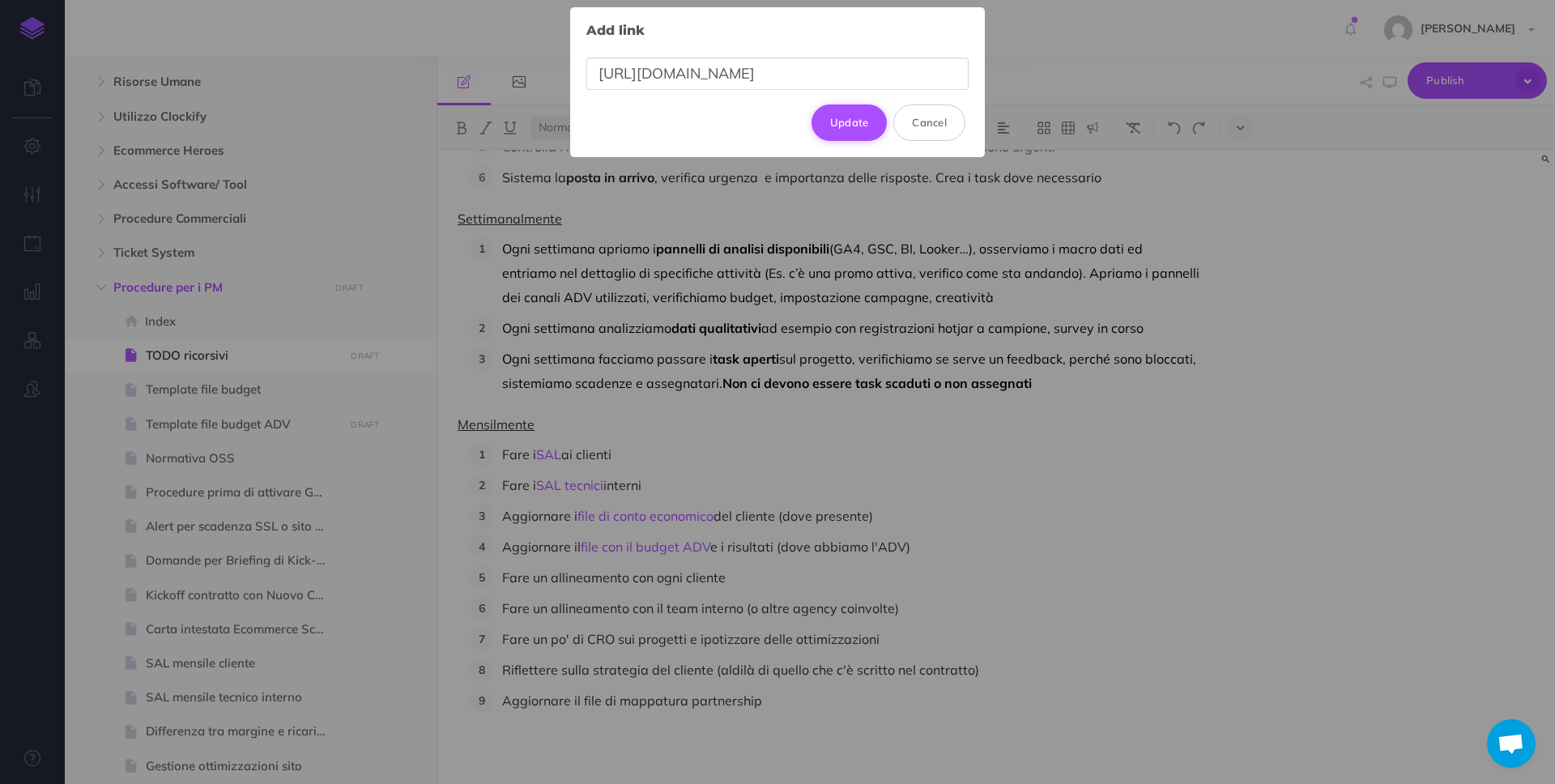
scroll to position [0, 238]
type input "[URL][DOMAIN_NAME]"
click at [847, 126] on button "Update" at bounding box center [848, 122] width 76 height 35
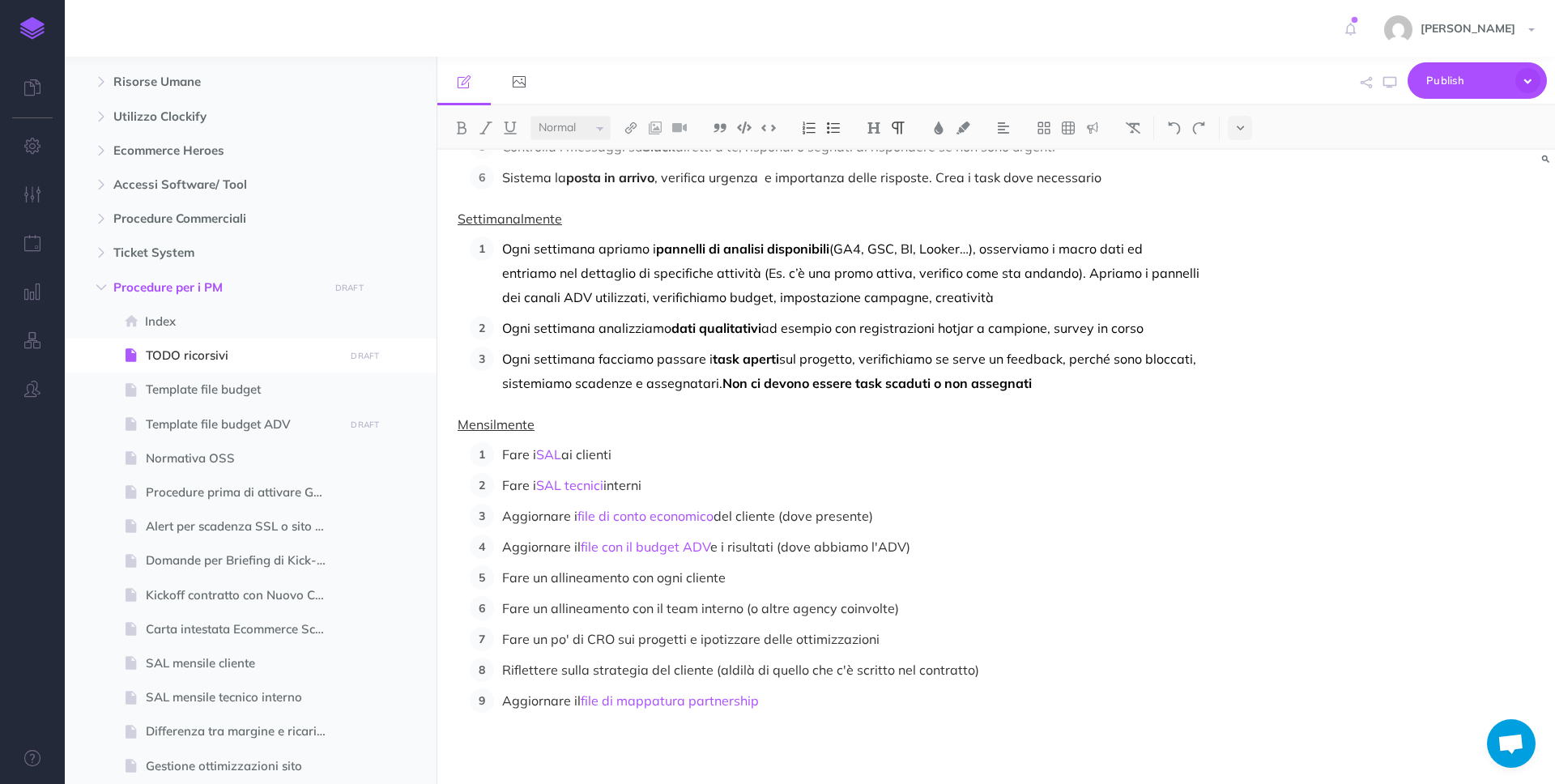
click at [827, 699] on p "Aggiornare il file di mappatura partnership" at bounding box center [850, 700] width 697 height 24
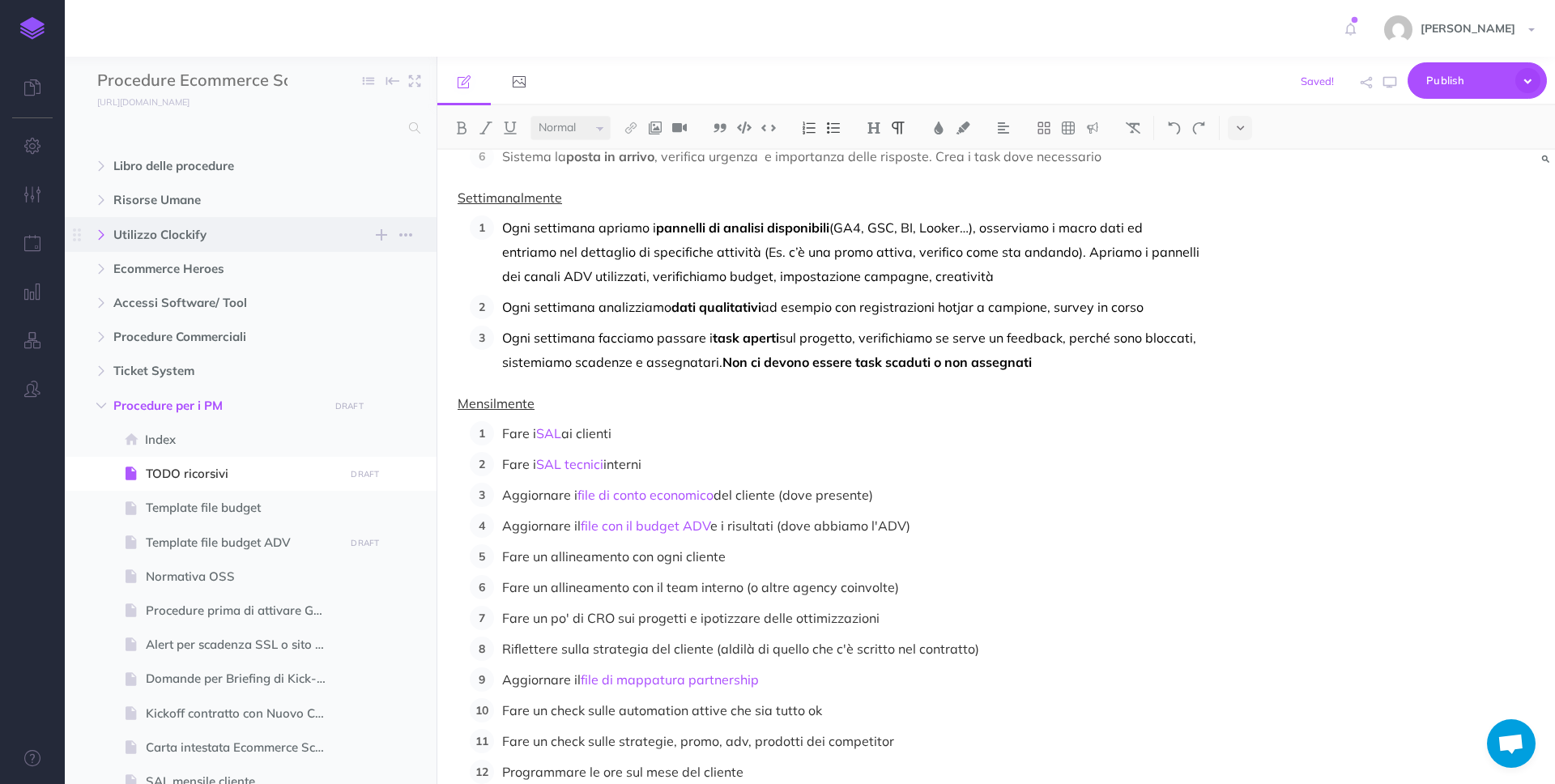
click at [98, 237] on icon "button" at bounding box center [102, 235] width 10 height 10
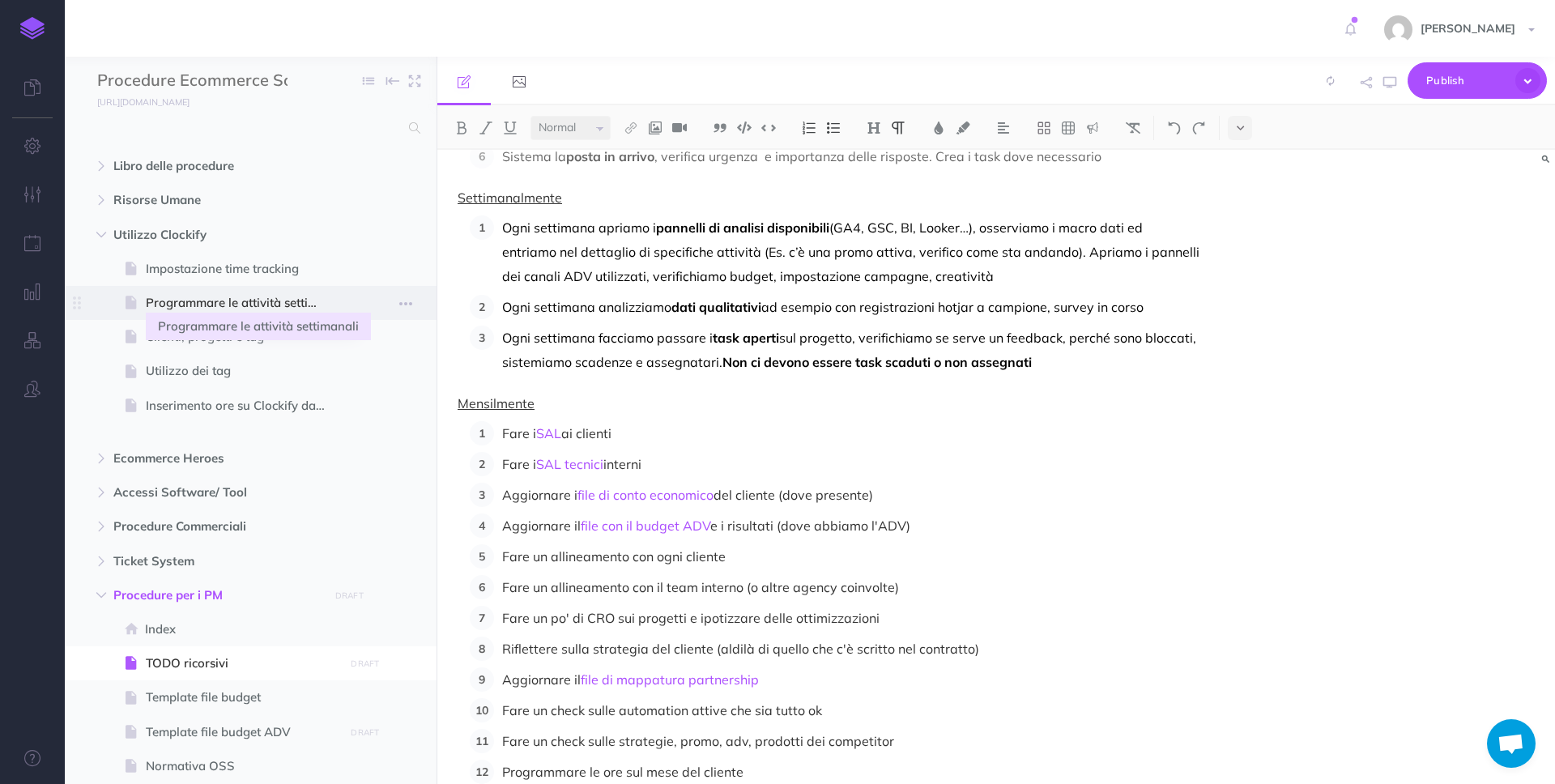
click at [326, 300] on span "Programmare le attività settimanali" at bounding box center [243, 303] width 194 height 19
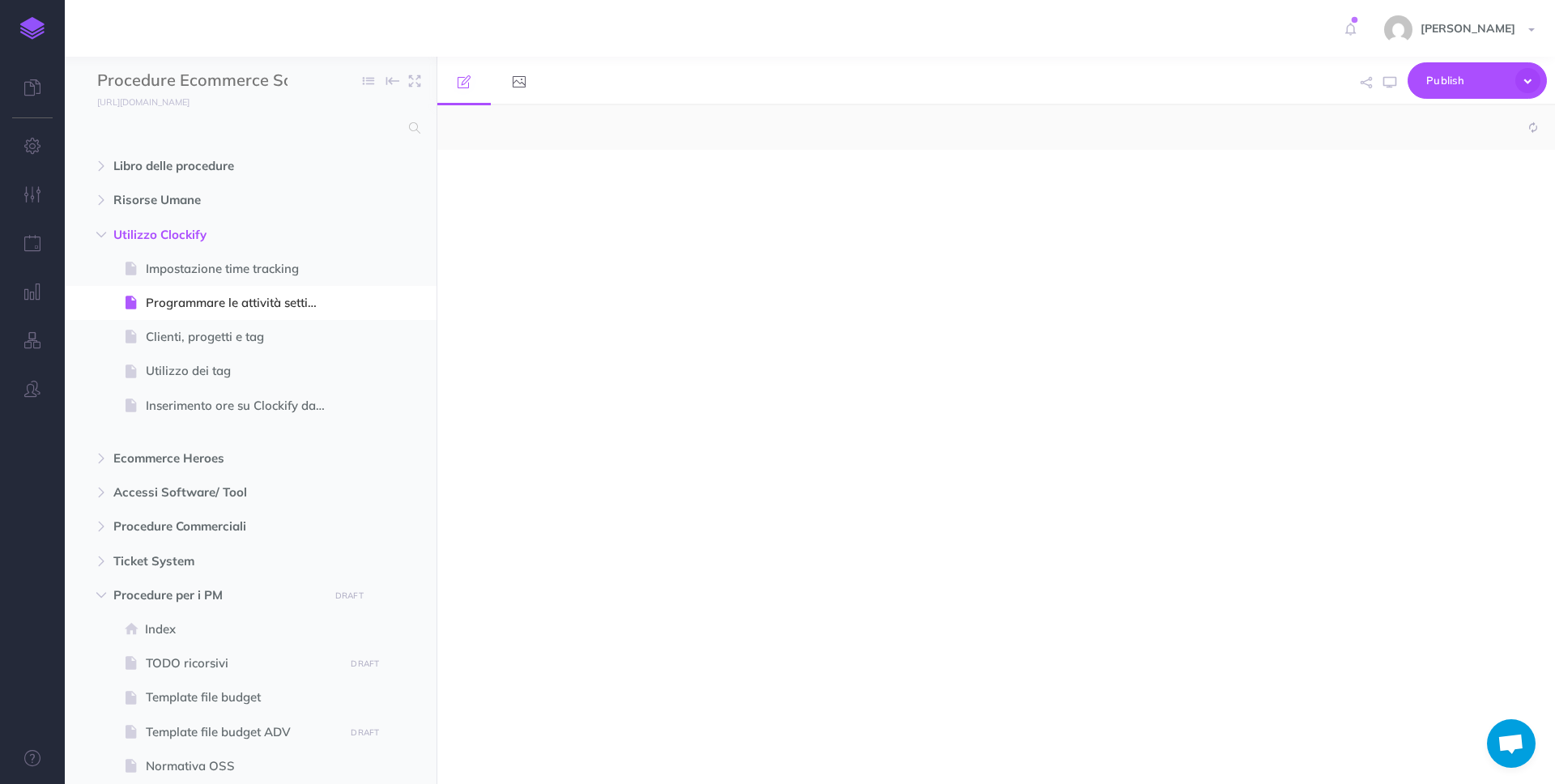
select select "null"
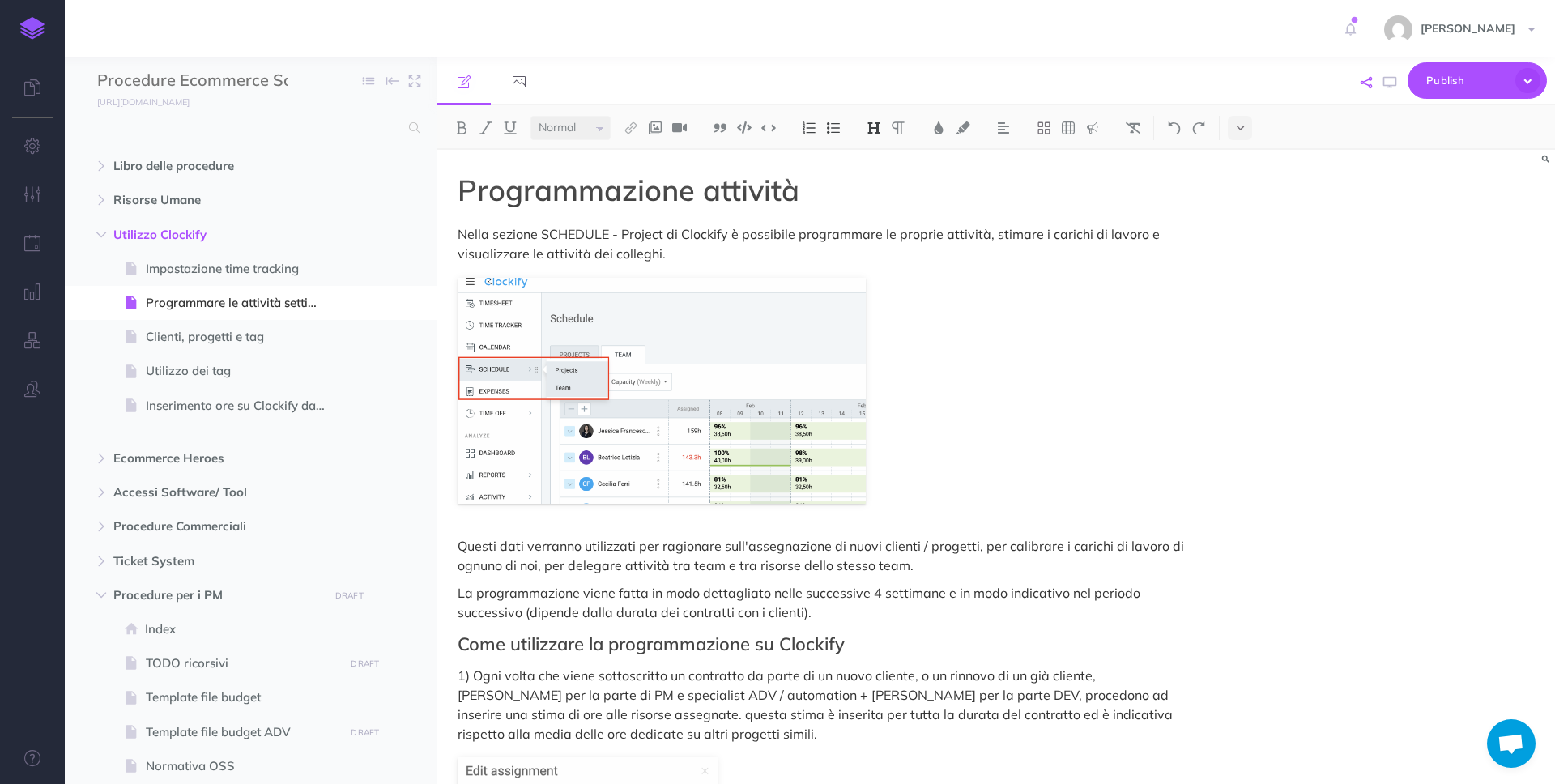
click at [1360, 83] on icon "button" at bounding box center [1366, 82] width 12 height 12
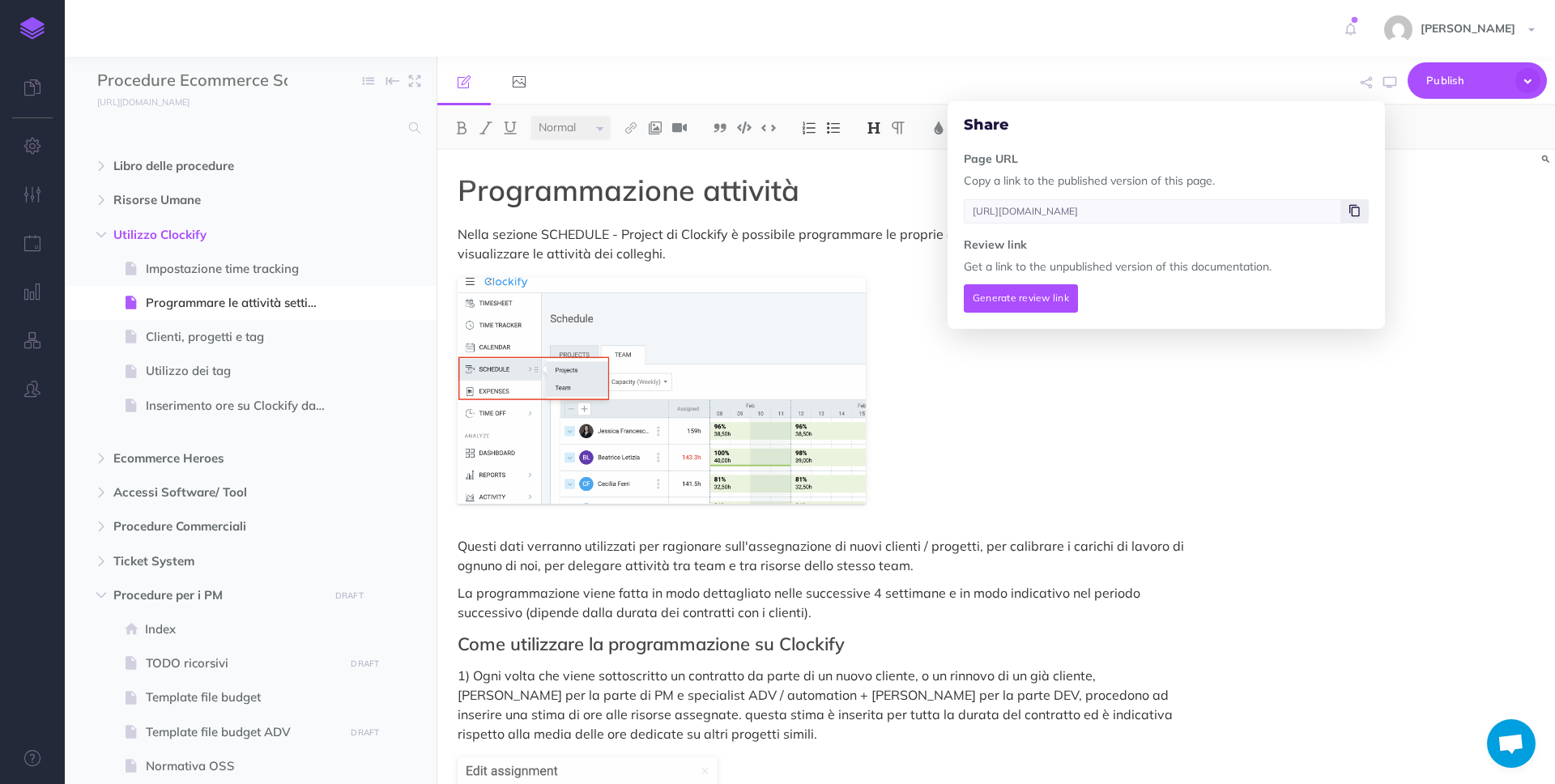
click at [1359, 210] on icon at bounding box center [1354, 211] width 11 height 10
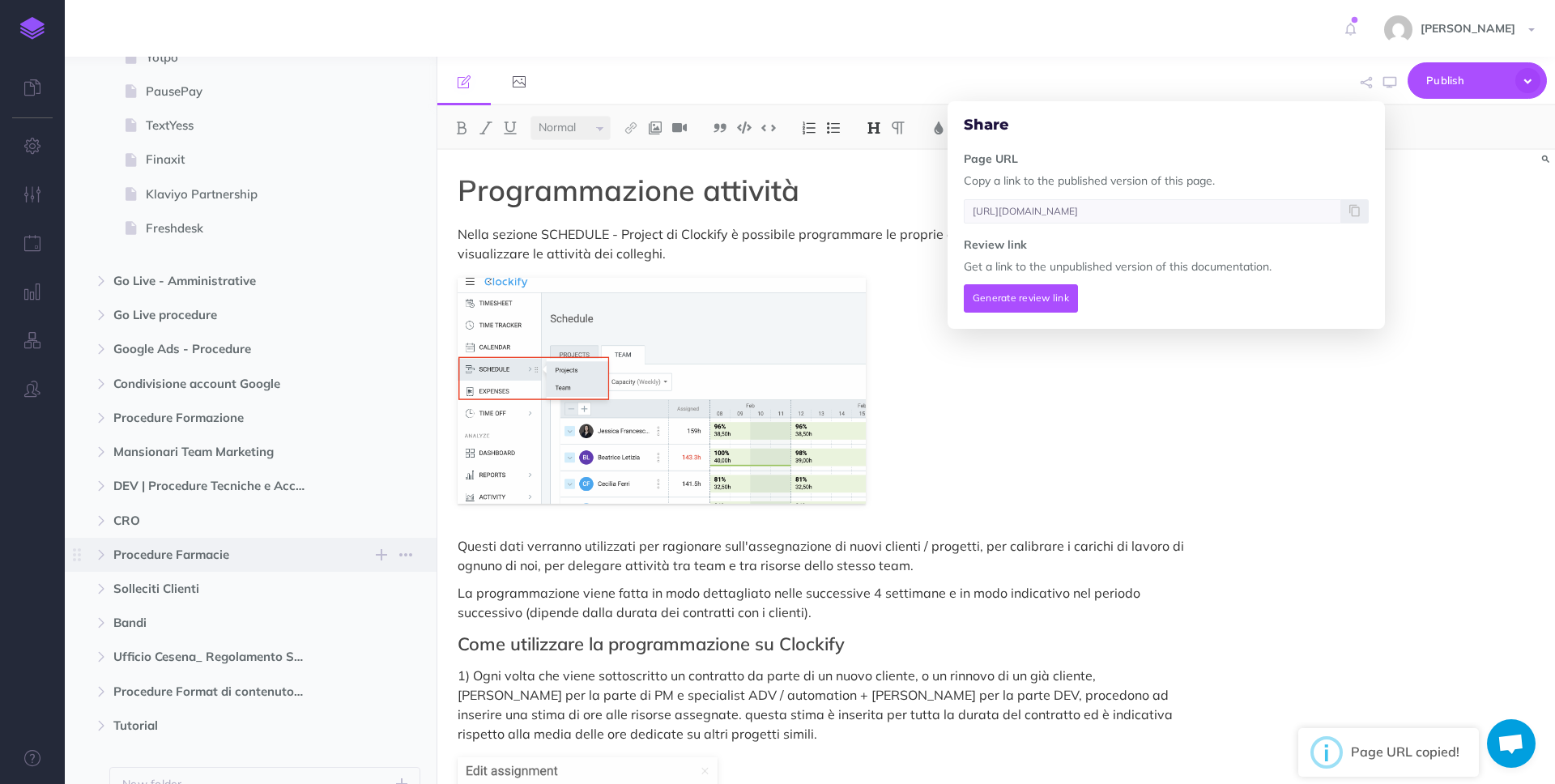
scroll to position [1587, 0]
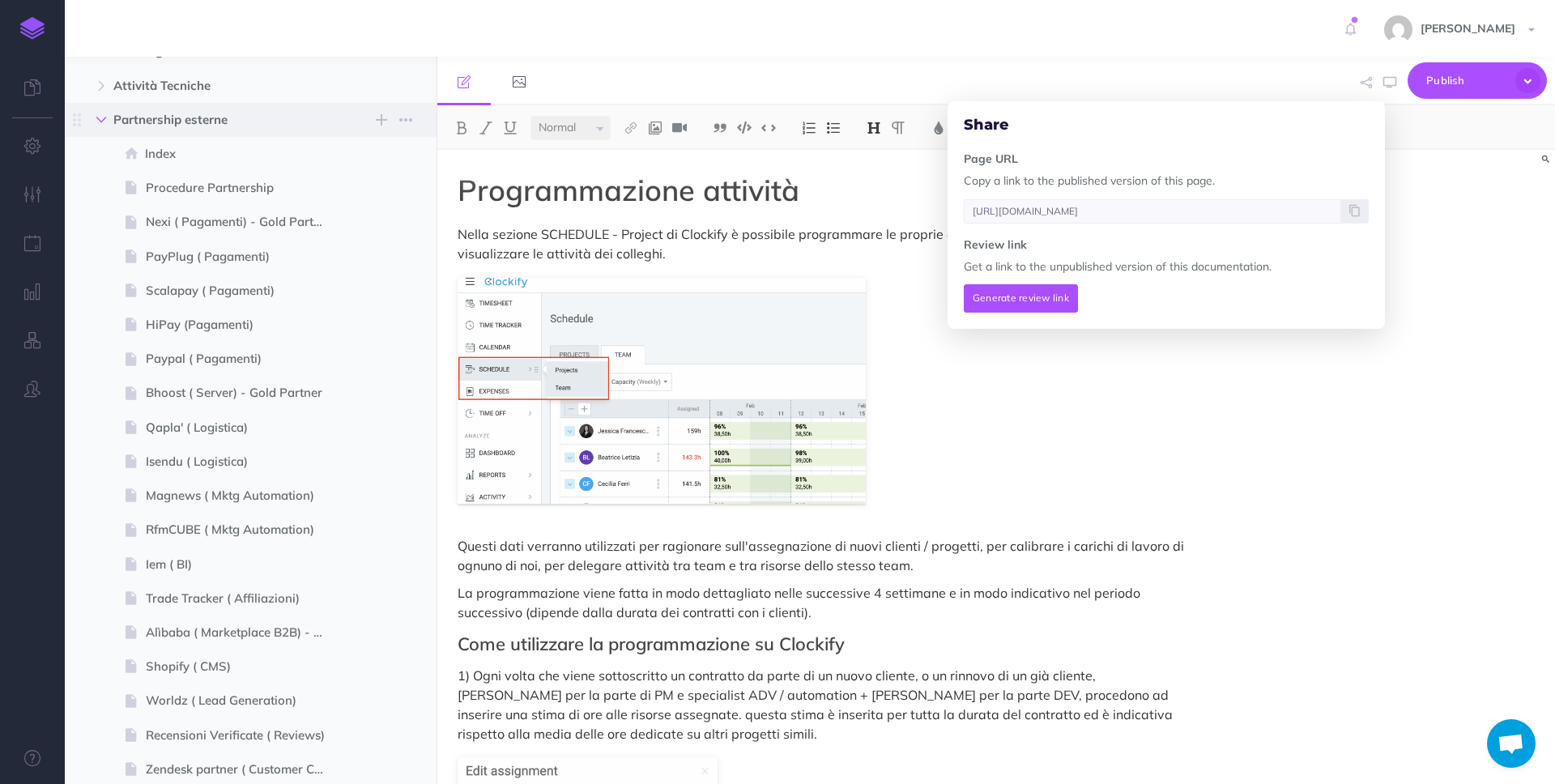
click at [92, 118] on button "button" at bounding box center [101, 120] width 29 height 19
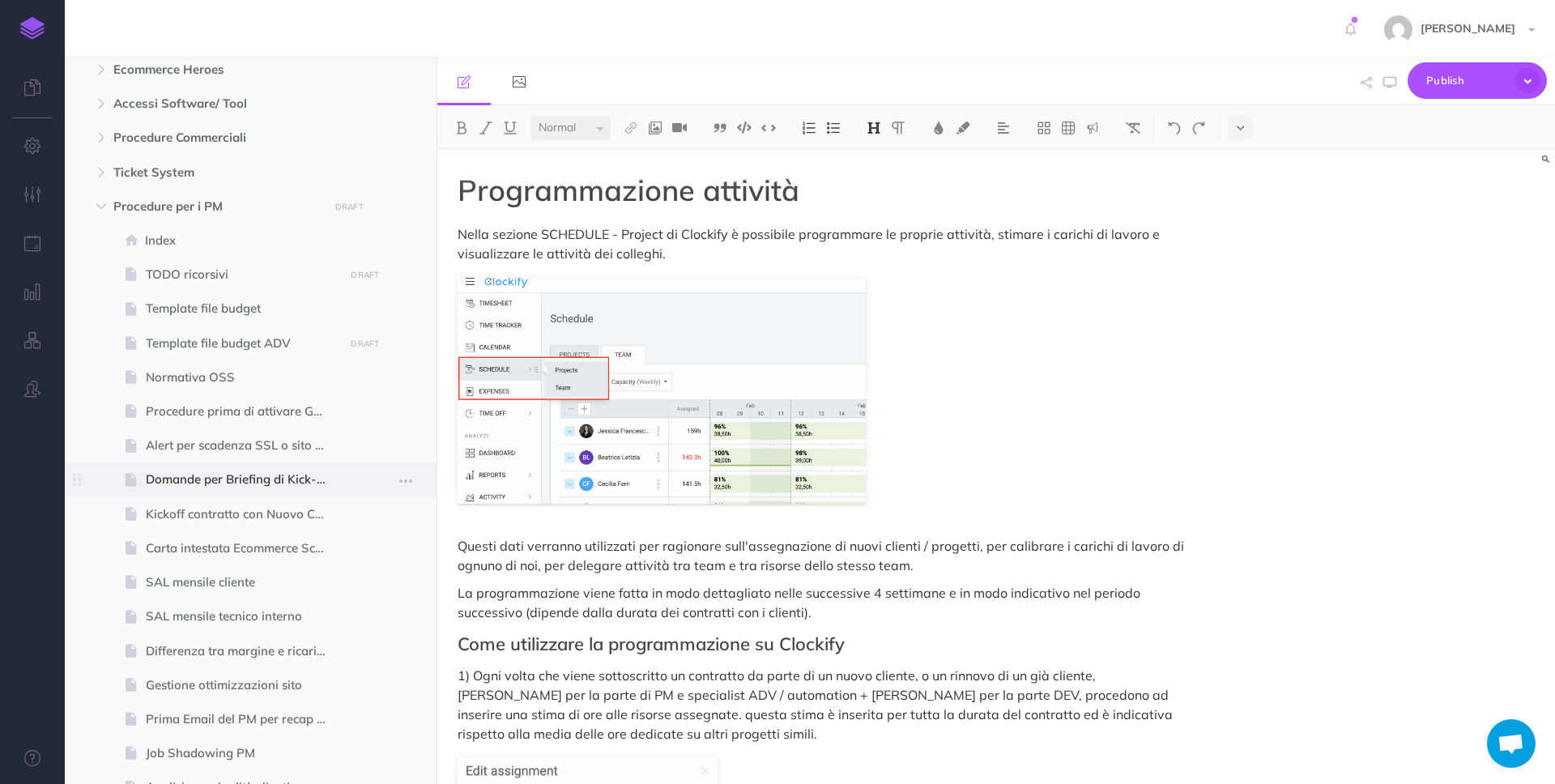
scroll to position [303, 0]
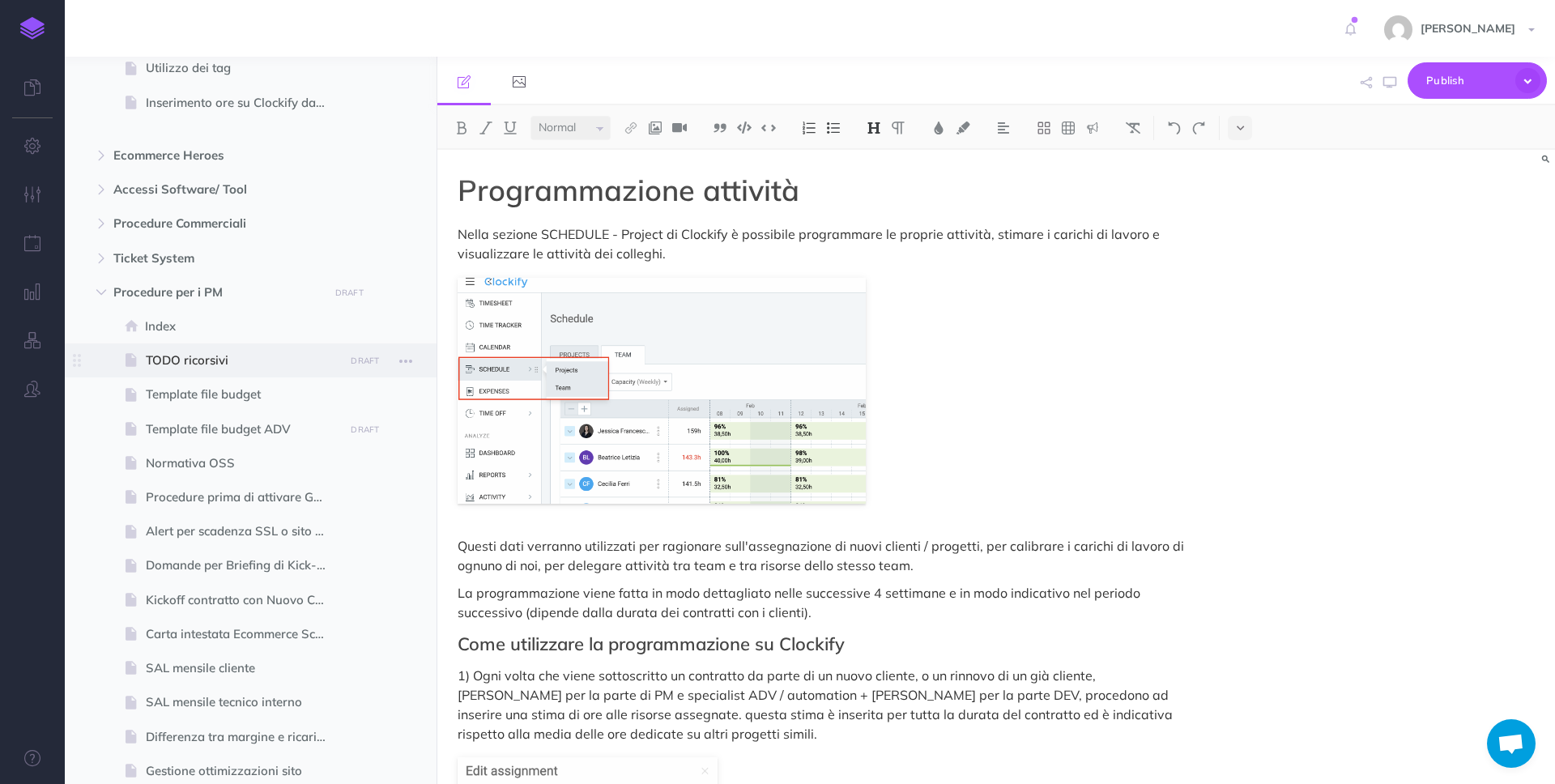
click at [211, 361] on span "TODO ricorsivi" at bounding box center [243, 360] width 194 height 19
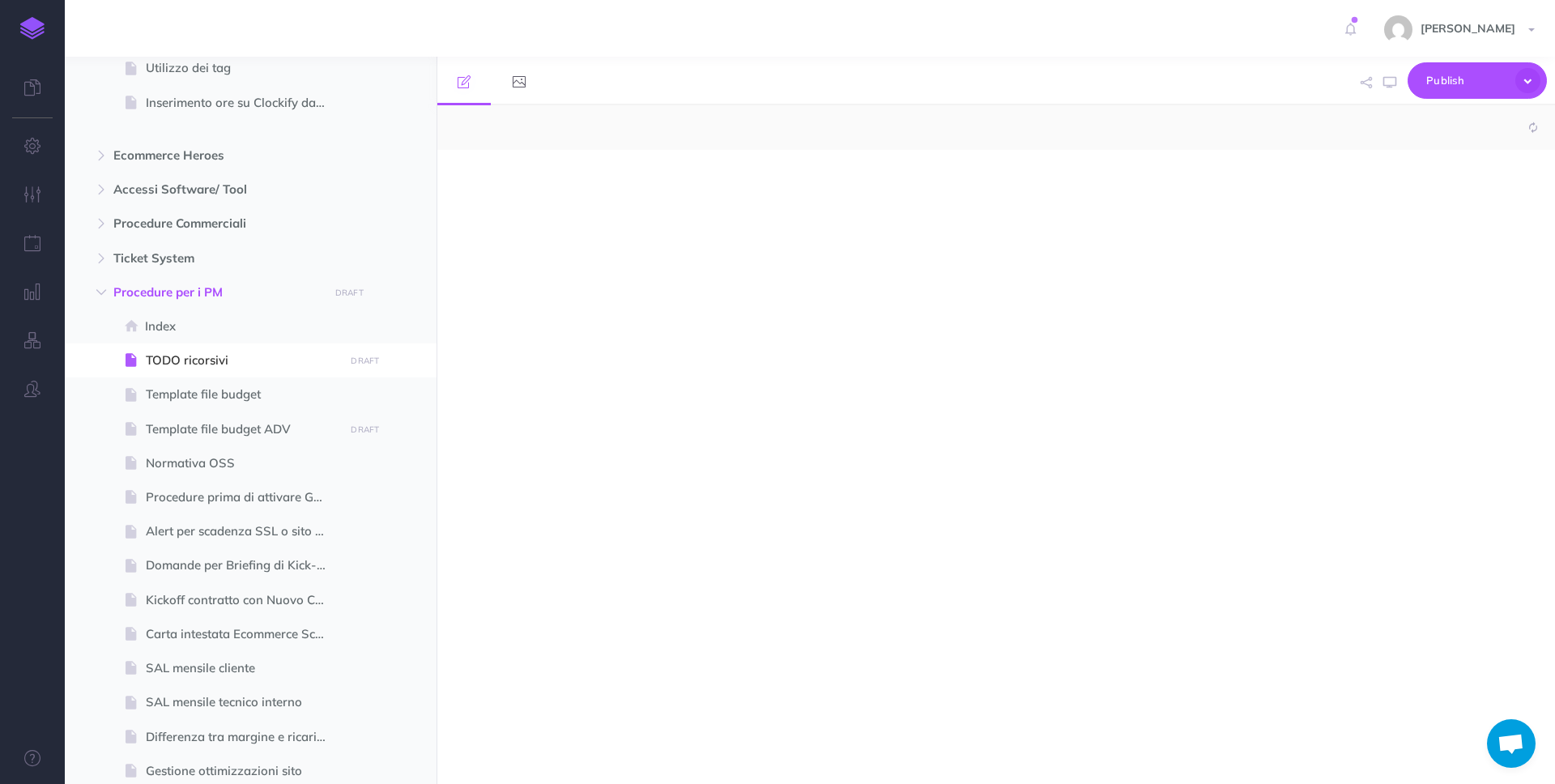
select select "null"
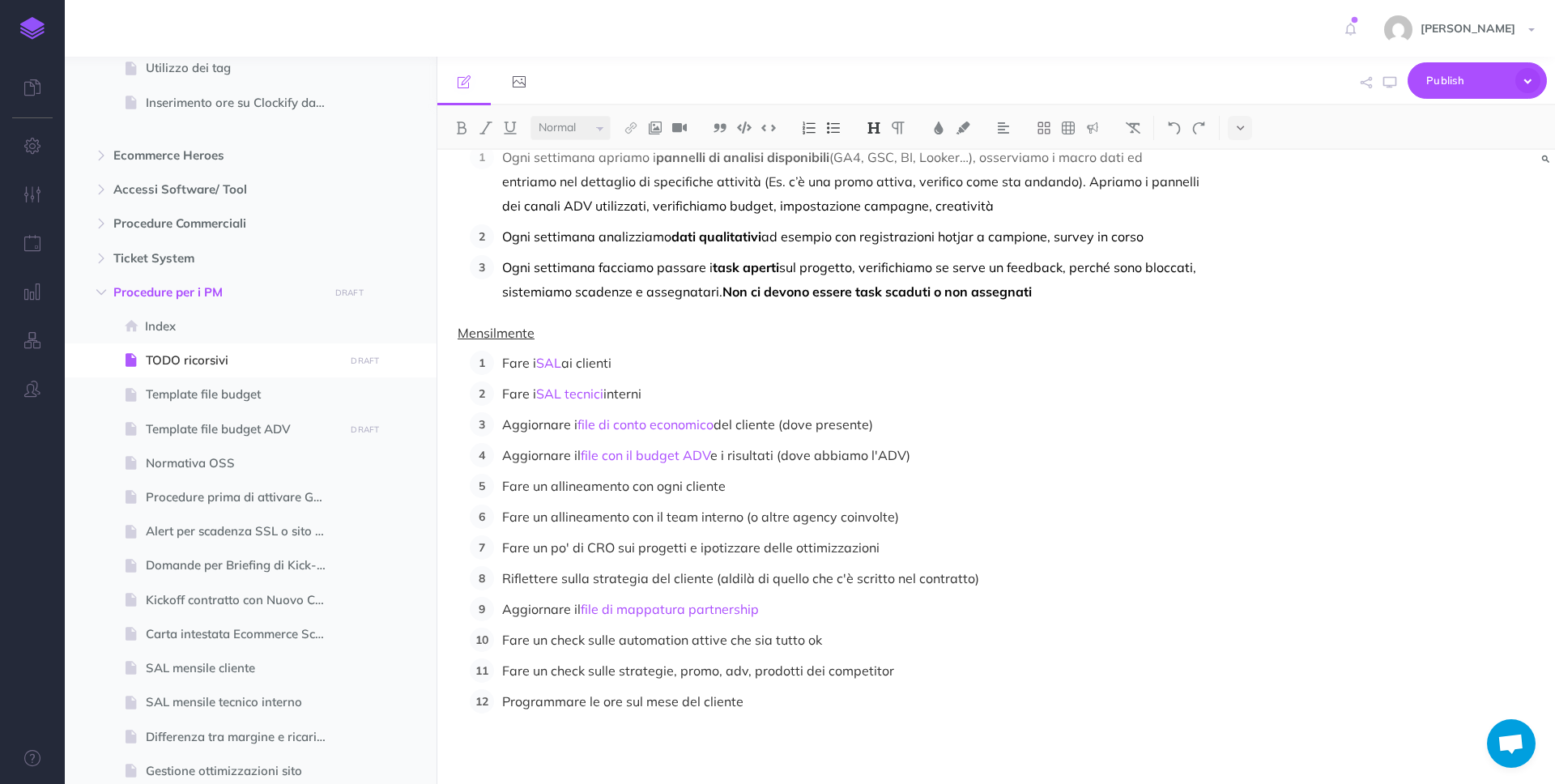
scroll to position [381, 0]
drag, startPoint x: 604, startPoint y: 701, endPoint x: 677, endPoint y: 702, distance: 73.0
click at [677, 702] on p "Programmare le ore sul mese del cliente" at bounding box center [850, 700] width 697 height 24
click at [628, 127] on img at bounding box center [630, 128] width 14 height 13
click at [633, 153] on icon at bounding box center [631, 156] width 13 height 12
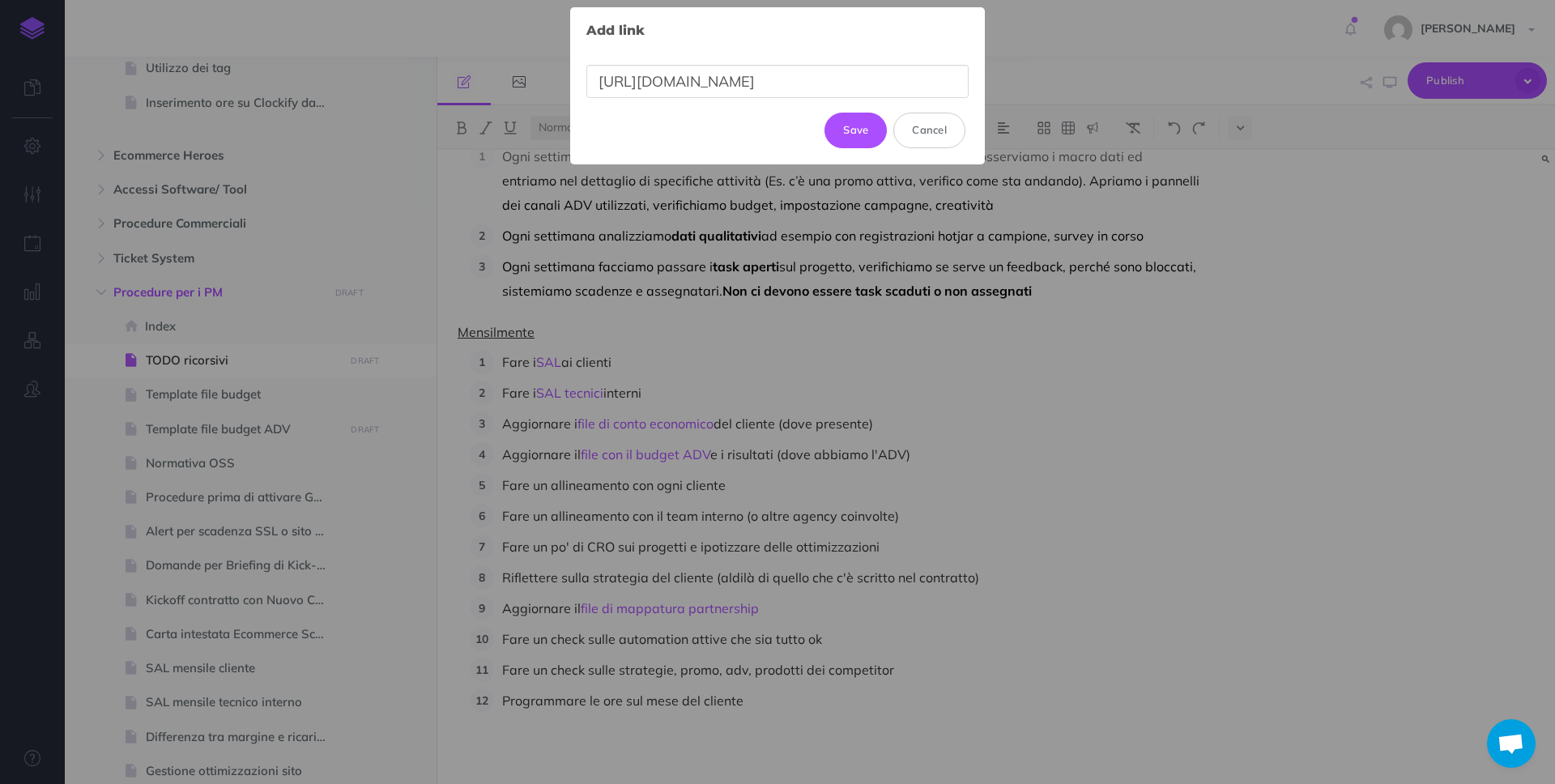
scroll to position [0, 300]
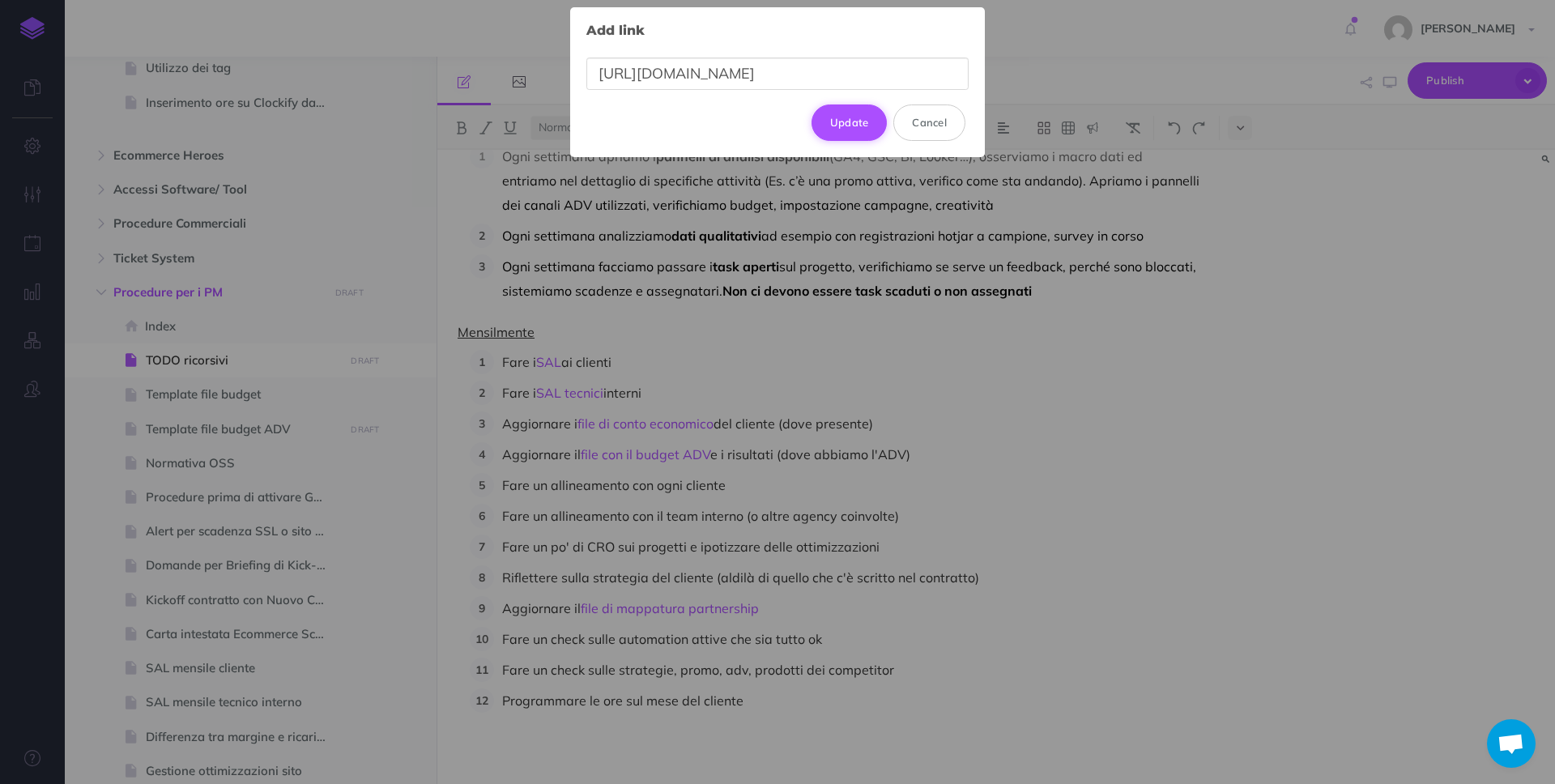
type input "[URL][DOMAIN_NAME]"
click at [843, 119] on button "Update" at bounding box center [848, 122] width 76 height 35
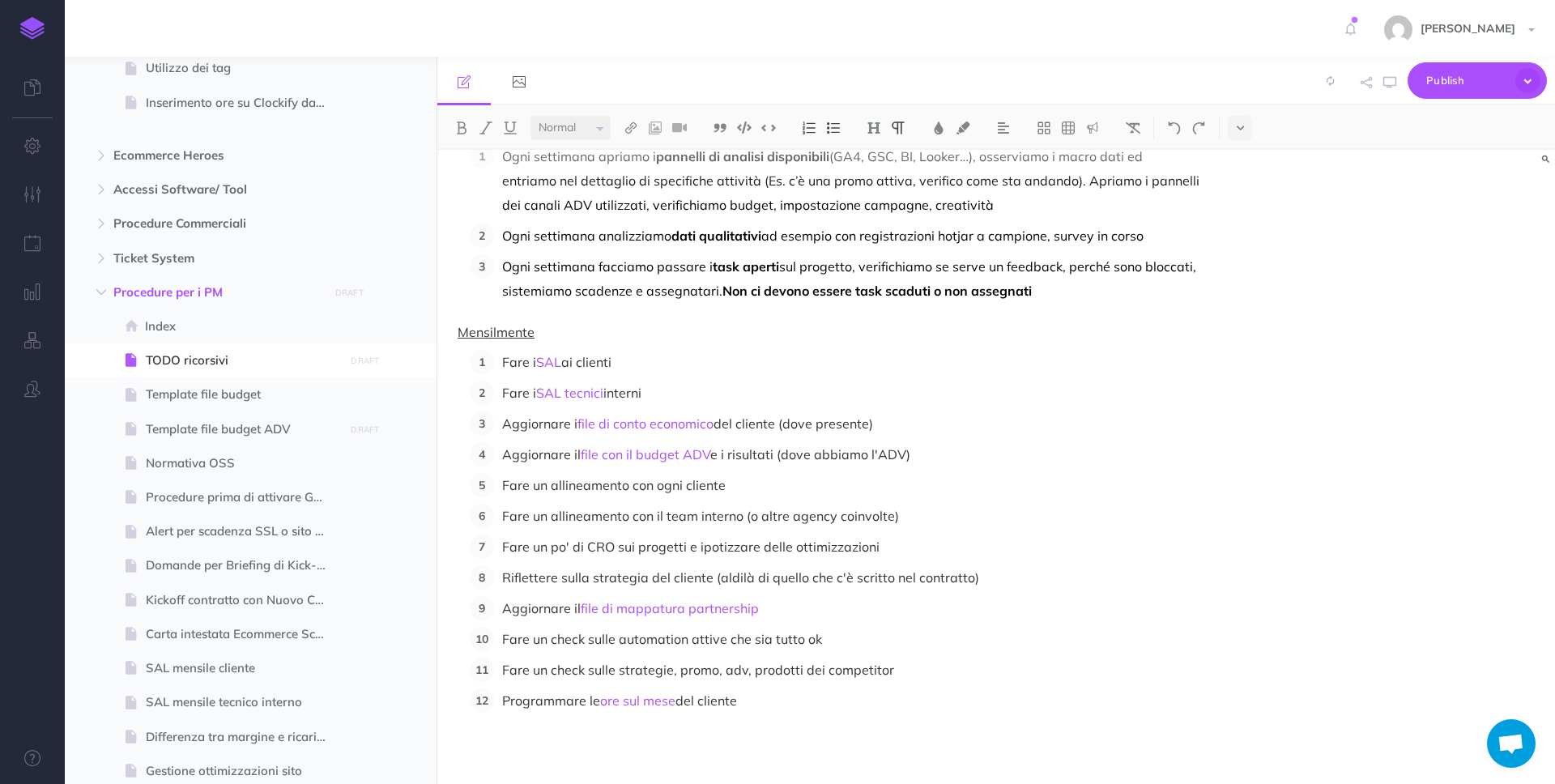
click at [816, 696] on p "Programmare le ore sul mese del cliente" at bounding box center [850, 700] width 697 height 24
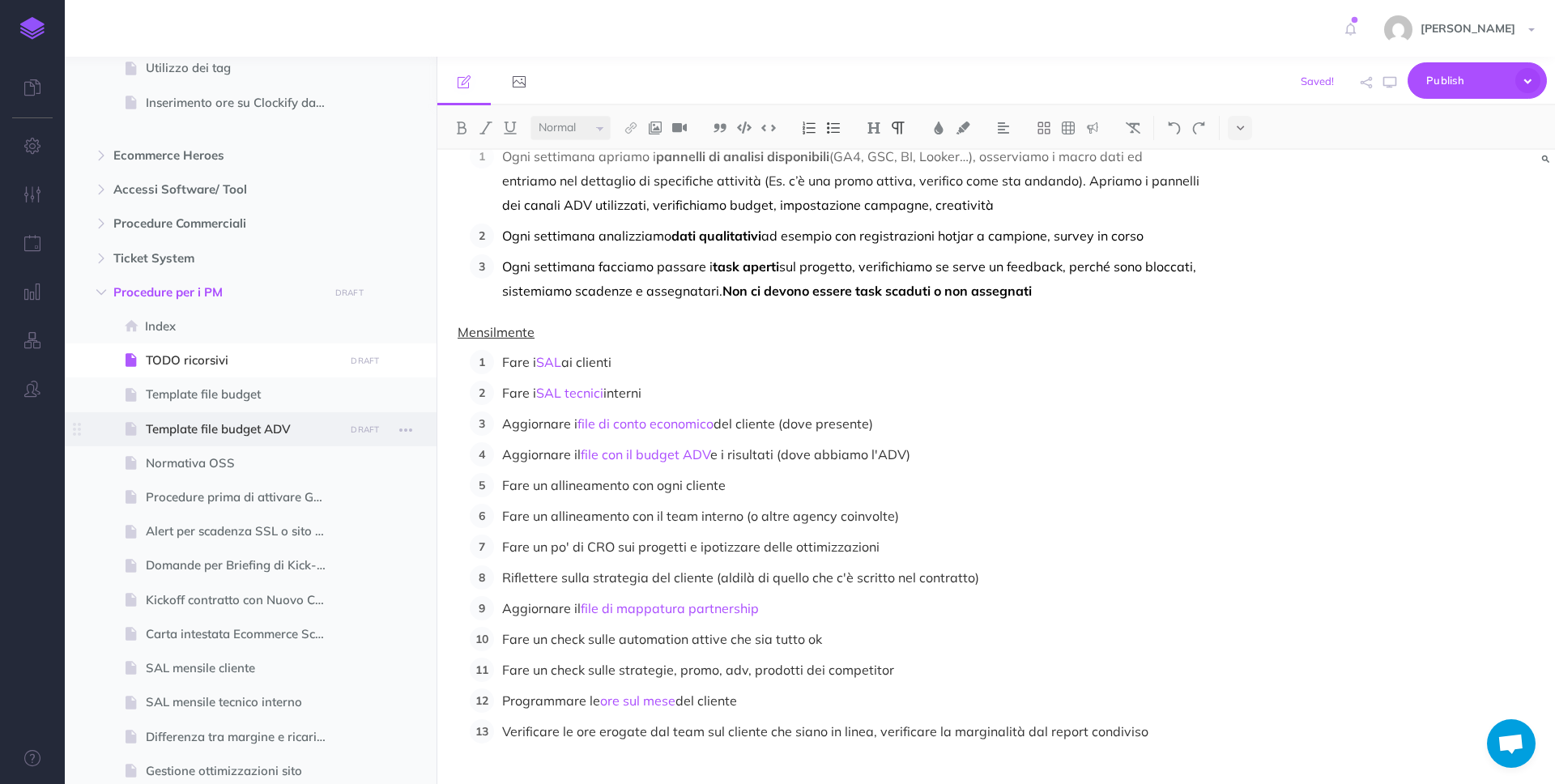
click at [308, 427] on span "Template file budget ADV" at bounding box center [243, 429] width 194 height 19
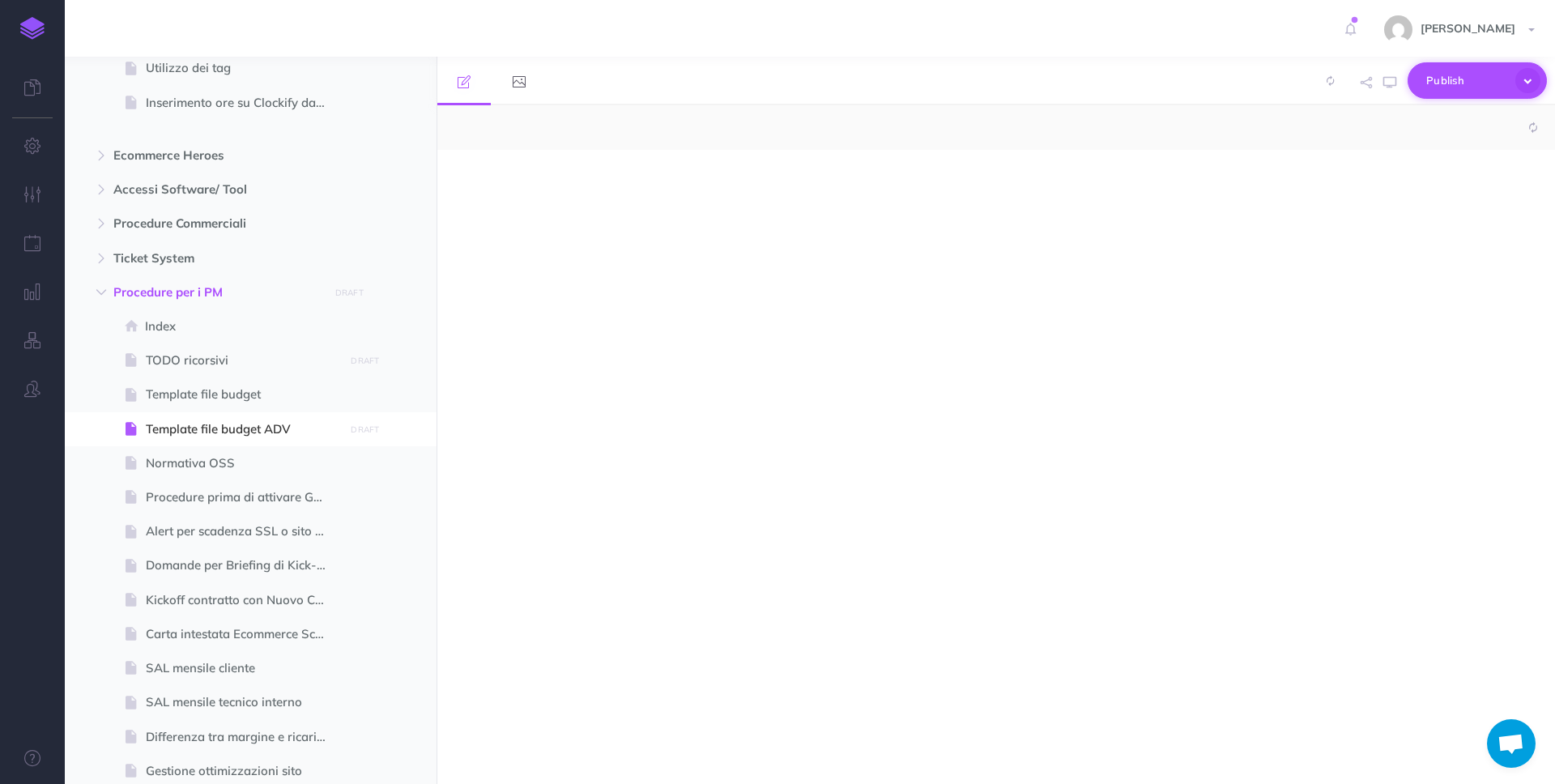
select select "null"
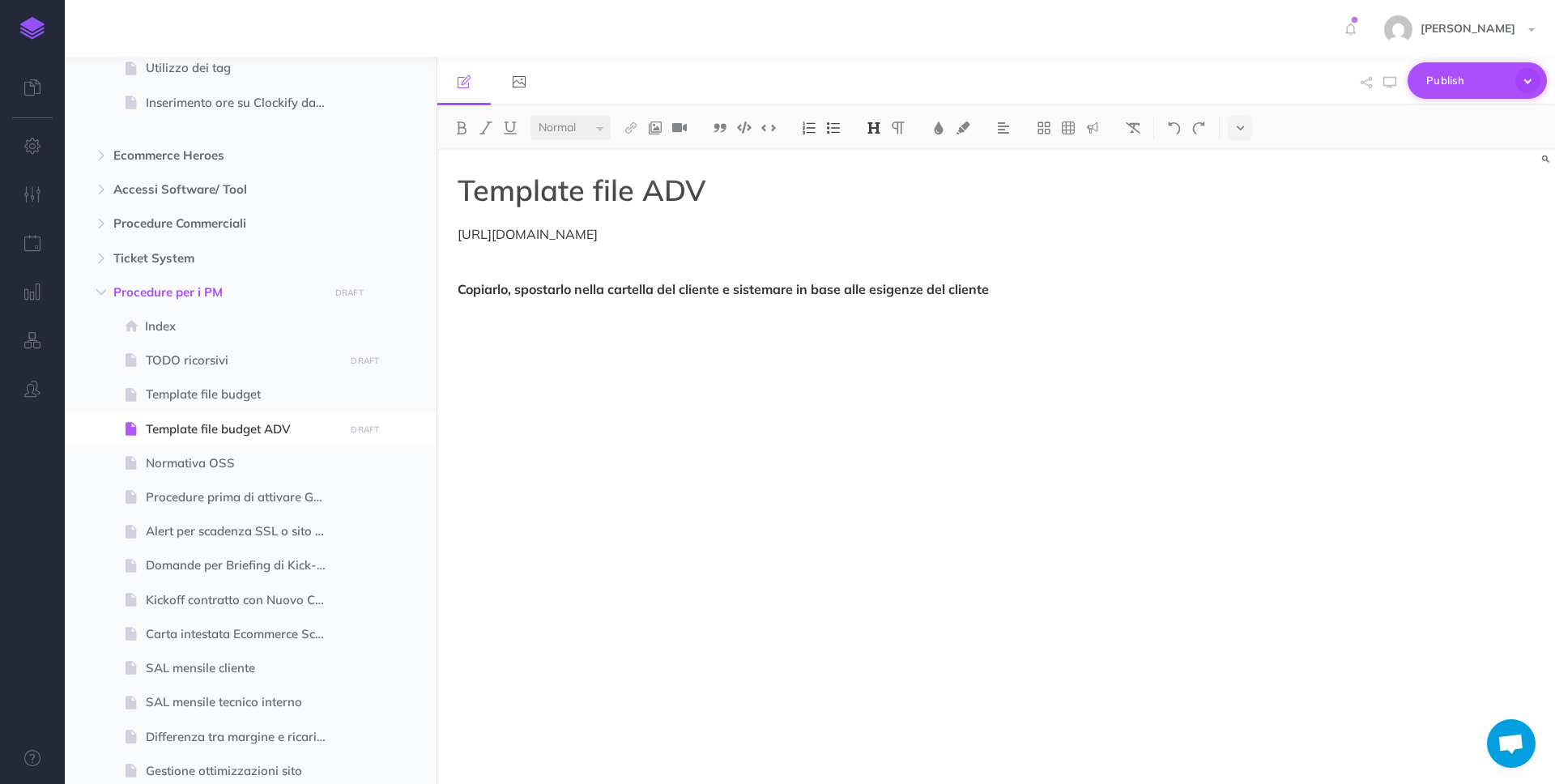
click at [1436, 81] on span "Publish" at bounding box center [1466, 81] width 81 height 25
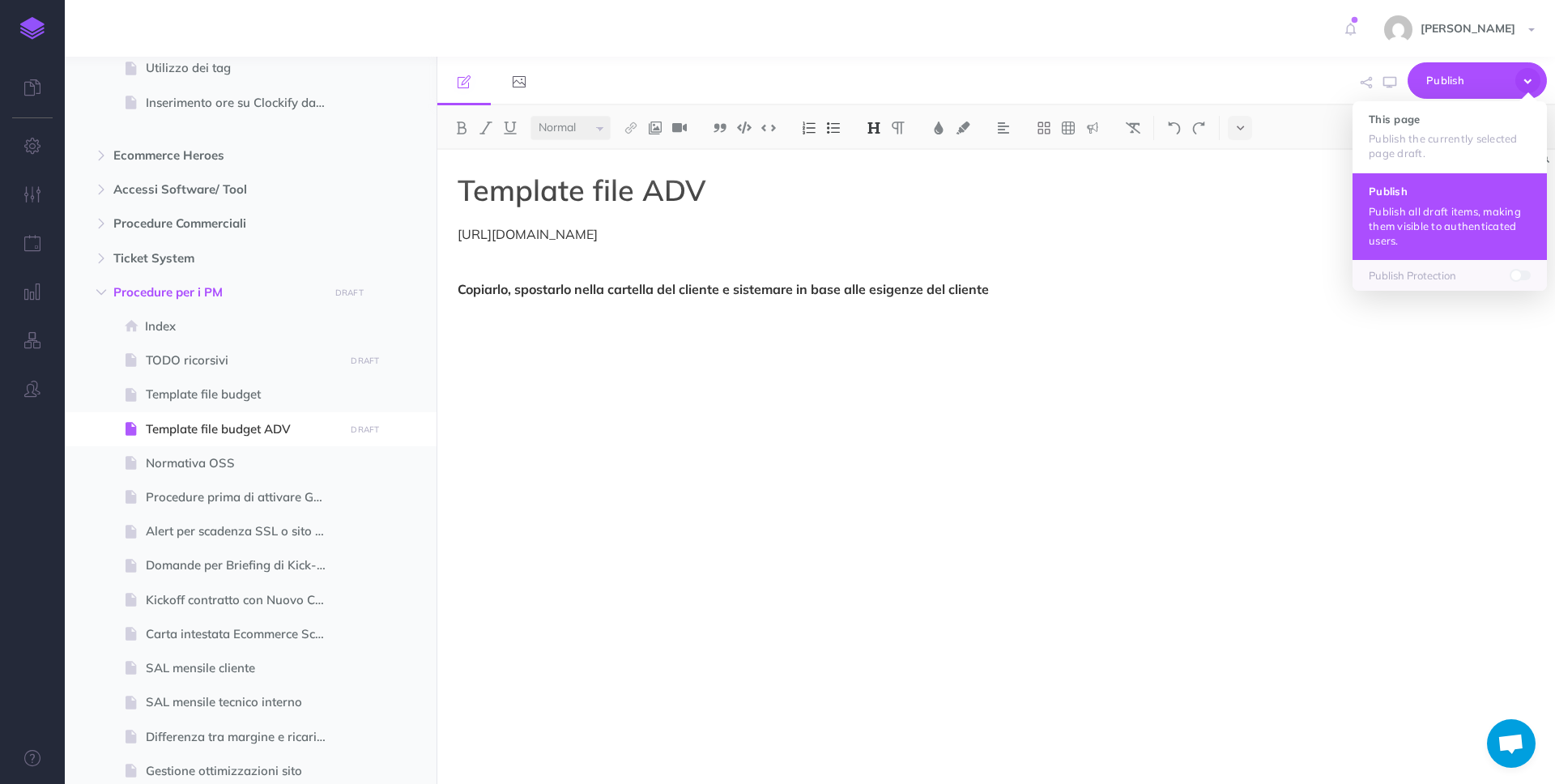
click at [1420, 219] on p "Publish all draft items, making them visible to authenticated users." at bounding box center [1449, 226] width 162 height 44
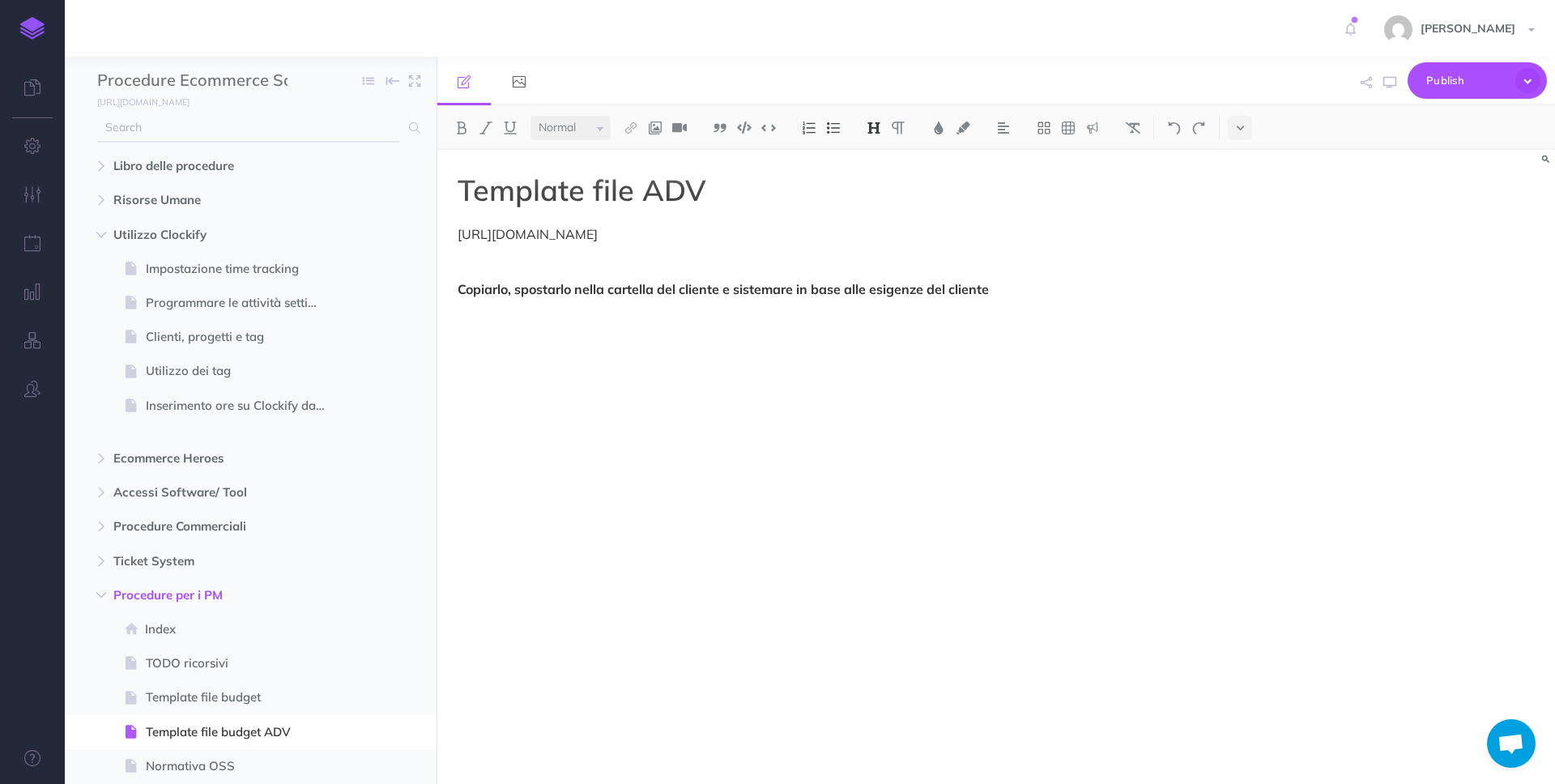
click at [315, 129] on input "text" at bounding box center [247, 127] width 302 height 29
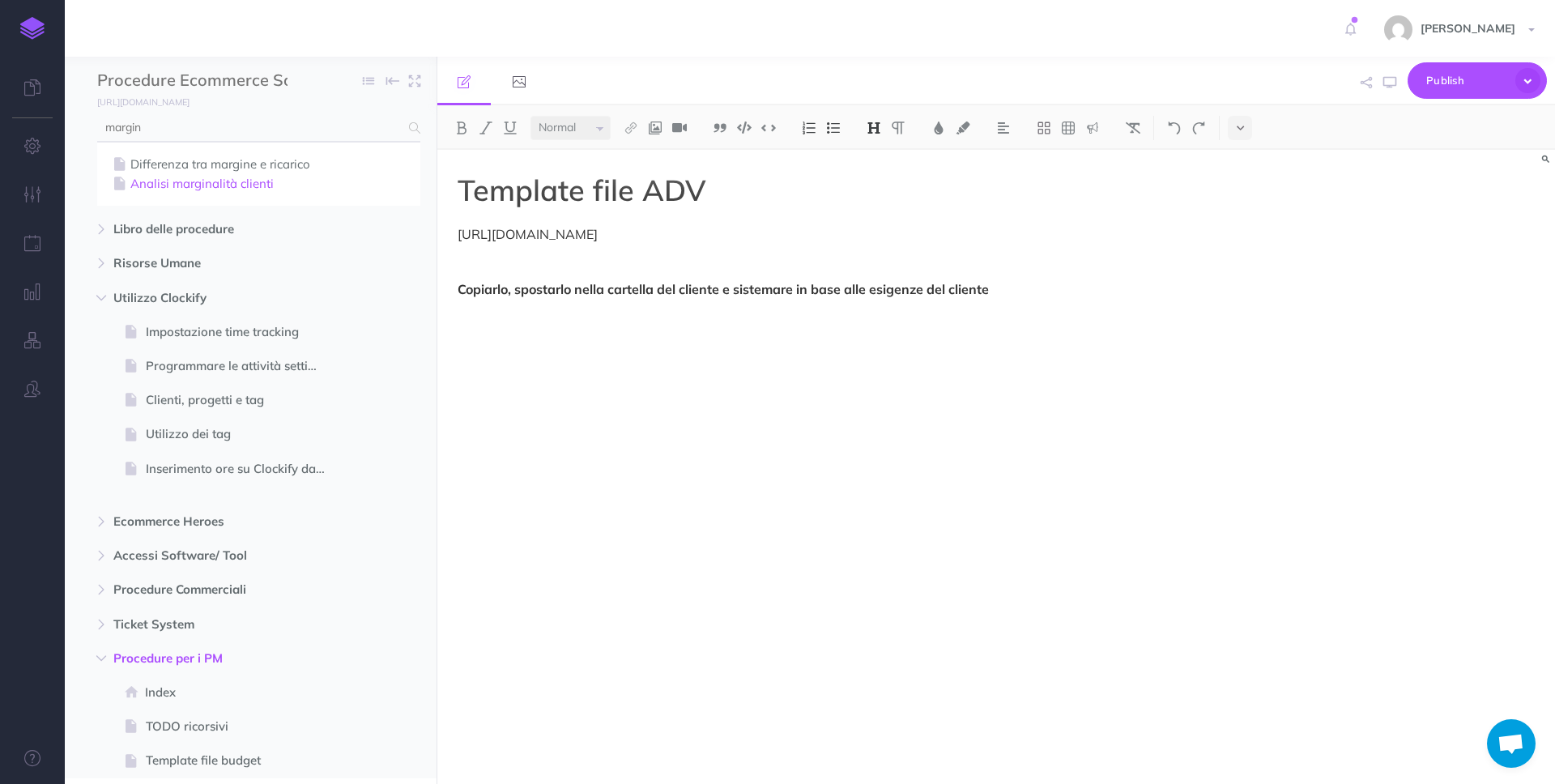
type input "margin"
click at [197, 190] on link "Analisi marginalità clienti" at bounding box center [259, 184] width 299 height 19
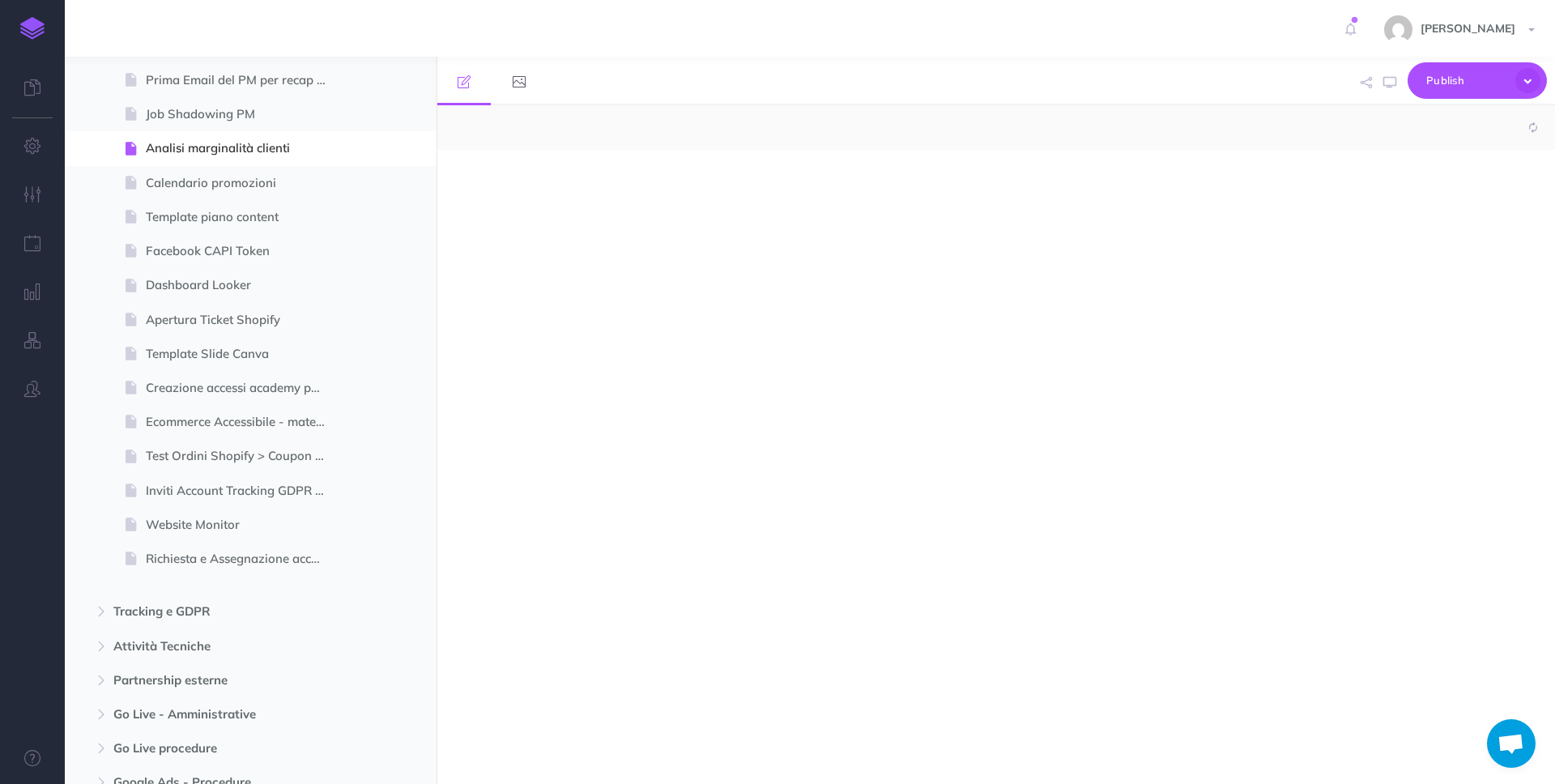
scroll to position [1029, 0]
select select "null"
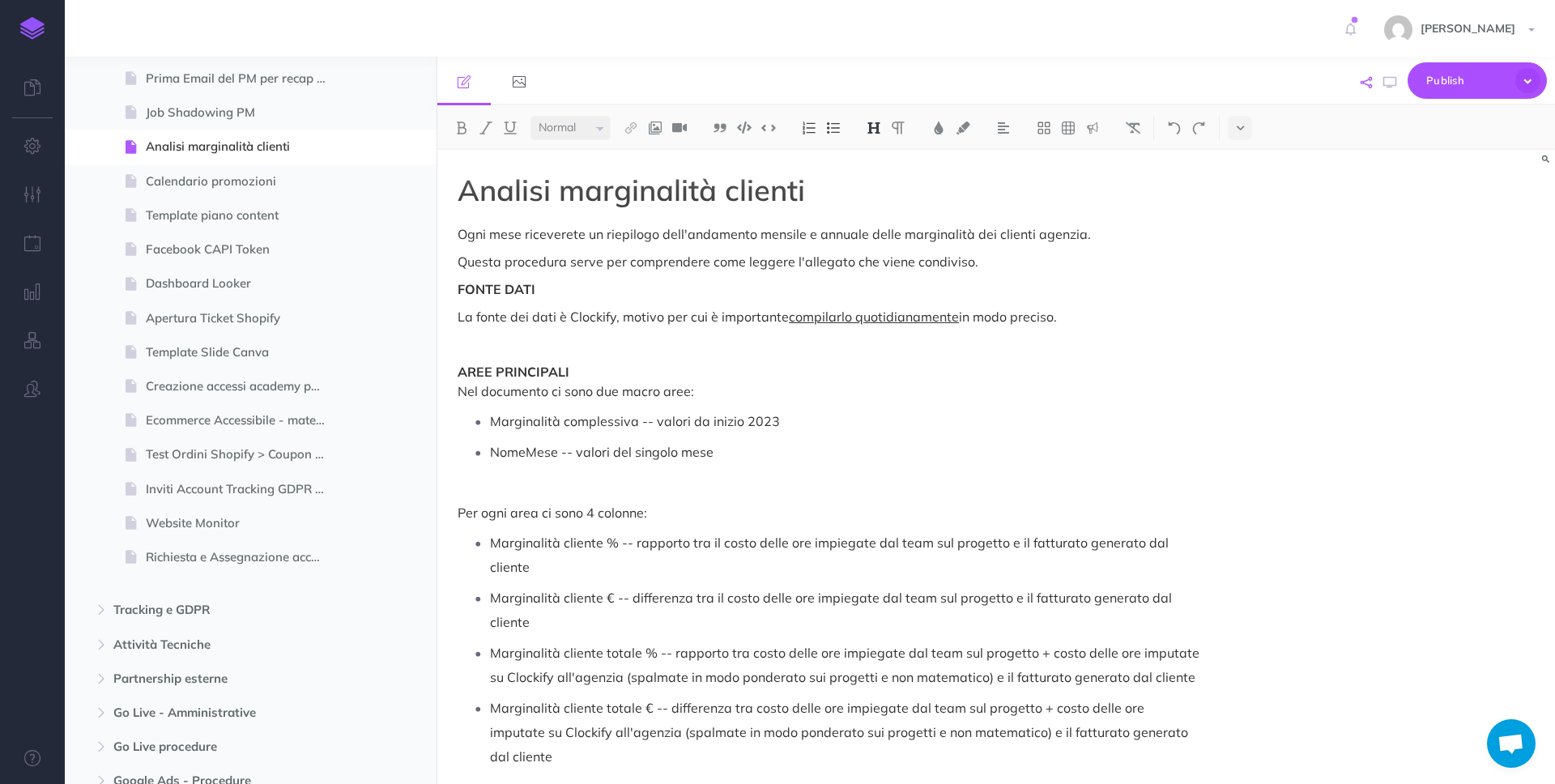
click at [1361, 75] on button "button" at bounding box center [1366, 82] width 19 height 47
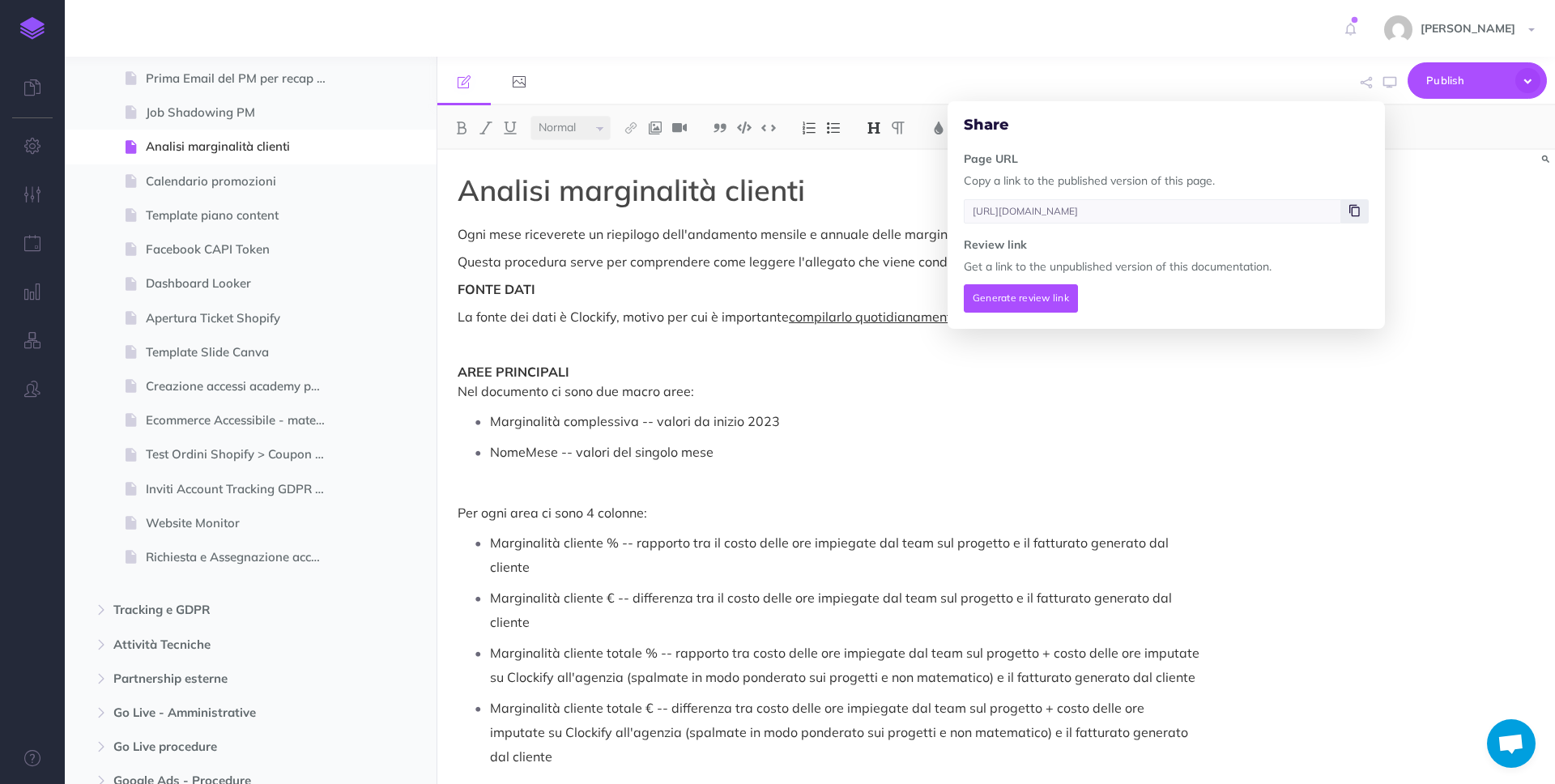
click at [1348, 218] on span at bounding box center [1355, 211] width 28 height 24
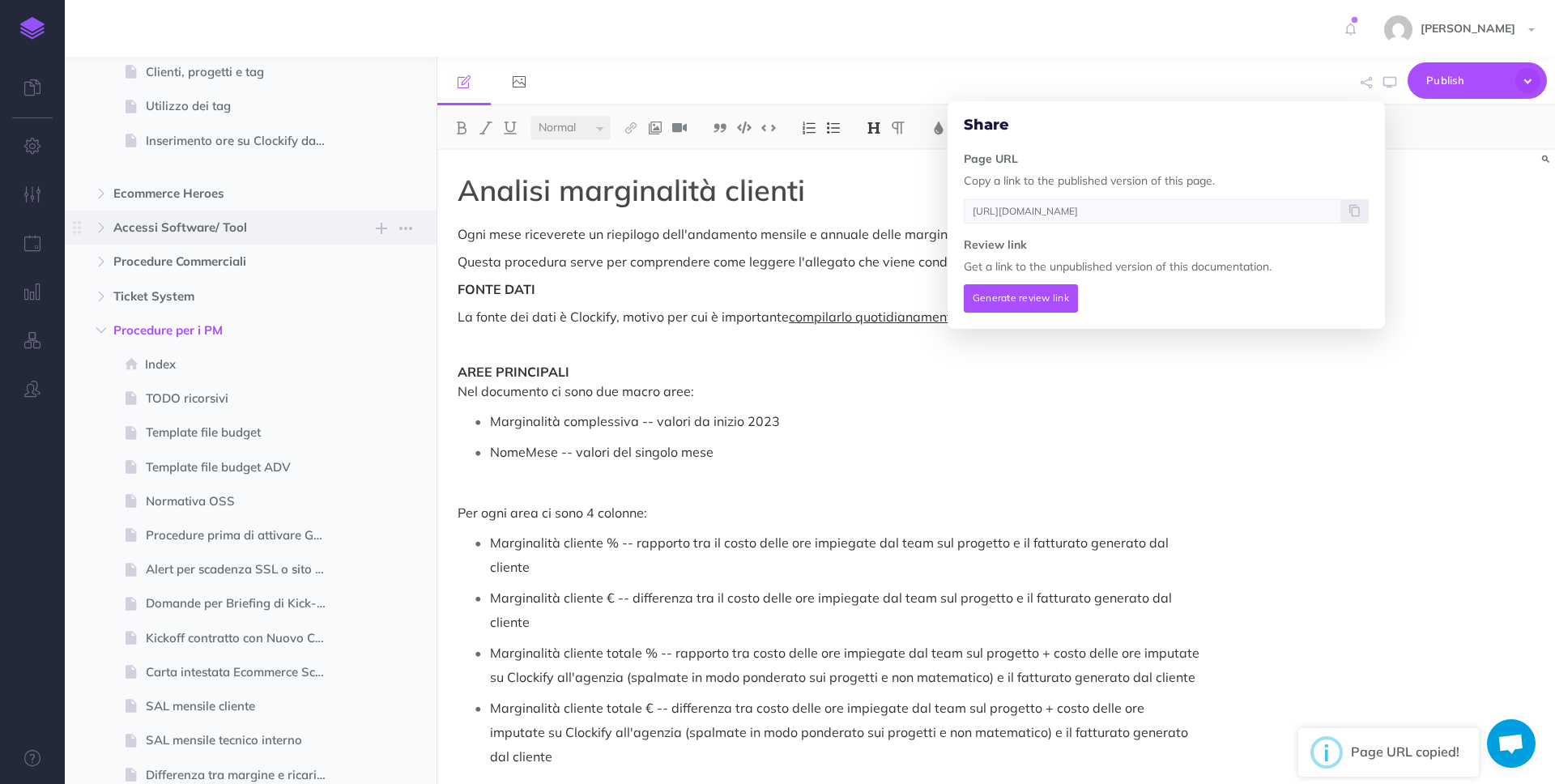
scroll to position [231, 0]
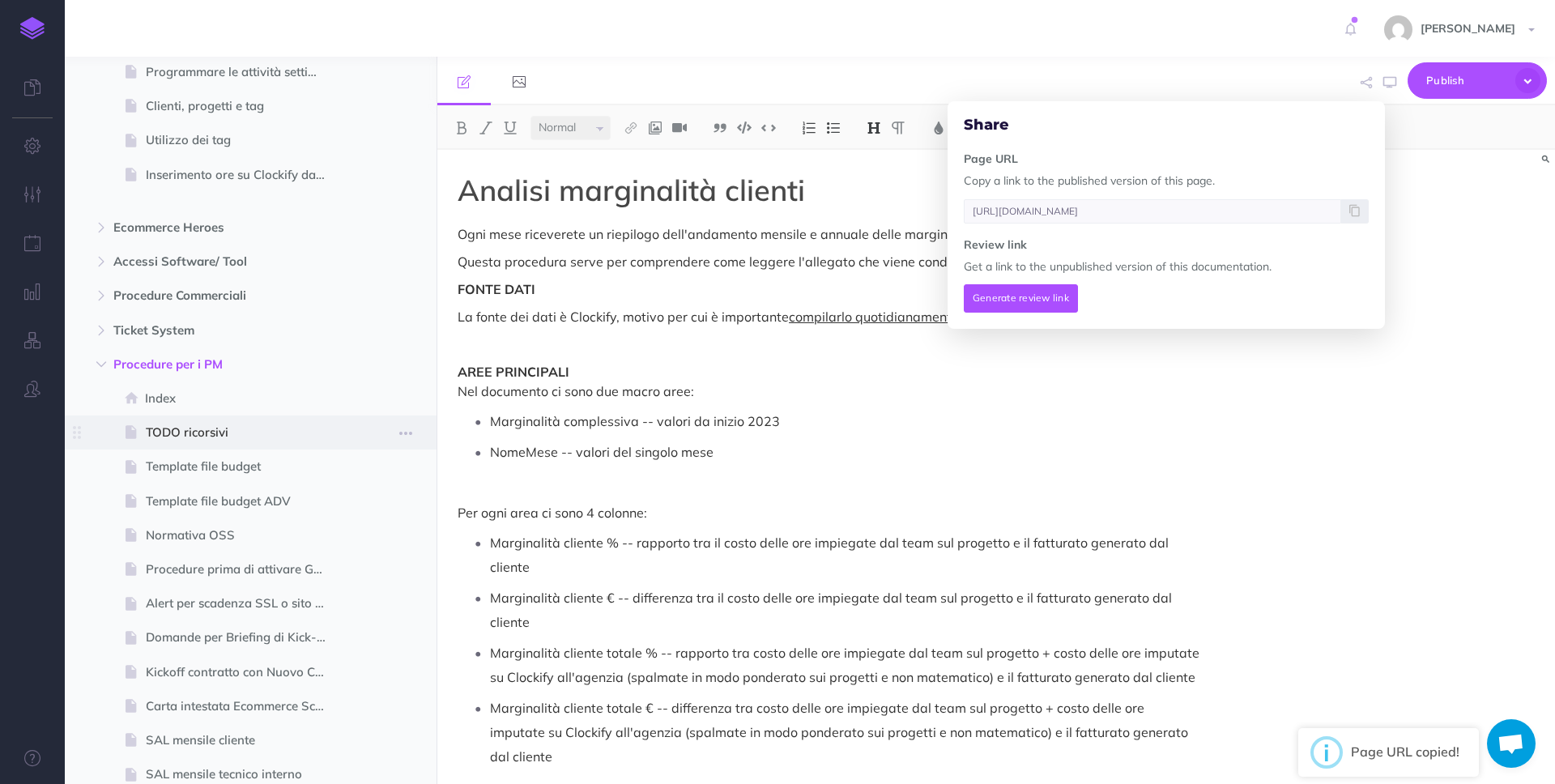
click at [229, 427] on span "TODO ricorsivi" at bounding box center [243, 432] width 194 height 19
type input "[URL][DOMAIN_NAME]"
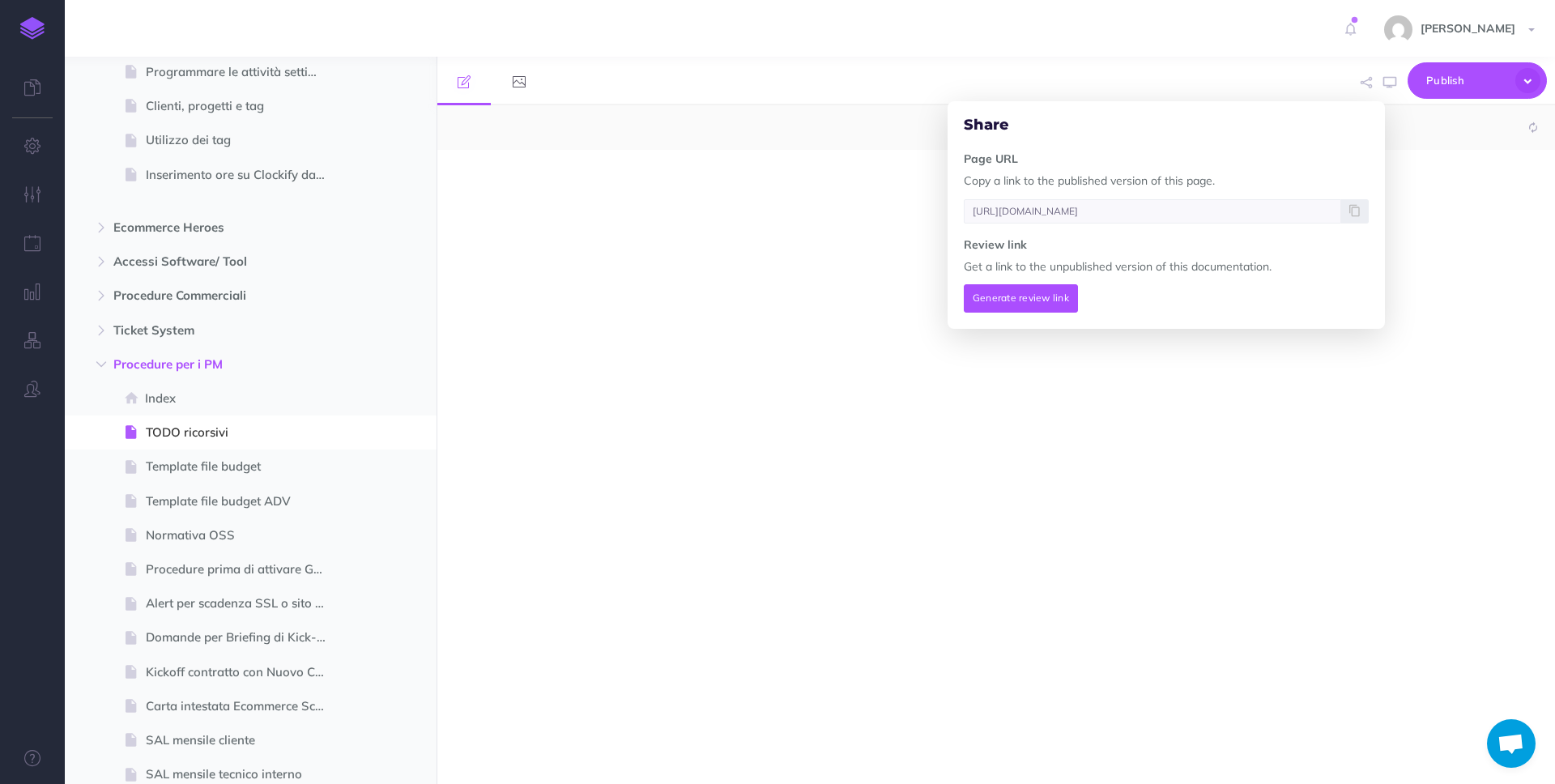
select select "null"
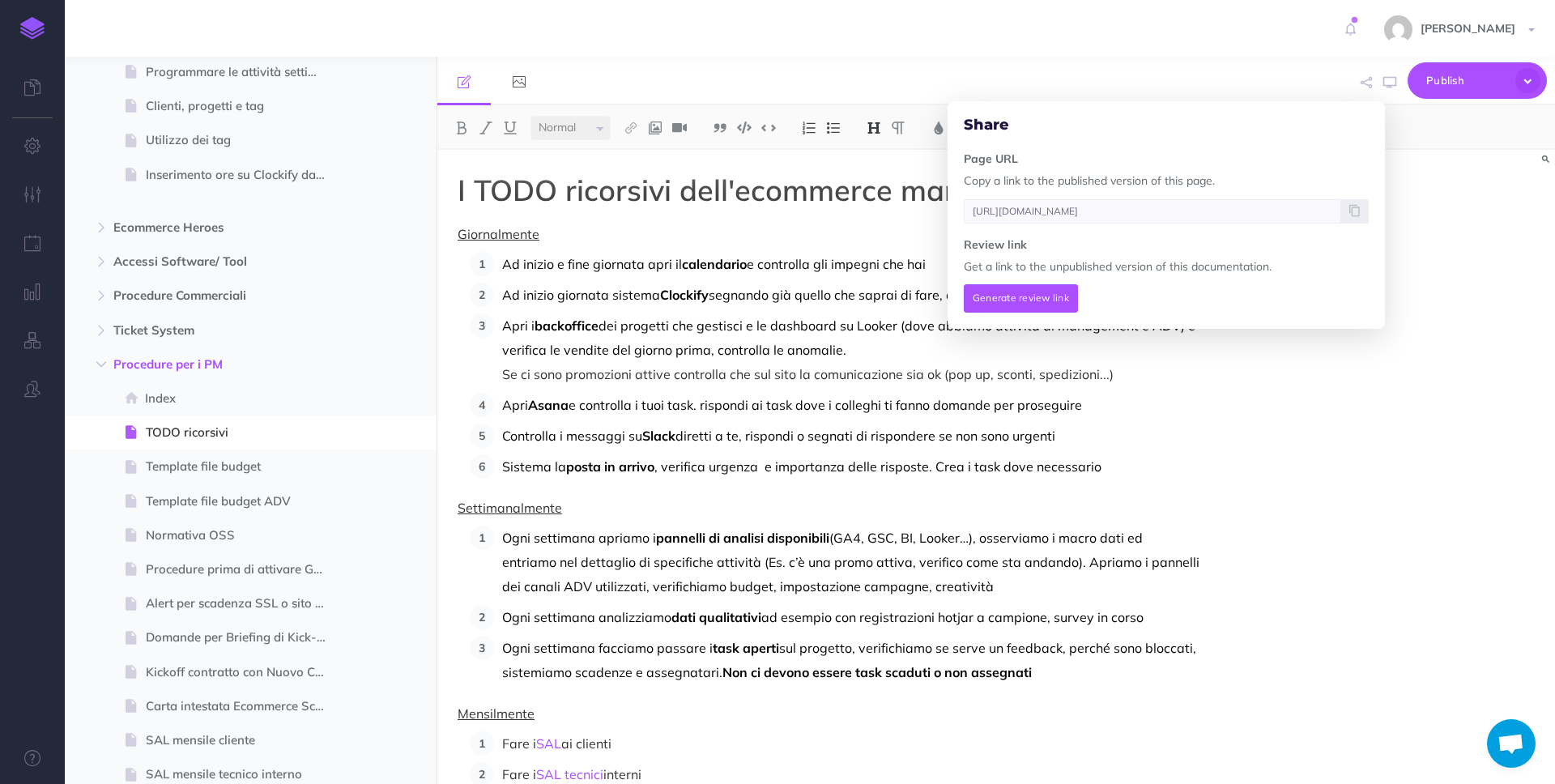
click at [1432, 287] on div "I TODO ricorsivi dell'ecommerce manager Giornalmente Ad inizio e fine giornata …" at bounding box center [996, 466] width 1118 height 634
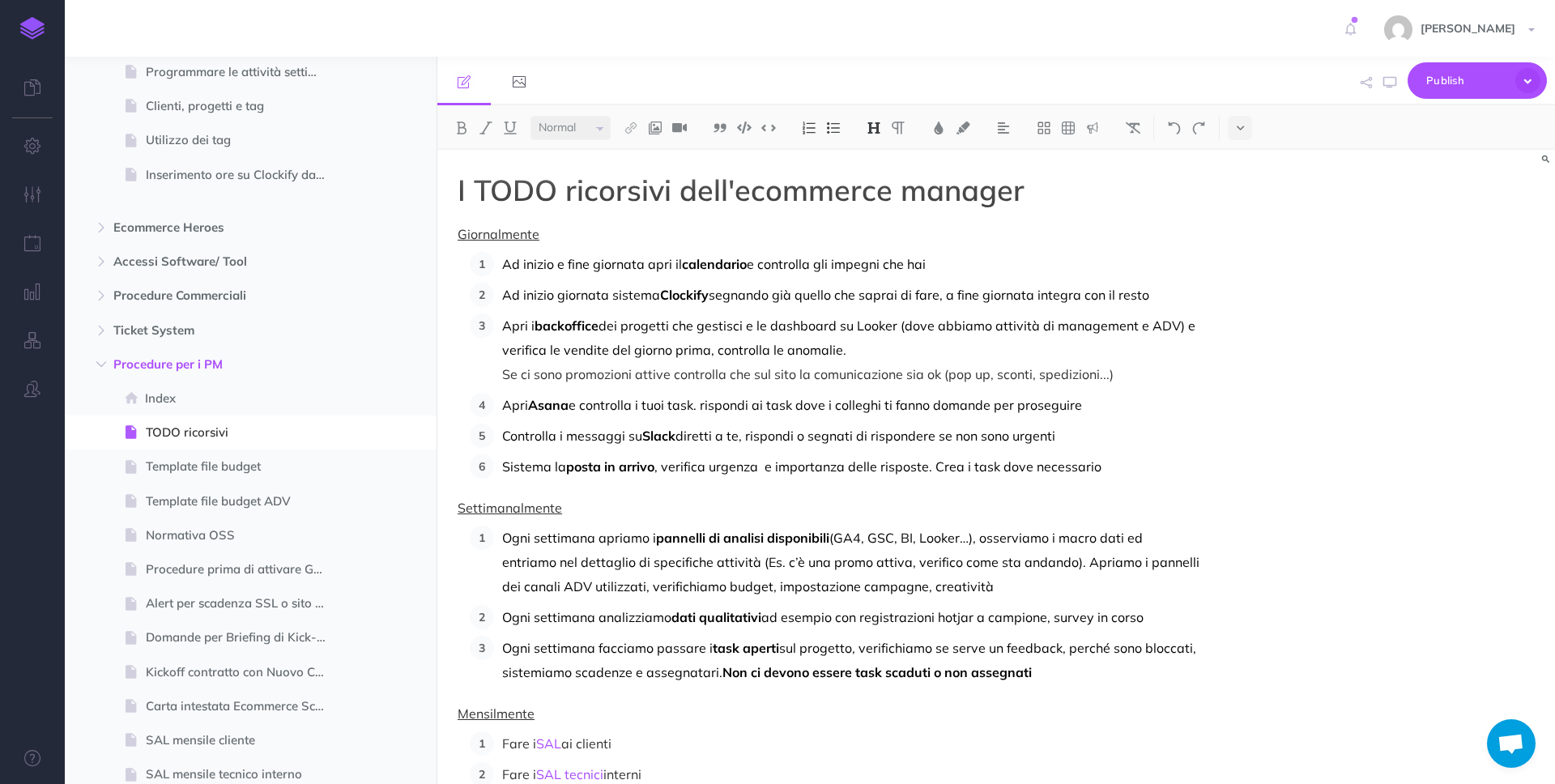
scroll to position [412, 0]
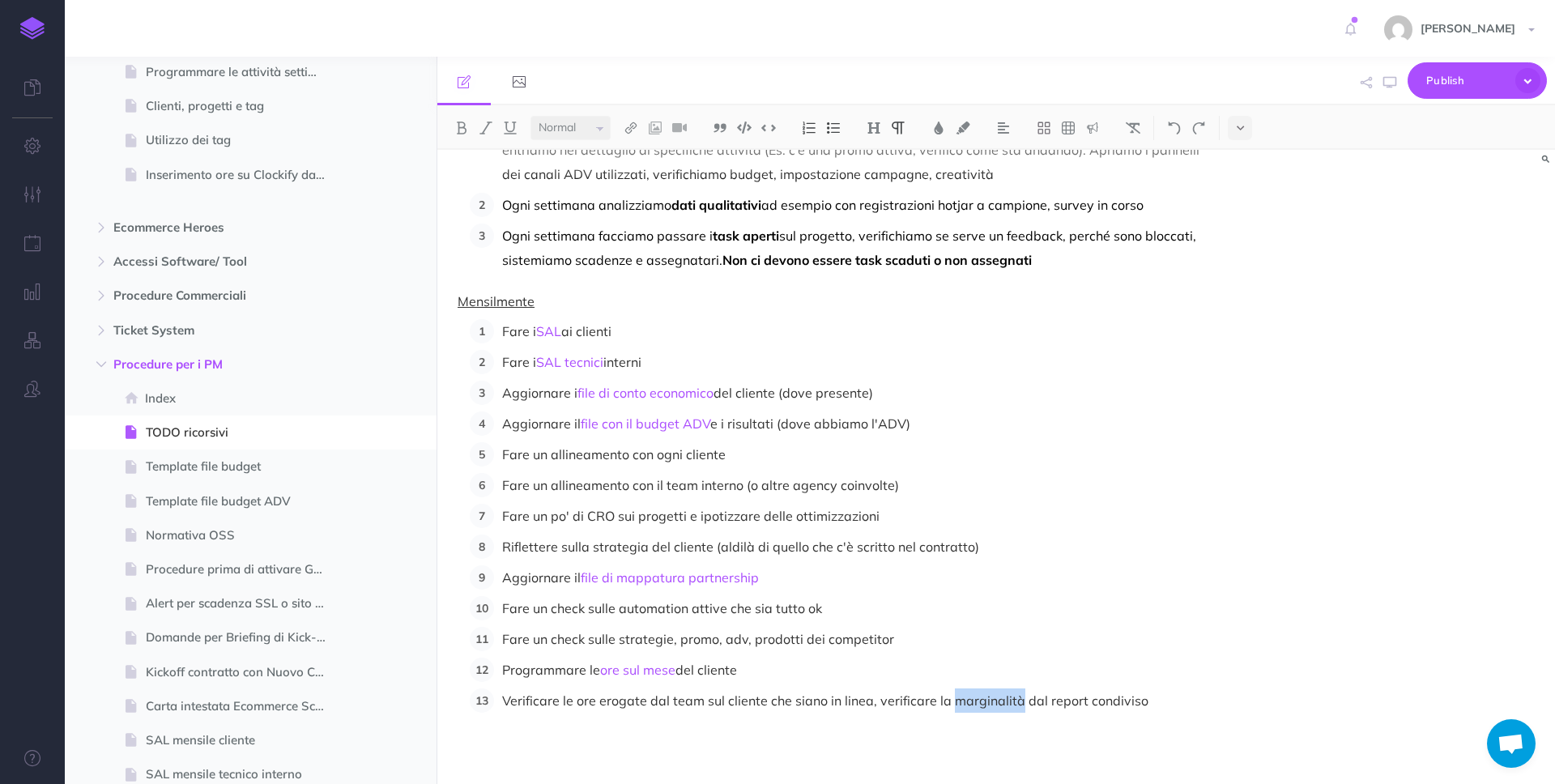
drag, startPoint x: 948, startPoint y: 703, endPoint x: 1014, endPoint y: 696, distance: 66.4
click at [1014, 696] on p "Verificare le ore erogate dal team sul cliente che siano in linea, verificare l…" at bounding box center [850, 700] width 697 height 24
click at [634, 122] on img at bounding box center [630, 128] width 14 height 13
click at [636, 153] on icon at bounding box center [631, 156] width 13 height 12
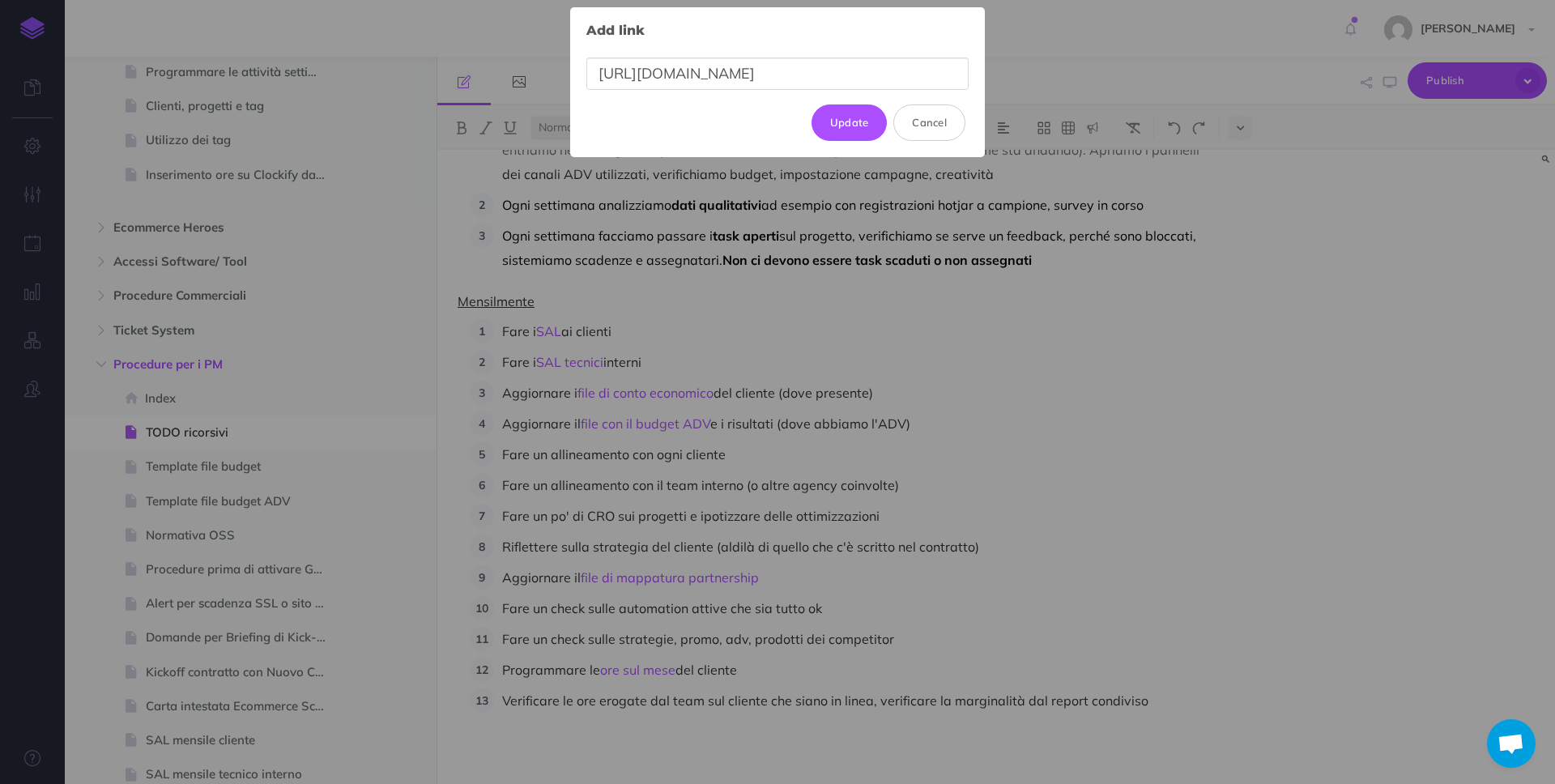
scroll to position [0, 258]
type input "[URL][DOMAIN_NAME]"
click at [864, 137] on button "Update" at bounding box center [848, 122] width 76 height 35
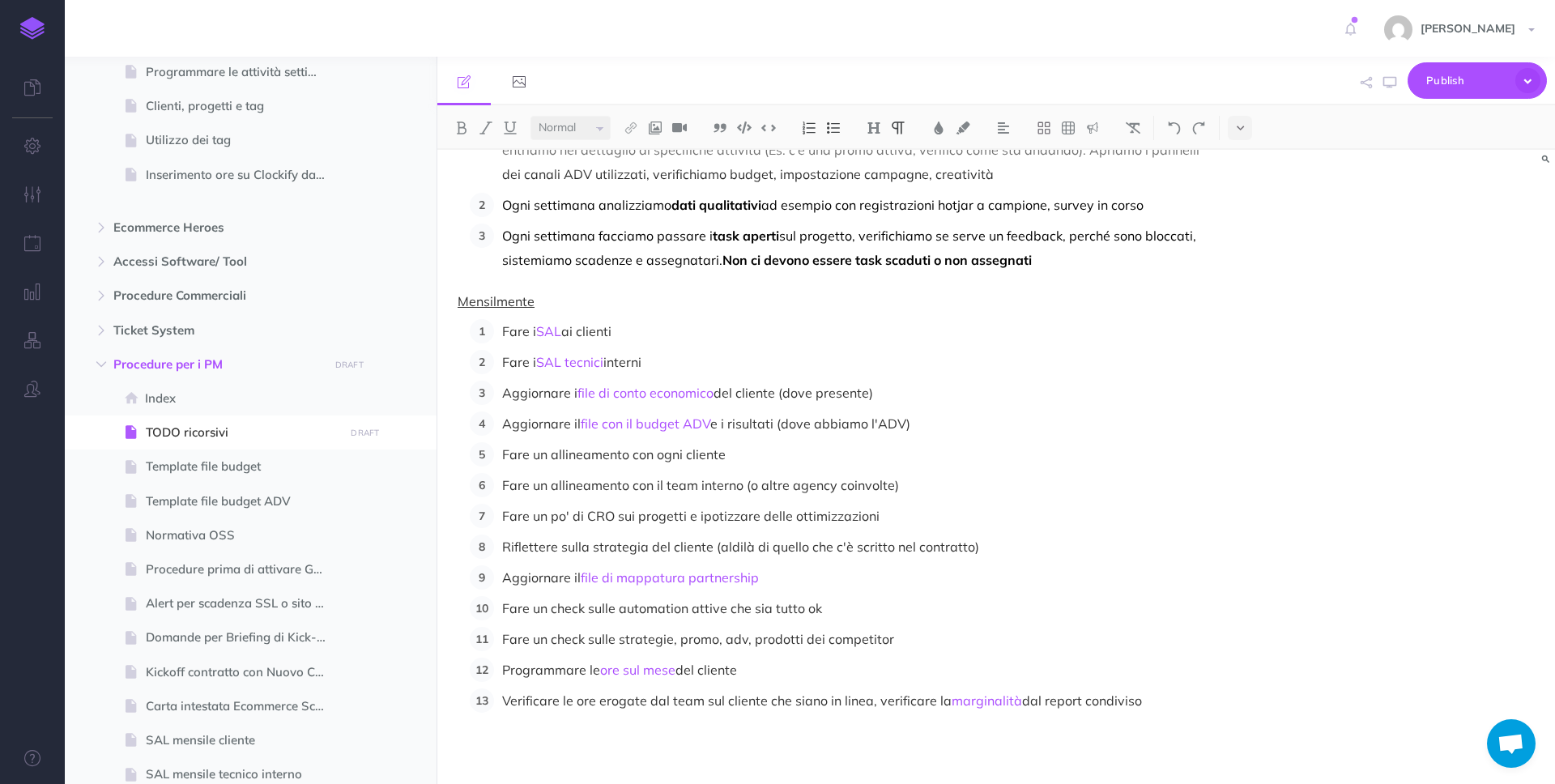
click at [1205, 565] on div "I TODO ricorsivi dell'ecommerce manager Giornalmente Ad inizio e fine giornata …" at bounding box center [828, 260] width 782 height 1046
click at [1436, 84] on span "Publish" at bounding box center [1466, 81] width 81 height 25
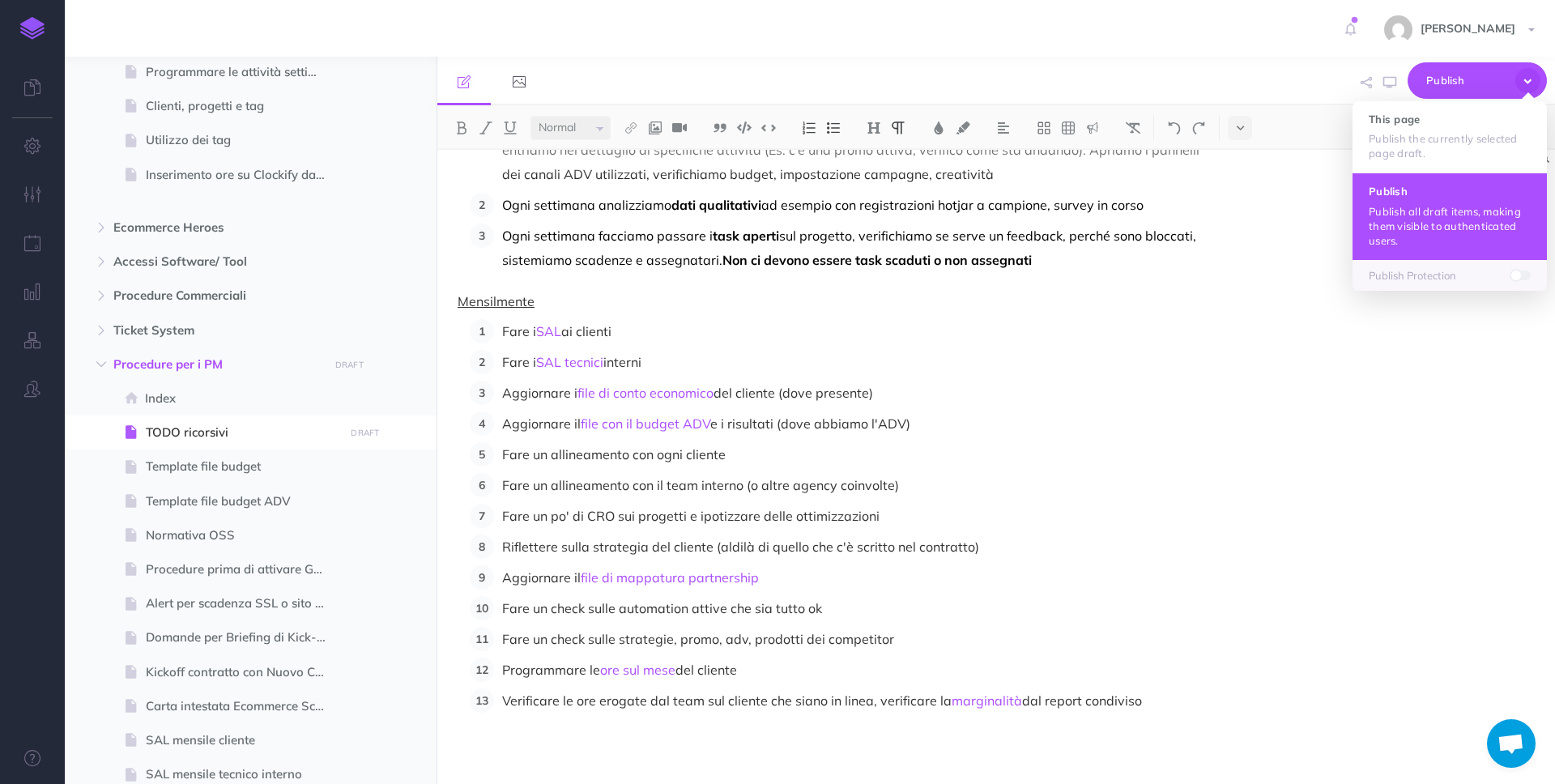
click at [1425, 215] on p "Publish all draft items, making them visible to authenticated users." at bounding box center [1449, 226] width 162 height 44
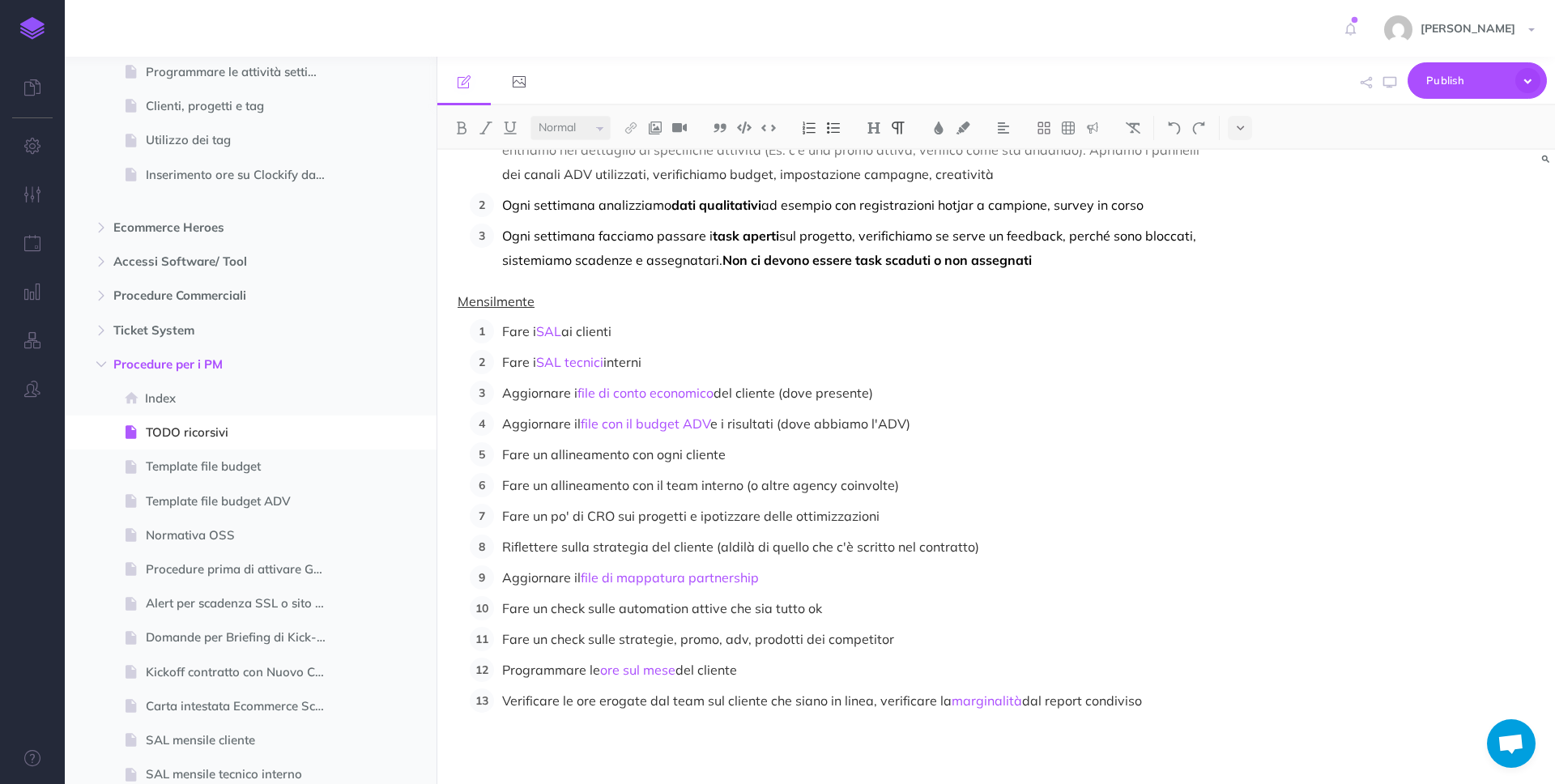
click at [990, 493] on p "Fare un allineamento con il team interno (o altre agency coinvolte)" at bounding box center [850, 484] width 697 height 24
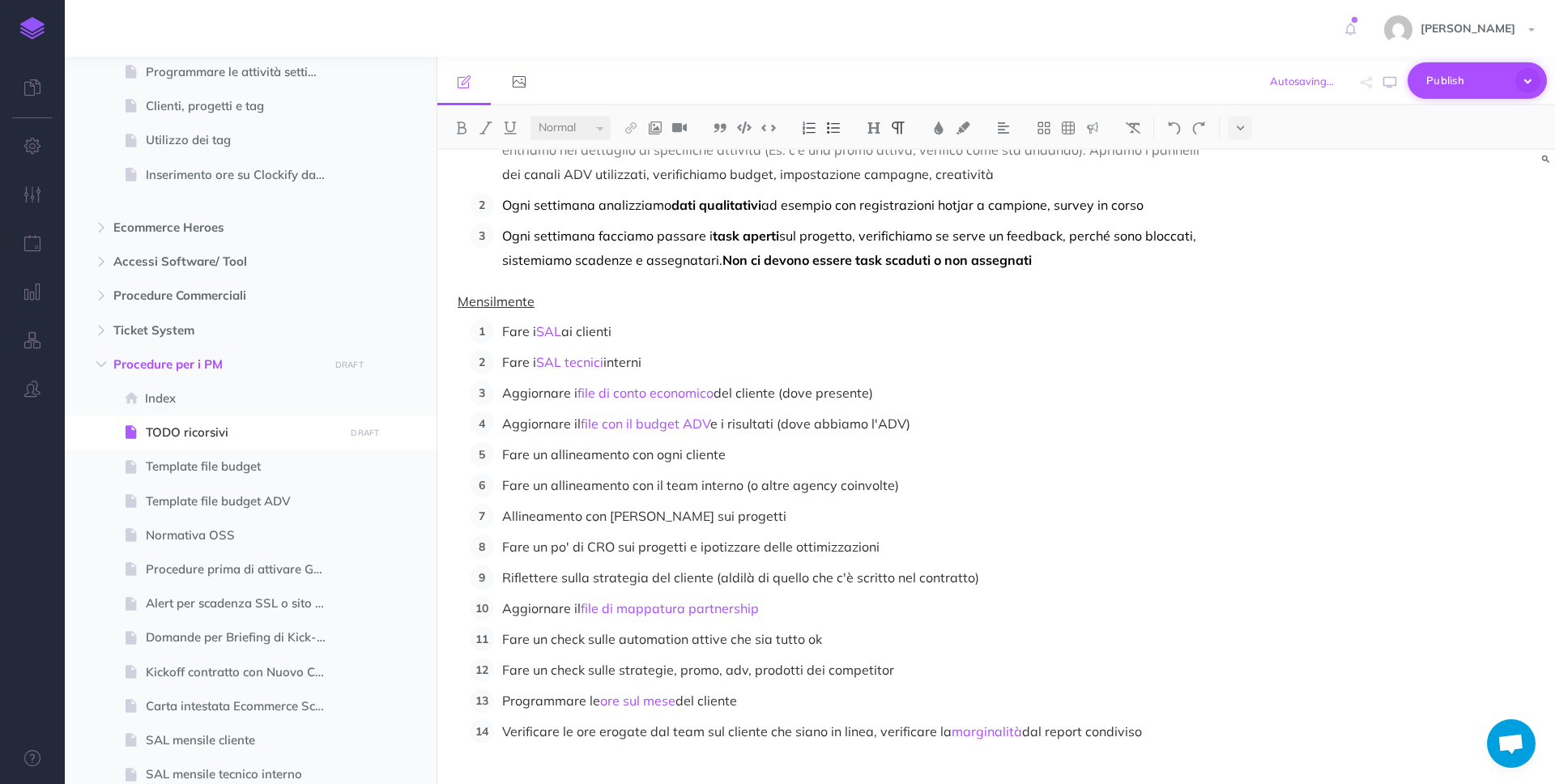
click at [1420, 87] on button "Publish" at bounding box center [1476, 81] width 139 height 36
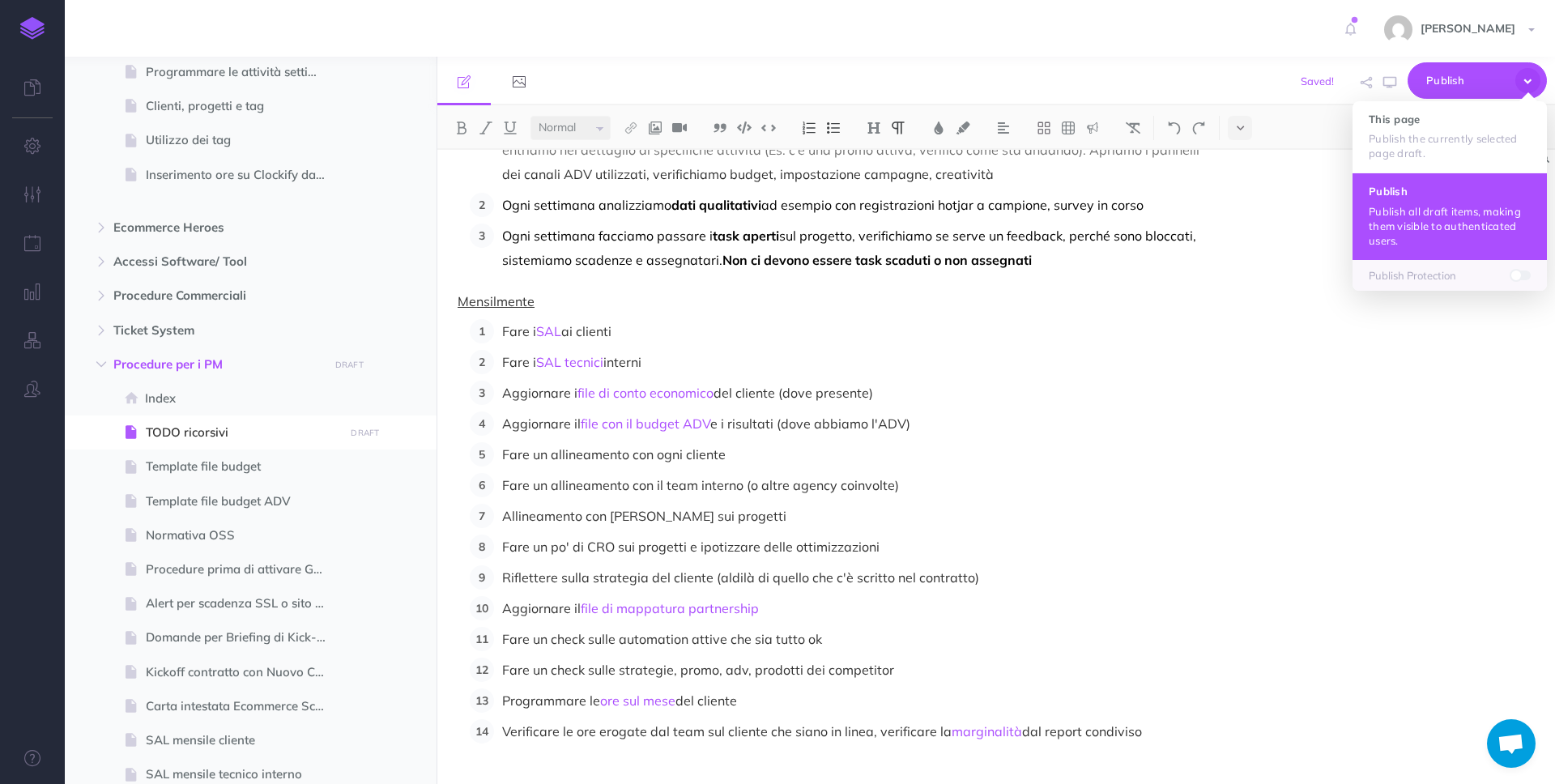
click at [1414, 205] on p "Publish all draft items, making them visible to authenticated users." at bounding box center [1449, 226] width 162 height 44
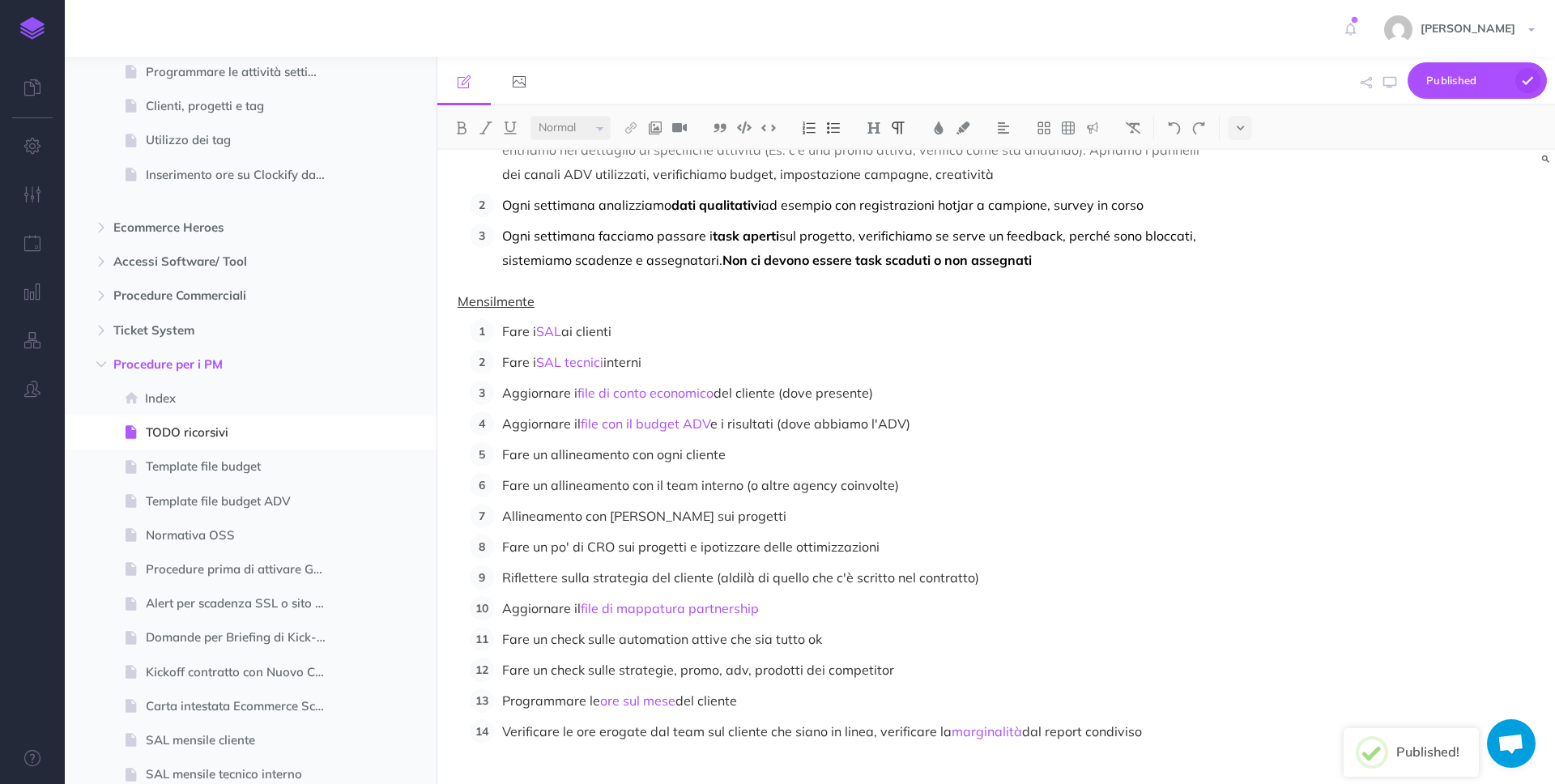
click at [903, 352] on p "Fare i SAL tecnici interni" at bounding box center [850, 361] width 697 height 24
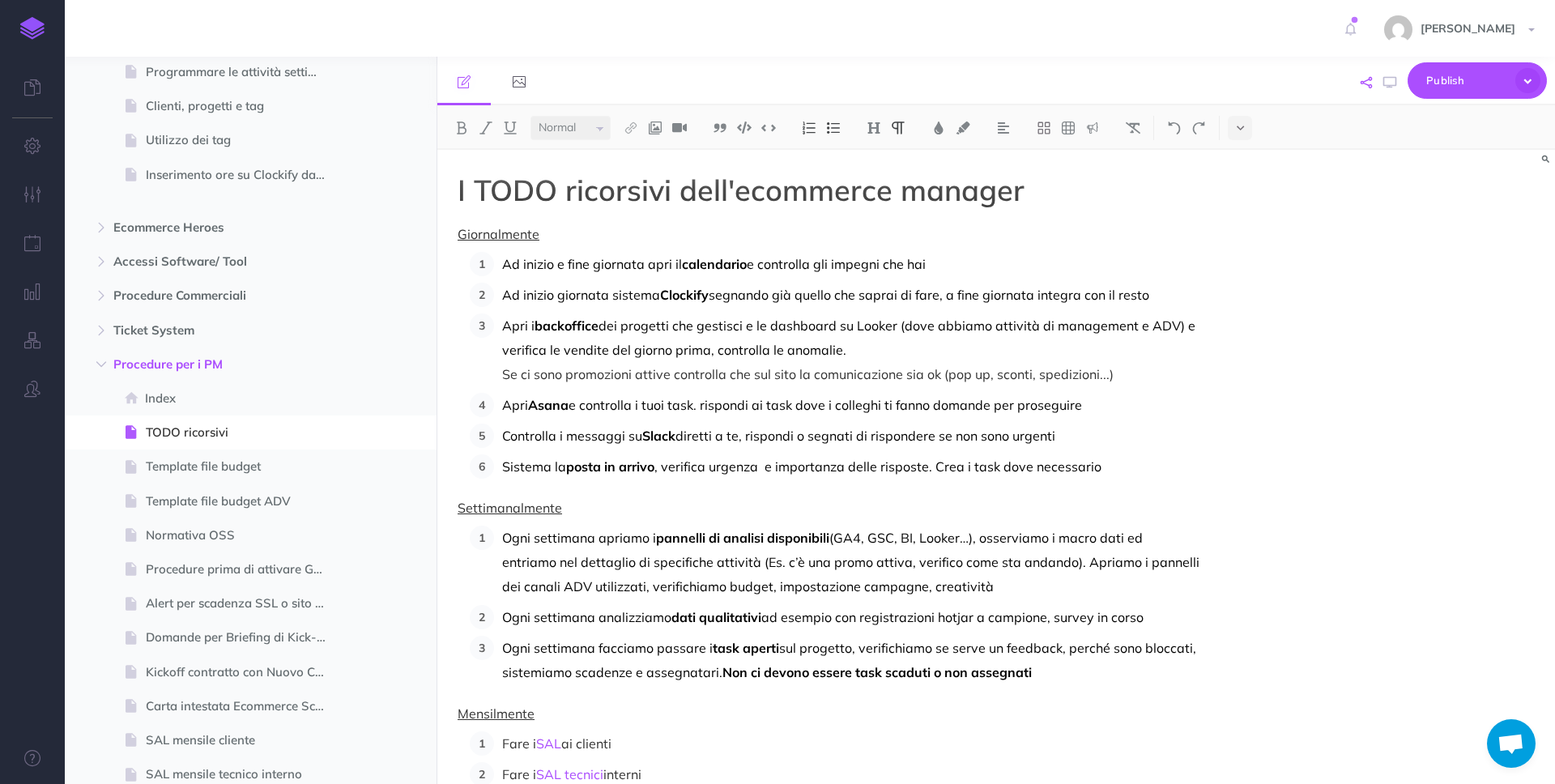
click at [1360, 80] on icon "button" at bounding box center [1366, 82] width 12 height 12
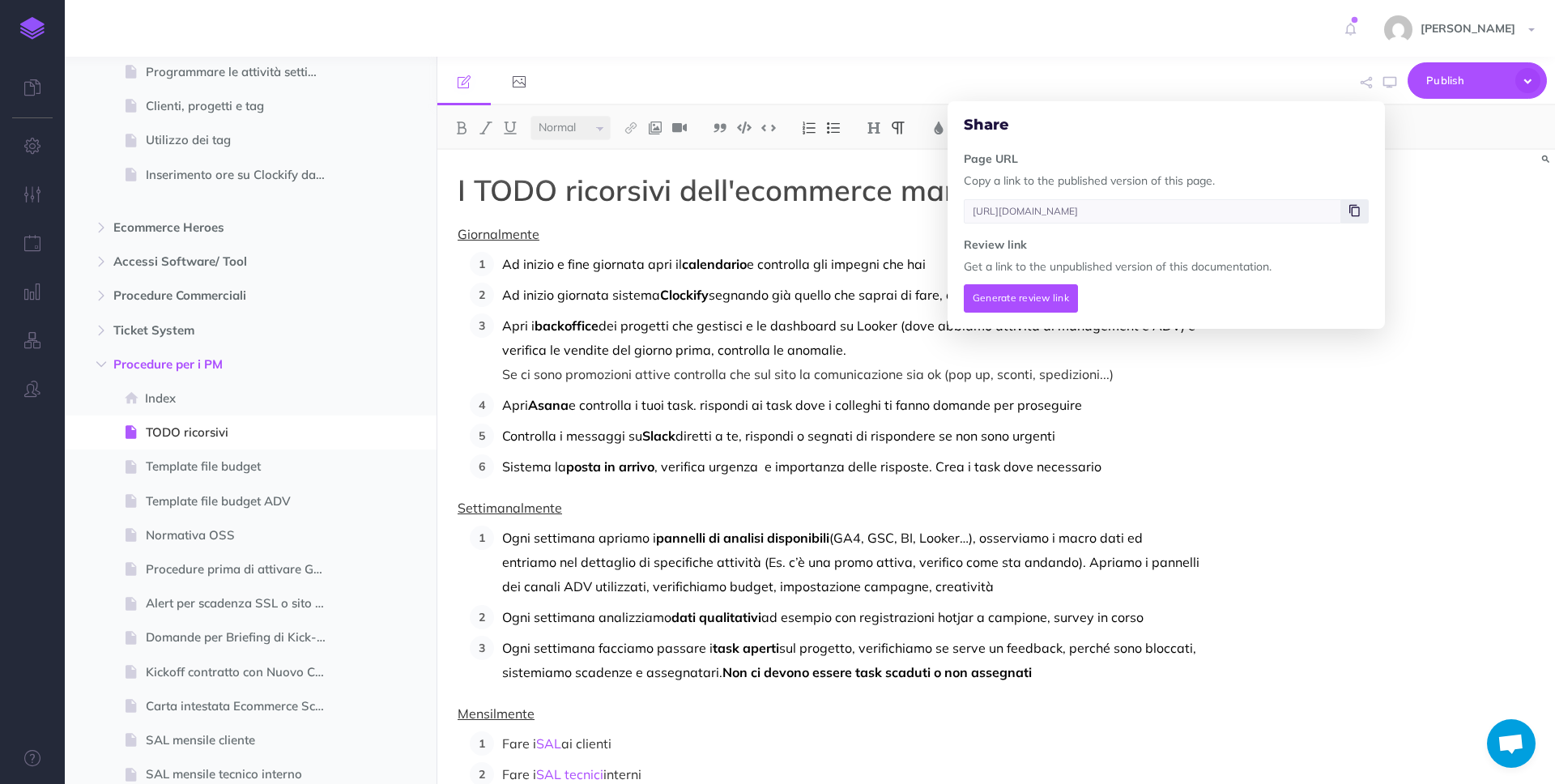
click at [1349, 213] on icon at bounding box center [1354, 211] width 11 height 10
click at [1431, 410] on div "I TODO ricorsivi dell'ecommerce manager Giornalmente Ad inizio e fine giornata …" at bounding box center [996, 466] width 1118 height 634
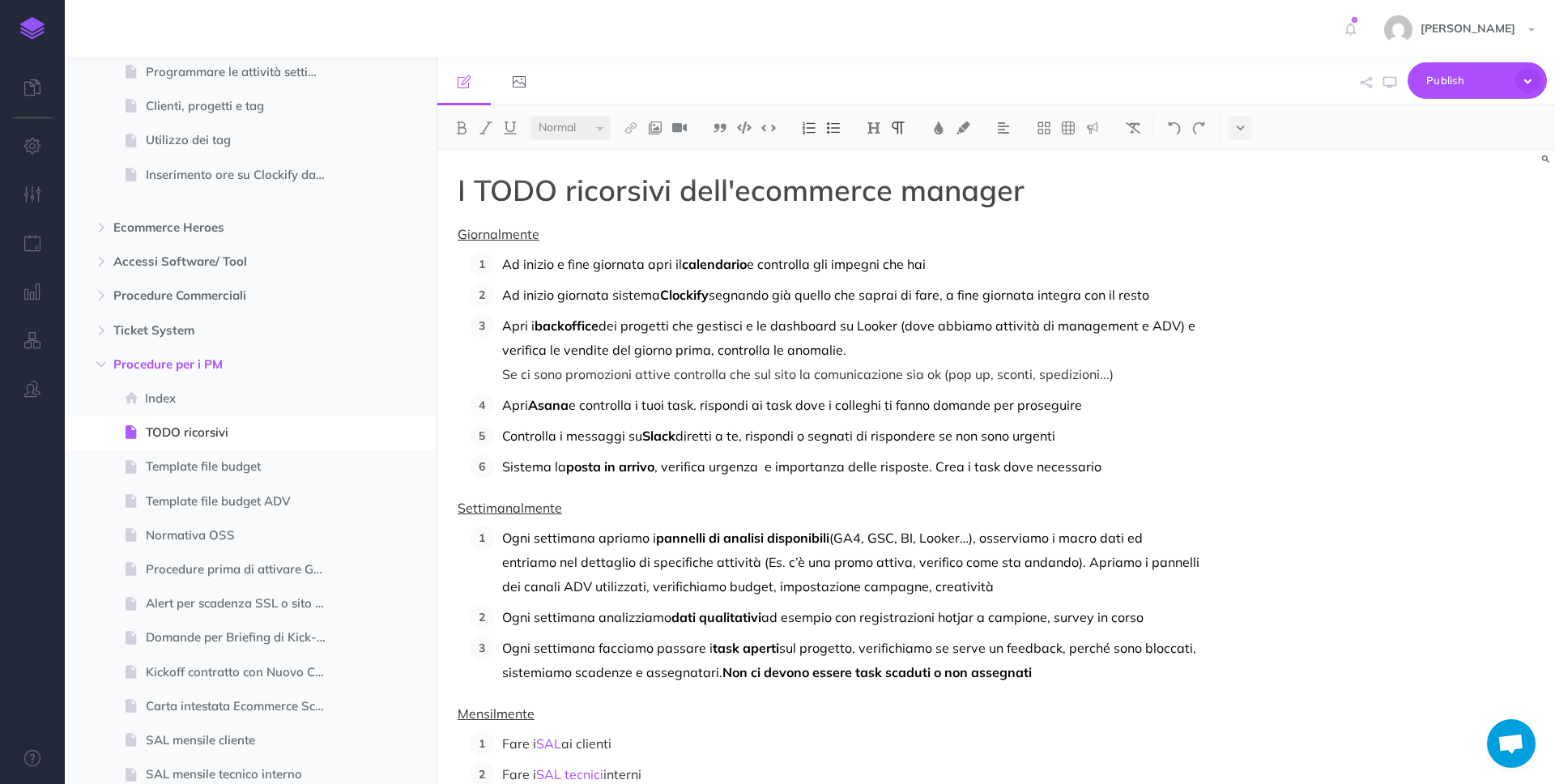
scroll to position [231, 0]
click at [643, 535] on span "Ogni settimana apriamo i" at bounding box center [579, 537] width 153 height 16
click at [669, 616] on span "Ogni settimana analizziamo" at bounding box center [587, 616] width 170 height 16
click at [653, 646] on span "Ogni settimana facciamo passare i" at bounding box center [608, 647] width 211 height 16
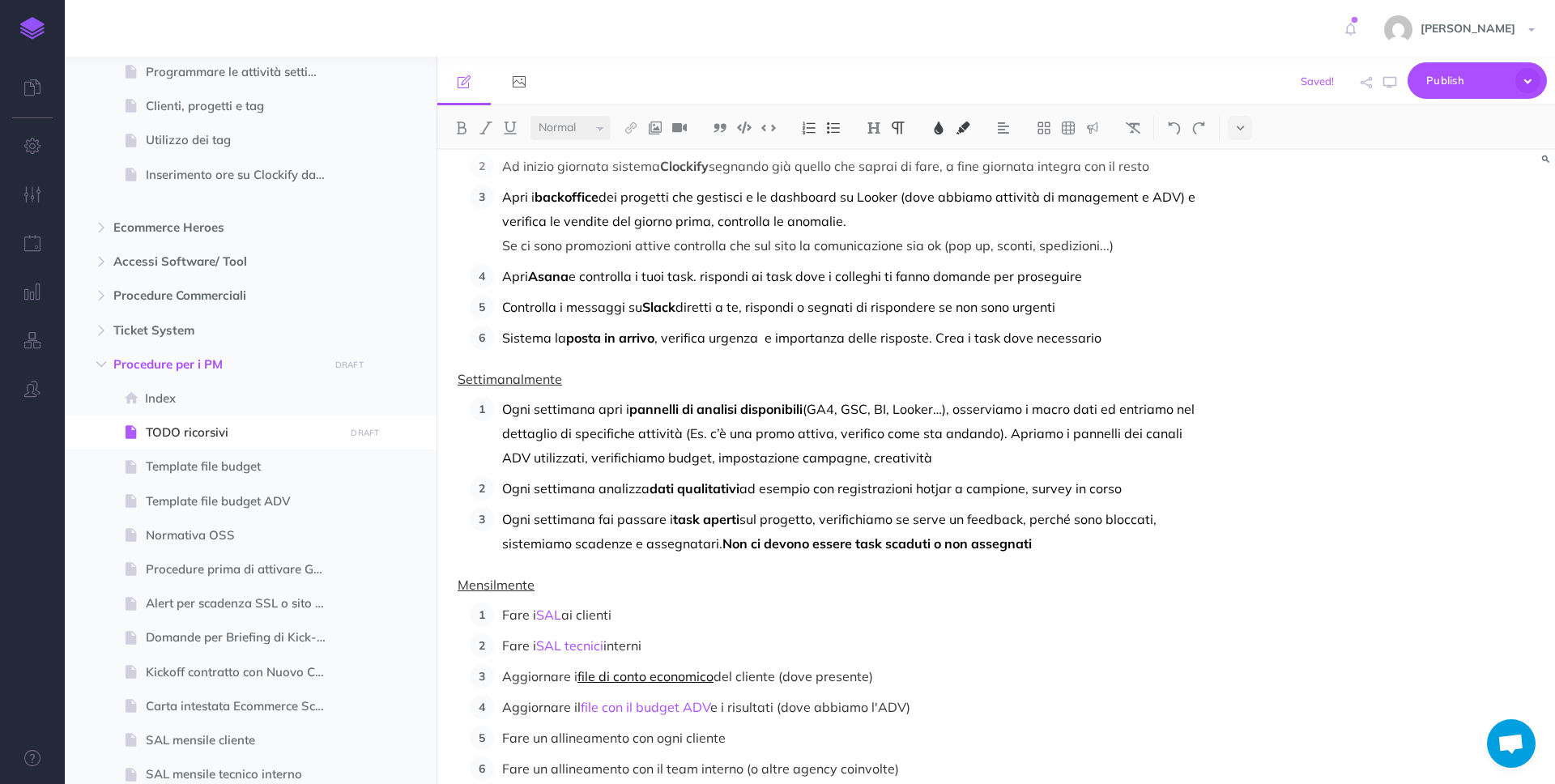
scroll to position [154, 0]
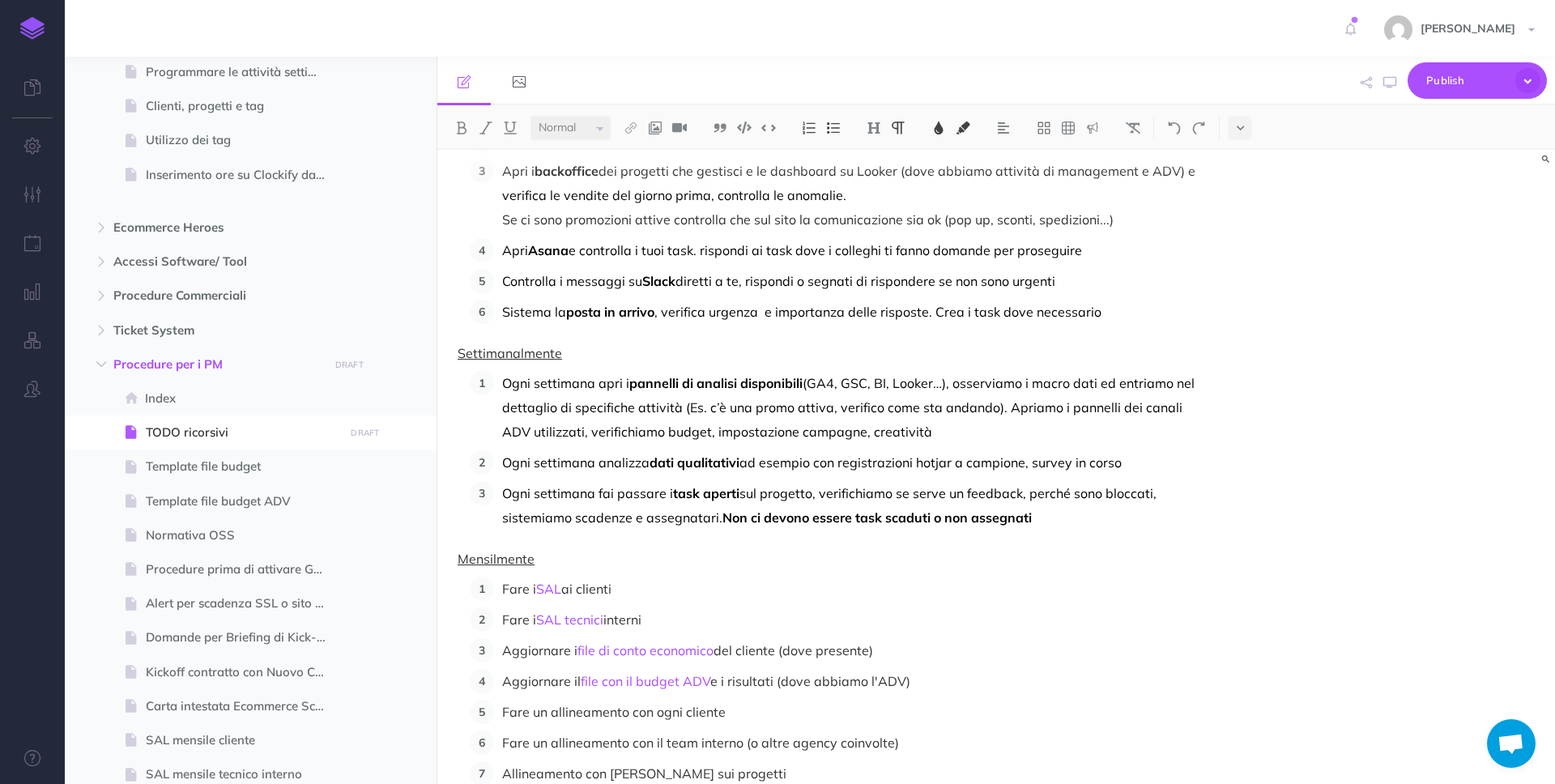
click at [532, 588] on p "Fare i SAL ai clienti" at bounding box center [850, 588] width 697 height 24
click at [519, 588] on p "Fai SAL ai clienti" at bounding box center [850, 588] width 697 height 24
click at [526, 617] on p "Fare i SAL tecnici interni" at bounding box center [850, 618] width 697 height 24
click at [569, 653] on p "Aggiornare i file di conto economico del cliente (dove presente)" at bounding box center [850, 650] width 697 height 24
click at [568, 684] on p "Aggiornare il file con il budget ADV e i risultati (dove abbiamo l'ADV)" at bounding box center [850, 680] width 697 height 24
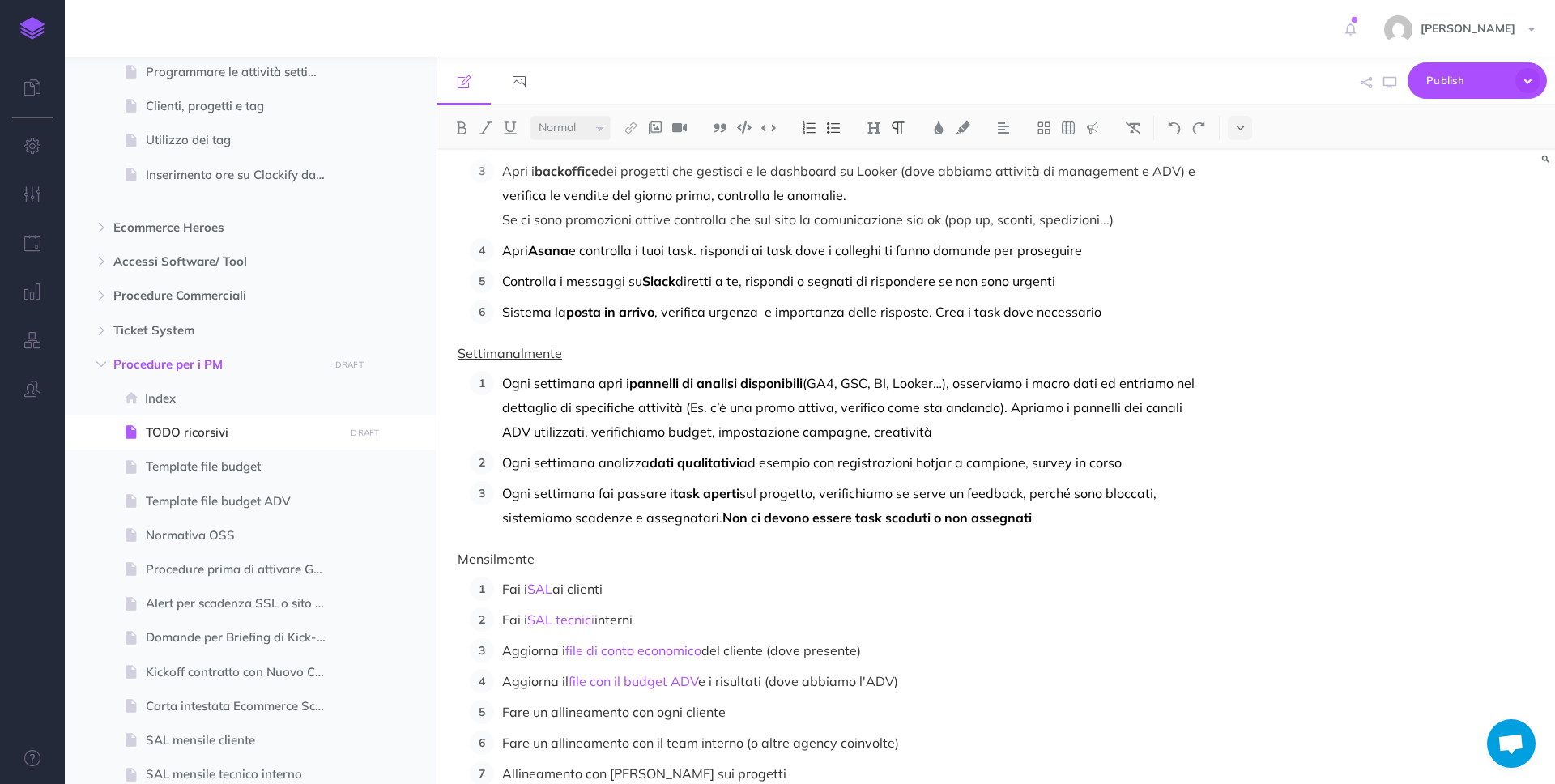
click at [529, 715] on p "Fare un allineamento con ogni cliente" at bounding box center [850, 711] width 697 height 24
click at [530, 744] on p "Fare un allineamento con il team interno (o altre agency coinvolte)" at bounding box center [850, 742] width 697 height 24
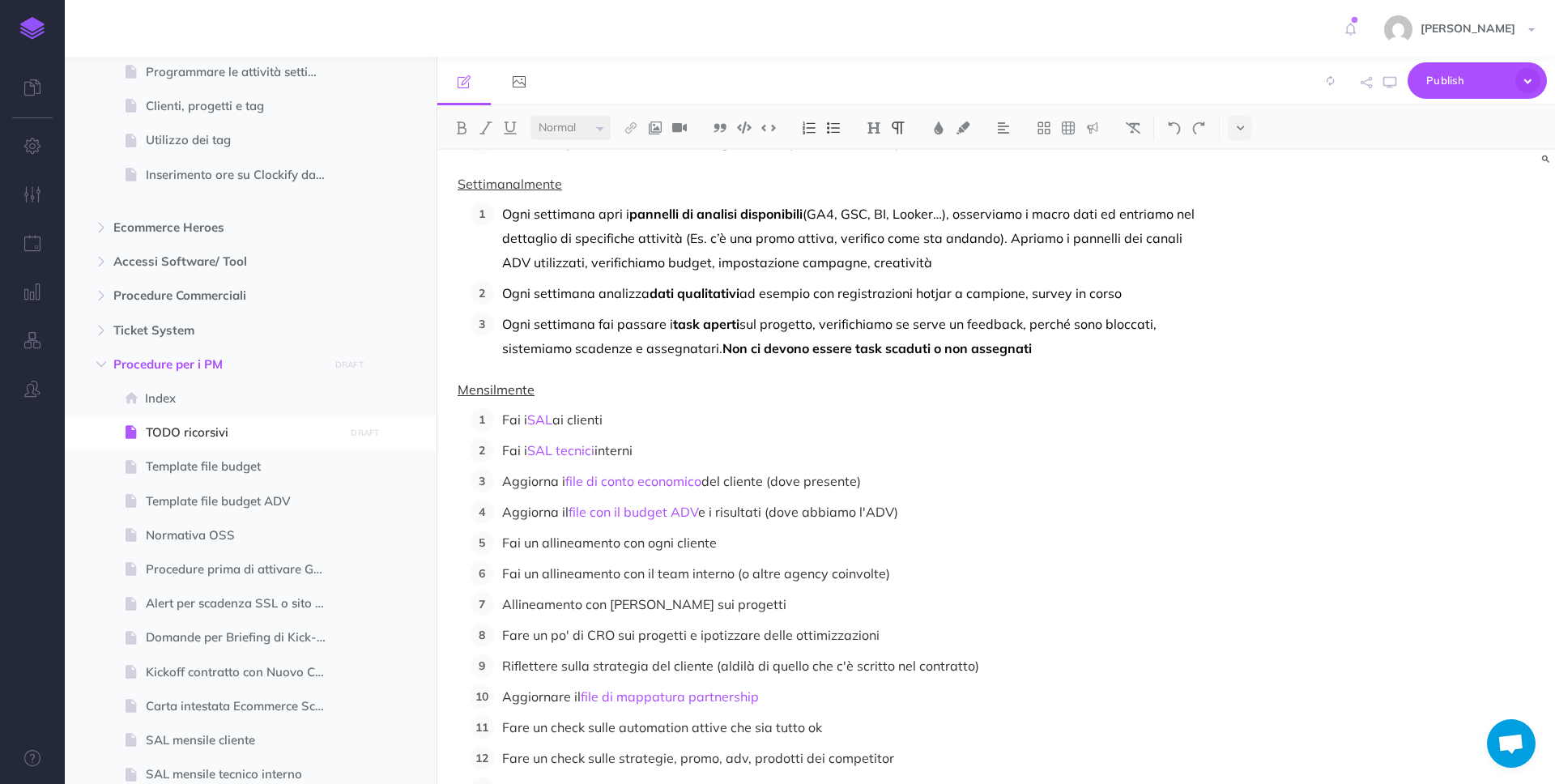
scroll to position [341, 0]
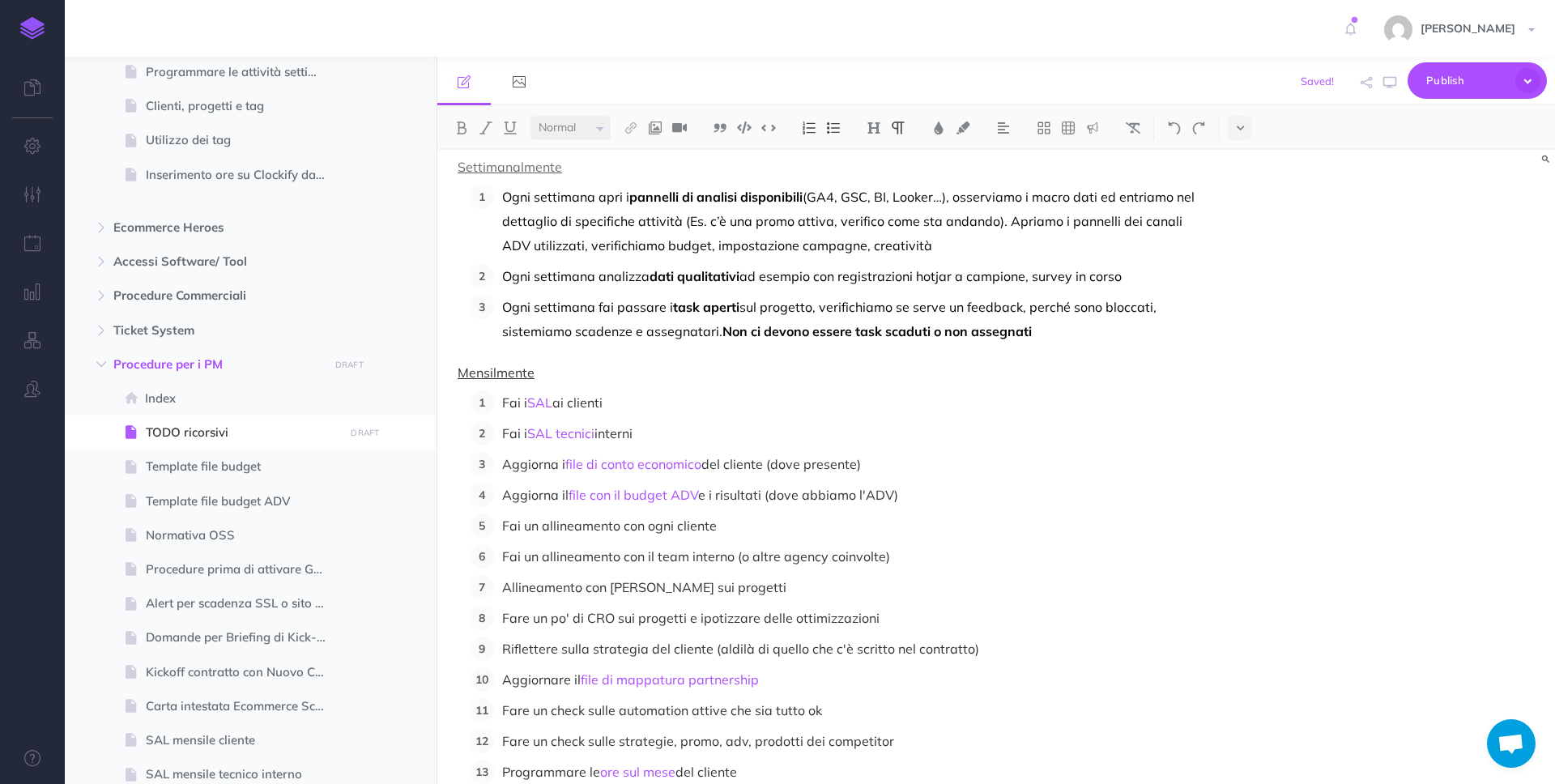
click at [526, 622] on p "Fare un po' di CRO sui progetti e ipotizzare delle ottimizzazioni" at bounding box center [850, 617] width 697 height 24
drag, startPoint x: 555, startPoint y: 649, endPoint x: 524, endPoint y: 654, distance: 31.4
click at [524, 654] on p "Riflettere sulla strategia del cliente (aldilà di quello che c'è scritto nel co…" at bounding box center [850, 648] width 697 height 24
click at [910, 616] on p "Fai un po' di CRO sui progetti e ipotizzare delle ottimizzazioni" at bounding box center [850, 617] width 697 height 24
click at [523, 644] on p "Rifli sulla strategia del cliente (aldilà di quello che c'è scritto nel contrat…" at bounding box center [850, 648] width 697 height 24
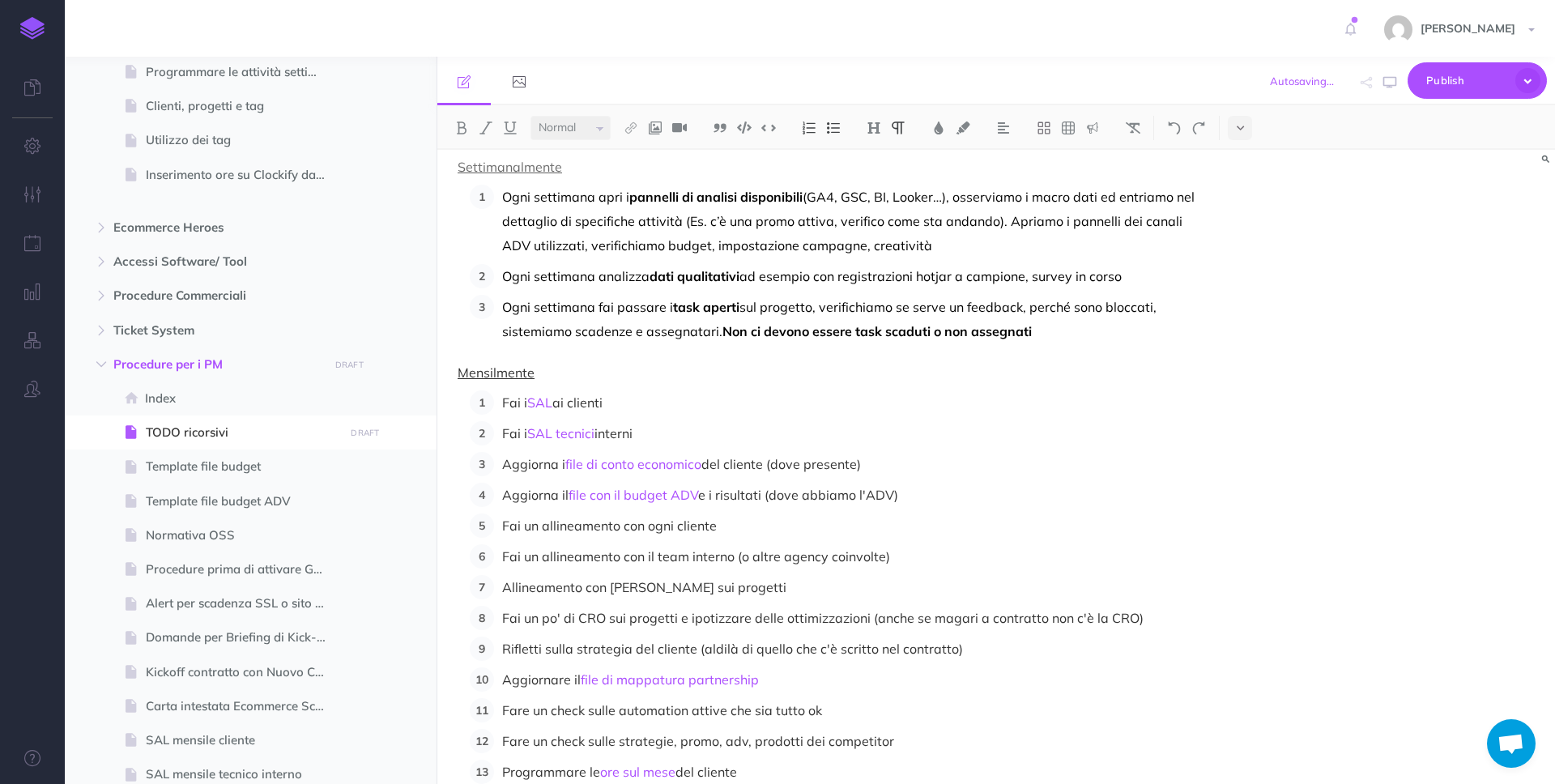
drag, startPoint x: 568, startPoint y: 682, endPoint x: 628, endPoint y: 688, distance: 60.3
click at [566, 684] on p "Aggiornare il file di mappatura partnership" at bounding box center [850, 679] width 697 height 24
click at [527, 710] on p "Fare un check sulle automation attive che sia tutto ok" at bounding box center [850, 709] width 697 height 24
click at [527, 740] on p "Fare un check sulle strategie, promo, adv, prodotti dei competitor" at bounding box center [850, 740] width 697 height 24
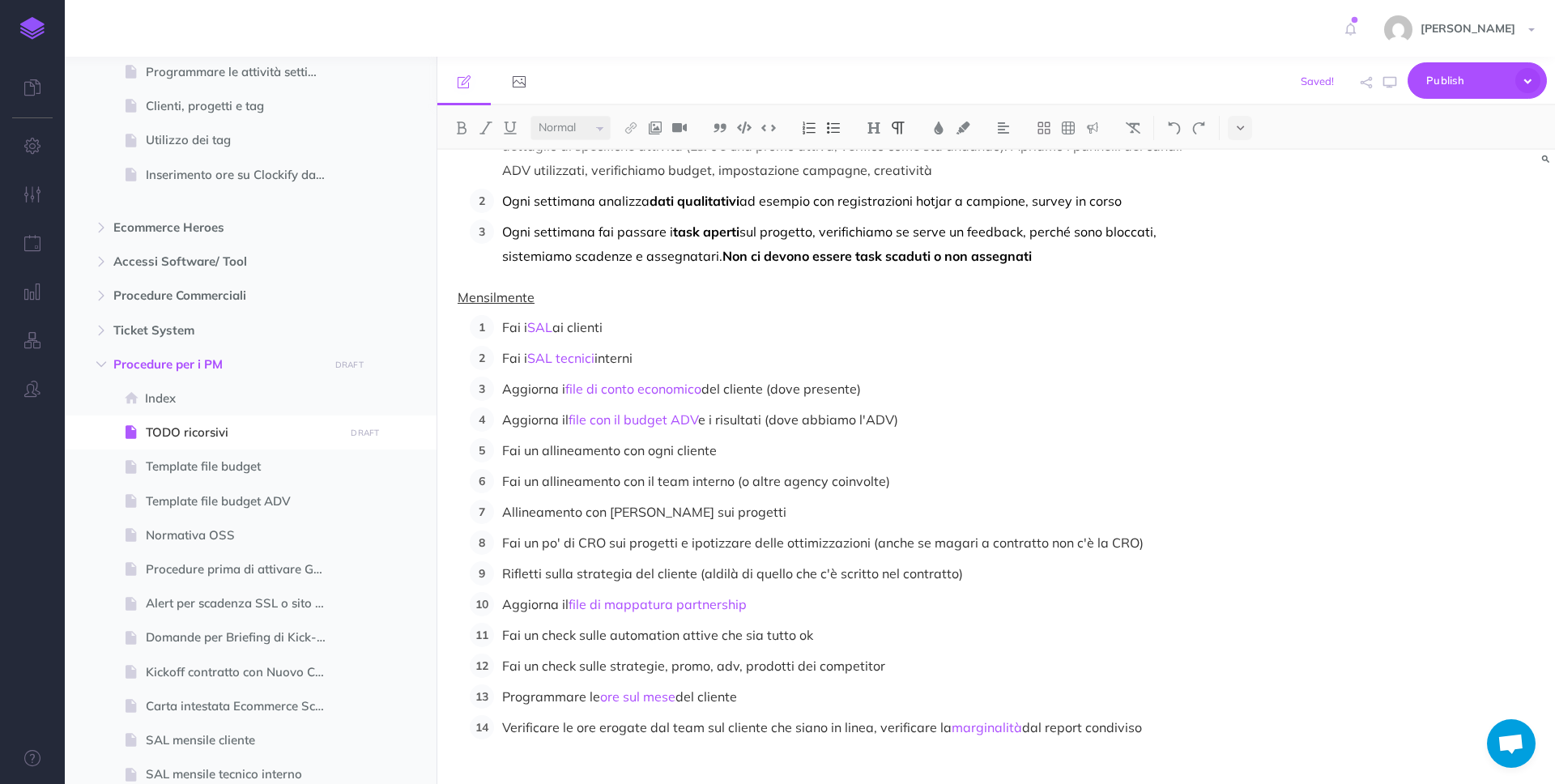
scroll to position [443, 0]
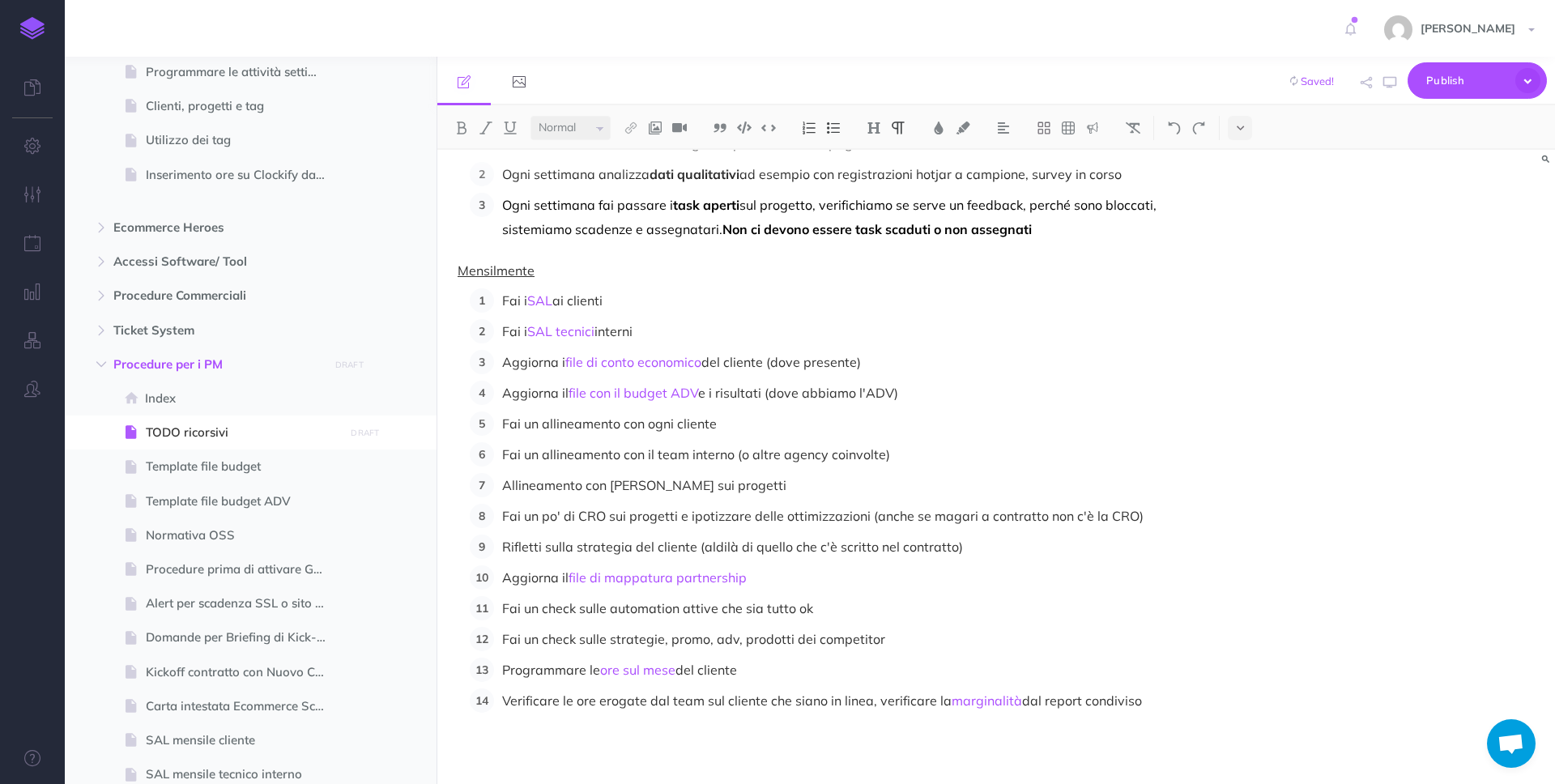
click at [582, 669] on p "Programmare le ore sul mese del cliente" at bounding box center [850, 669] width 697 height 24
click at [556, 700] on p "Verificare le ore erogate dal team sul cliente che siano in linea, verificare l…" at bounding box center [850, 700] width 697 height 24
click at [915, 703] on p "Verifica le ore erogate dal team sul cliente che siano in linea, verificare la …" at bounding box center [850, 700] width 697 height 24
click at [1229, 688] on div "I TODO ricorsivi dell'ecommerce manager Giornalmente Ad inizio e fine giornata …" at bounding box center [996, 466] width 1118 height 634
click at [1426, 79] on button "Publish" at bounding box center [1476, 81] width 139 height 36
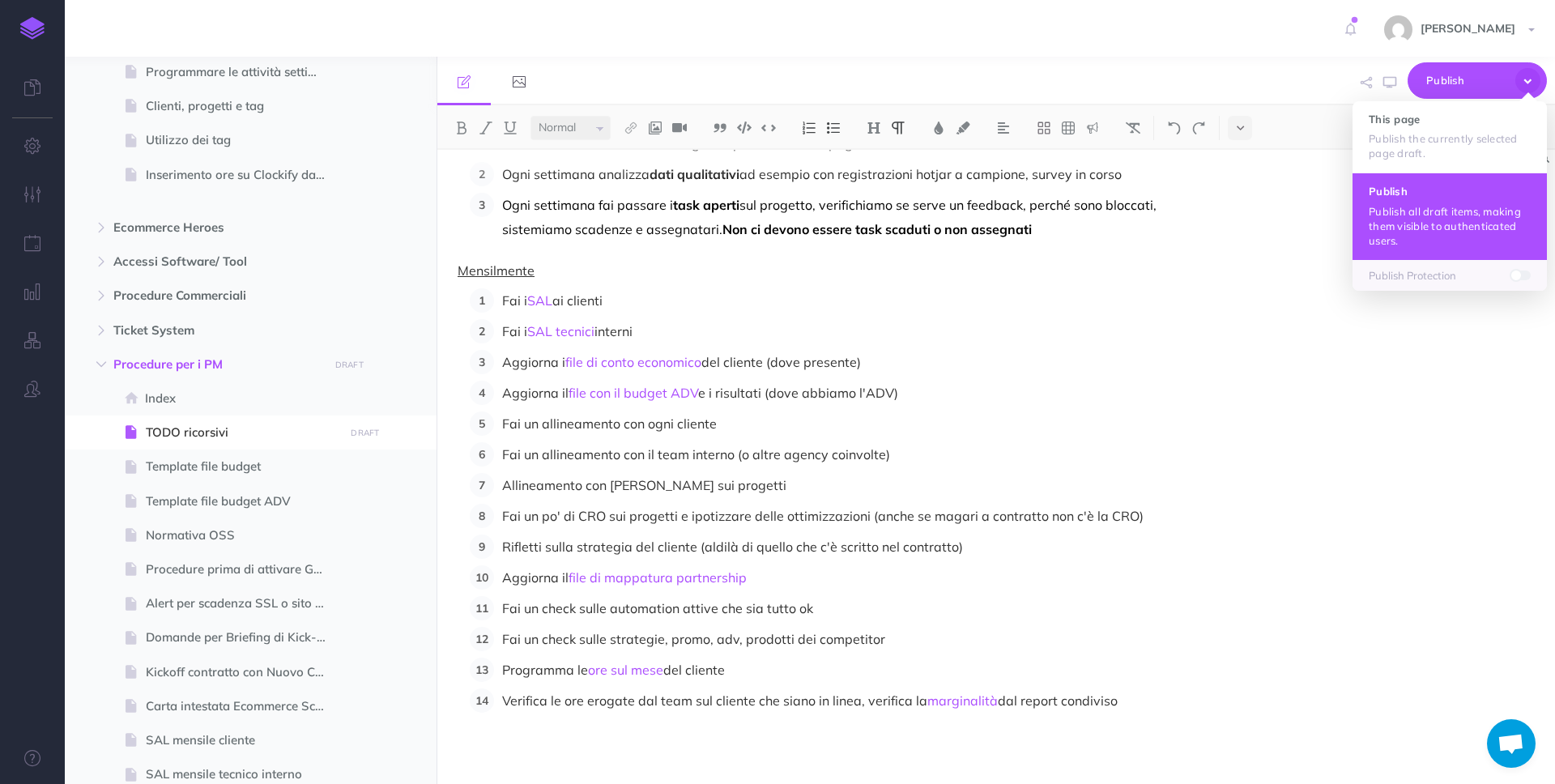
click at [1388, 208] on p "Publish all draft items, making them visible to authenticated users." at bounding box center [1449, 226] width 162 height 44
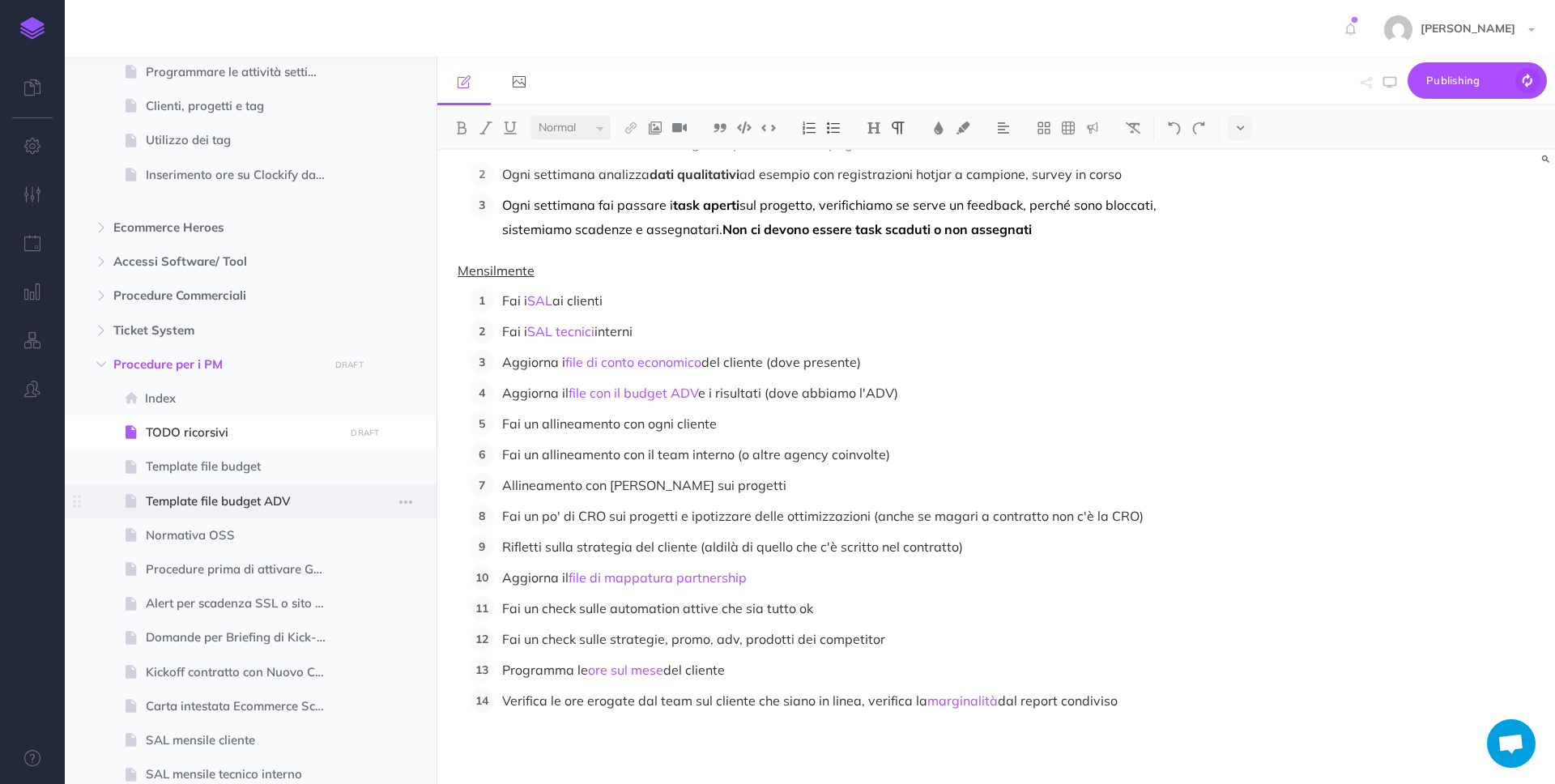
click at [244, 503] on span "Template file budget ADV" at bounding box center [243, 501] width 194 height 19
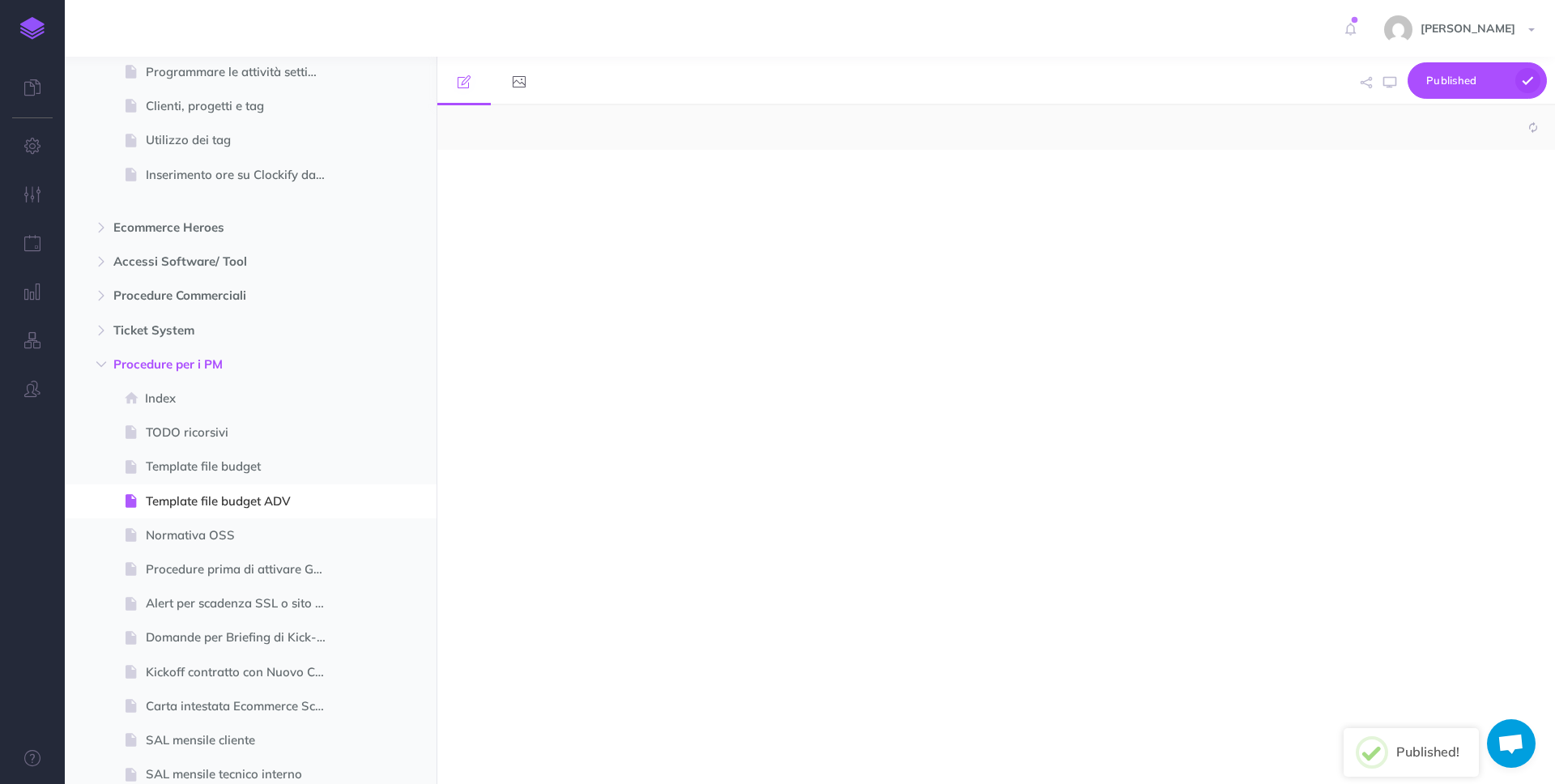
select select "null"
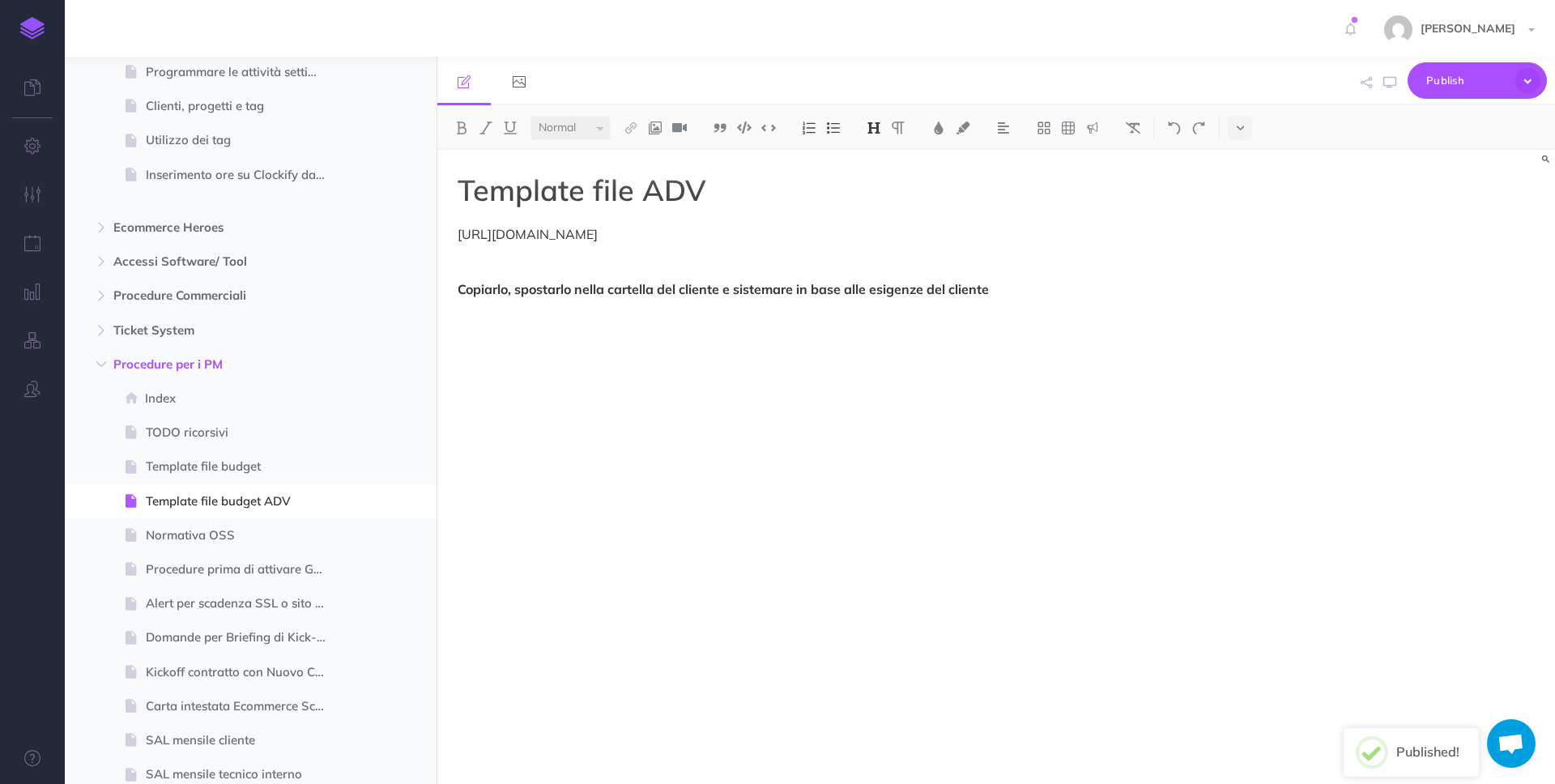
click at [1089, 184] on h1 "Template file ADV" at bounding box center [828, 191] width 742 height 33
click at [1425, 72] on button "Publish" at bounding box center [1476, 81] width 139 height 36
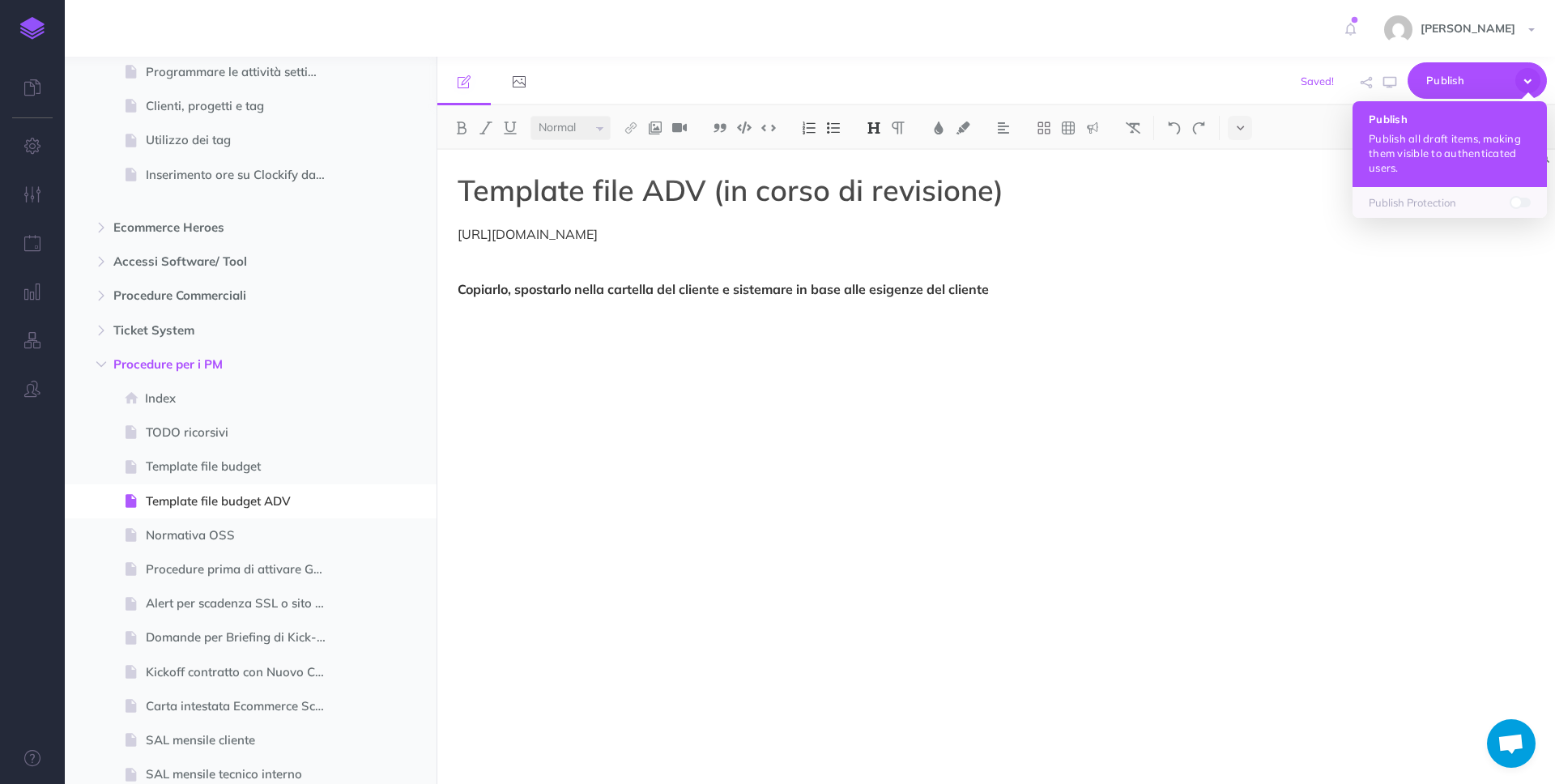
click at [1415, 142] on p "Publish all draft items, making them visible to authenticated users." at bounding box center [1449, 153] width 162 height 44
